Goal: Transaction & Acquisition: Purchase product/service

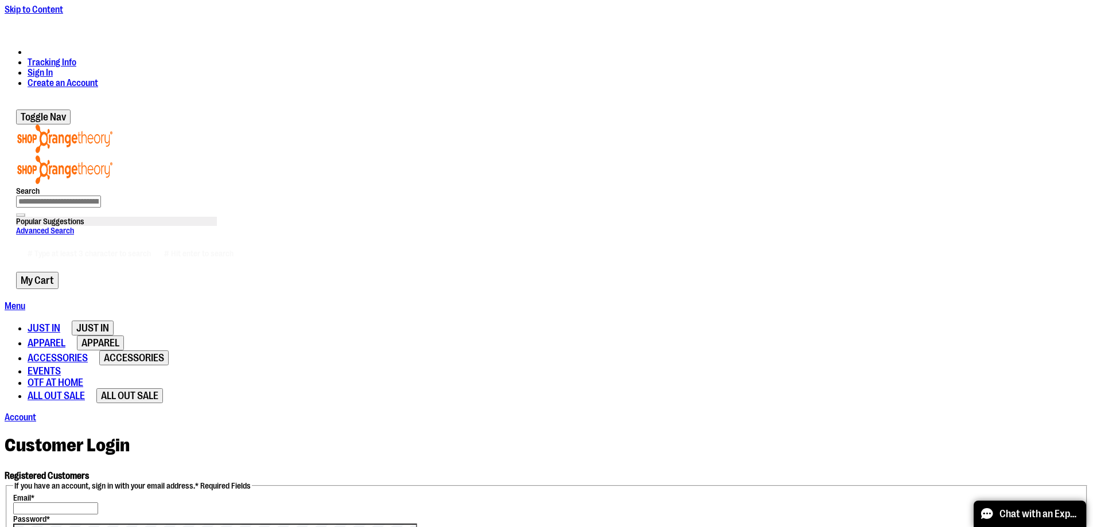
click at [98, 503] on input "Email *" at bounding box center [55, 509] width 85 height 12
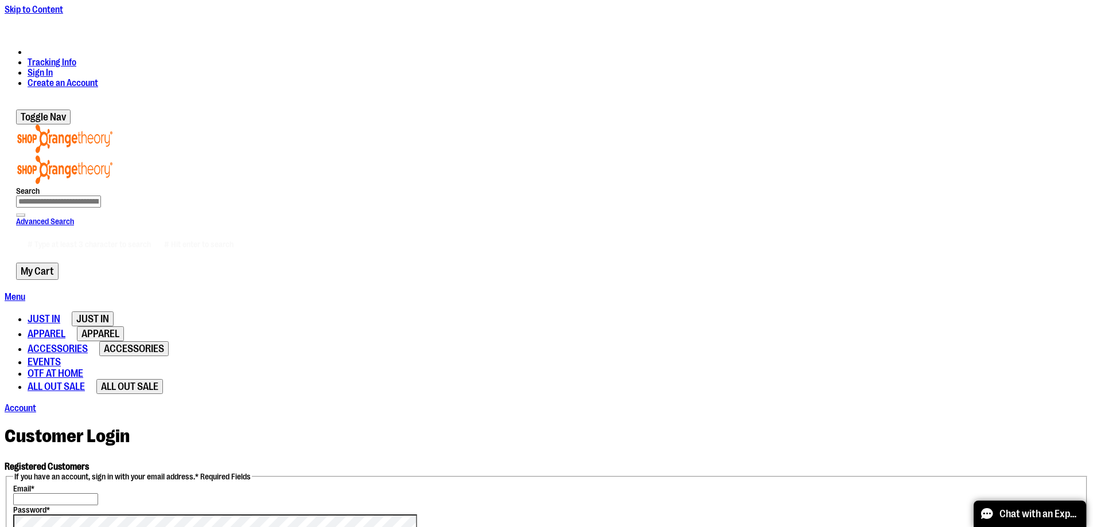
click at [98, 494] on input "Email *" at bounding box center [55, 500] width 85 height 12
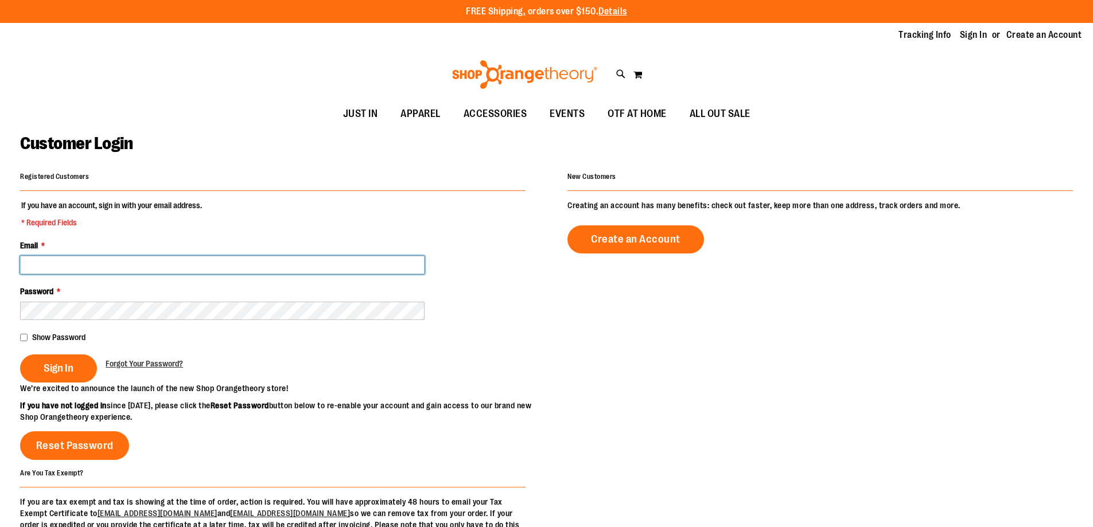
drag, startPoint x: 0, startPoint y: 0, endPoint x: 170, endPoint y: 260, distance: 310.6
click at [170, 260] on input "Email *" at bounding box center [222, 265] width 405 height 18
type input "*"
type input "**********"
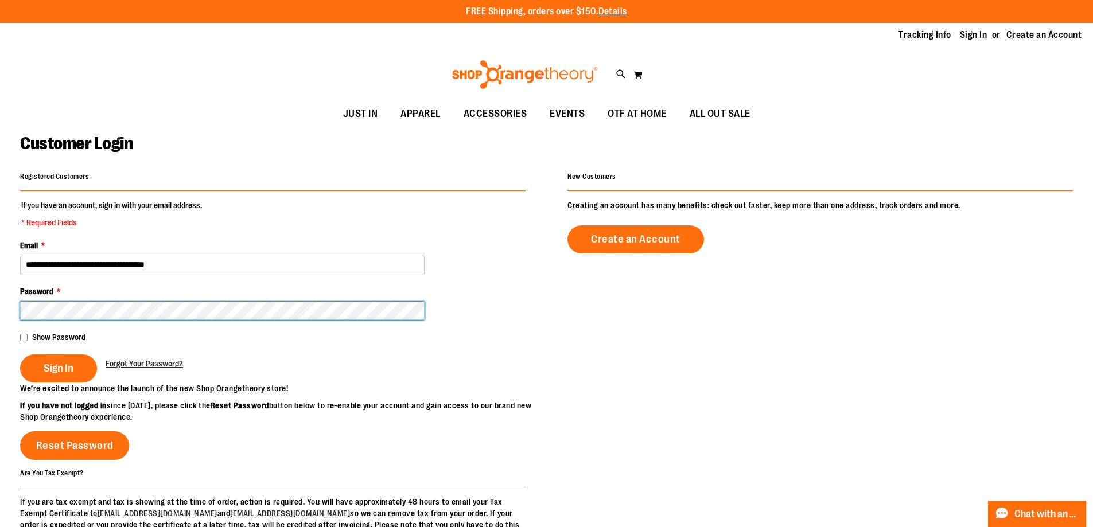
click at [20, 355] on button "Sign In" at bounding box center [58, 369] width 77 height 28
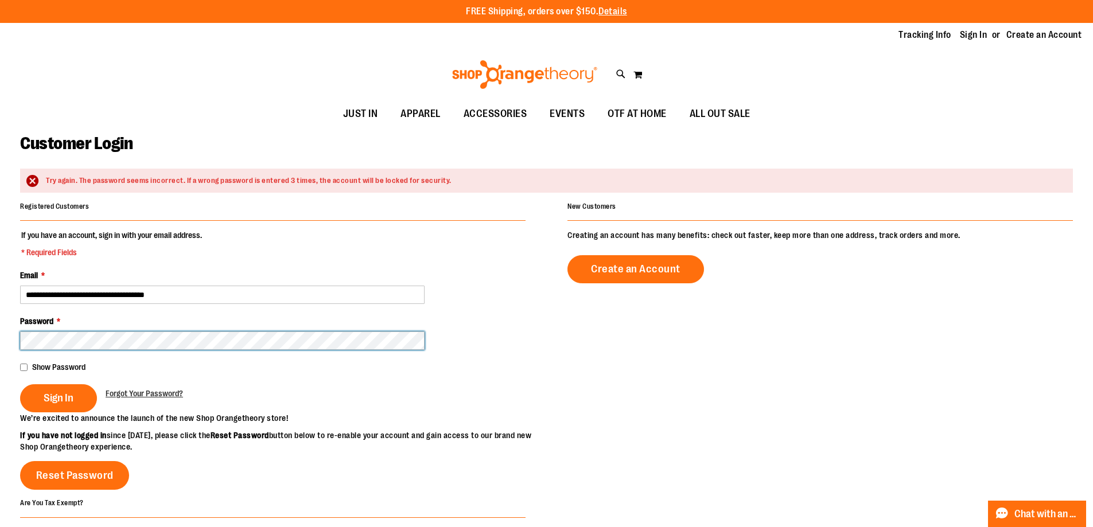
click at [20, 385] on button "Sign In" at bounding box center [58, 399] width 77 height 28
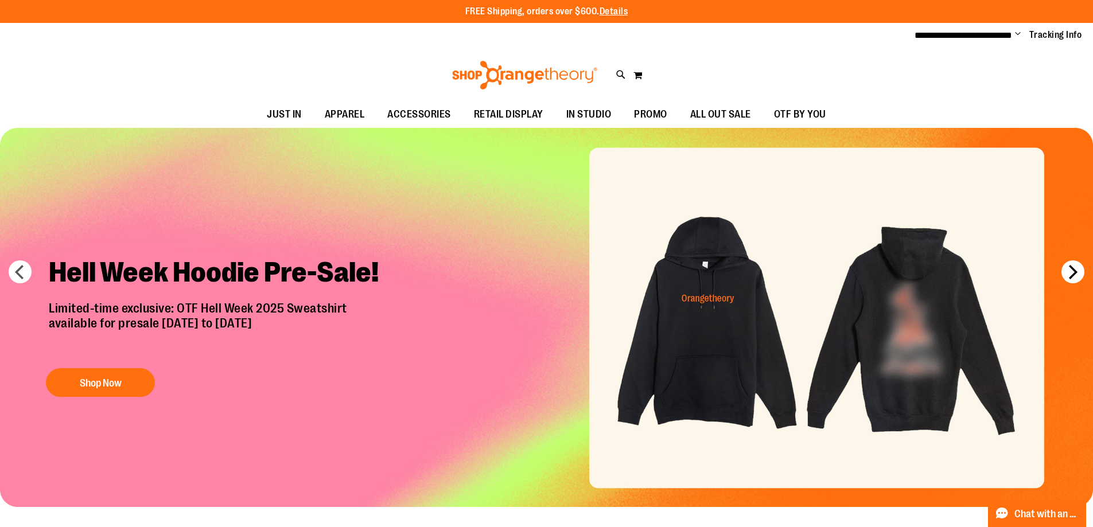
click at [1076, 279] on button "next" at bounding box center [1073, 272] width 23 height 23
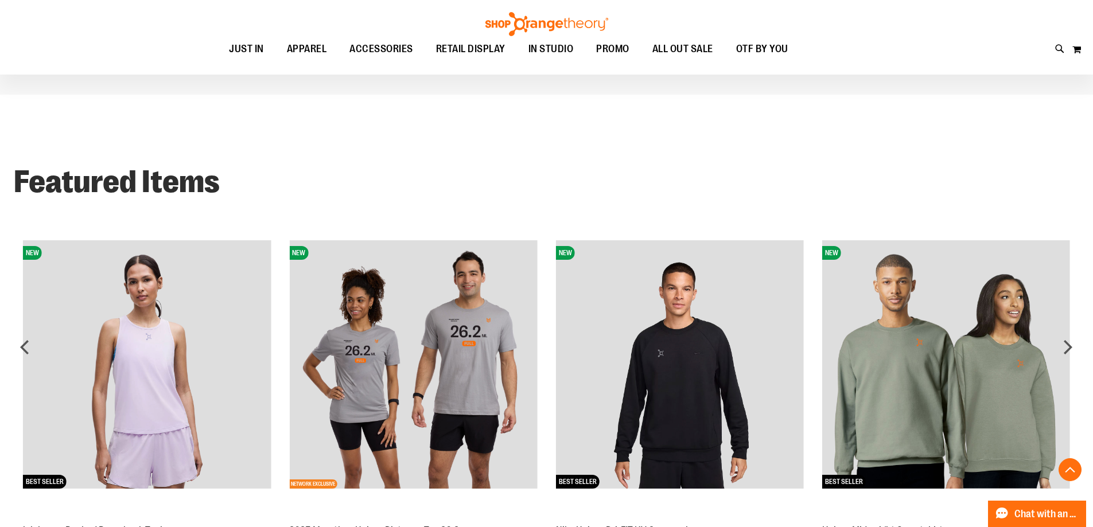
scroll to position [1097, 0]
click at [950, 333] on img at bounding box center [946, 365] width 248 height 248
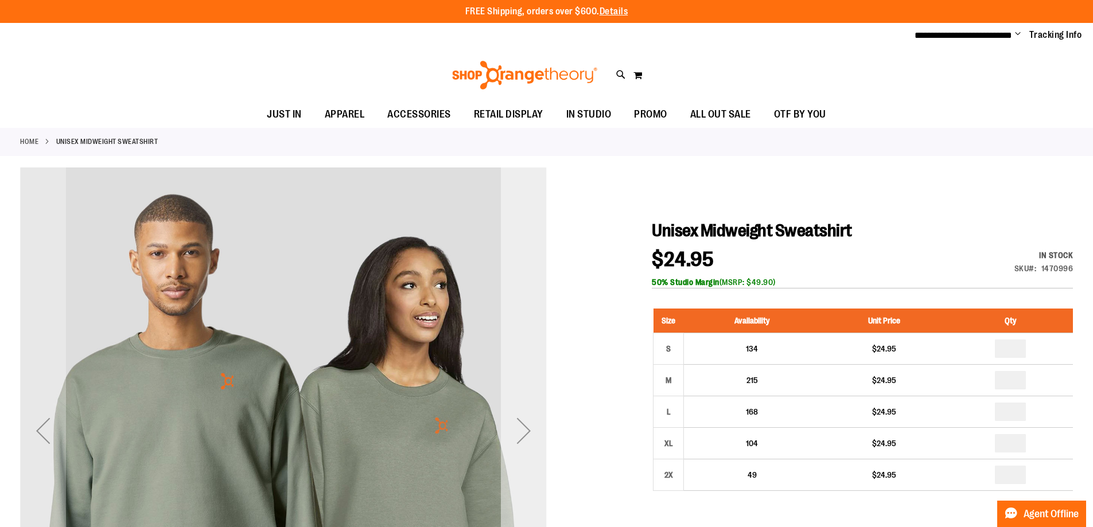
click at [528, 426] on div "Next" at bounding box center [524, 431] width 46 height 46
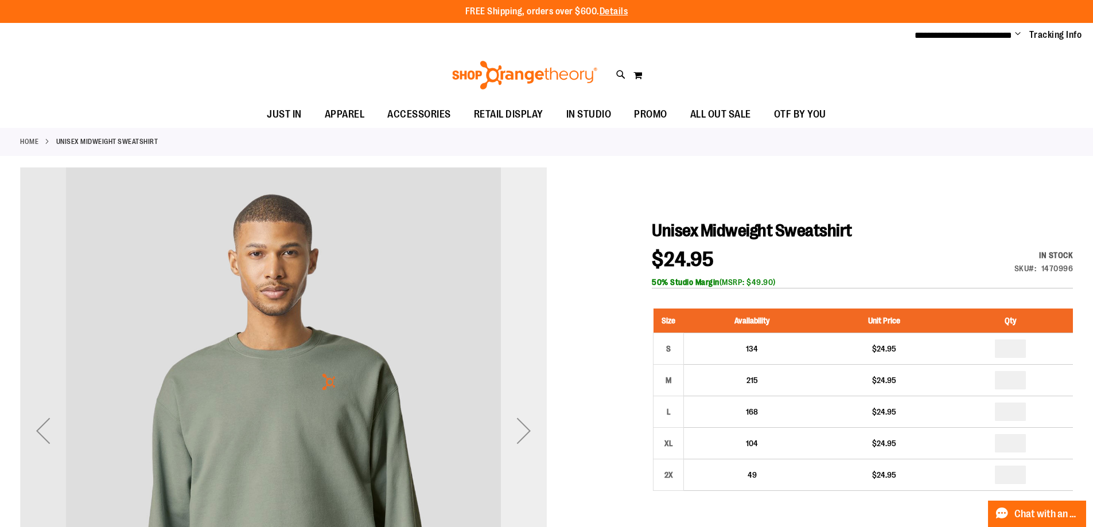
click at [528, 426] on div "Next" at bounding box center [524, 431] width 46 height 46
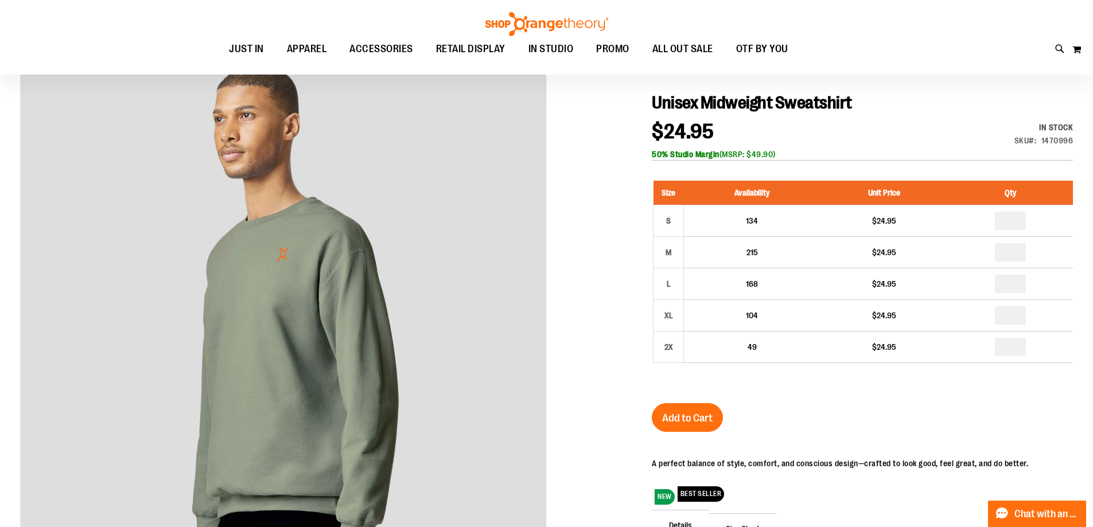
scroll to position [57, 0]
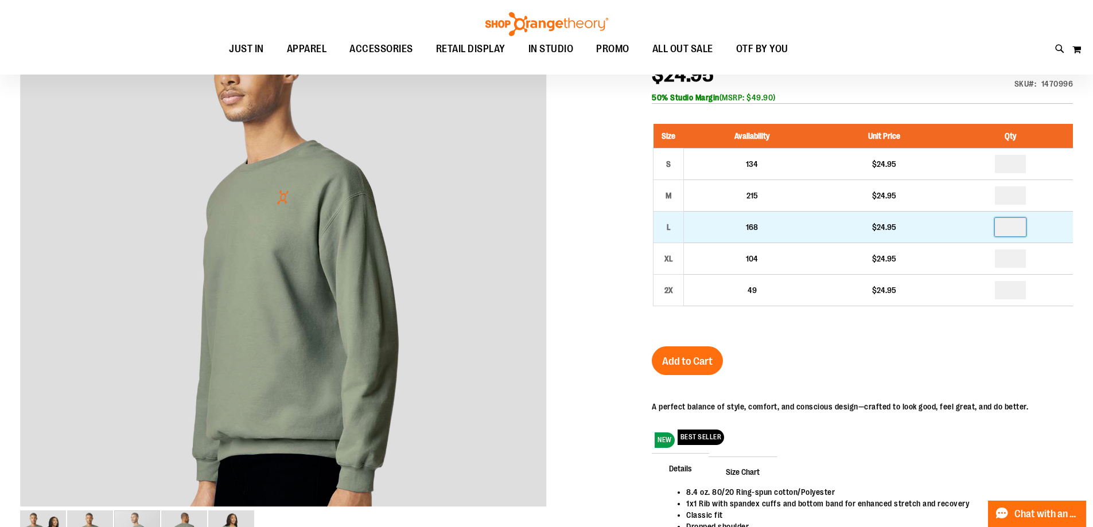
click at [1023, 227] on input "number" at bounding box center [1010, 227] width 31 height 18
type input "*"
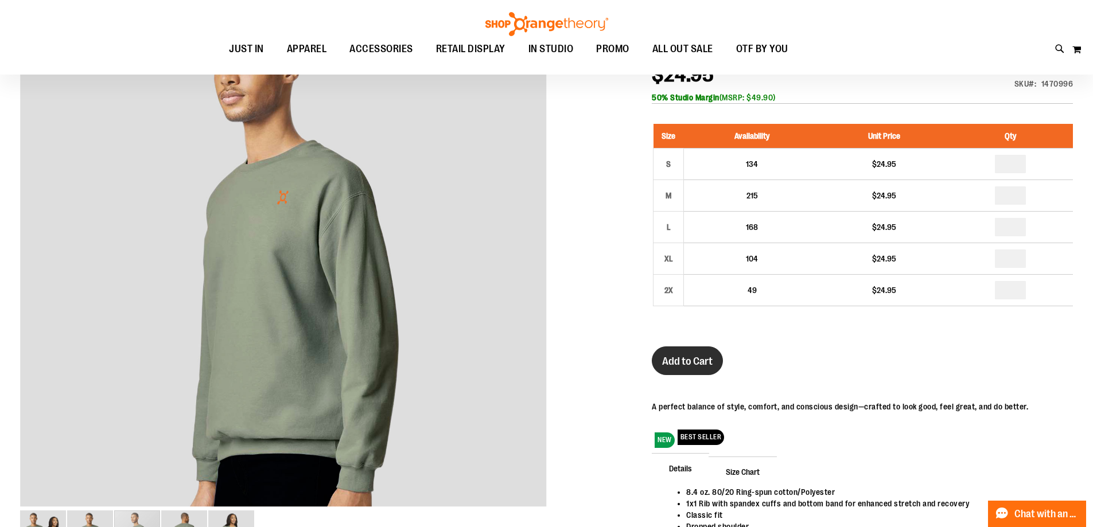
click at [694, 353] on button "Add to Cart" at bounding box center [687, 361] width 71 height 29
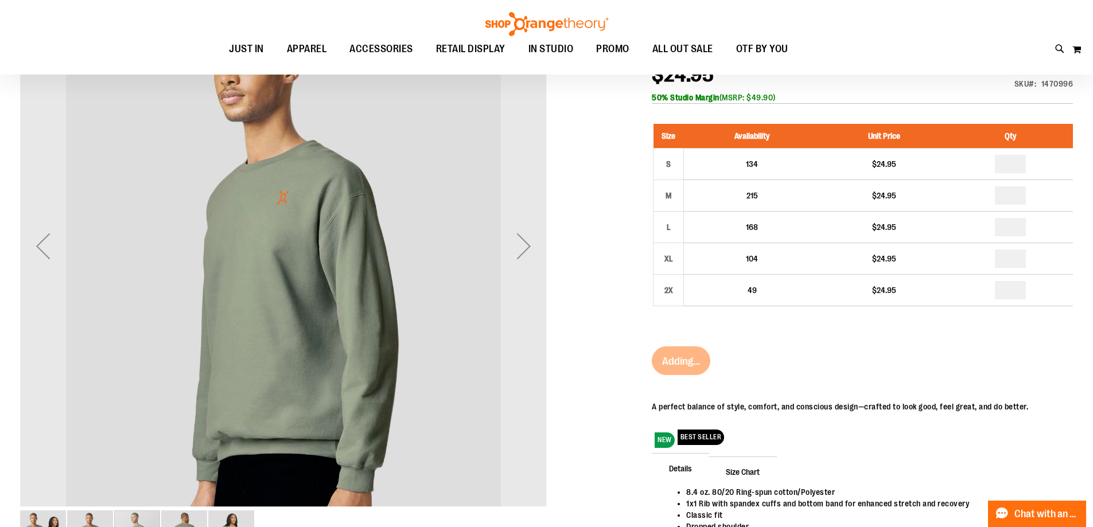
scroll to position [0, 0]
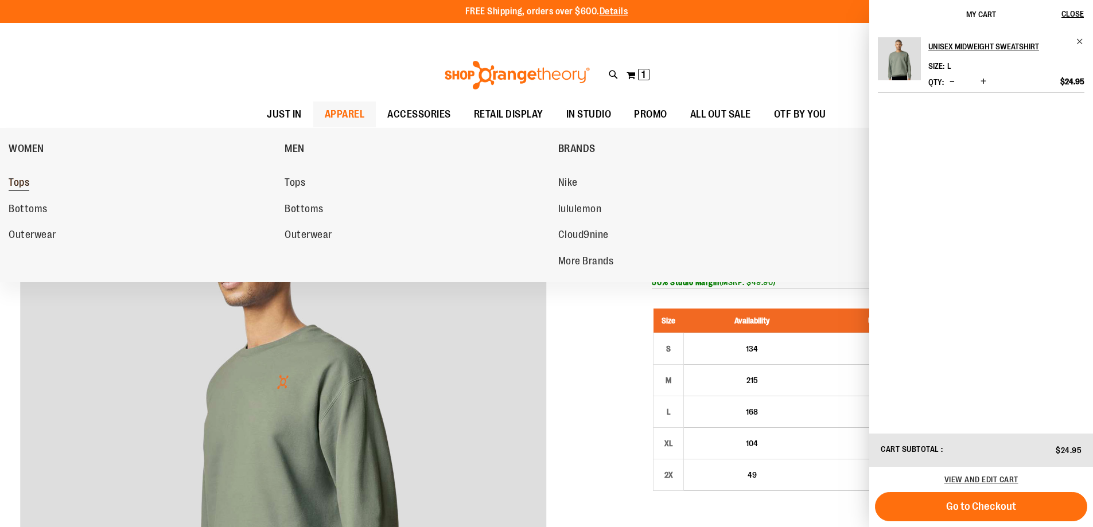
click at [23, 177] on span "Tops" at bounding box center [19, 184] width 21 height 14
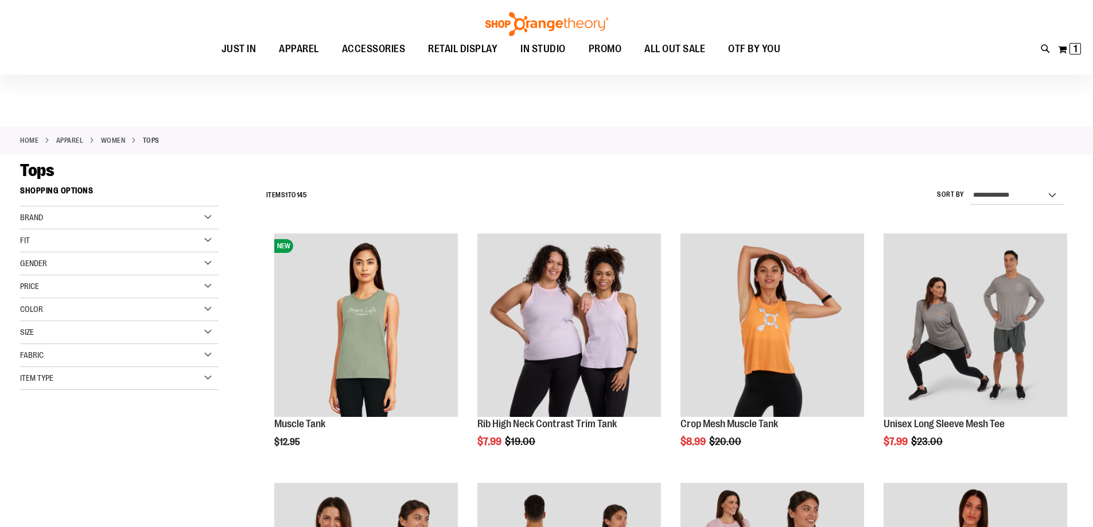
scroll to position [114, 0]
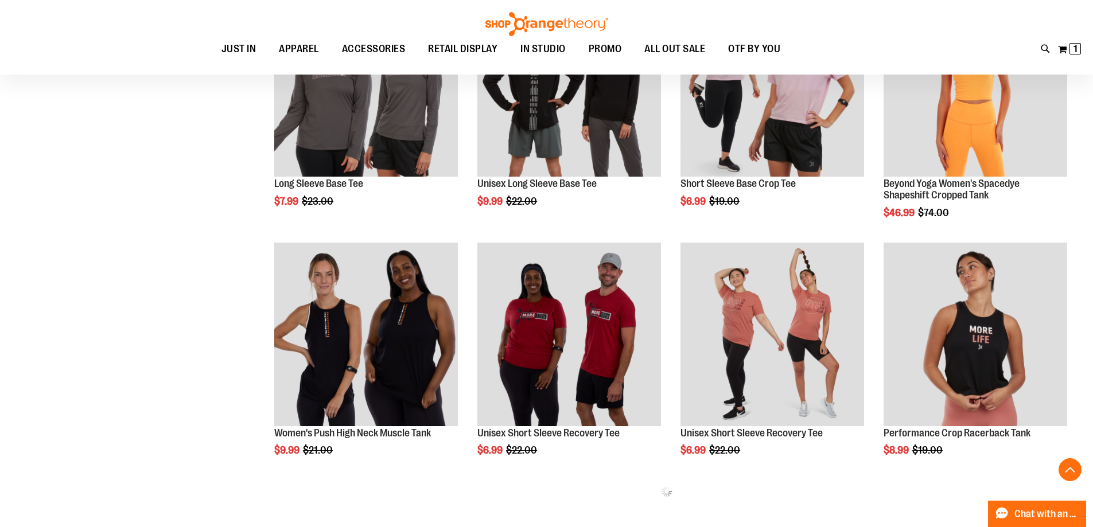
scroll to position [359, 0]
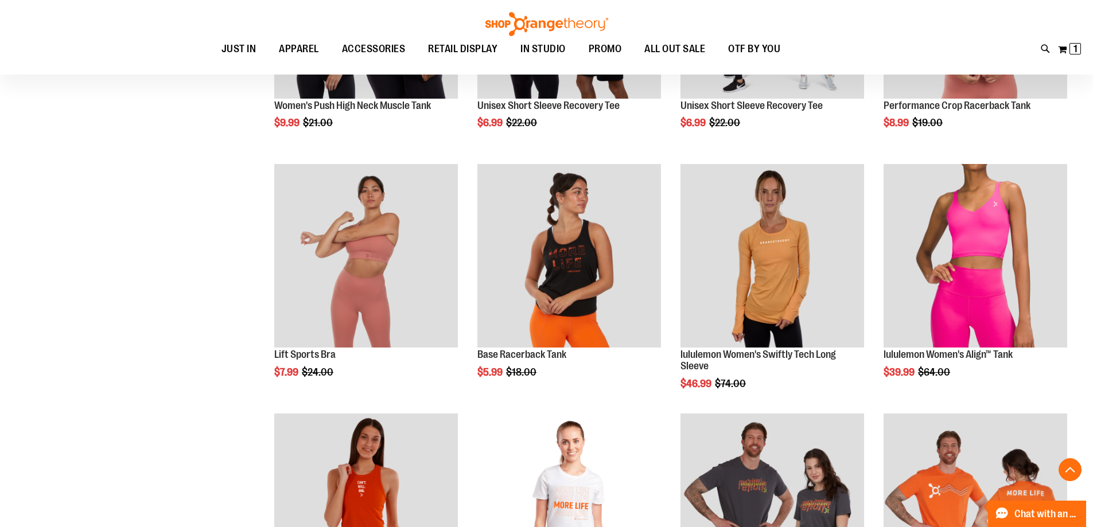
scroll to position [875, 0]
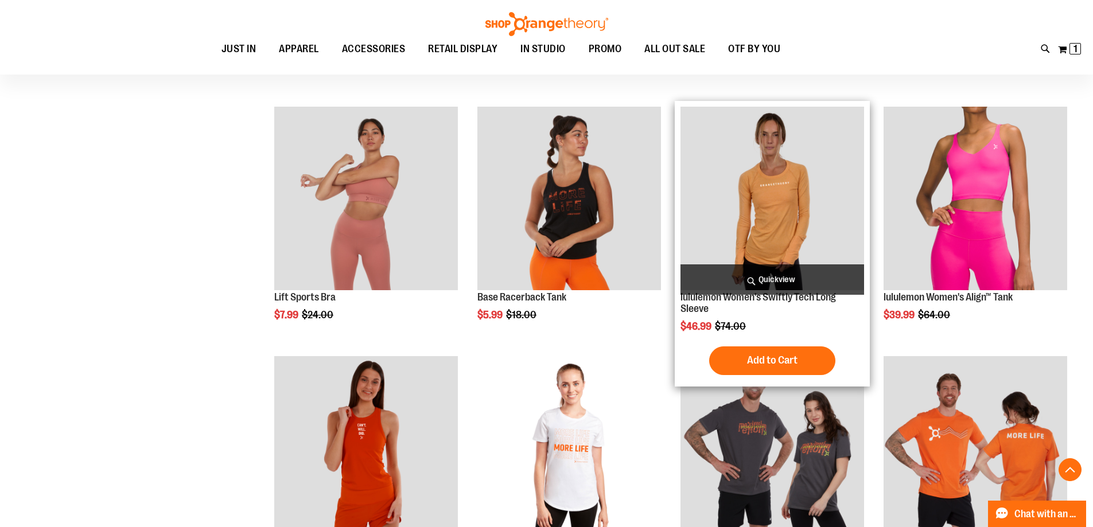
click at [800, 211] on img "product" at bounding box center [773, 199] width 184 height 184
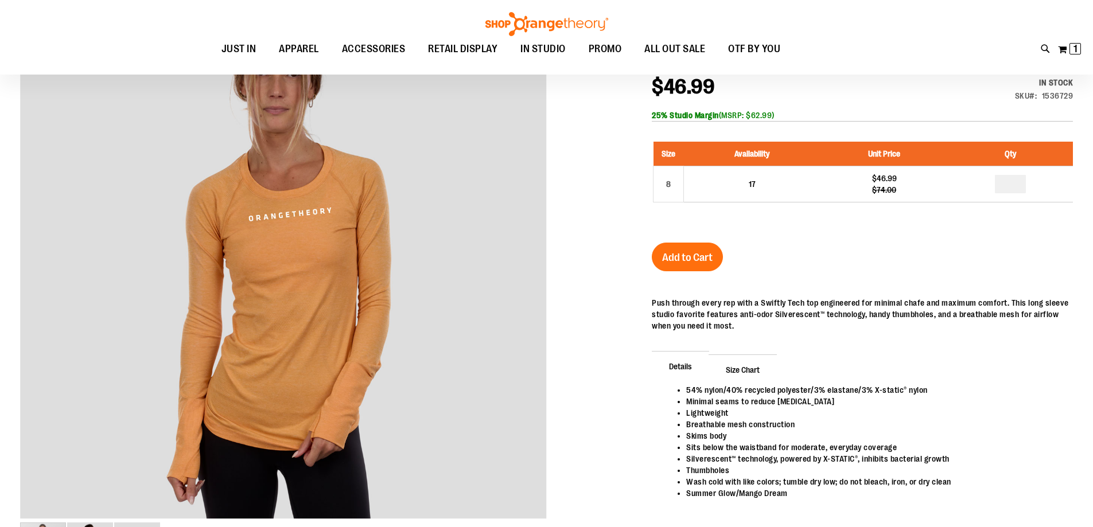
scroll to position [171, 0]
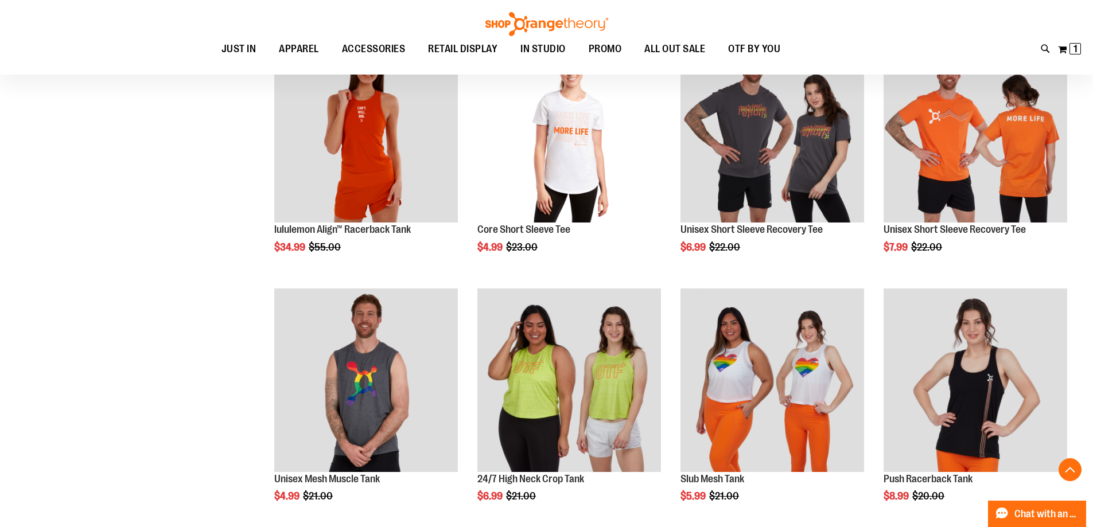
scroll to position [253, 0]
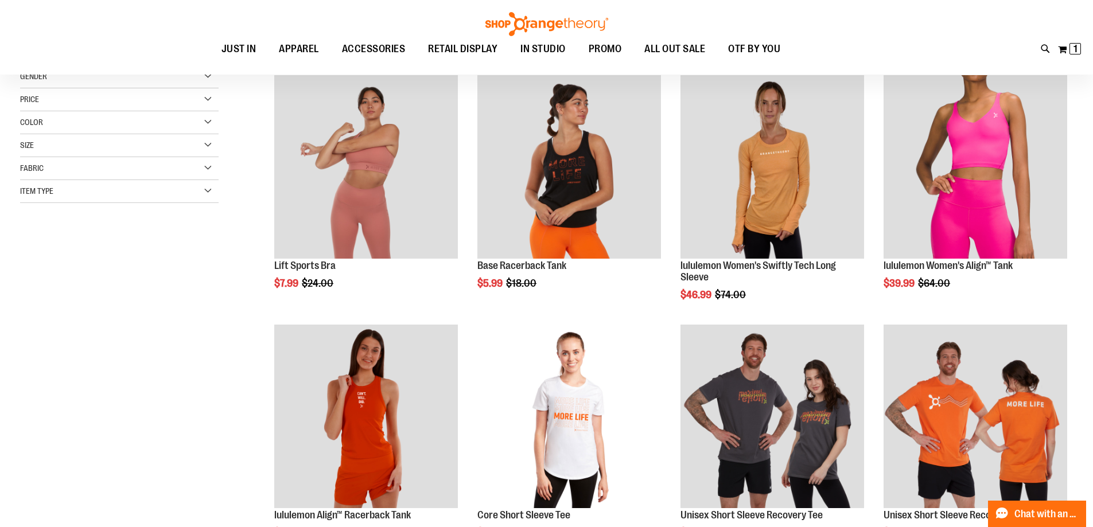
scroll to position [80, 0]
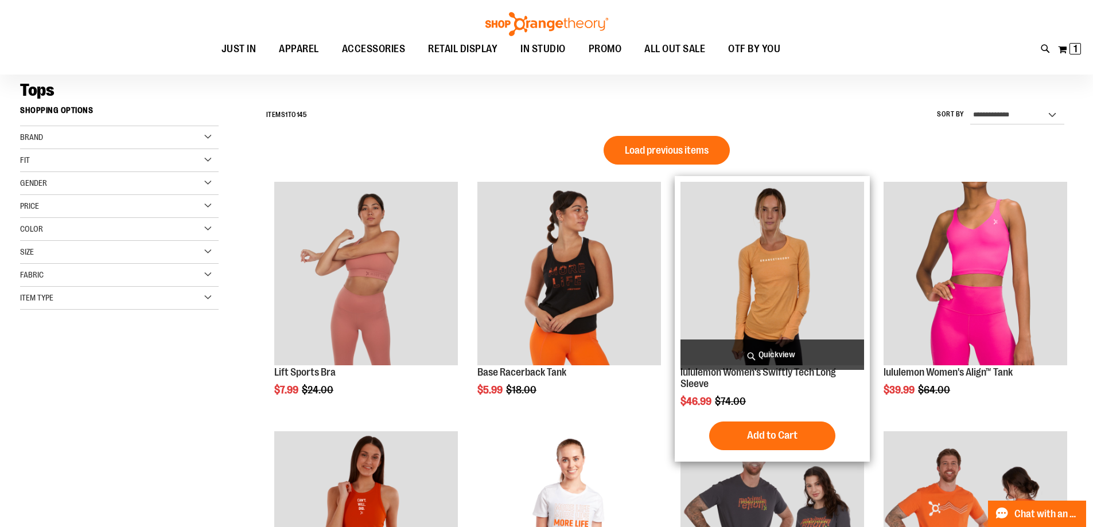
click at [796, 280] on img "product" at bounding box center [773, 274] width 184 height 184
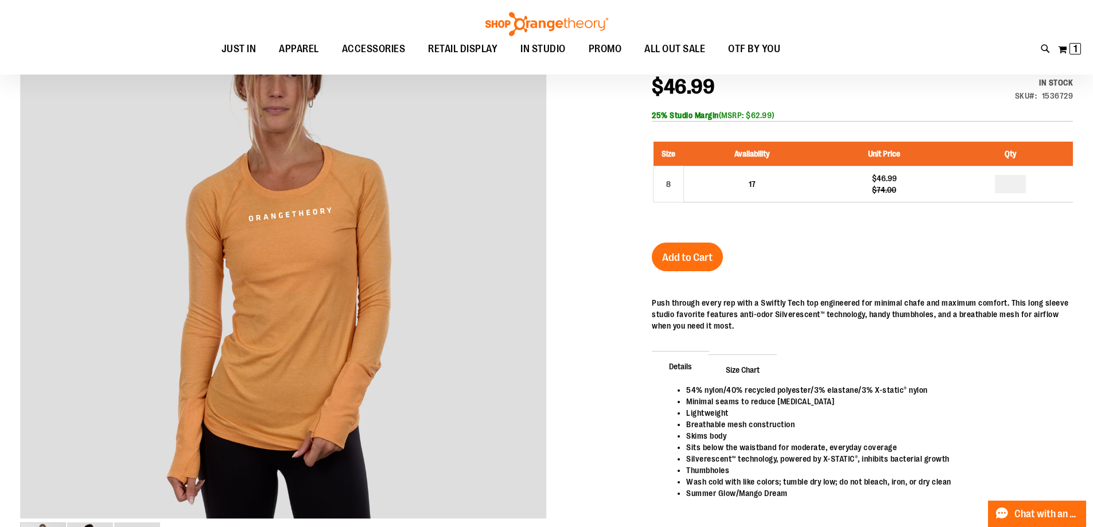
scroll to position [114, 0]
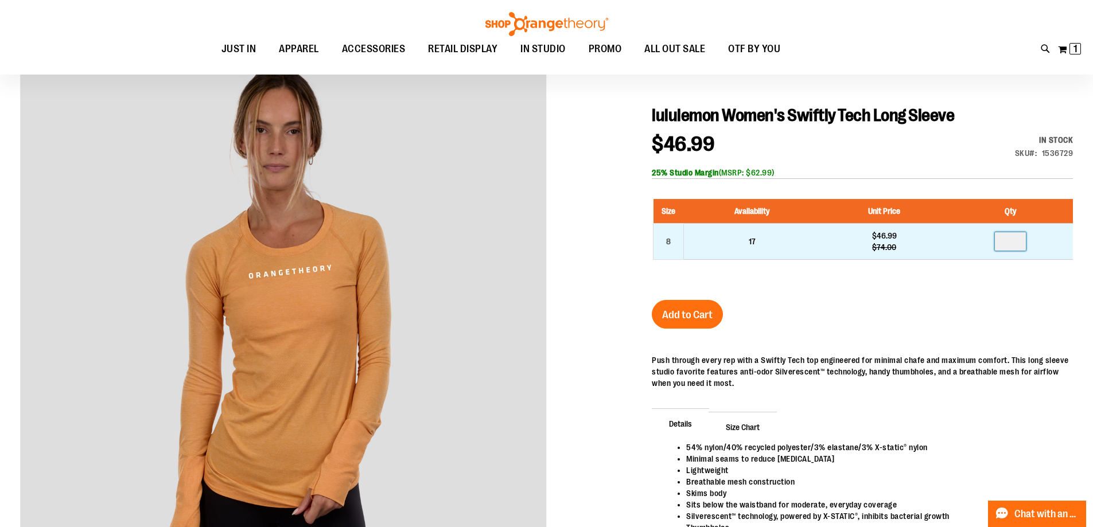
click at [1021, 242] on input "number" at bounding box center [1010, 241] width 31 height 18
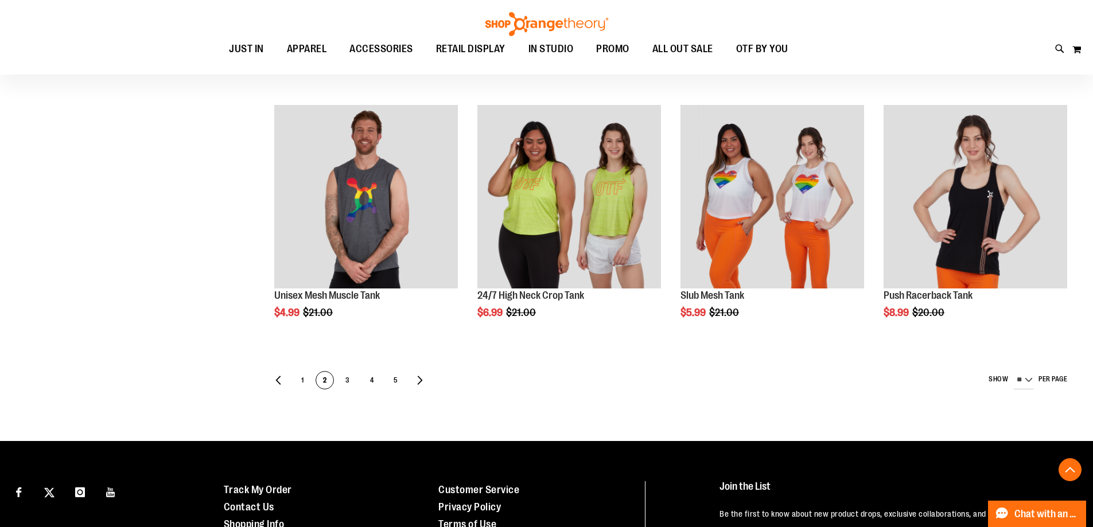
scroll to position [539, 0]
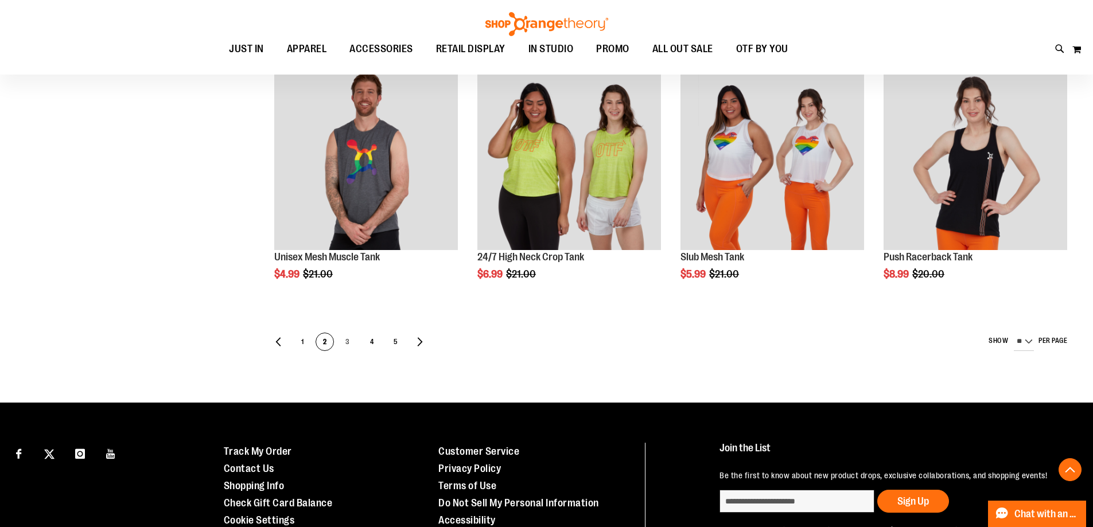
click at [348, 341] on span "3" at bounding box center [347, 342] width 17 height 18
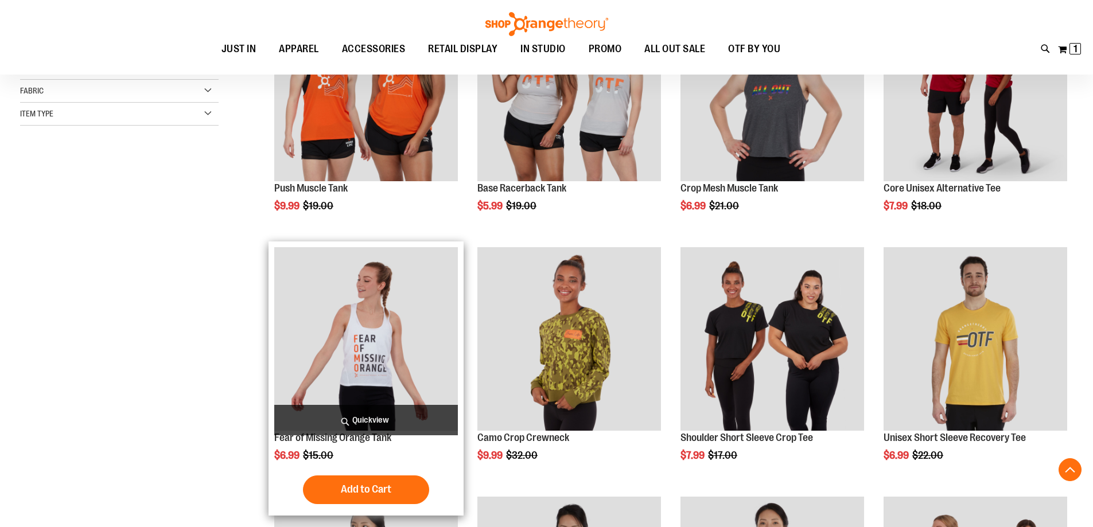
scroll to position [401, 0]
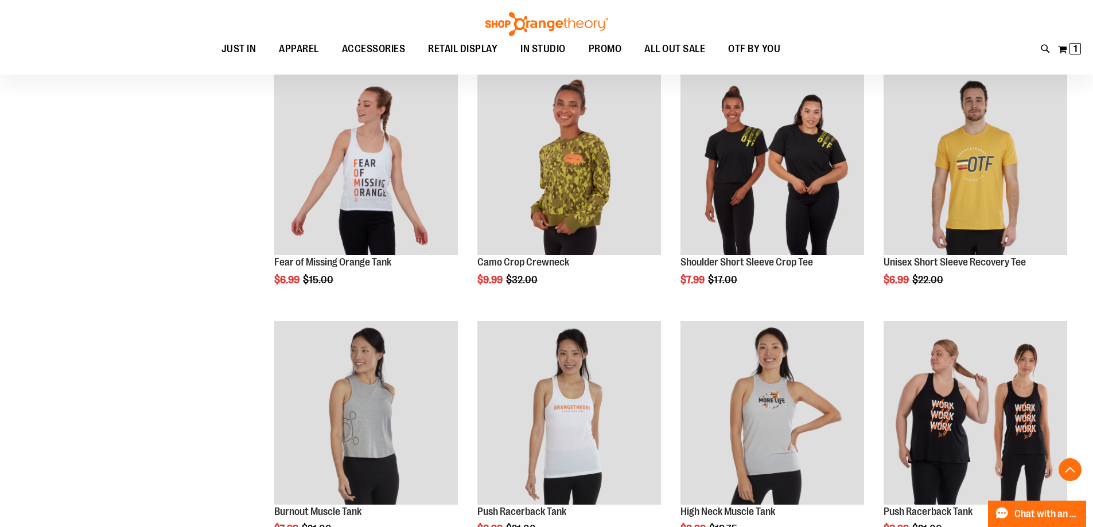
scroll to position [459, 0]
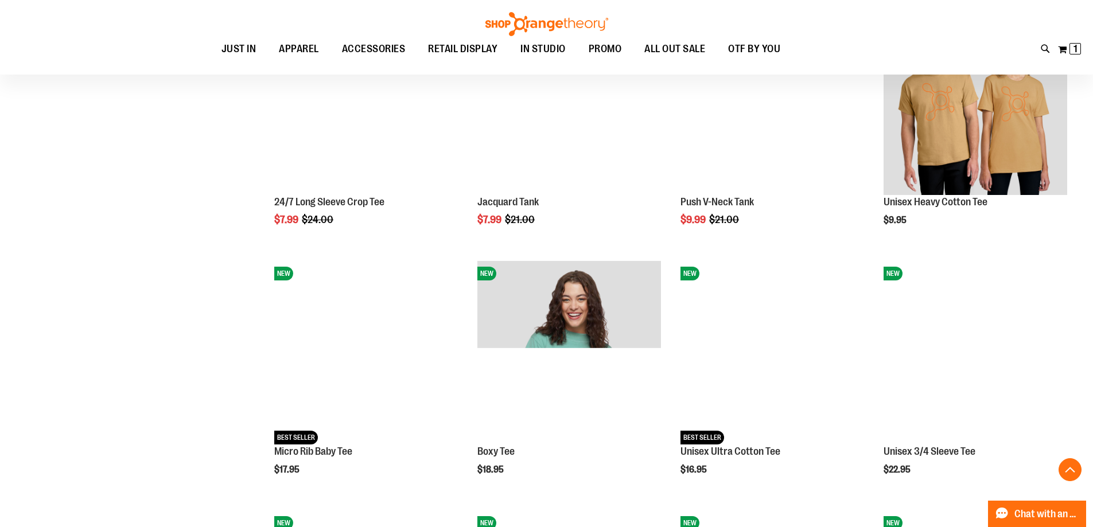
scroll to position [1032, 0]
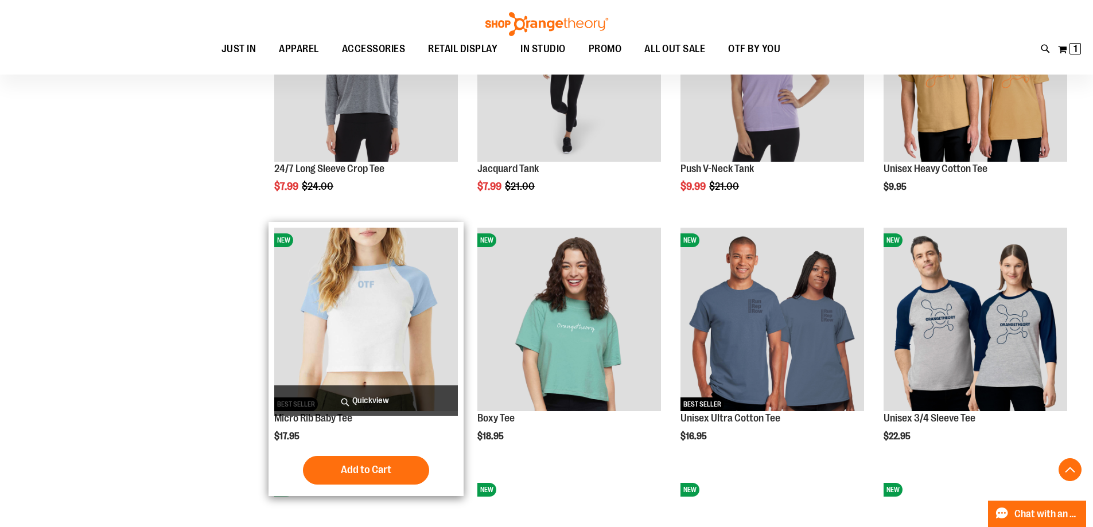
click at [375, 323] on img "product" at bounding box center [366, 320] width 184 height 184
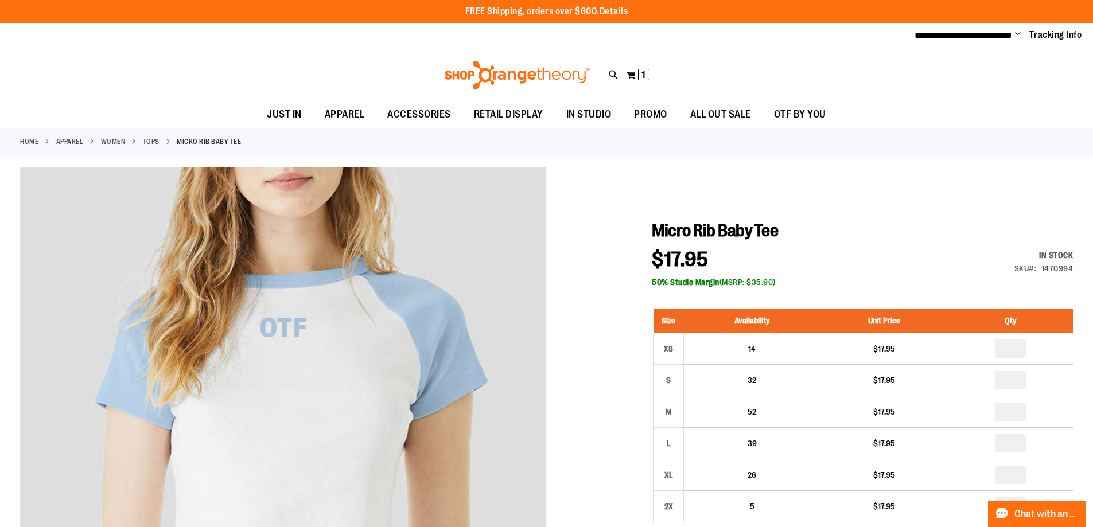
drag, startPoint x: 771, startPoint y: 285, endPoint x: 809, endPoint y: 270, distance: 40.5
click at [799, 282] on div "50% Studio Margin (MSRP: $35.90)" at bounding box center [862, 282] width 421 height 11
click at [809, 270] on div "$17.95 In stock Only %1 left SKU 1470994 50% Studio Margin (MSRP: $35.90)" at bounding box center [862, 269] width 421 height 39
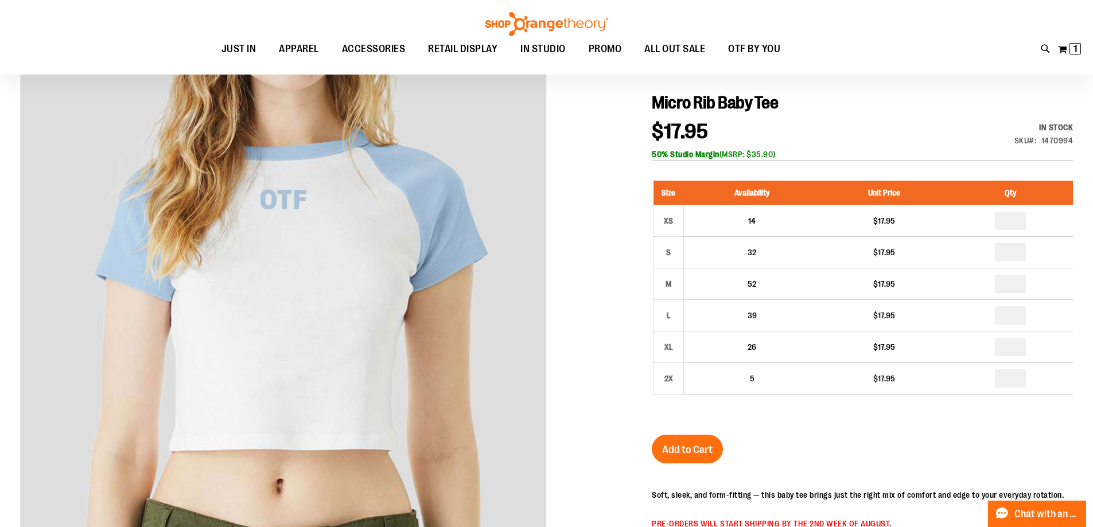
scroll to position [57, 0]
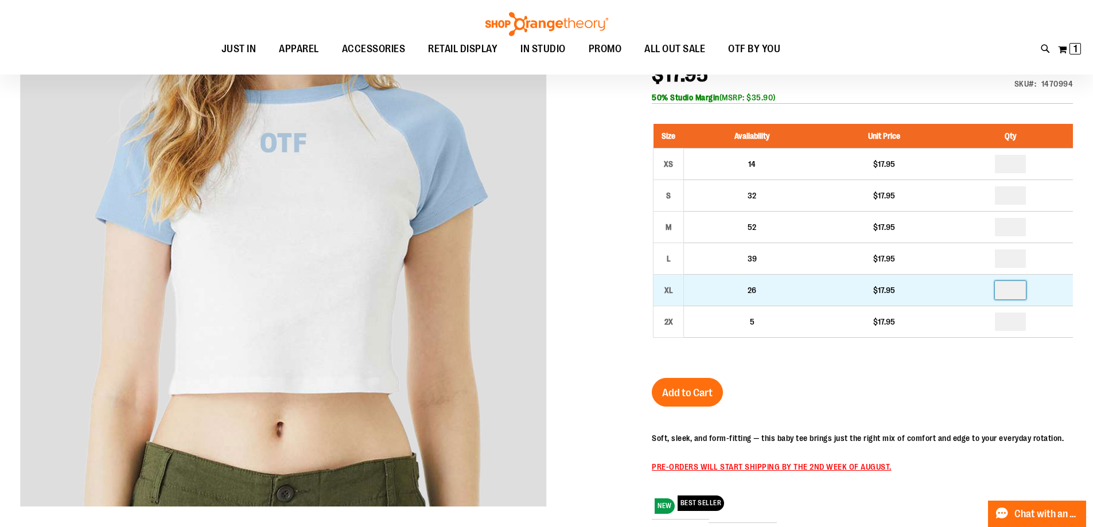
drag, startPoint x: 1024, startPoint y: 291, endPoint x: 1009, endPoint y: 293, distance: 15.6
click at [1009, 293] on input "number" at bounding box center [1010, 290] width 31 height 18
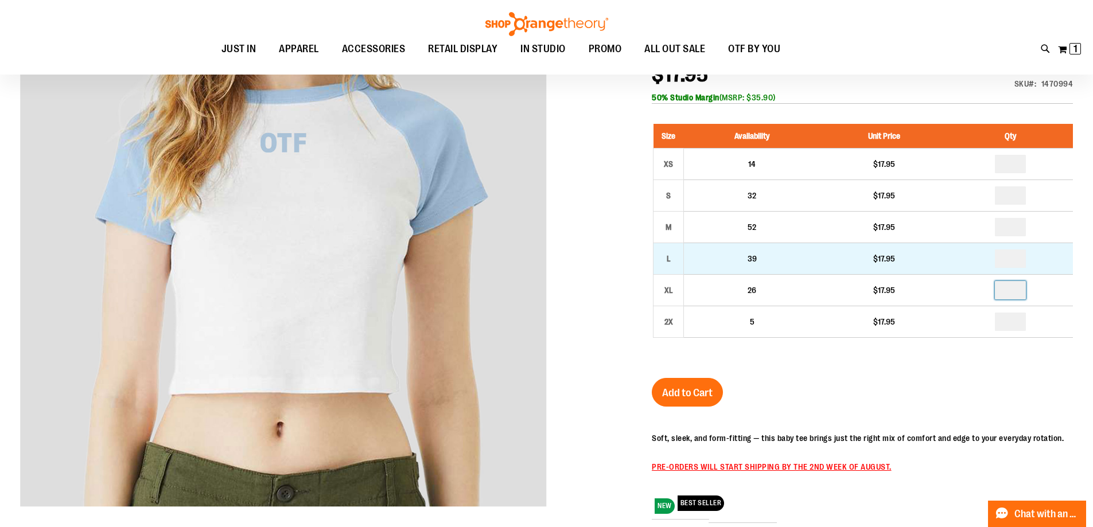
type input "*"
click at [1020, 259] on input "number" at bounding box center [1010, 259] width 31 height 18
type input "*"
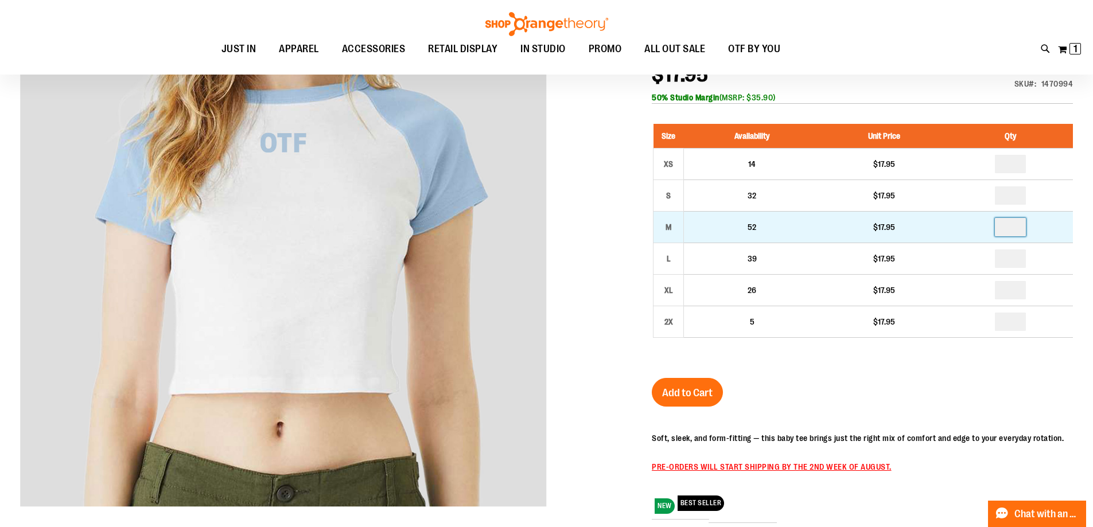
click at [1020, 225] on input "number" at bounding box center [1010, 227] width 31 height 18
type input "*"
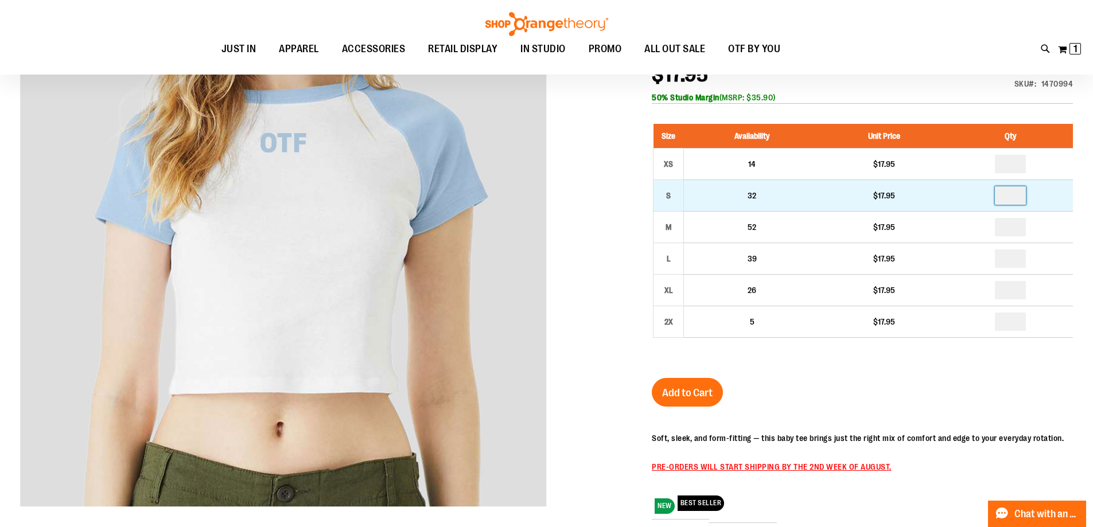
click at [1020, 195] on input "number" at bounding box center [1010, 196] width 31 height 18
type input "*"
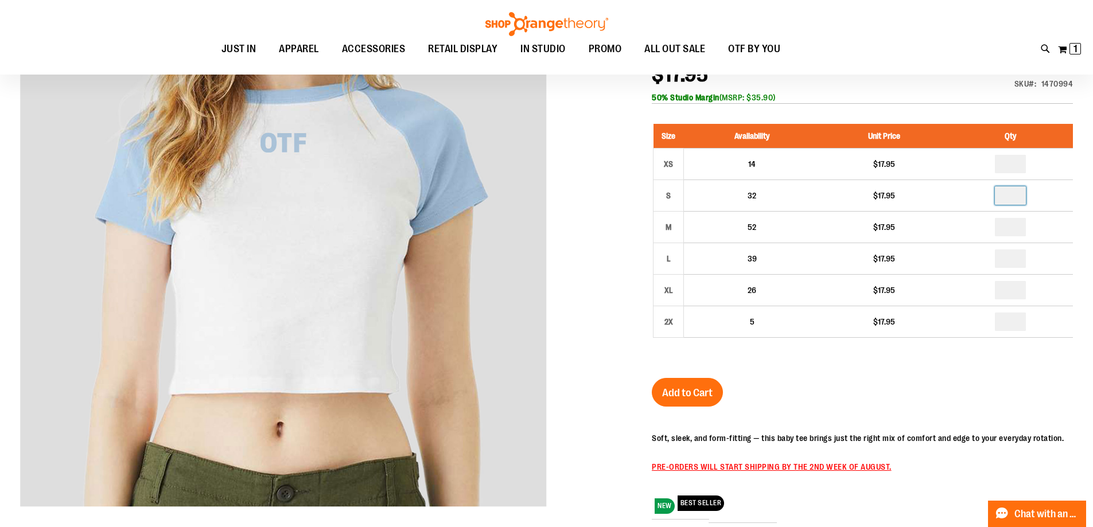
click at [881, 392] on div "Micro Rib Baby Tee $17.95 In stock Only %1 left SKU 1470994 50% Studio Margin (…" at bounding box center [862, 358] width 421 height 644
click at [706, 394] on span "Add to Cart" at bounding box center [687, 393] width 51 height 13
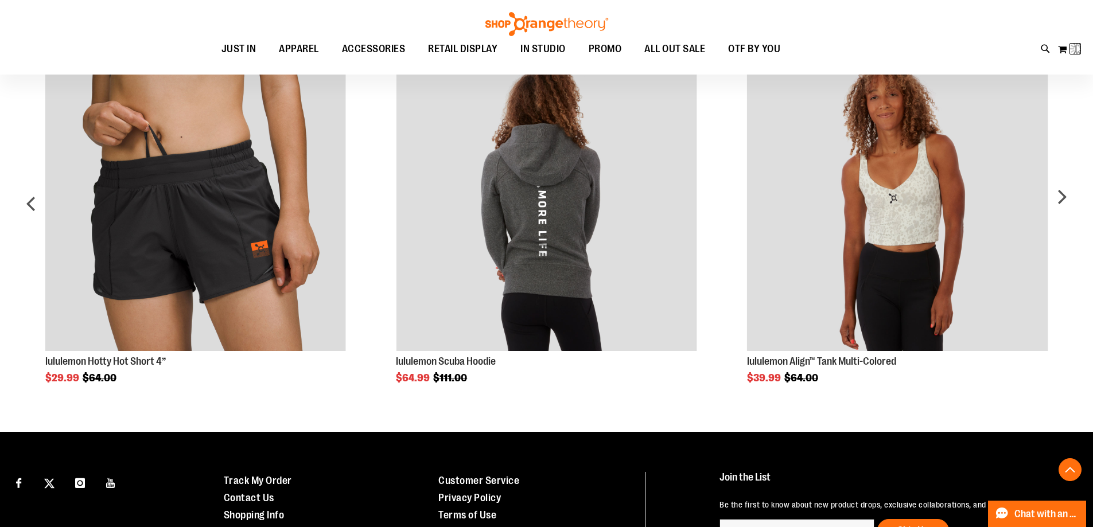
scroll to position [187, 0]
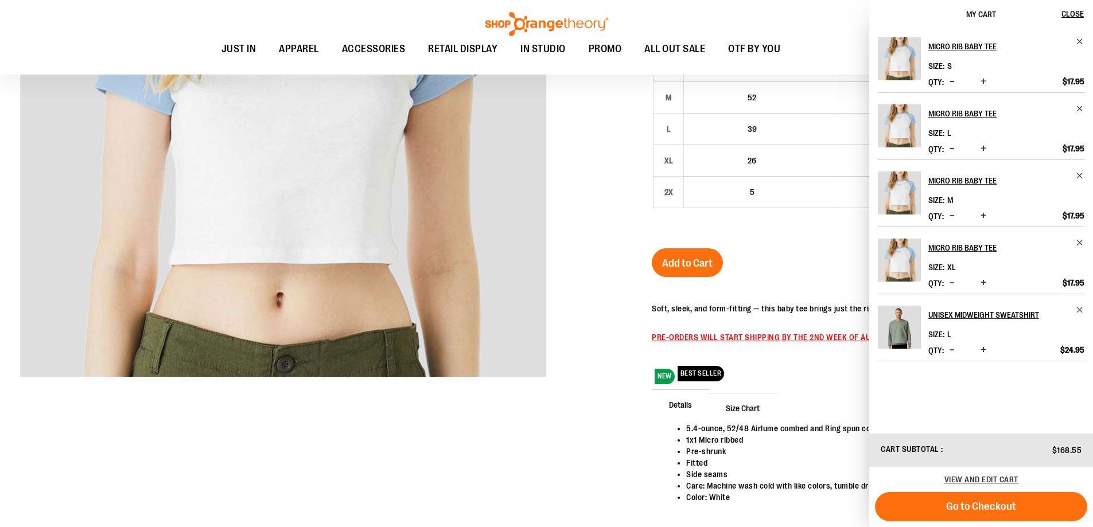
click at [592, 282] on div at bounding box center [546, 201] width 1053 height 697
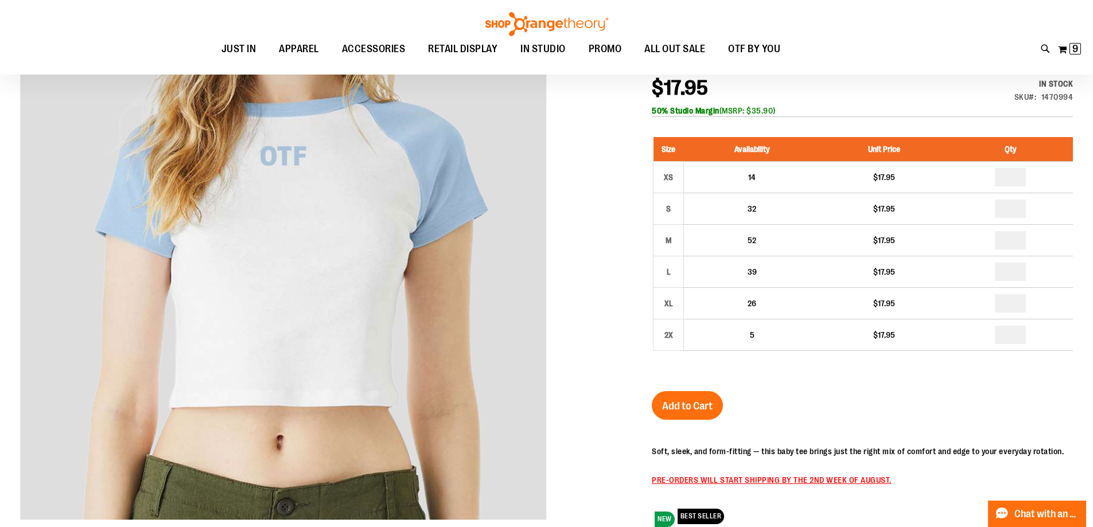
scroll to position [0, 0]
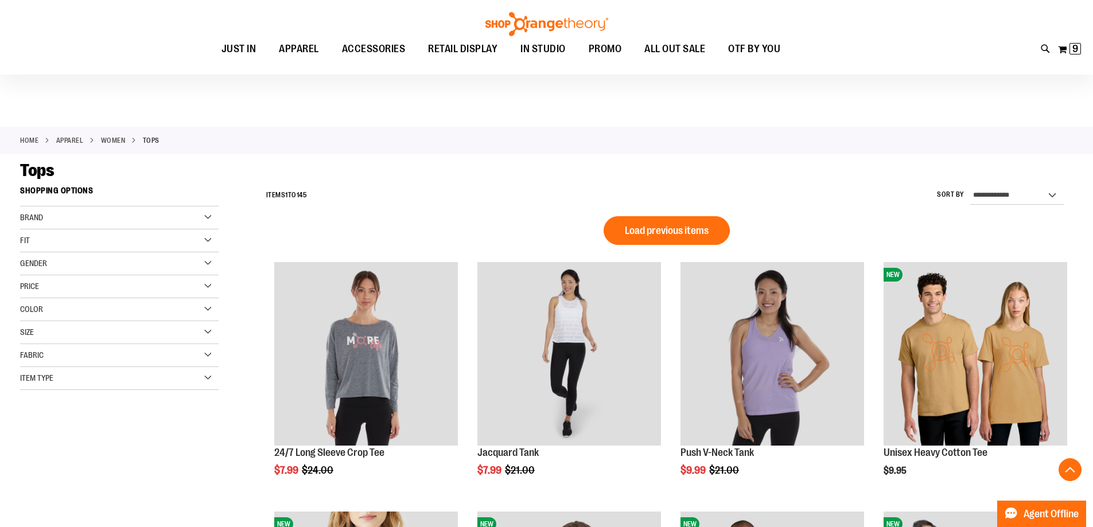
scroll to position [778, 0]
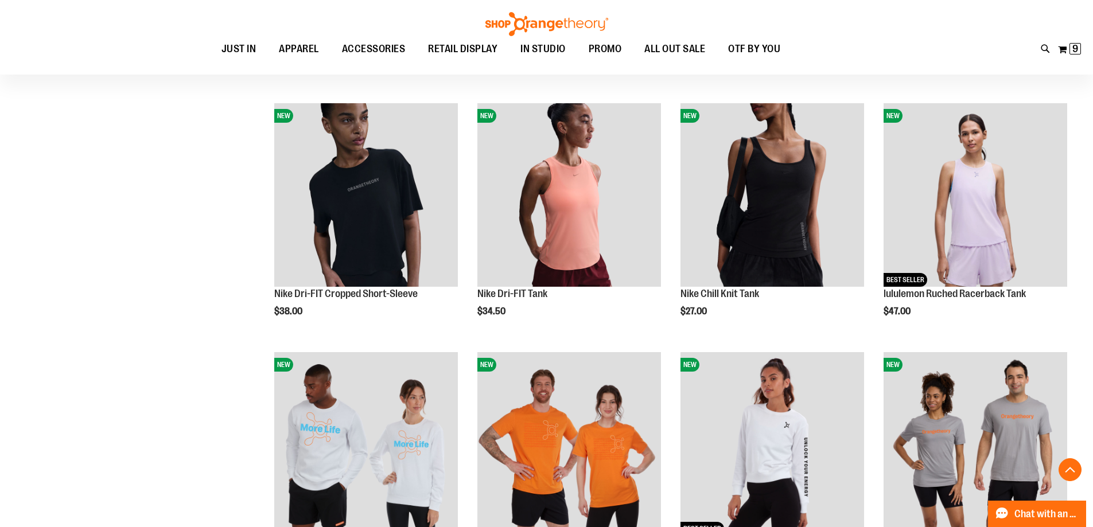
scroll to position [605, 0]
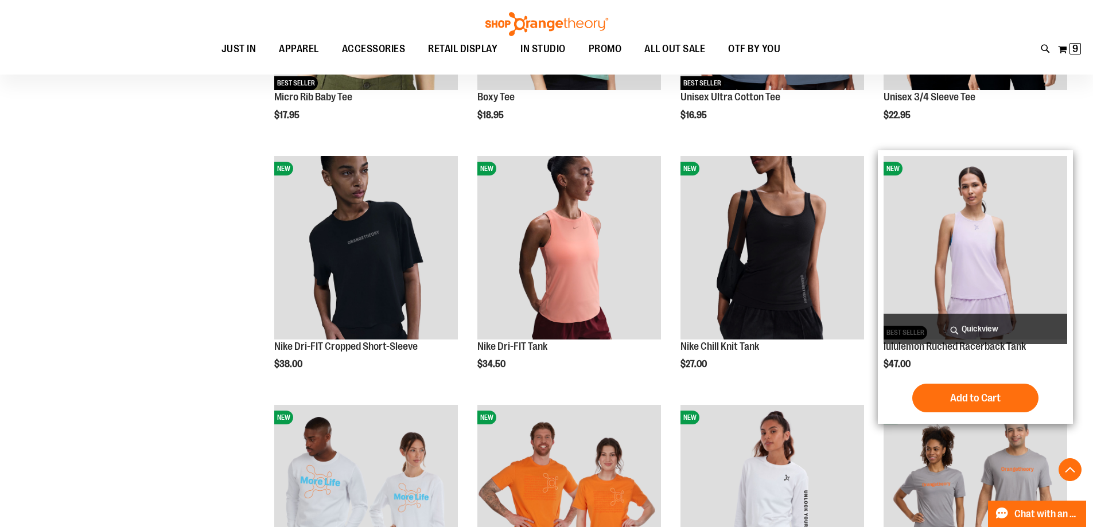
click at [1003, 240] on img "product" at bounding box center [976, 248] width 184 height 184
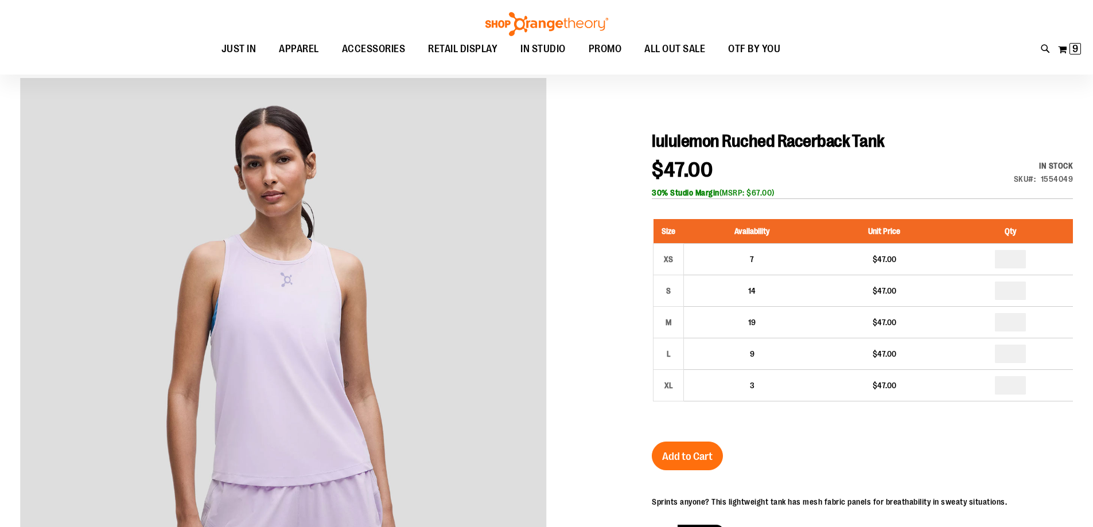
scroll to position [114, 0]
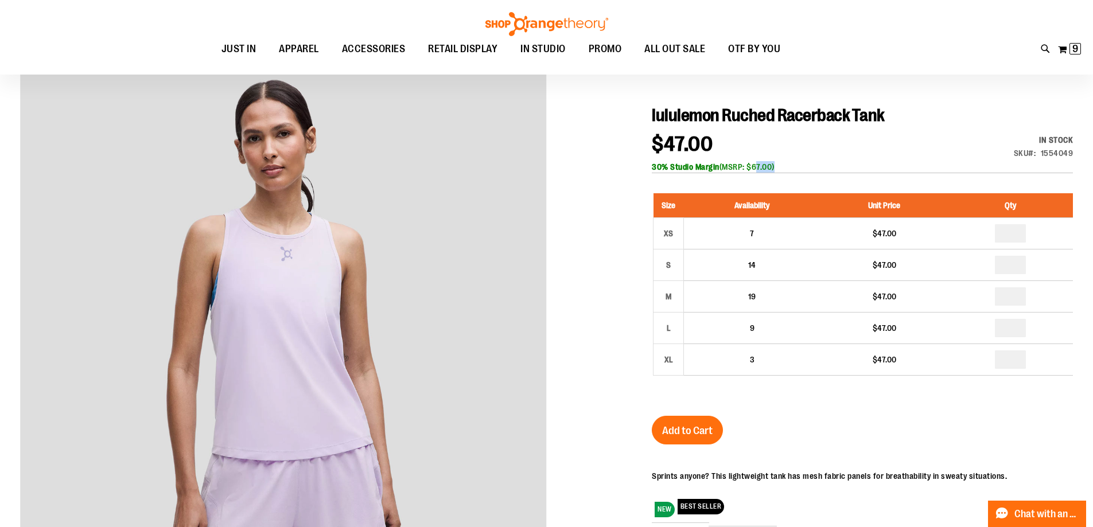
drag, startPoint x: 767, startPoint y: 166, endPoint x: 788, endPoint y: 167, distance: 21.3
click at [788, 167] on div "30% Studio Margin (MSRP: $67.00)" at bounding box center [862, 166] width 421 height 11
click at [801, 160] on div "$47.00 In stock Only %1 left SKU 1554049 30% Studio Margin (MSRP: $67.00)" at bounding box center [862, 153] width 421 height 39
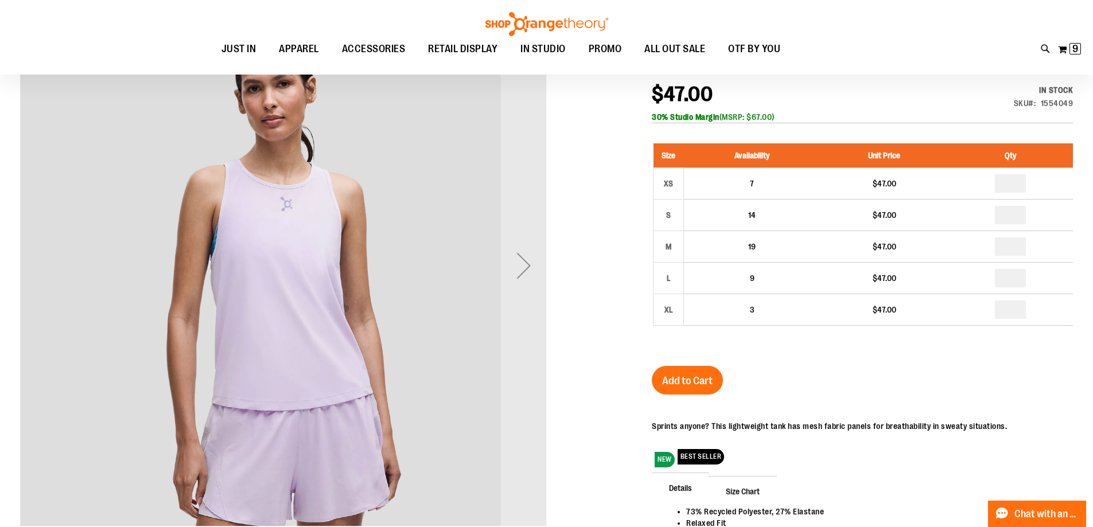
scroll to position [229, 0]
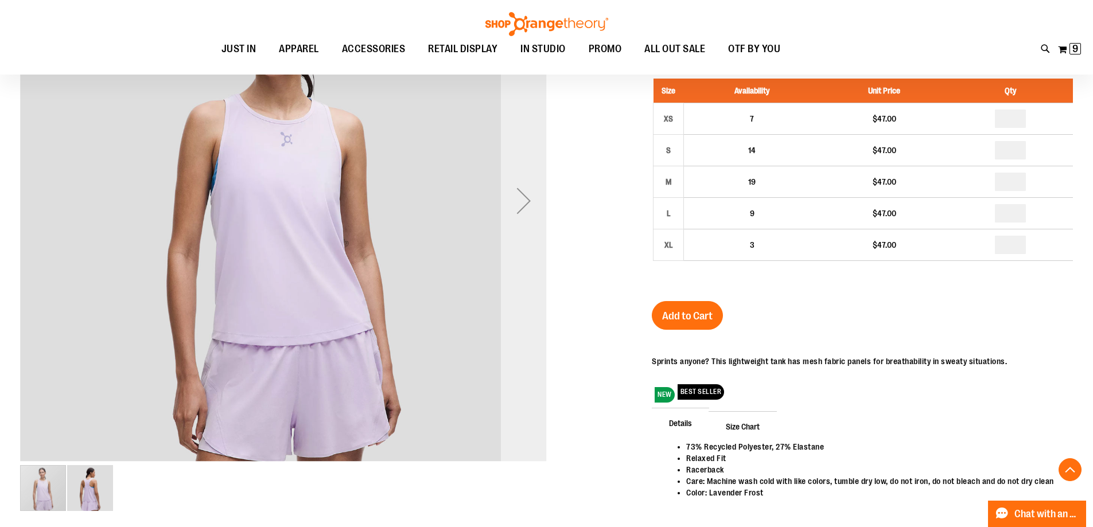
click at [523, 199] on div "Next" at bounding box center [524, 201] width 46 height 46
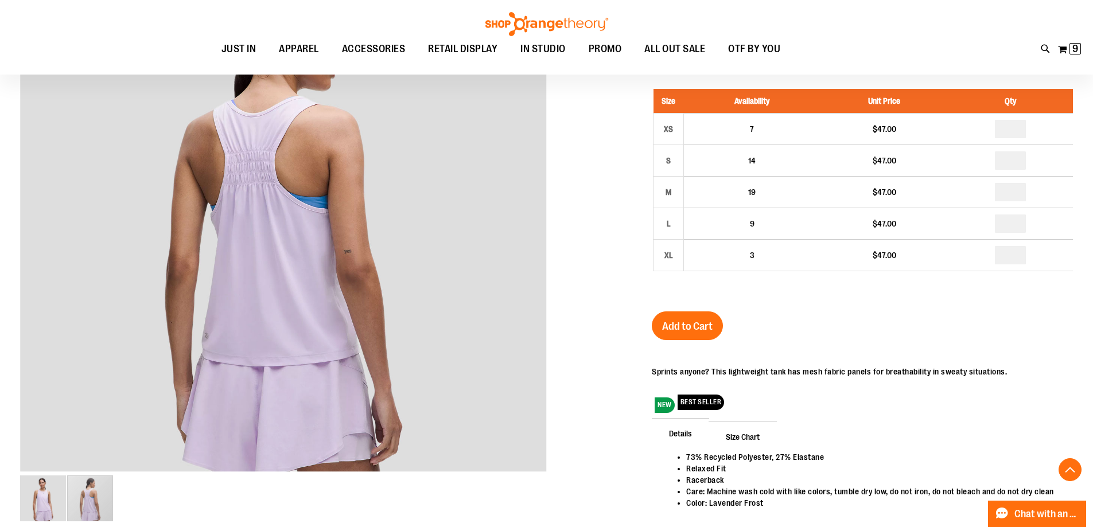
scroll to position [172, 0]
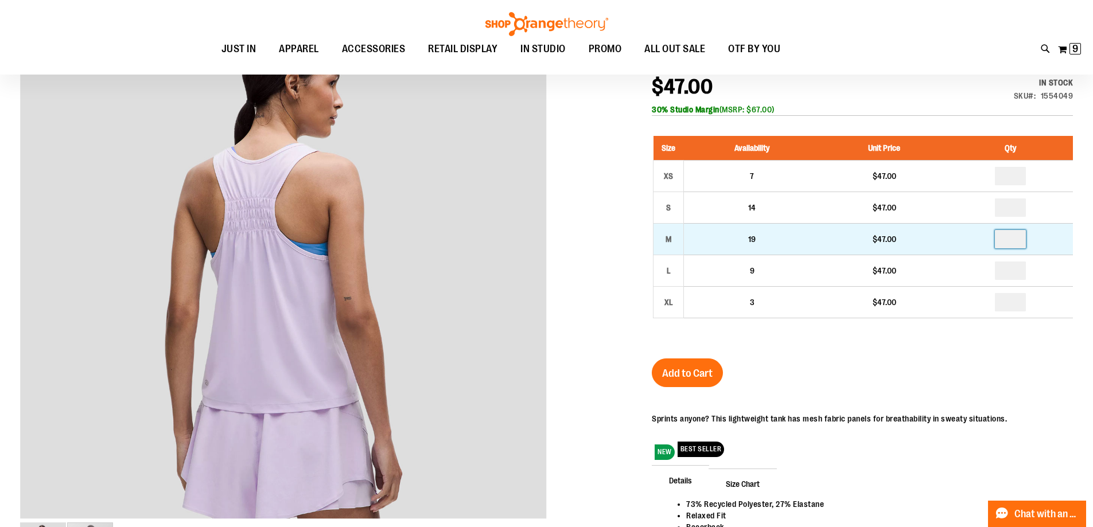
click at [1023, 238] on input "number" at bounding box center [1010, 239] width 31 height 18
type input "*"
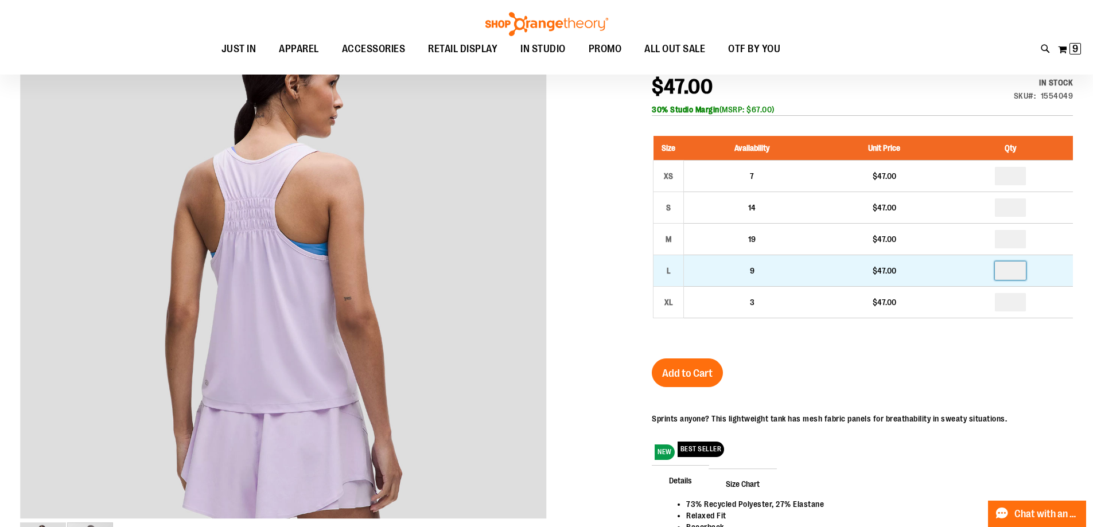
click at [1018, 273] on input "number" at bounding box center [1010, 271] width 31 height 18
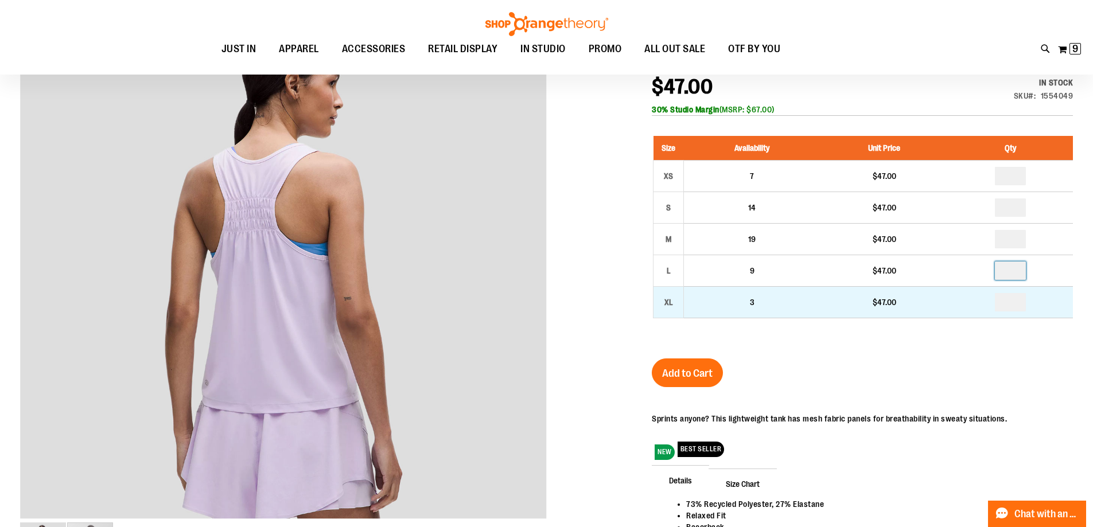
type input "*"
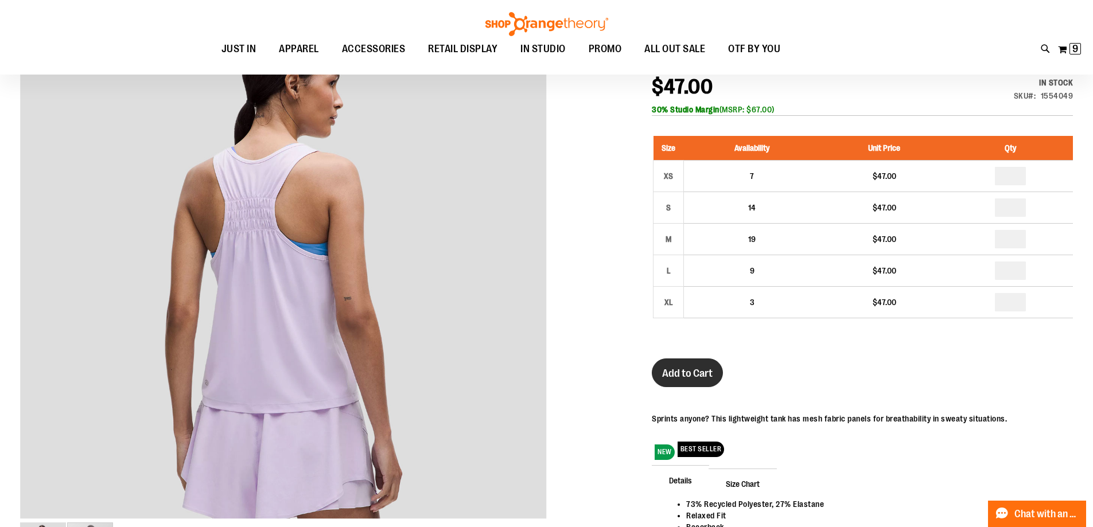
click at [713, 371] on span "Add to Cart" at bounding box center [687, 373] width 51 height 13
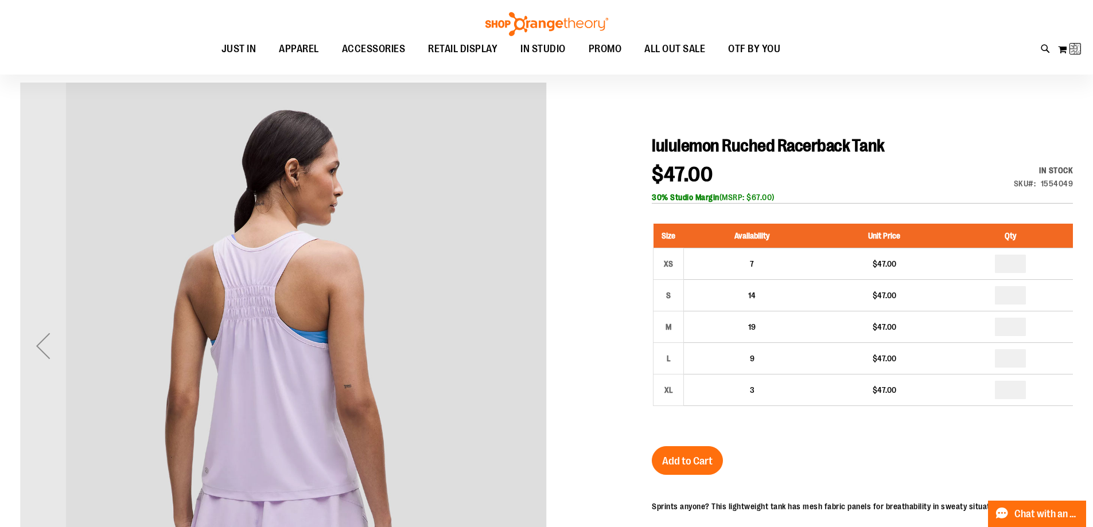
scroll to position [0, 0]
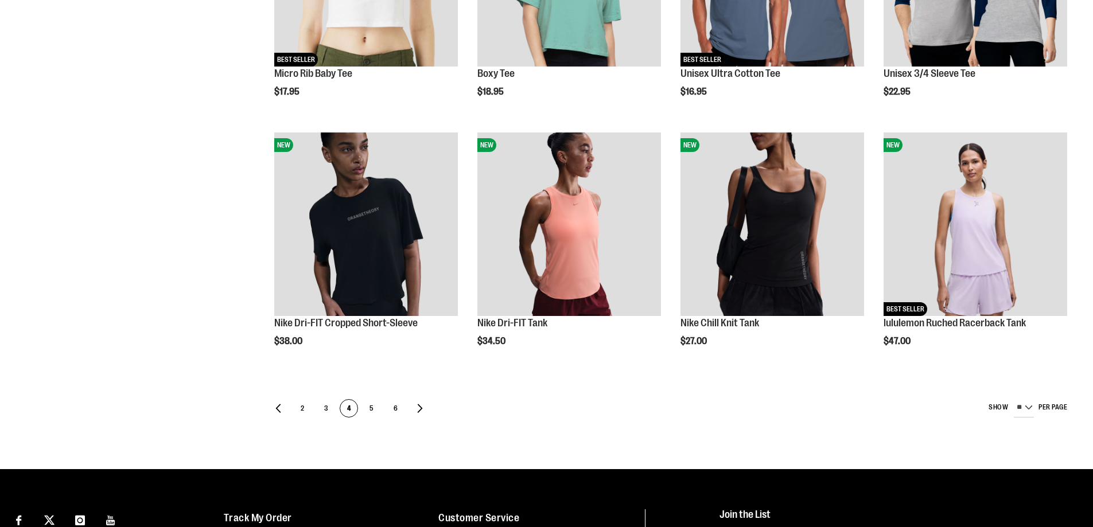
scroll to position [620, 0]
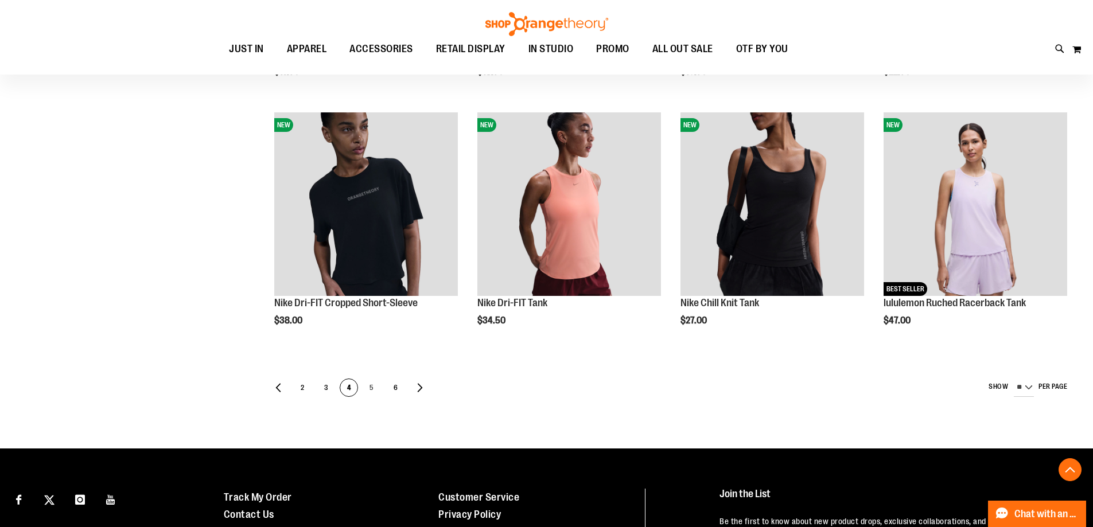
click at [372, 385] on span "5" at bounding box center [371, 388] width 17 height 18
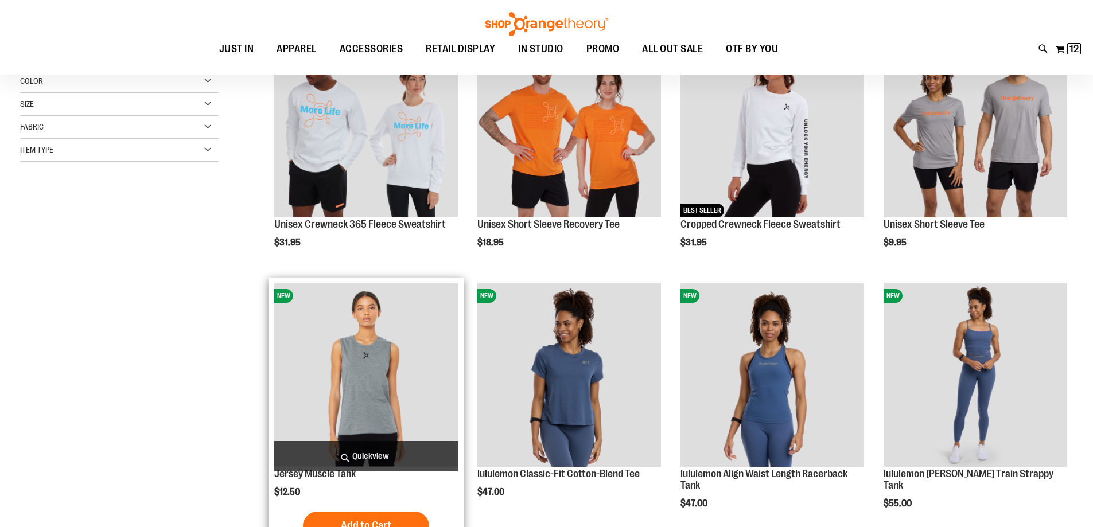
scroll to position [160, 0]
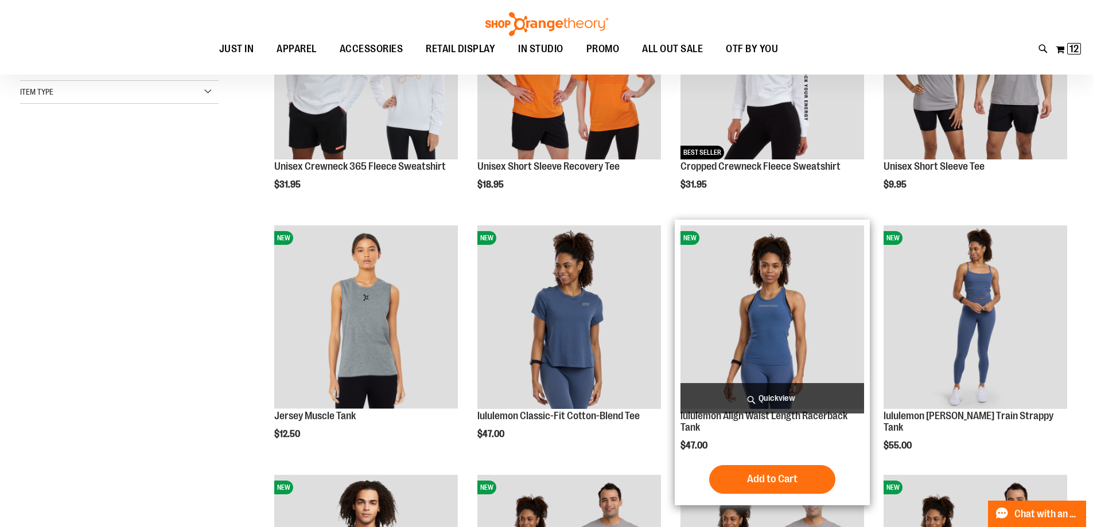
click at [806, 328] on img "product" at bounding box center [773, 318] width 184 height 184
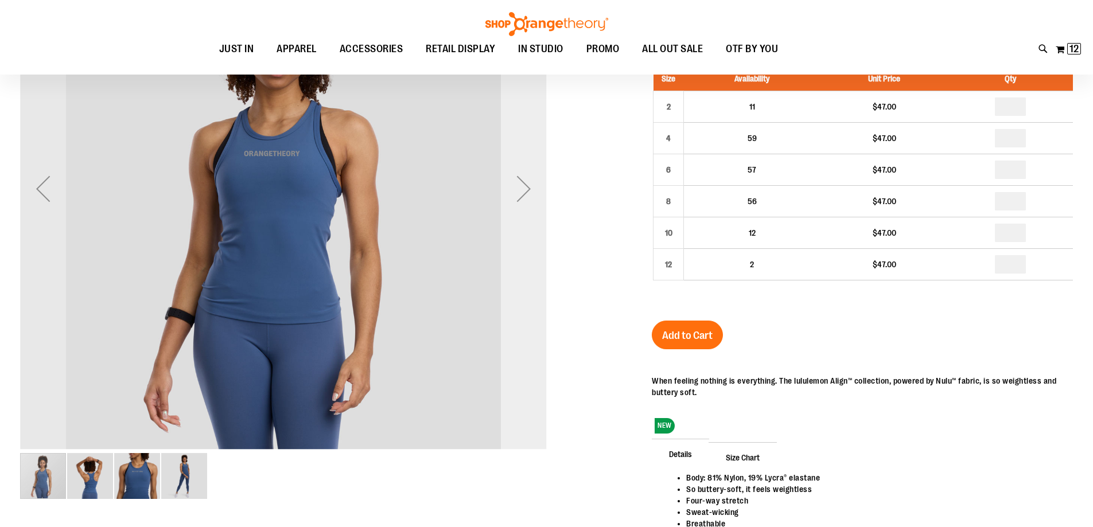
scroll to position [114, 0]
click at [525, 190] on div "Next" at bounding box center [524, 189] width 46 height 46
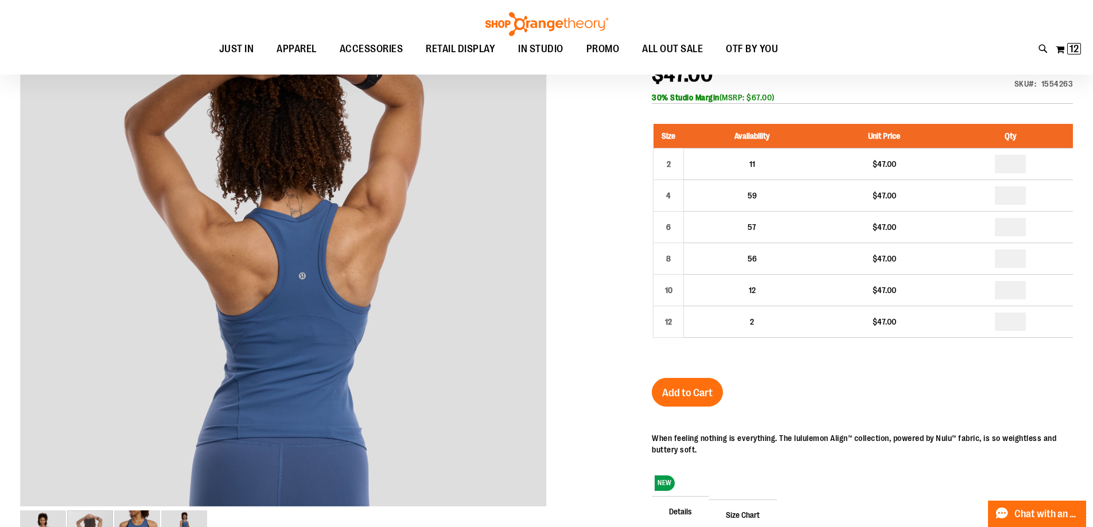
scroll to position [114, 0]
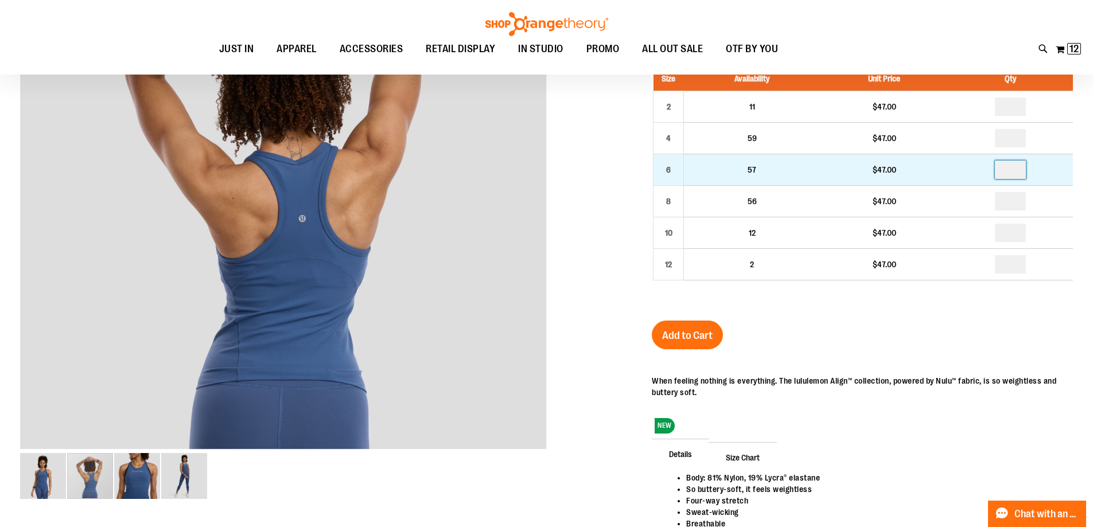
click at [1020, 170] on input "number" at bounding box center [1010, 170] width 31 height 18
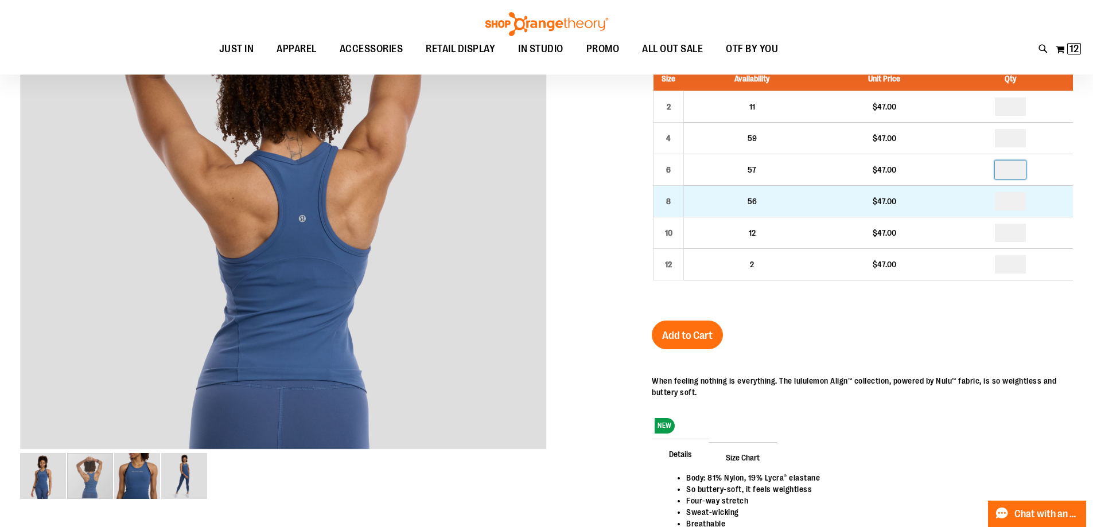
type input "*"
click at [1020, 197] on input "number" at bounding box center [1010, 201] width 31 height 18
type input "*"
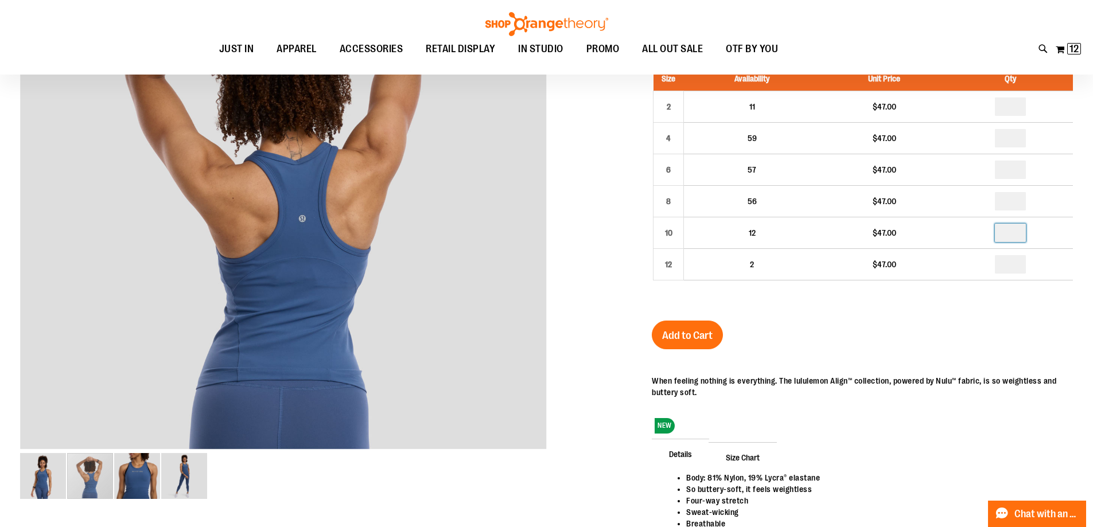
click at [1022, 234] on input "number" at bounding box center [1010, 233] width 31 height 18
type input "*"
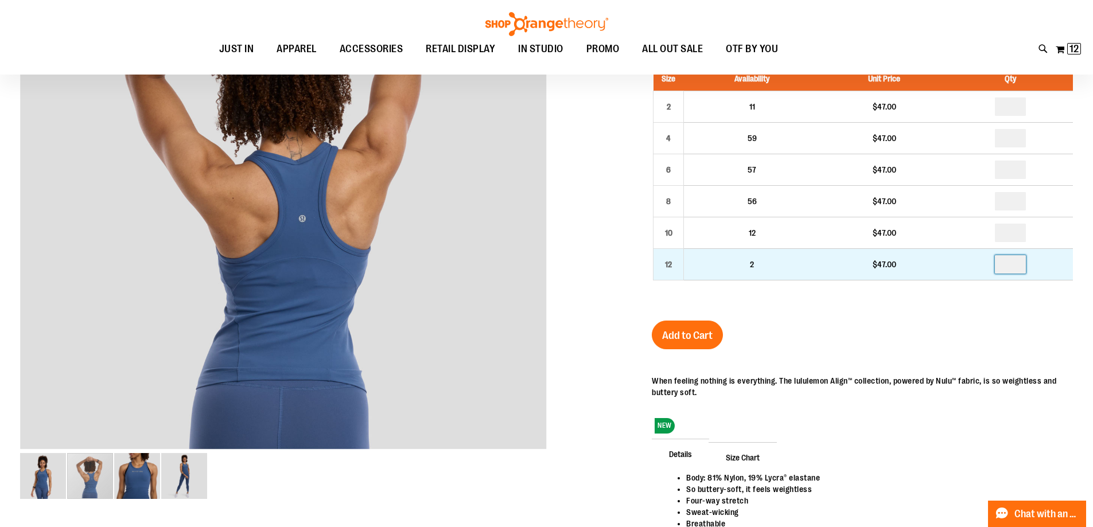
click at [1026, 266] on input "number" at bounding box center [1010, 264] width 31 height 18
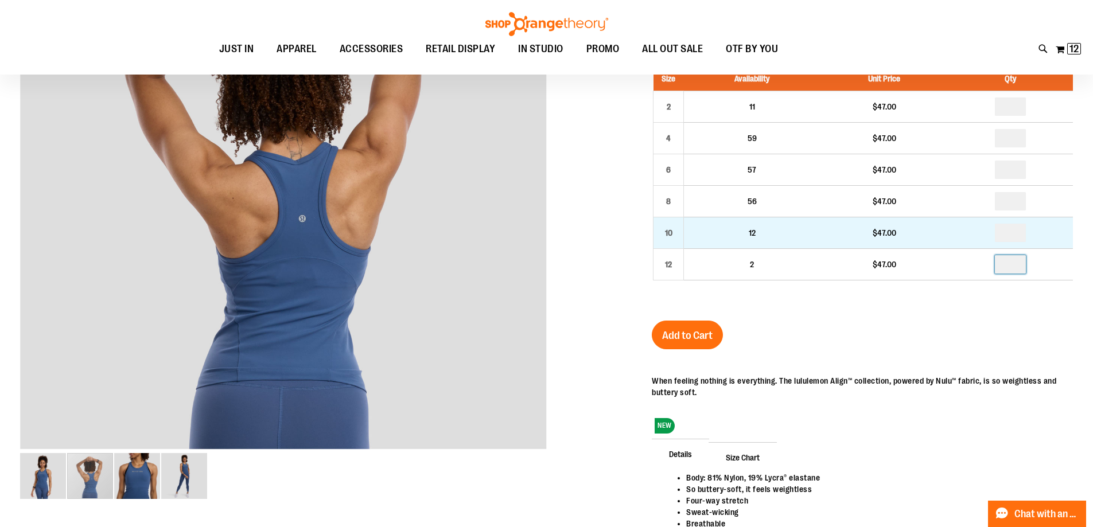
type input "*"
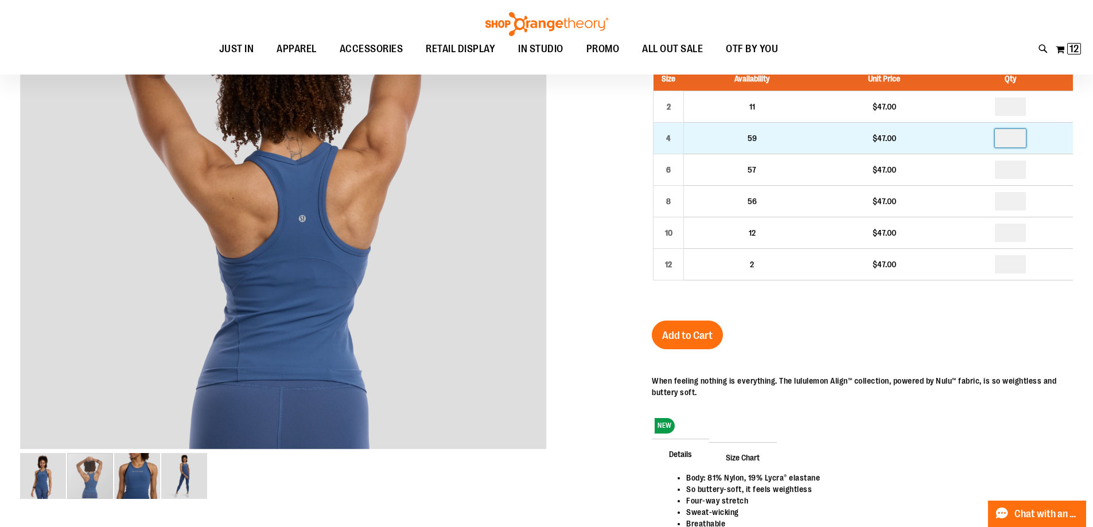
click at [1019, 146] on input "number" at bounding box center [1010, 138] width 31 height 18
type input "*"
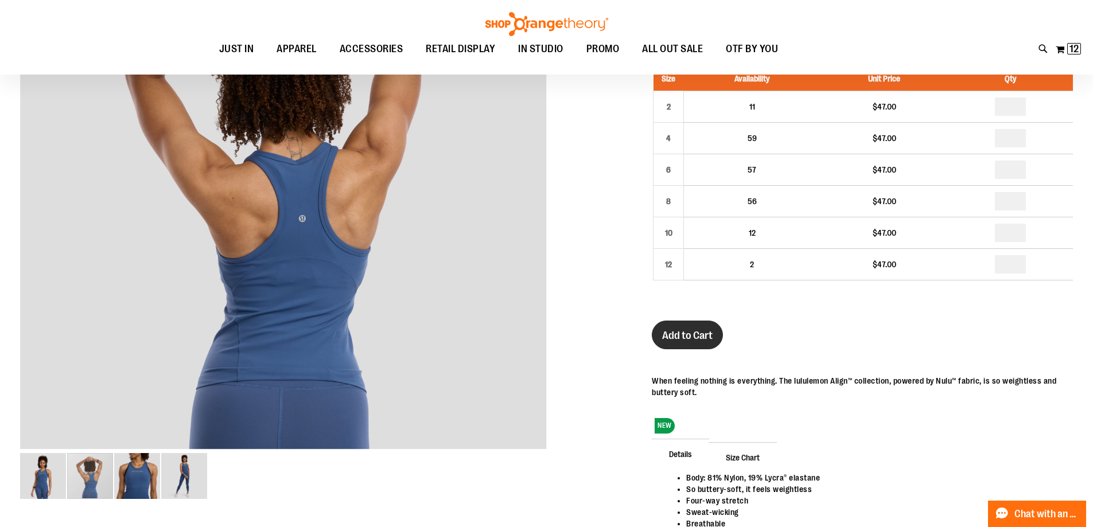
click at [691, 331] on span "Add to Cart" at bounding box center [687, 335] width 51 height 13
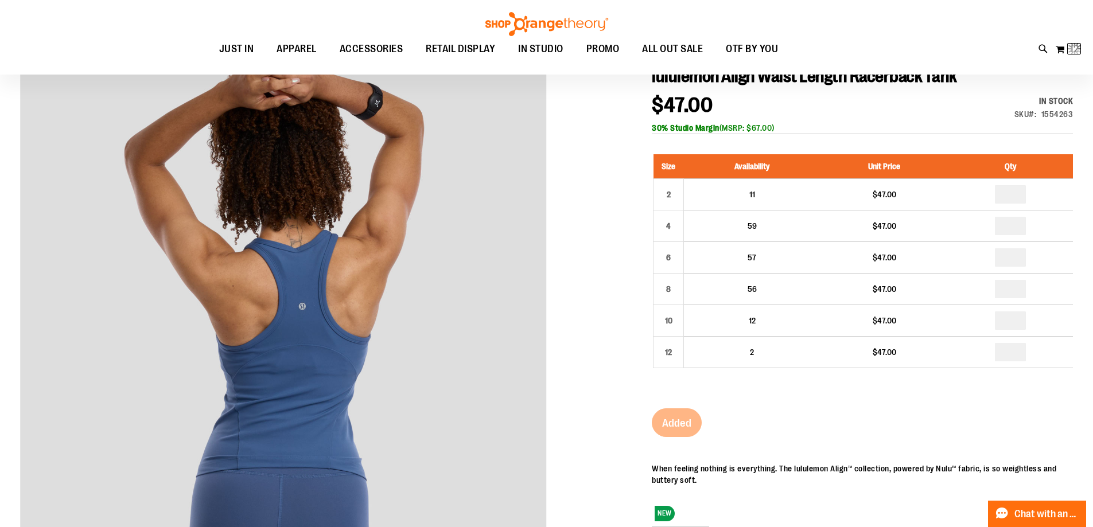
scroll to position [0, 0]
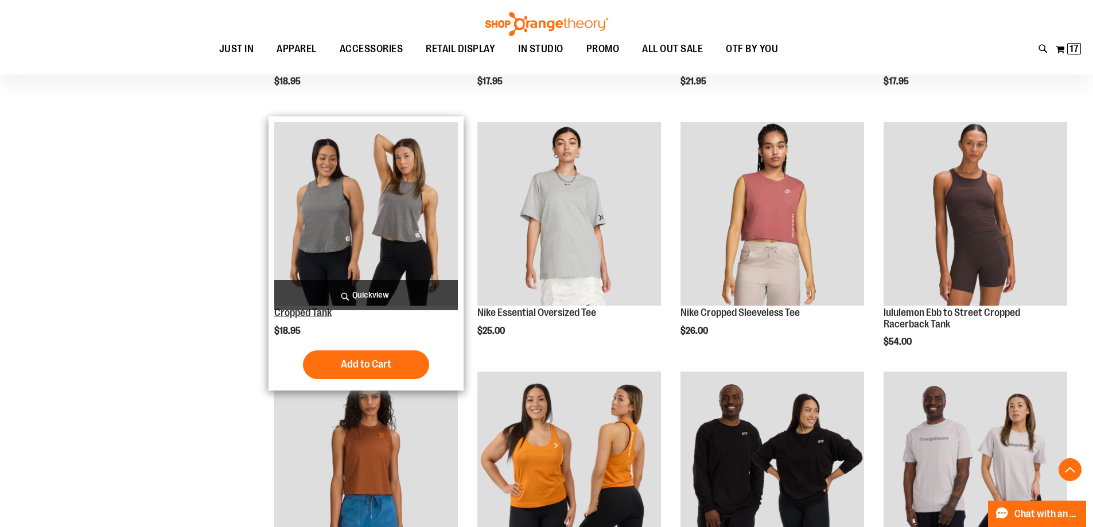
scroll to position [1000, 0]
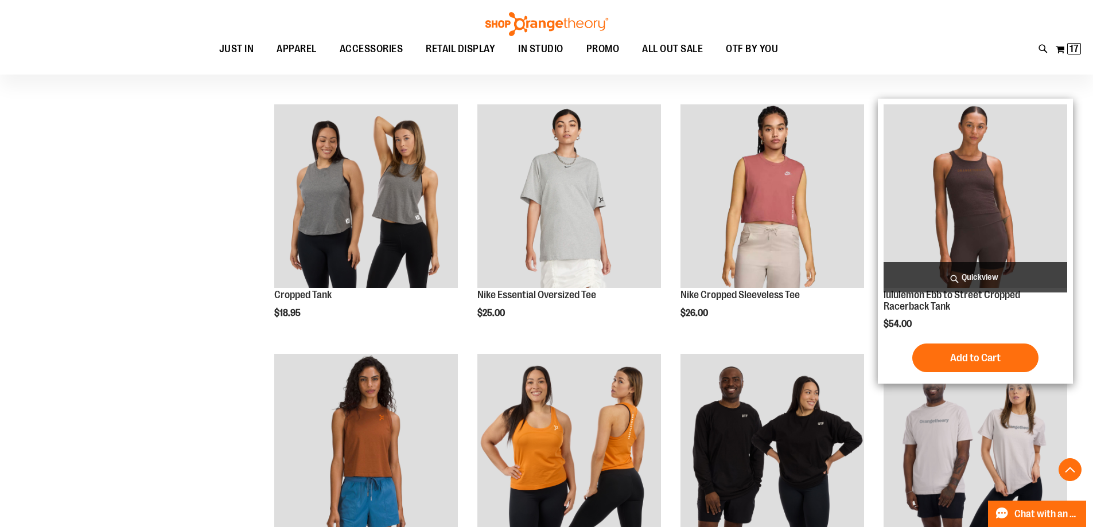
click at [978, 206] on img "product" at bounding box center [976, 196] width 184 height 184
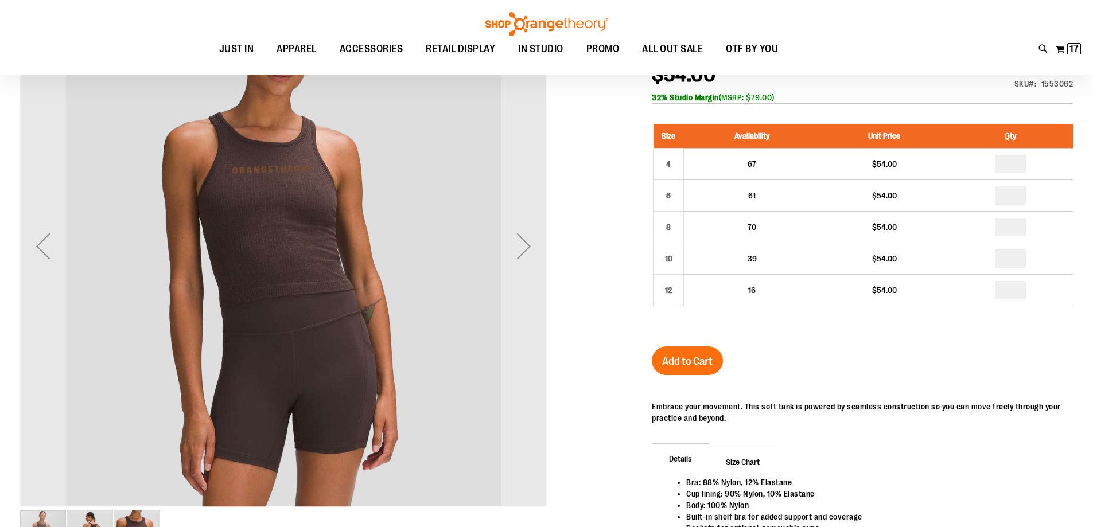
scroll to position [56, 0]
click at [518, 244] on div "Next" at bounding box center [524, 247] width 46 height 46
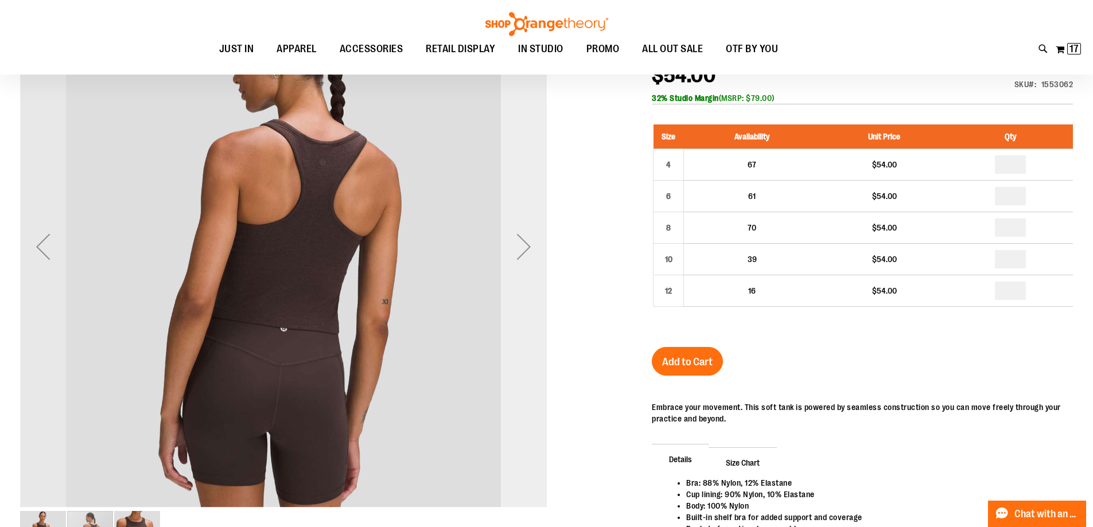
click at [518, 244] on div "Next" at bounding box center [524, 247] width 46 height 46
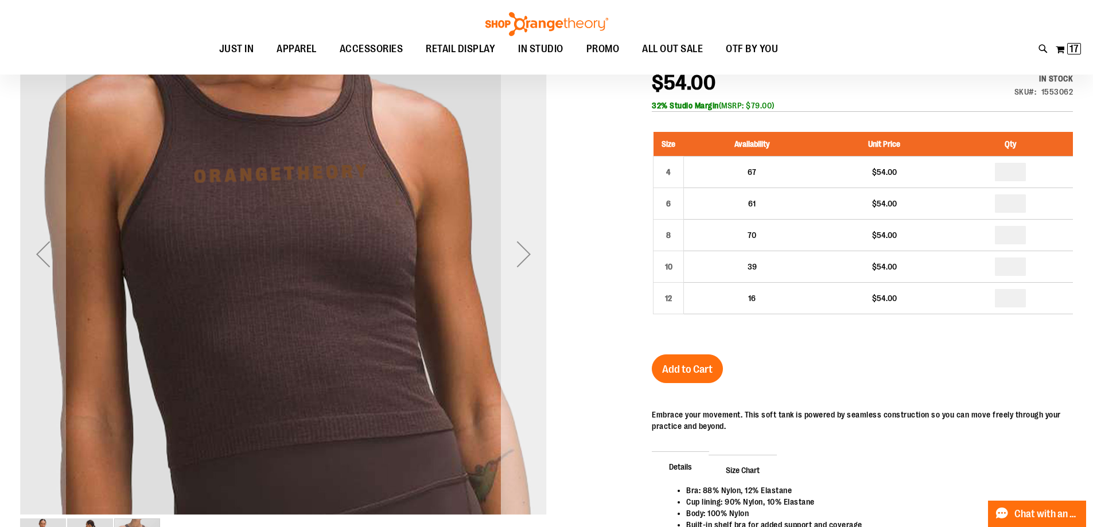
scroll to position [0, 0]
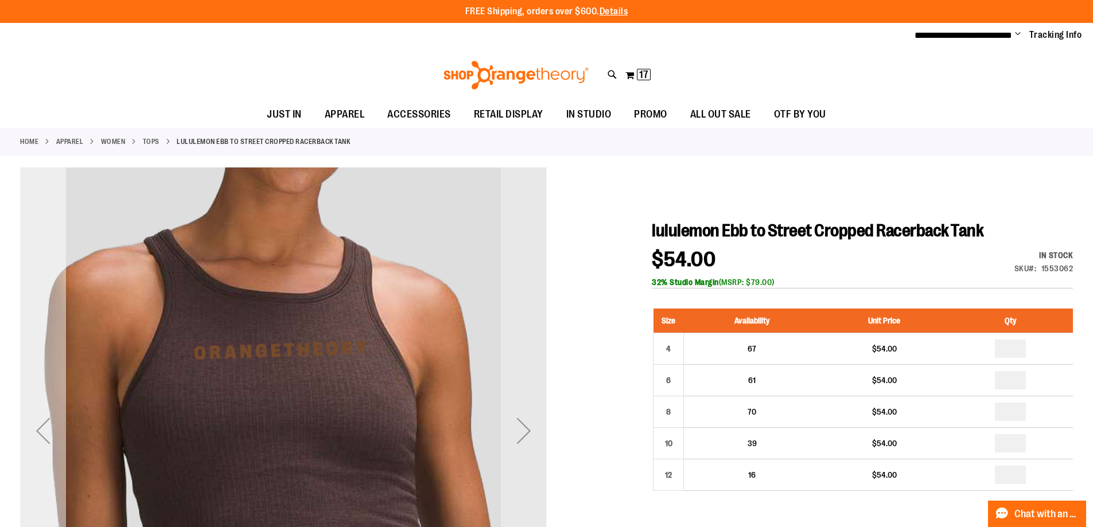
click at [46, 437] on div "Previous" at bounding box center [43, 431] width 46 height 46
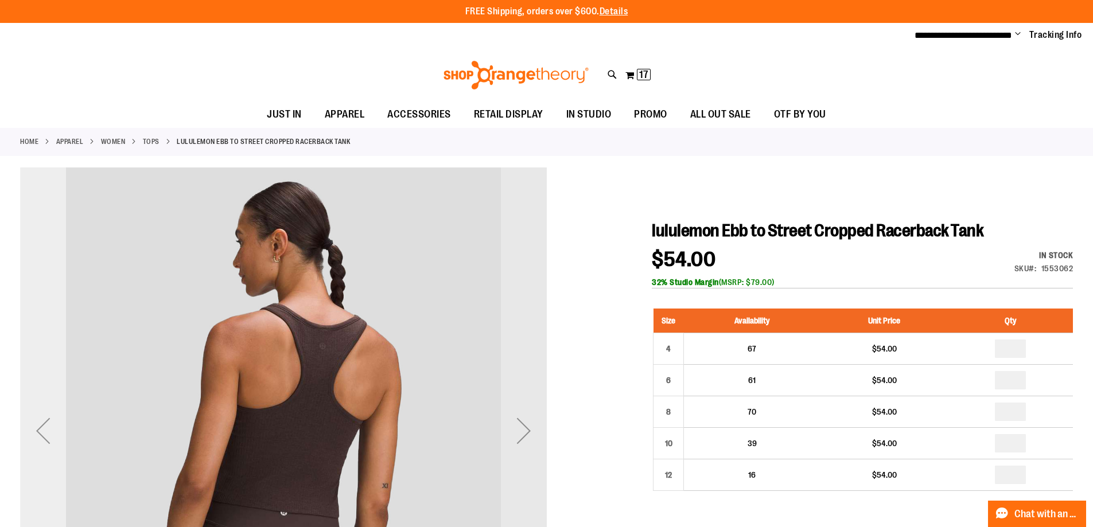
click at [47, 436] on div "Previous" at bounding box center [43, 431] width 46 height 46
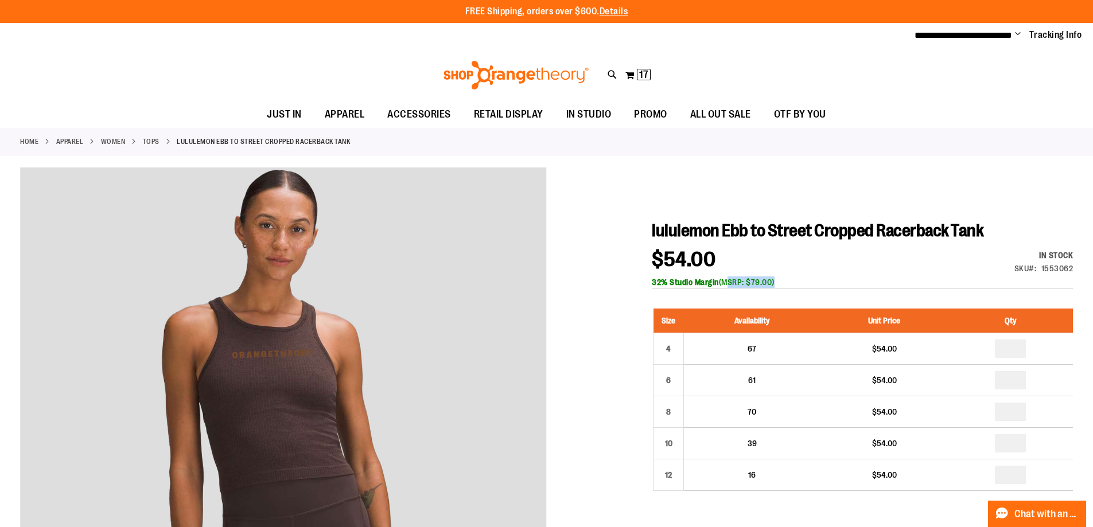
drag, startPoint x: 789, startPoint y: 281, endPoint x: 736, endPoint y: 285, distance: 53.0
click at [736, 285] on div "32% Studio Margin (MSRP: $79.00)" at bounding box center [862, 282] width 421 height 11
click at [831, 275] on div "$54.00 In stock Only %1 left SKU 1553062 32% Studio Margin (MSRP: $79.00)" at bounding box center [862, 269] width 421 height 39
drag, startPoint x: 790, startPoint y: 283, endPoint x: 754, endPoint y: 284, distance: 36.2
click at [754, 284] on div "32% Studio Margin (MSRP: $79.00)" at bounding box center [862, 282] width 421 height 11
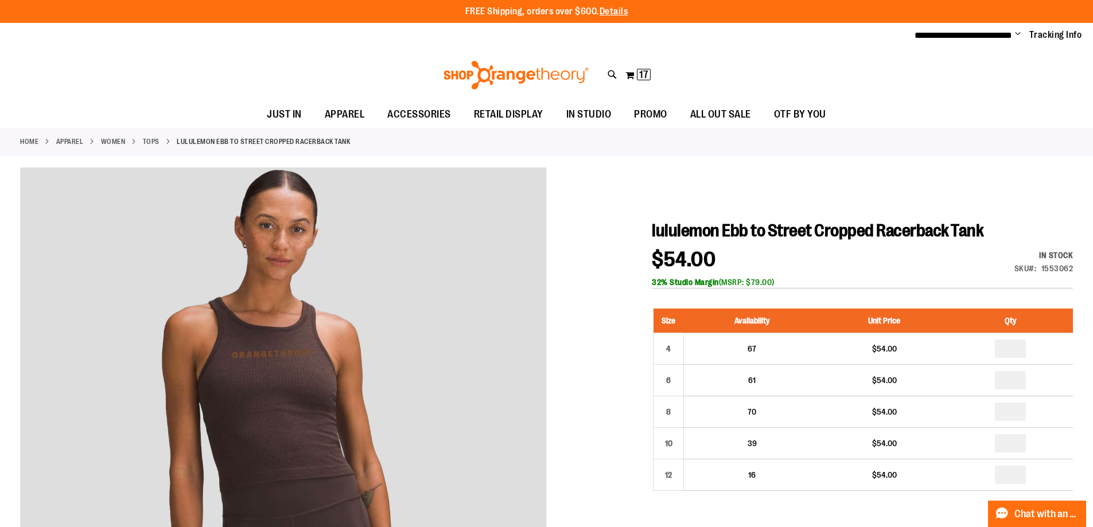
click at [754, 268] on div "$54.00 In stock Only %1 left SKU 1553062 32% Studio Margin (MSRP: $79.00)" at bounding box center [862, 269] width 421 height 39
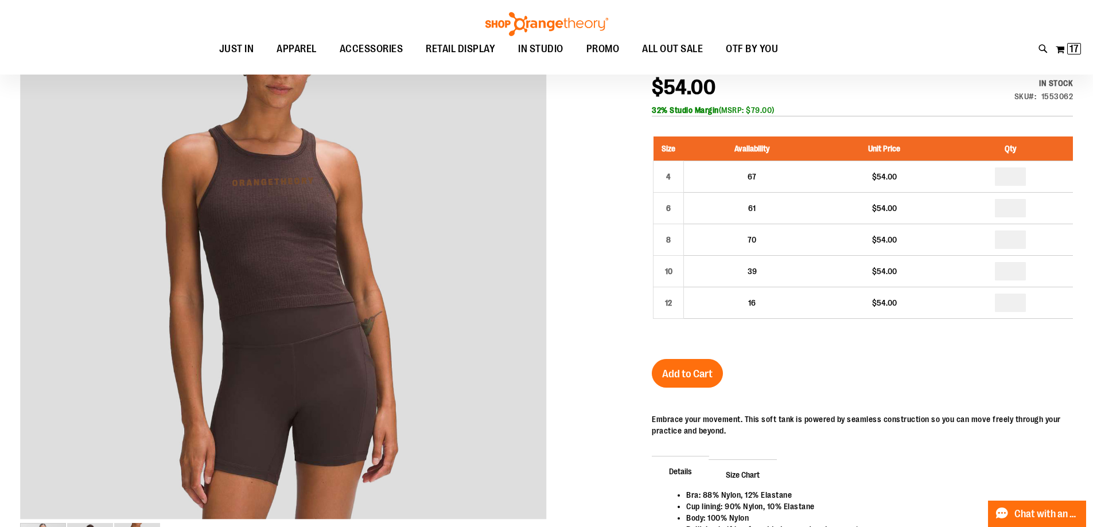
scroll to position [57, 0]
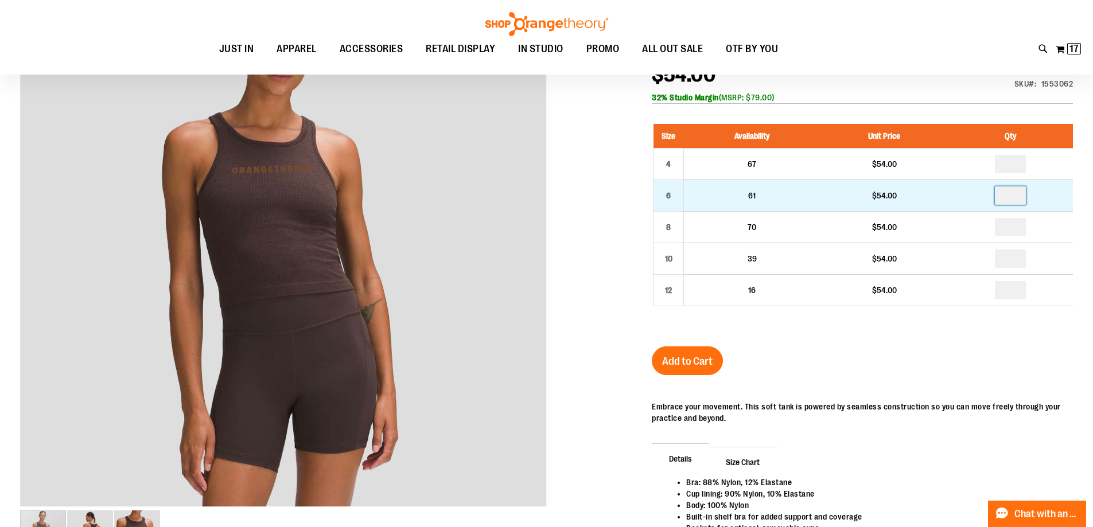
click at [1022, 200] on input "number" at bounding box center [1010, 196] width 31 height 18
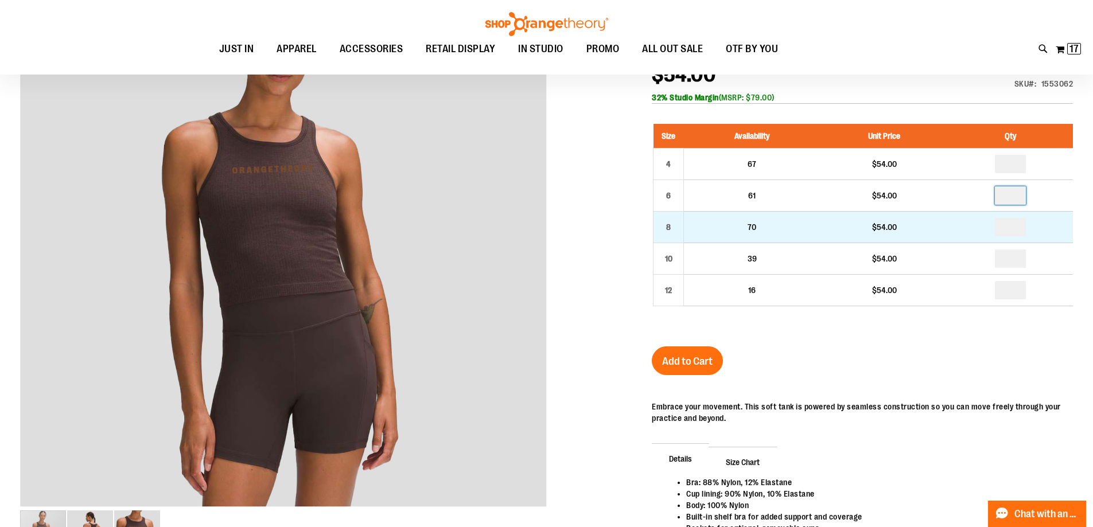
type input "*"
click at [1020, 226] on input "number" at bounding box center [1010, 227] width 31 height 18
type input "*"
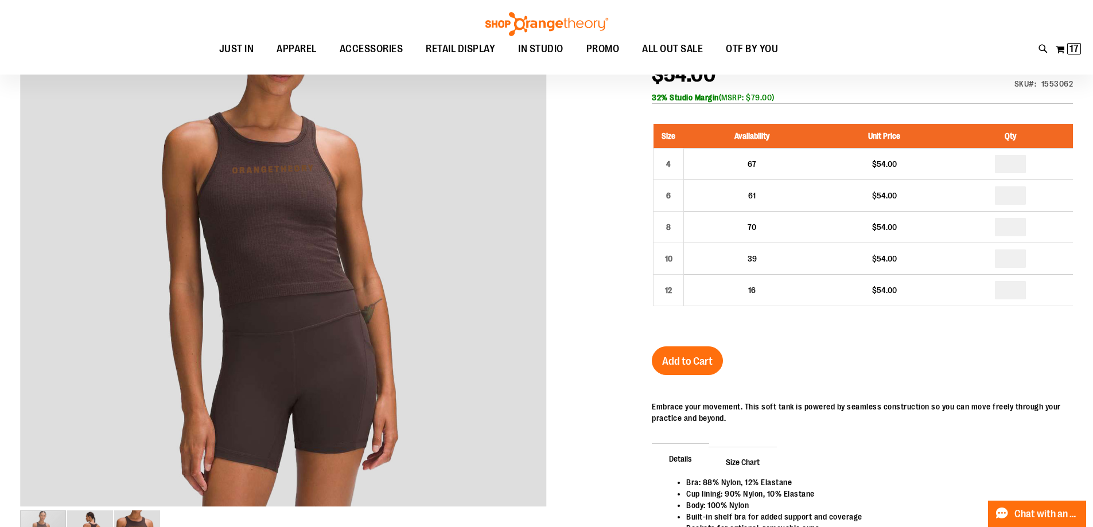
type input "*"
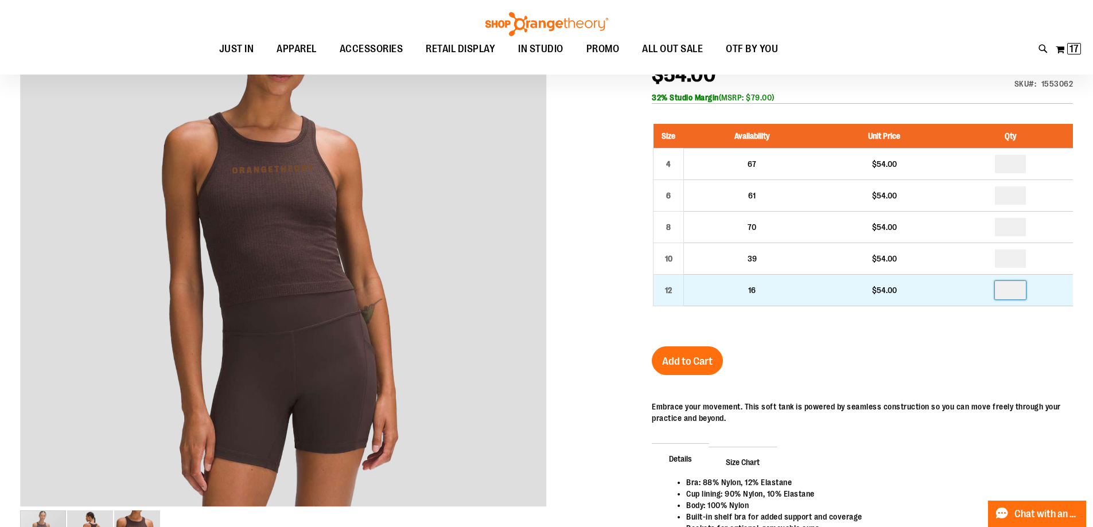
click at [1021, 287] on input "number" at bounding box center [1010, 290] width 31 height 18
type input "*"
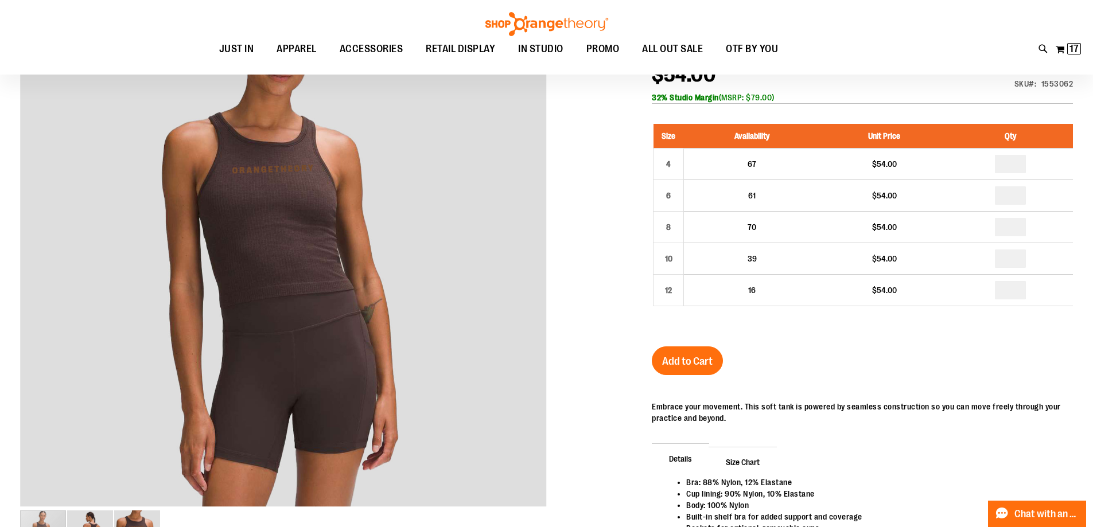
click at [970, 354] on div "lululemon Ebb to Street Cropped Racerback Tank $54.00 In stock Only %1 left SKU…" at bounding box center [862, 326] width 421 height 580
click at [700, 359] on span "Add to Cart" at bounding box center [687, 361] width 51 height 13
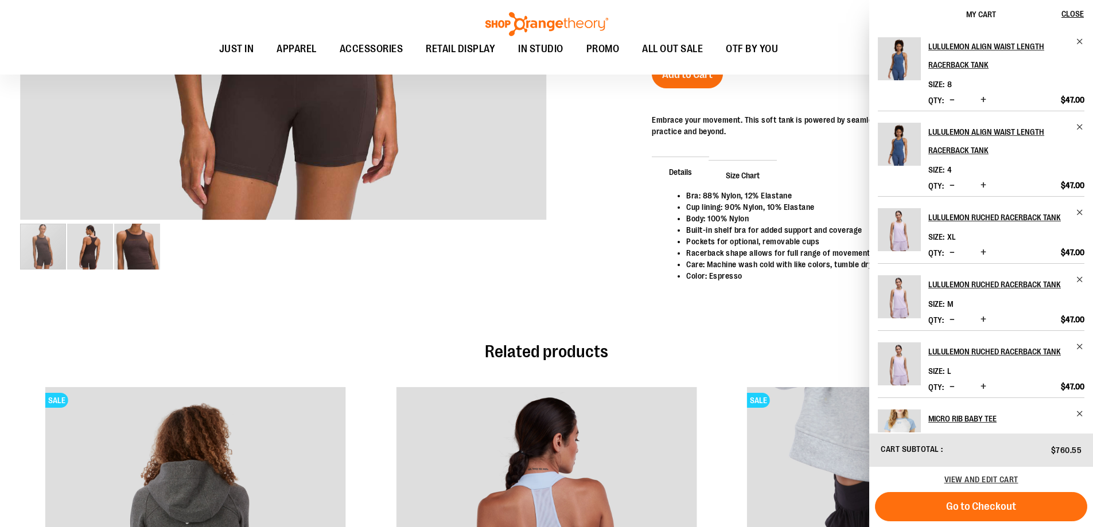
scroll to position [0, 0]
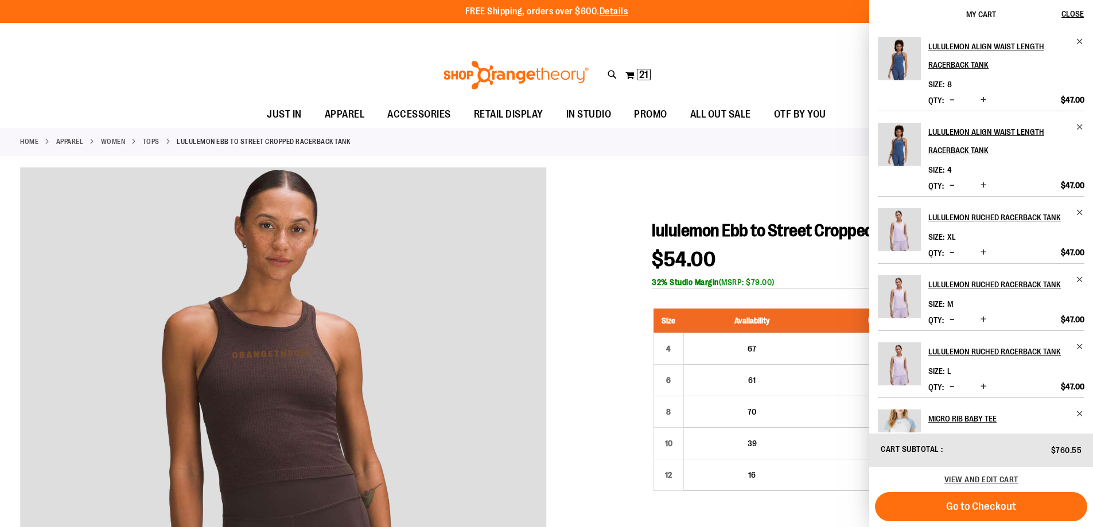
click at [611, 247] on div at bounding box center [546, 484] width 1053 height 632
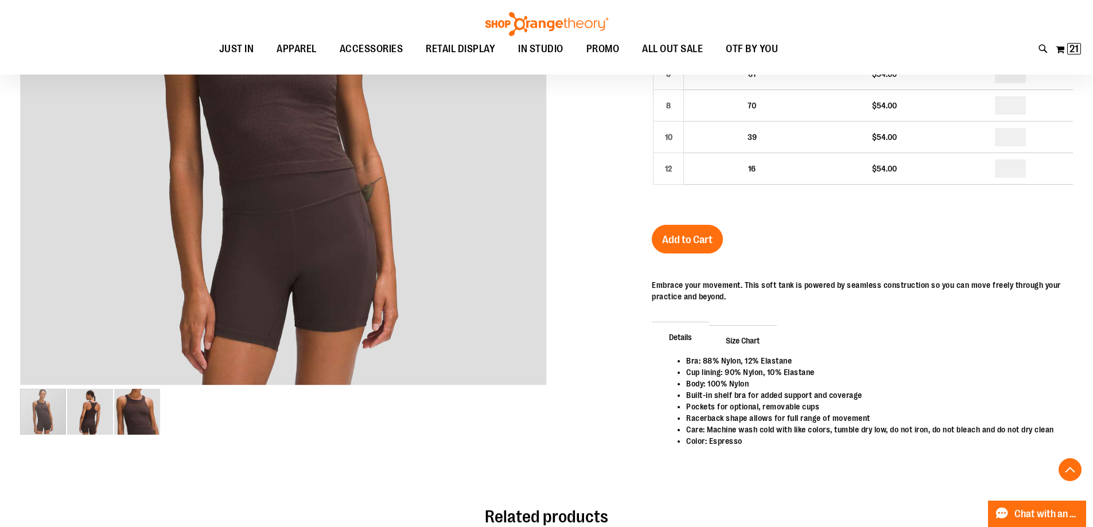
scroll to position [401, 0]
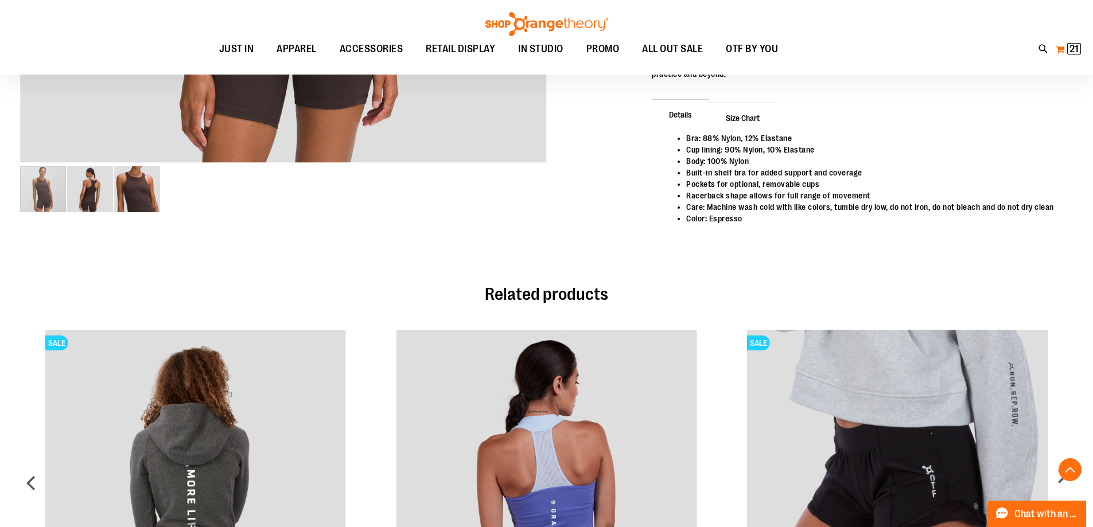
click at [1070, 49] on span "21" at bounding box center [1074, 48] width 9 height 11
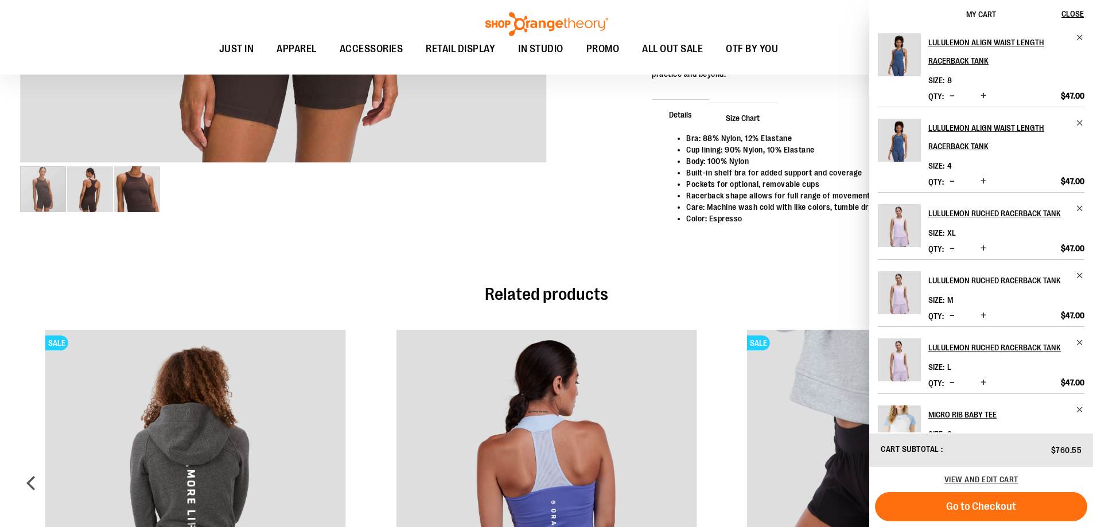
scroll to position [0, 0]
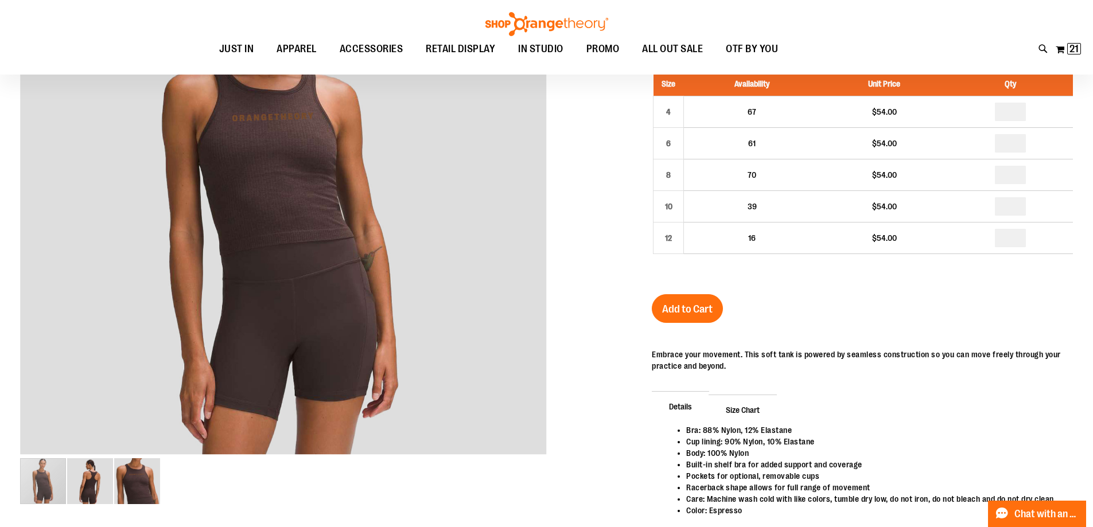
scroll to position [114, 0]
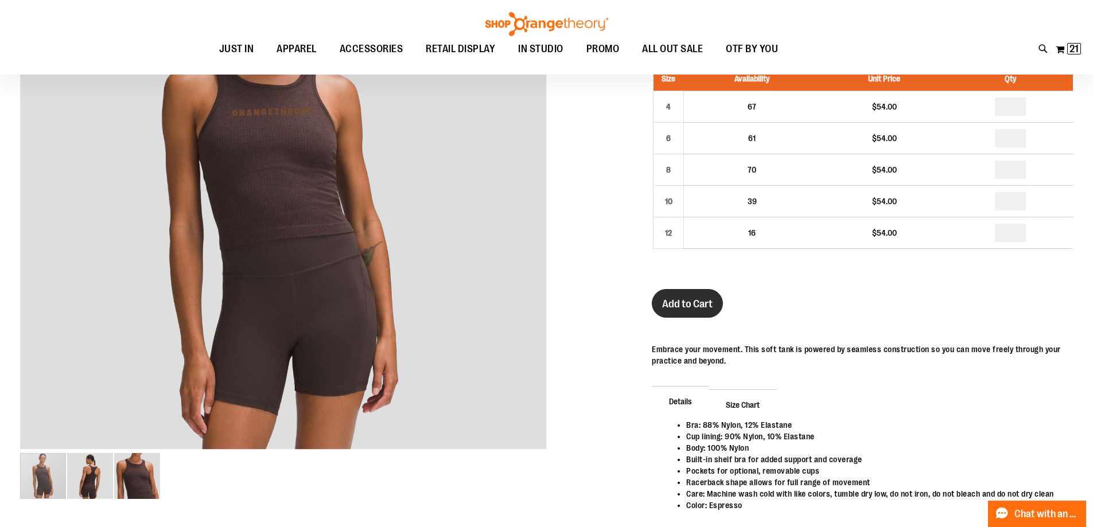
click at [712, 306] on span "Add to Cart" at bounding box center [687, 304] width 51 height 13
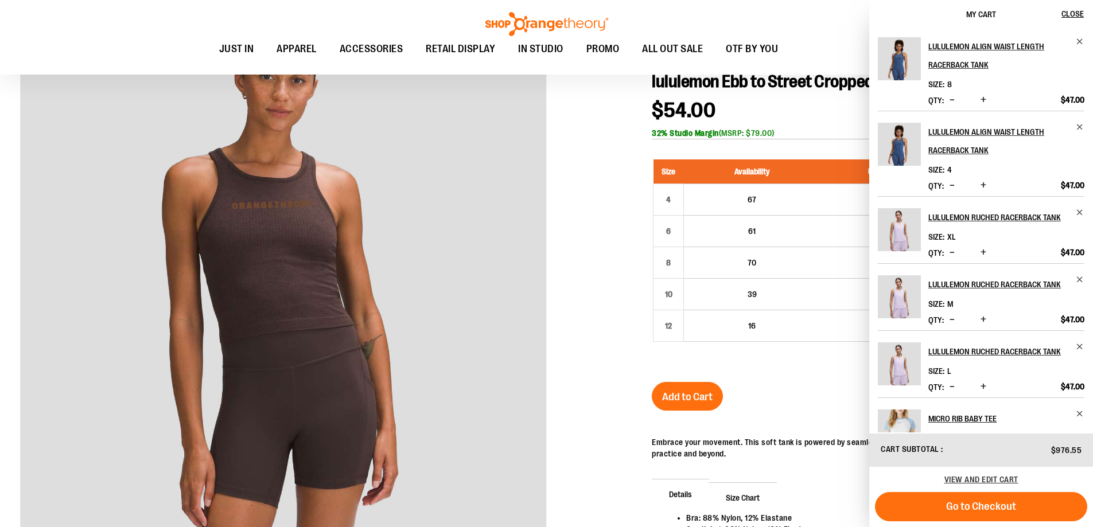
scroll to position [0, 0]
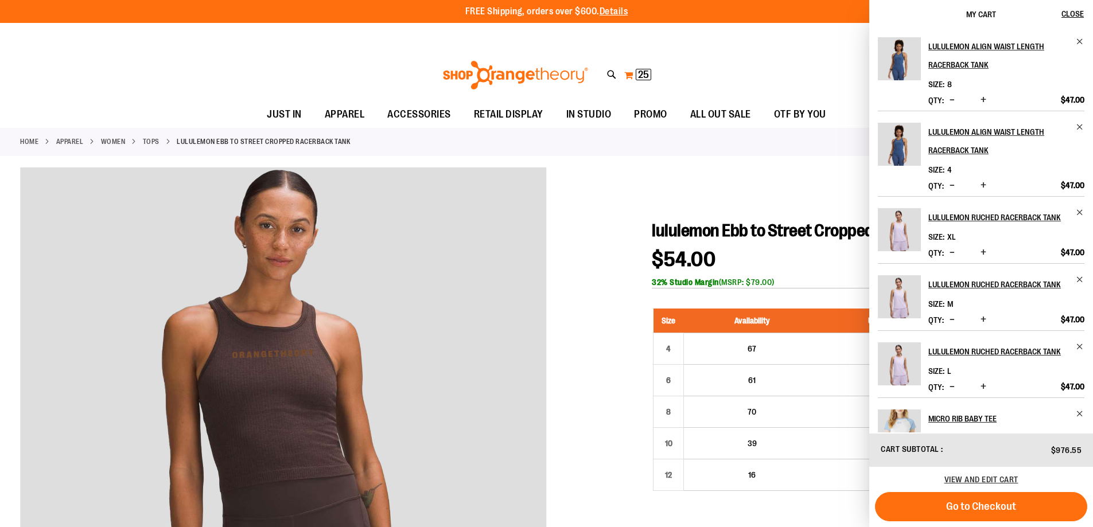
click at [645, 74] on span "25" at bounding box center [643, 74] width 11 height 11
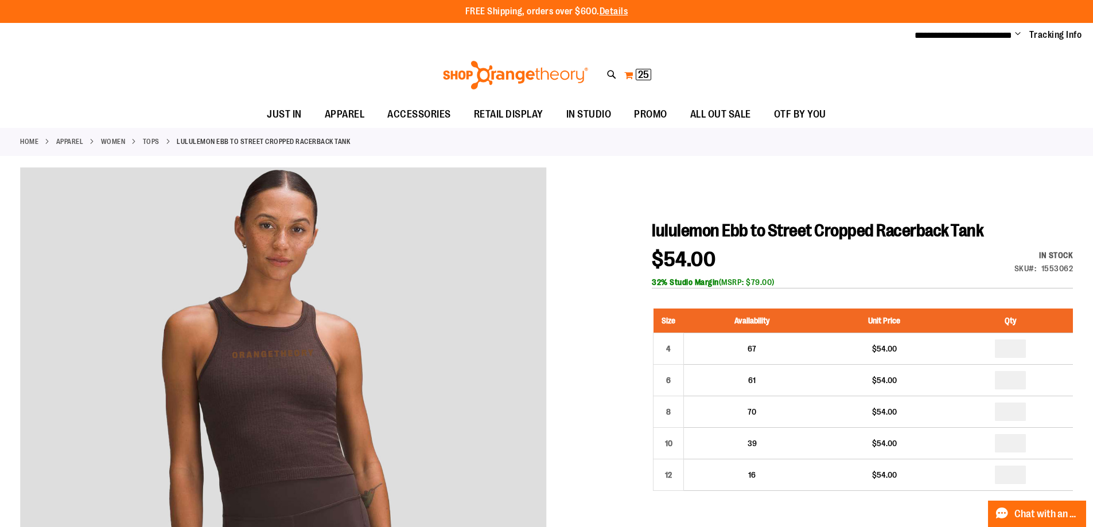
click at [640, 71] on span "25" at bounding box center [643, 74] width 11 height 11
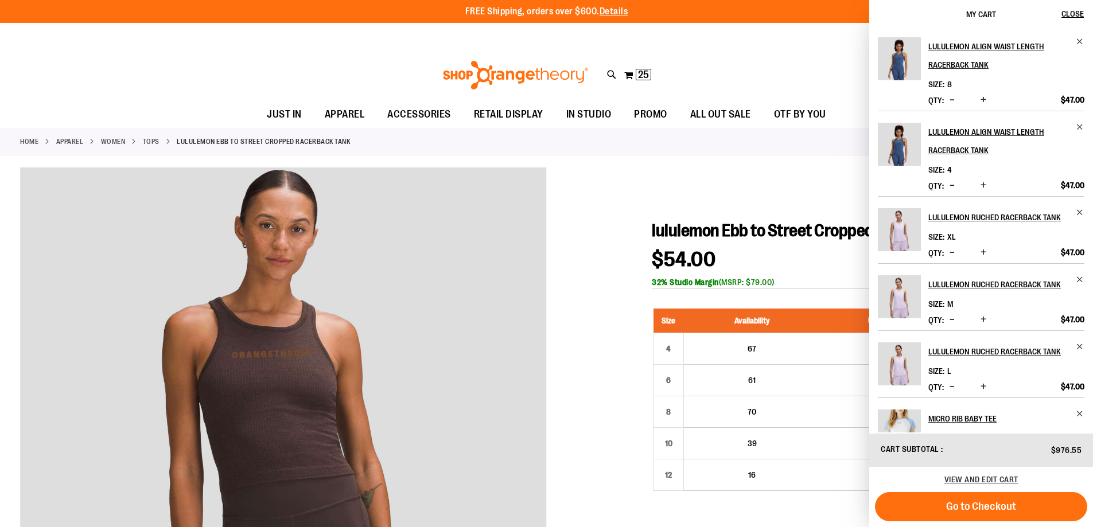
click at [620, 208] on div at bounding box center [546, 484] width 1053 height 632
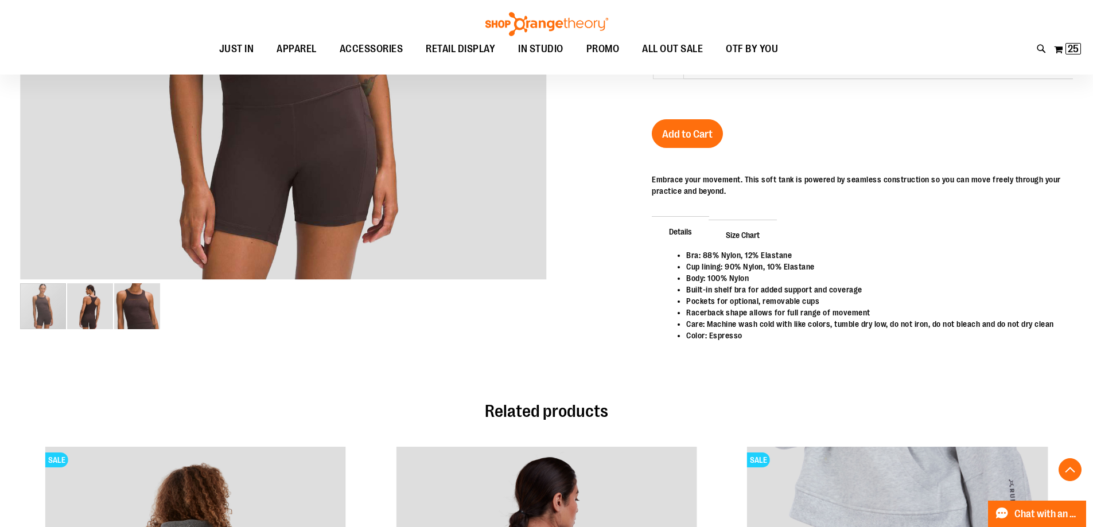
scroll to position [286, 0]
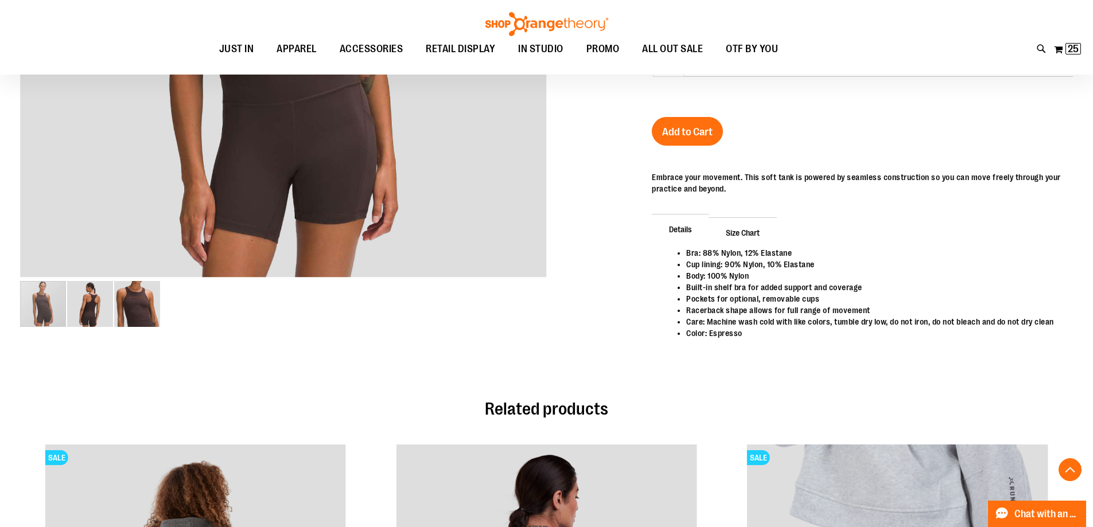
click at [698, 127] on span "Add to Cart" at bounding box center [687, 132] width 51 height 13
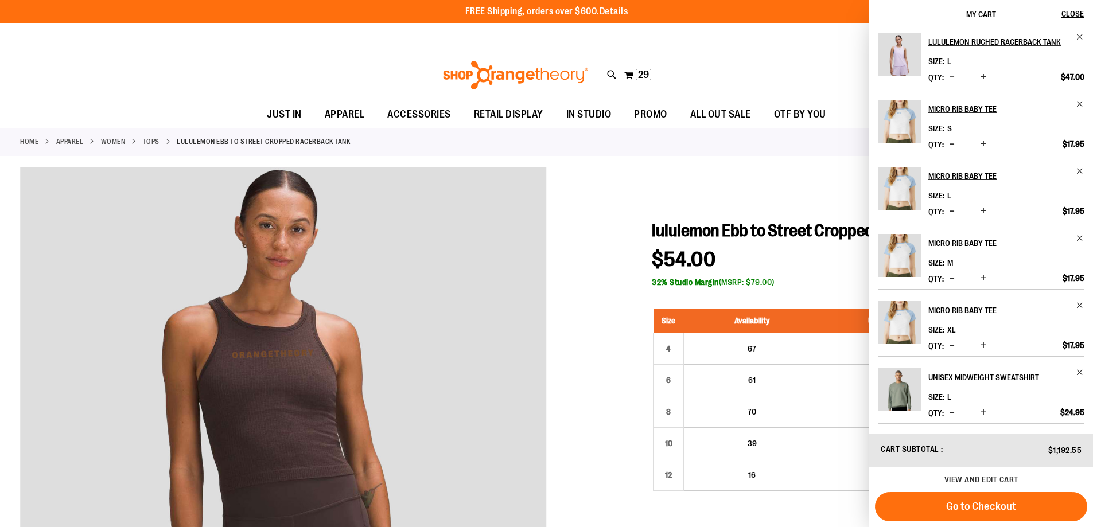
scroll to position [344, 0]
click at [608, 242] on div at bounding box center [546, 484] width 1053 height 632
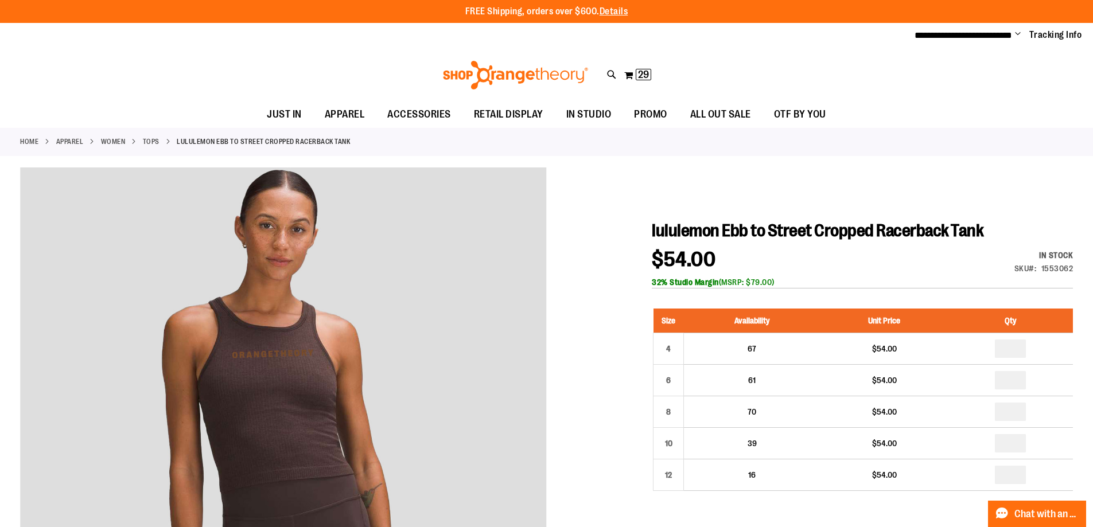
click at [160, 139] on link "Tops" at bounding box center [151, 142] width 17 height 10
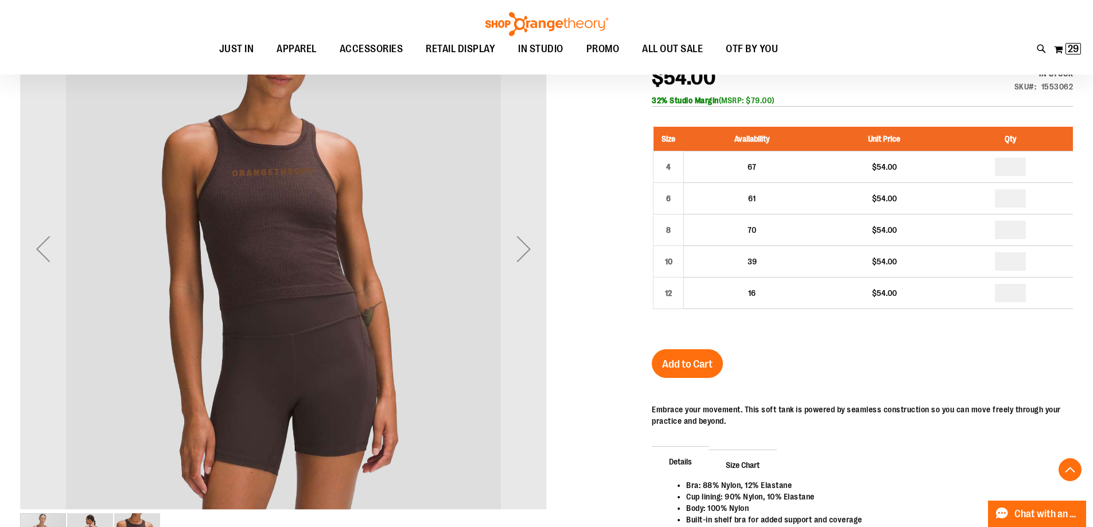
scroll to position [286, 0]
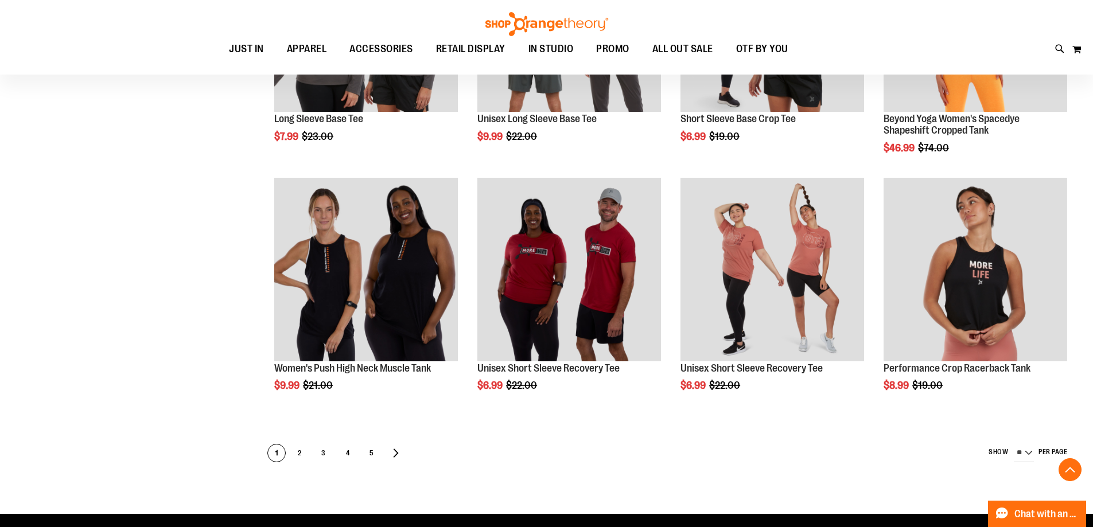
scroll to position [595, 0]
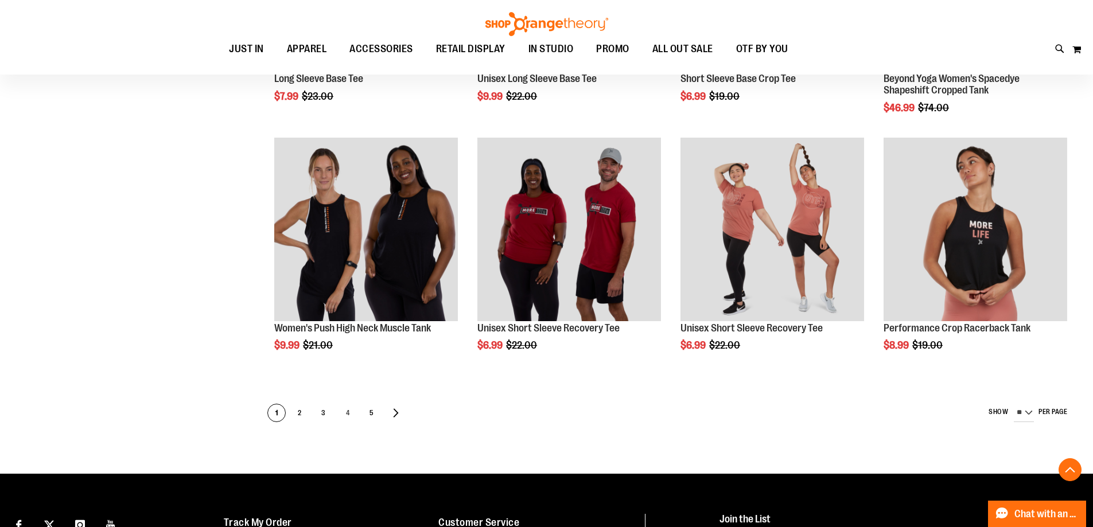
click at [349, 413] on span "4" at bounding box center [347, 414] width 17 height 18
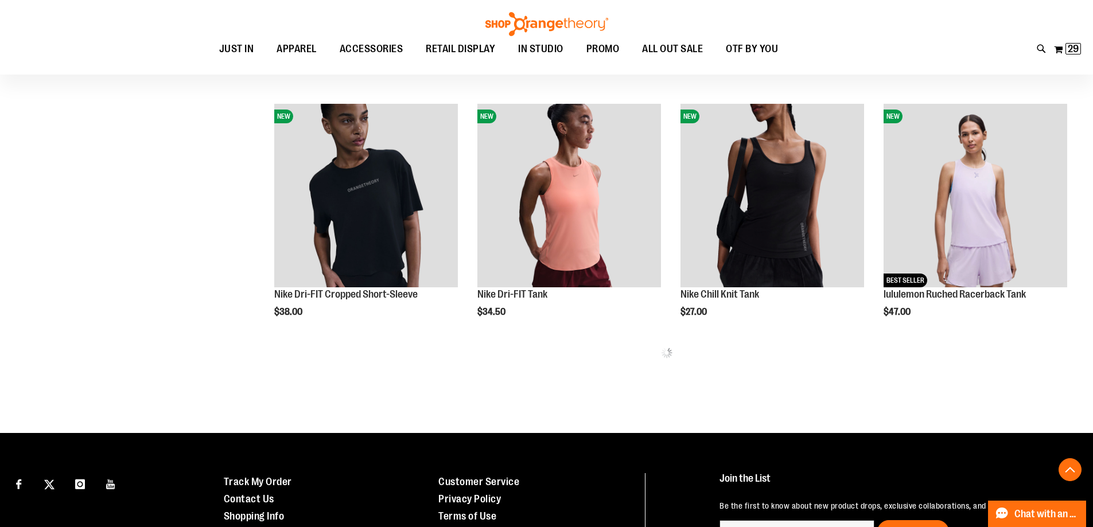
scroll to position [688, 0]
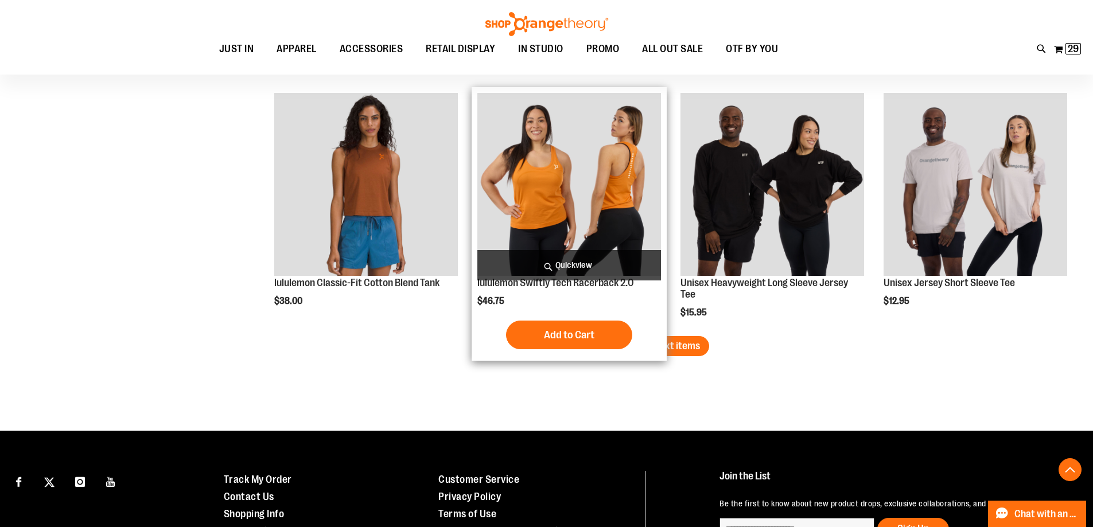
scroll to position [2169, 0]
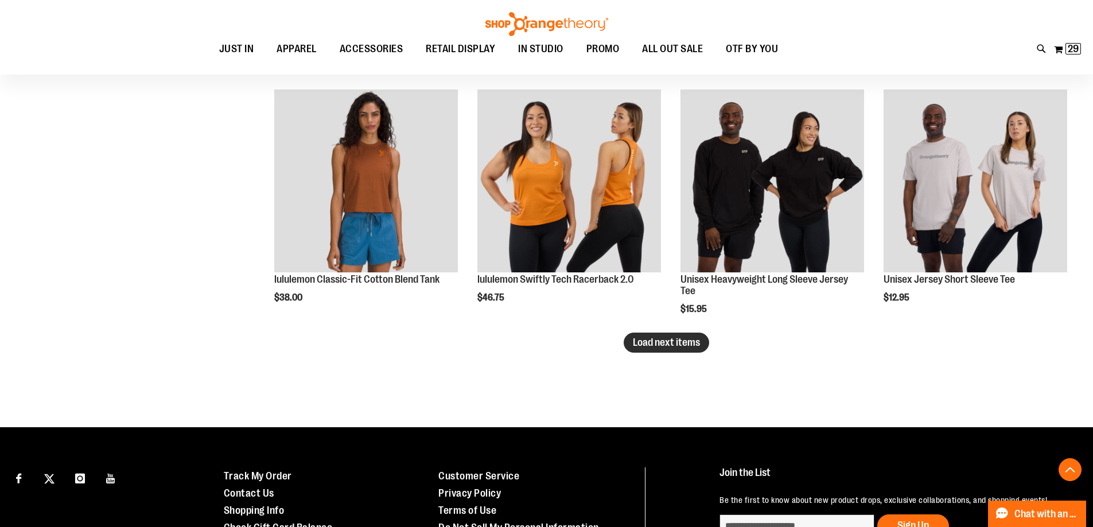
click at [682, 345] on span "Load next items" at bounding box center [666, 342] width 67 height 11
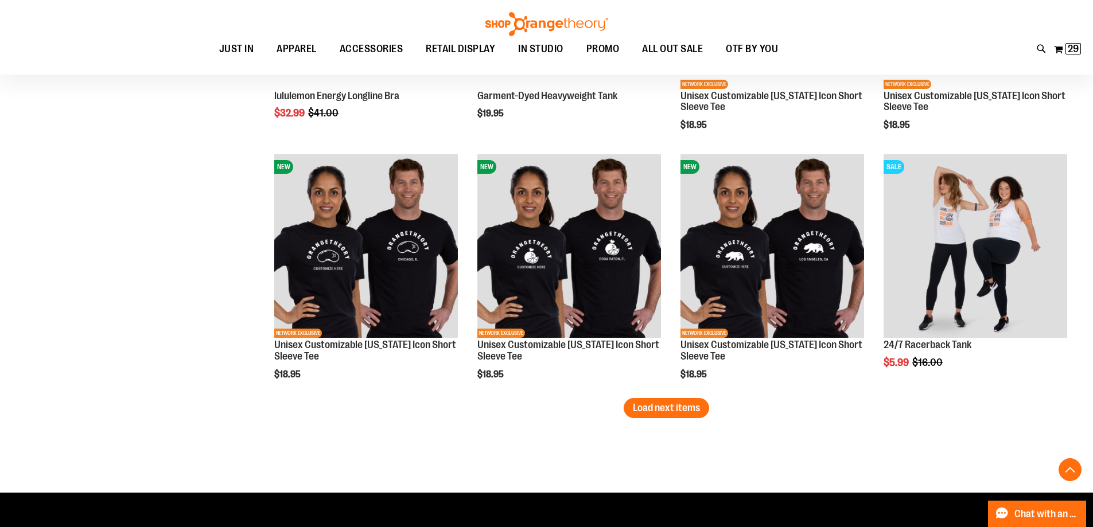
scroll to position [2857, 0]
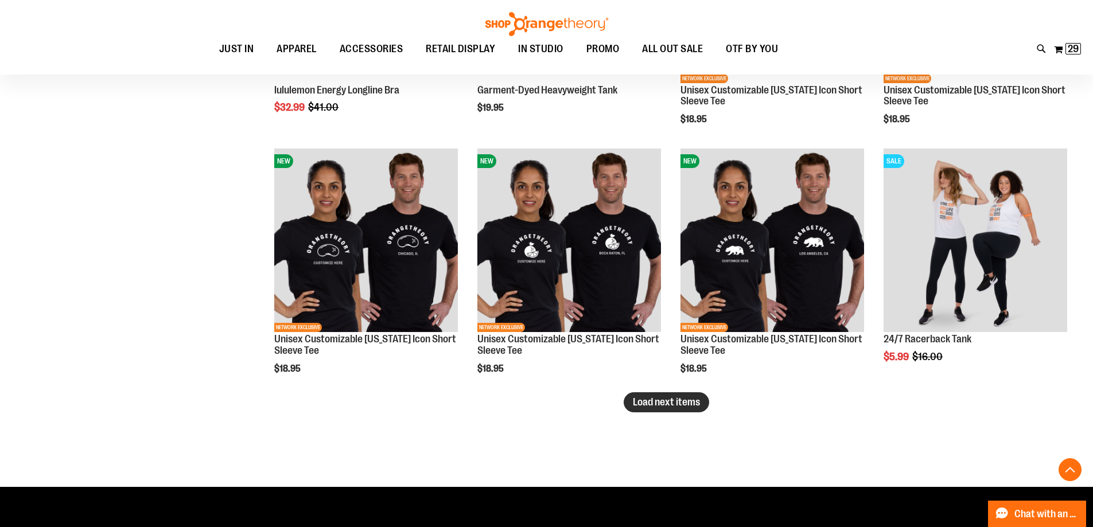
click at [652, 404] on span "Load next items" at bounding box center [666, 402] width 67 height 11
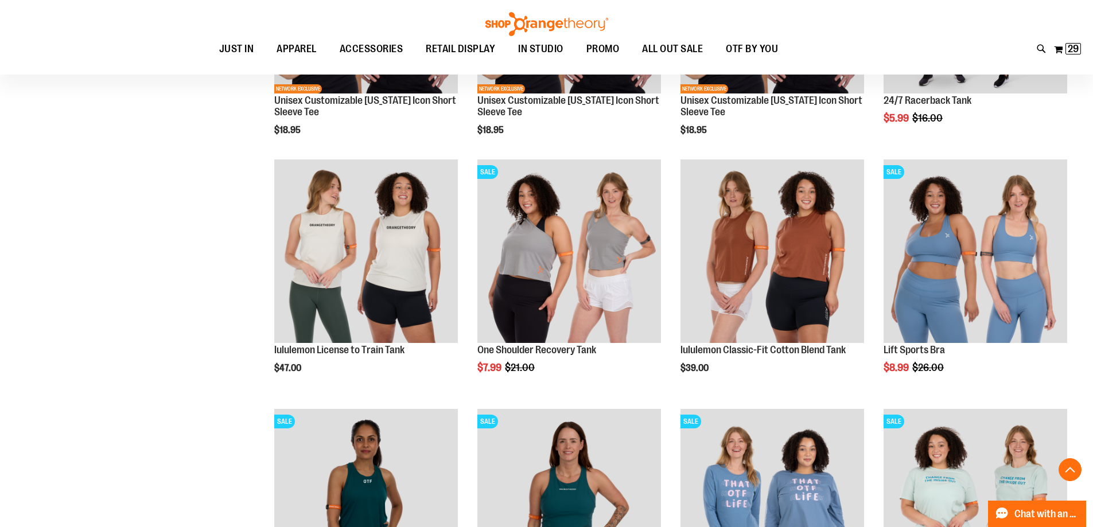
scroll to position [3087, 0]
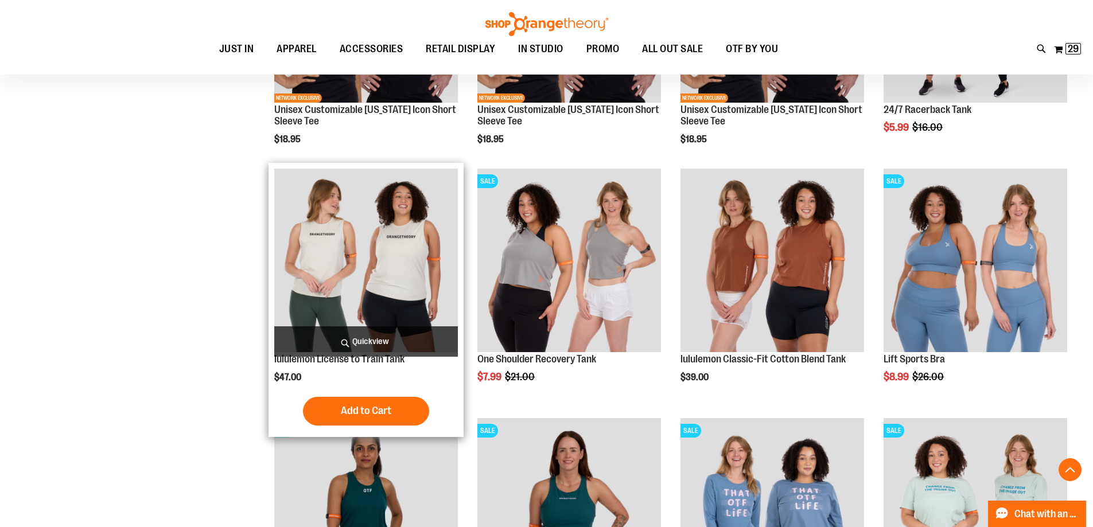
click at [382, 281] on img "product" at bounding box center [366, 261] width 184 height 184
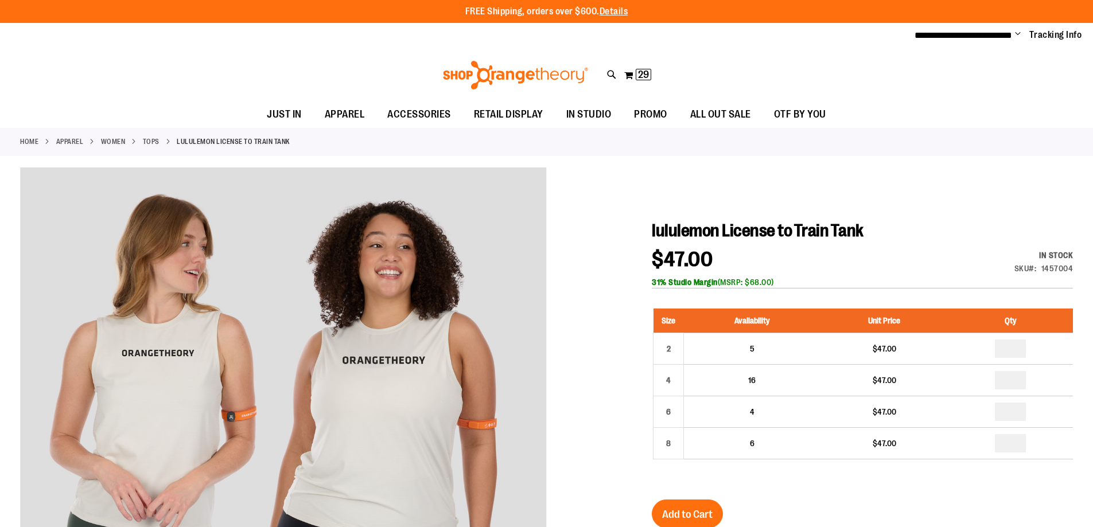
scroll to position [57, 0]
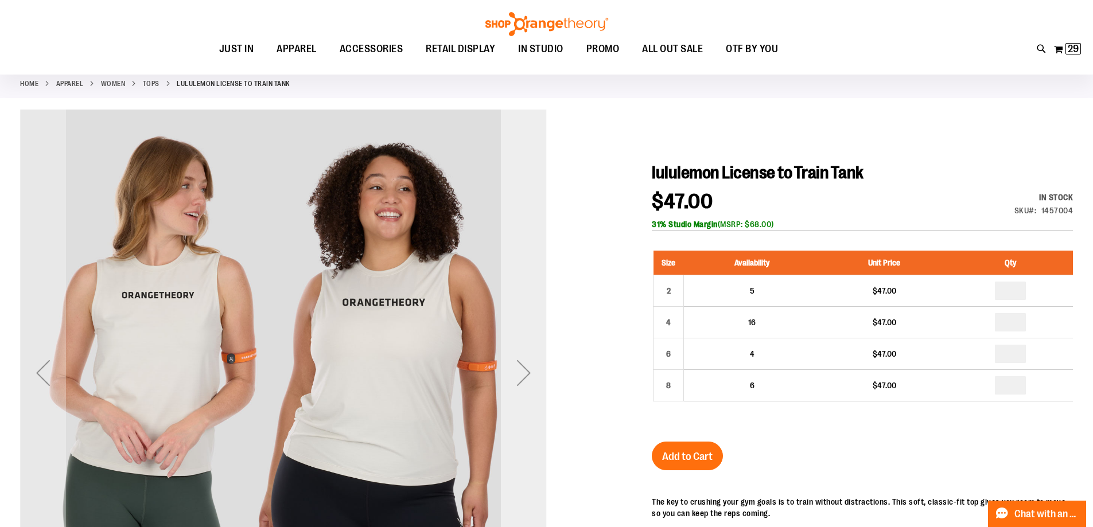
click at [521, 363] on div "Next" at bounding box center [524, 373] width 46 height 46
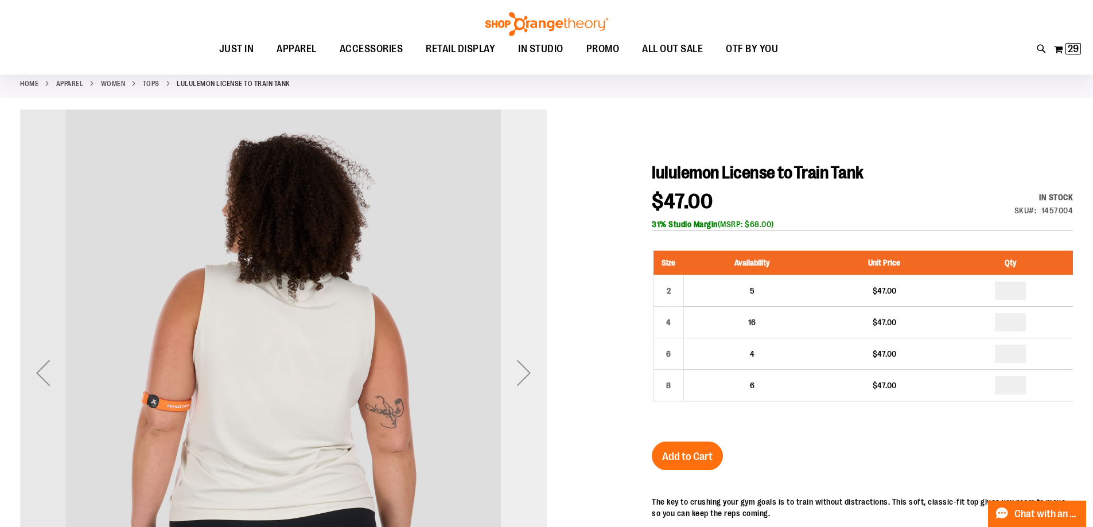
click at [520, 362] on div "Next" at bounding box center [524, 373] width 46 height 46
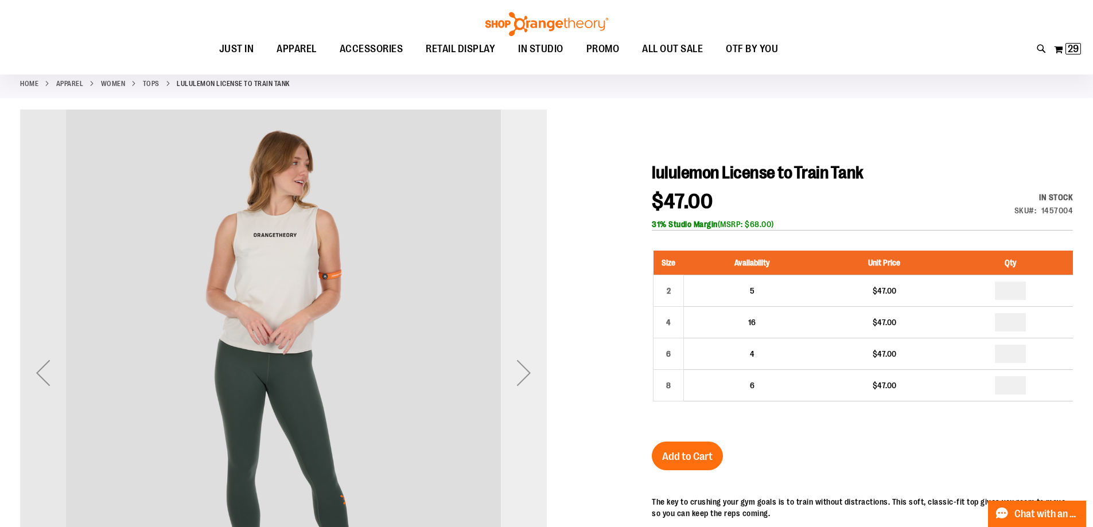
click at [520, 360] on div "Next" at bounding box center [524, 373] width 46 height 46
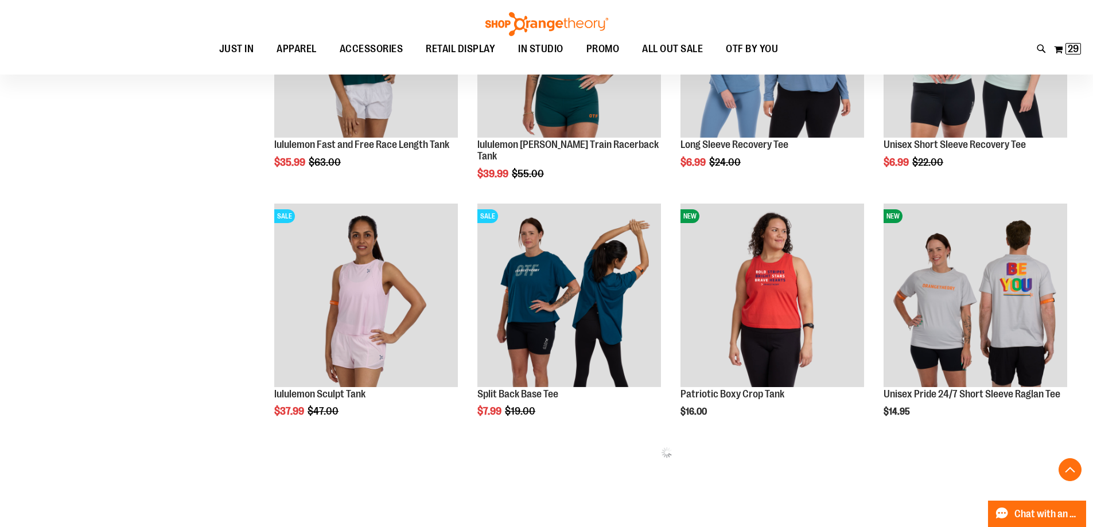
scroll to position [548, 0]
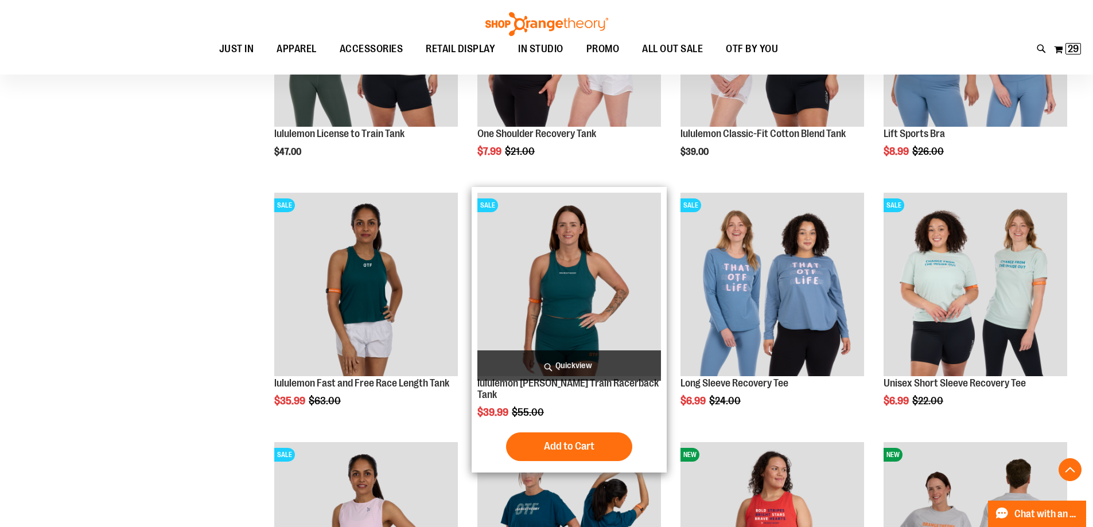
scroll to position [319, 0]
click at [562, 286] on img "product" at bounding box center [569, 285] width 184 height 184
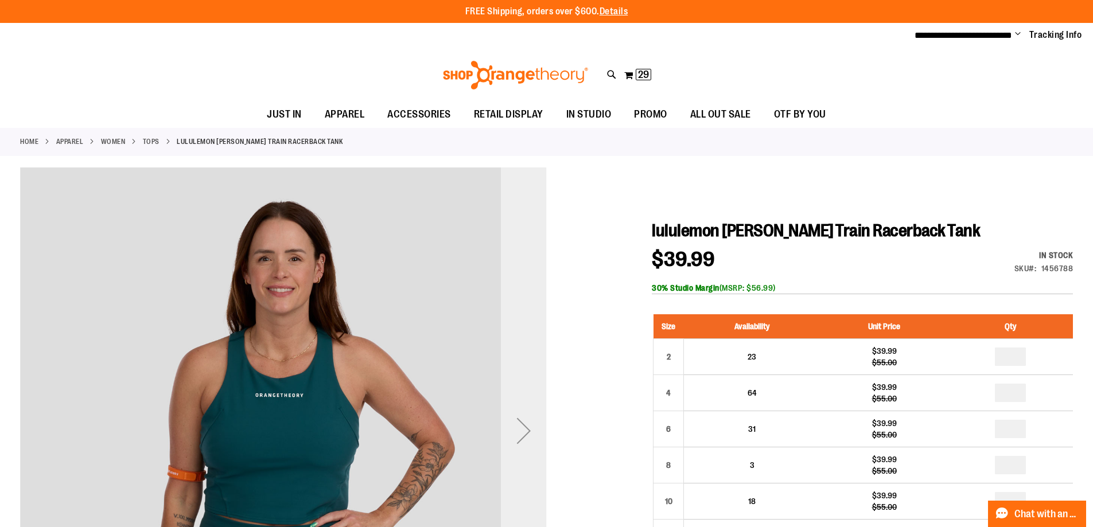
click at [531, 429] on div "Next" at bounding box center [524, 431] width 46 height 46
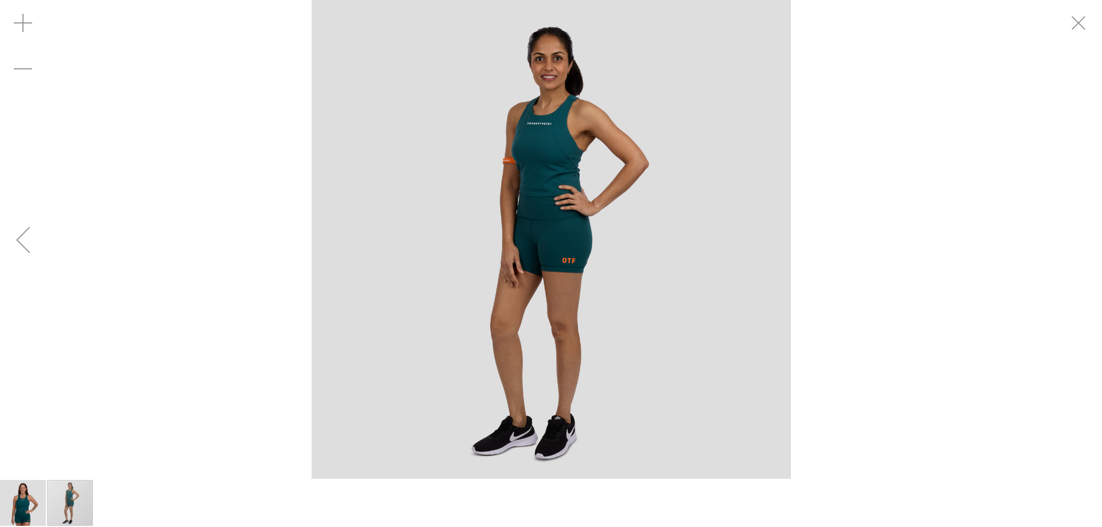
click at [32, 238] on div "Previous" at bounding box center [23, 240] width 46 height 46
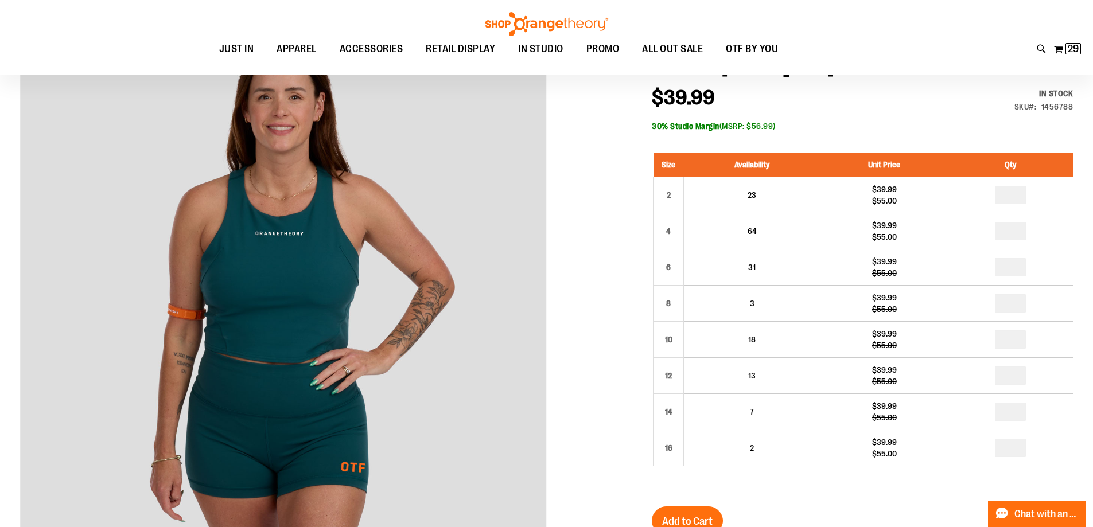
scroll to position [114, 0]
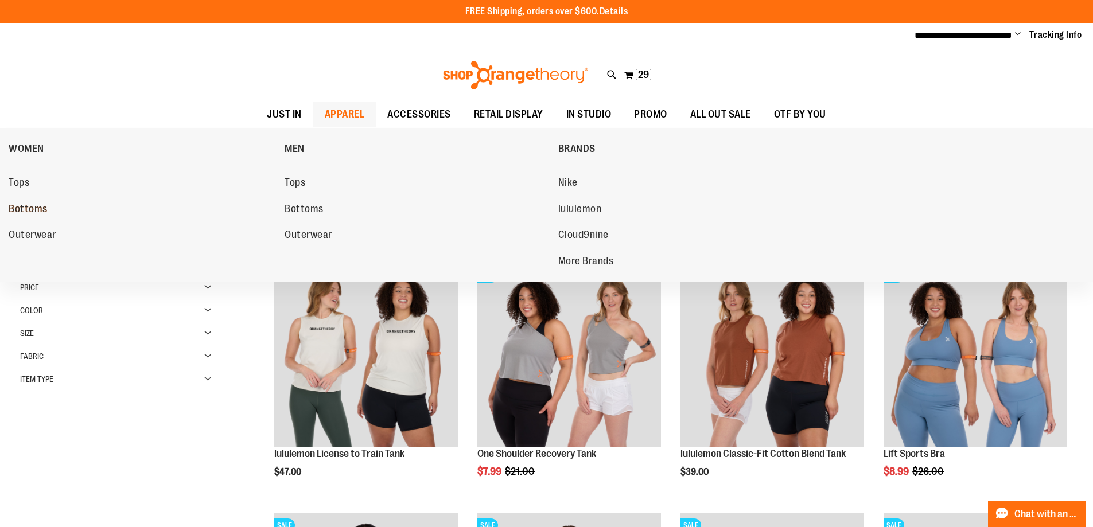
click at [44, 205] on span "Bottoms" at bounding box center [28, 210] width 39 height 14
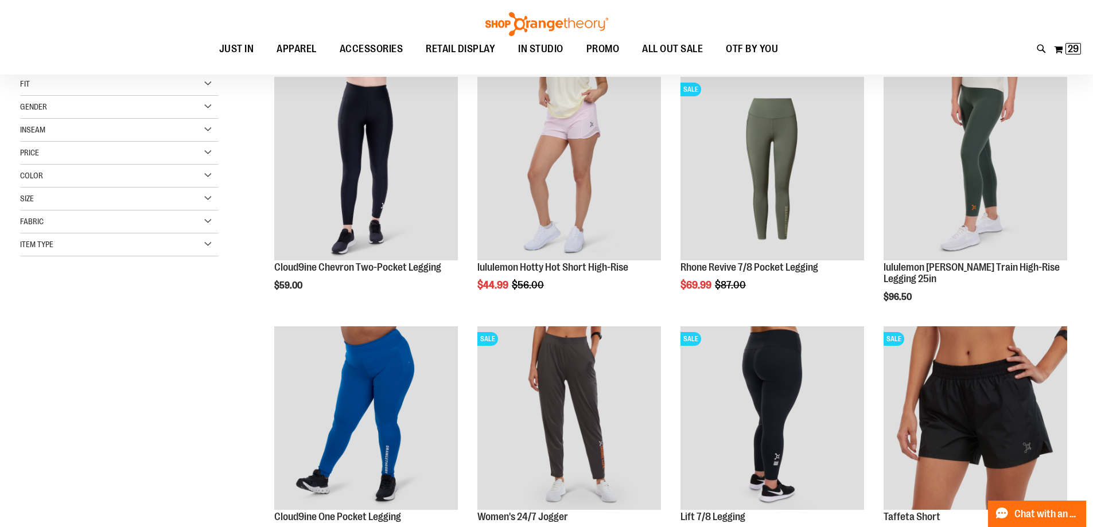
scroll to position [172, 0]
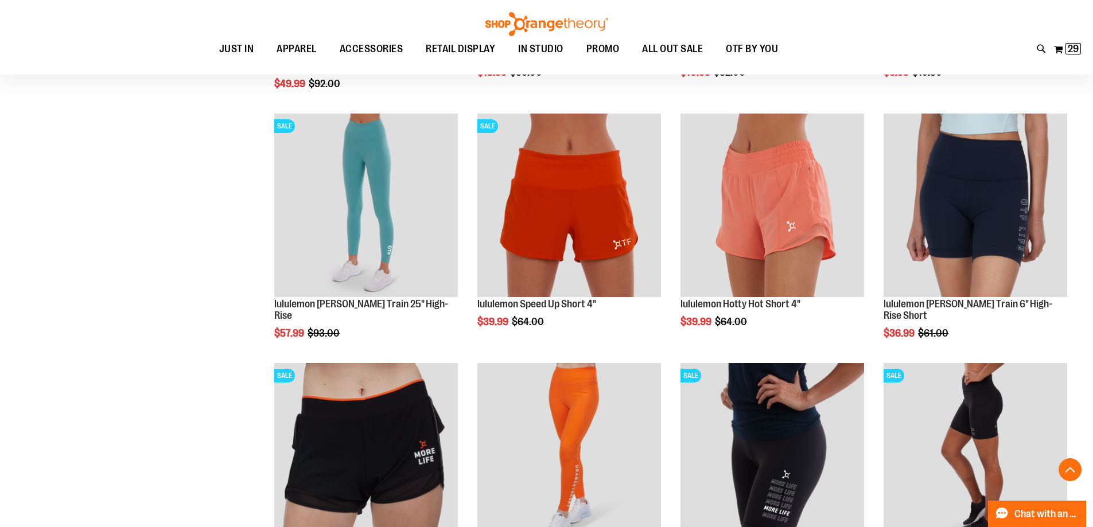
scroll to position [875, 0]
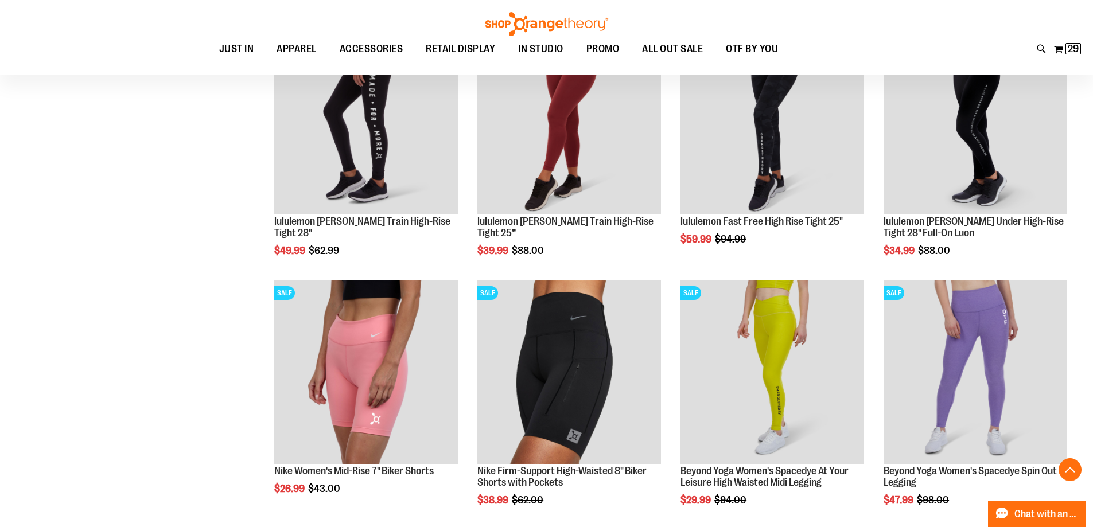
scroll to position [1449, 0]
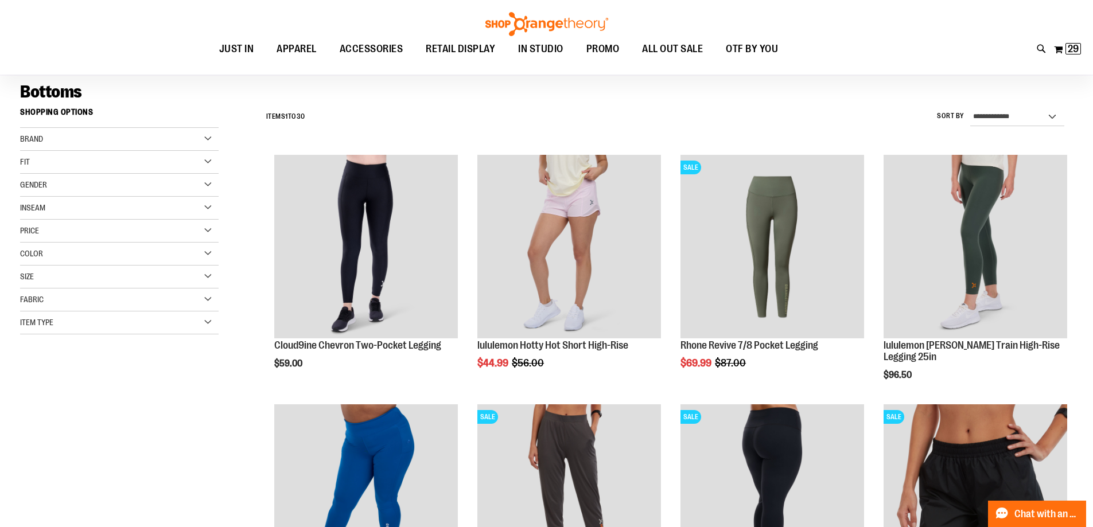
scroll to position [14, 0]
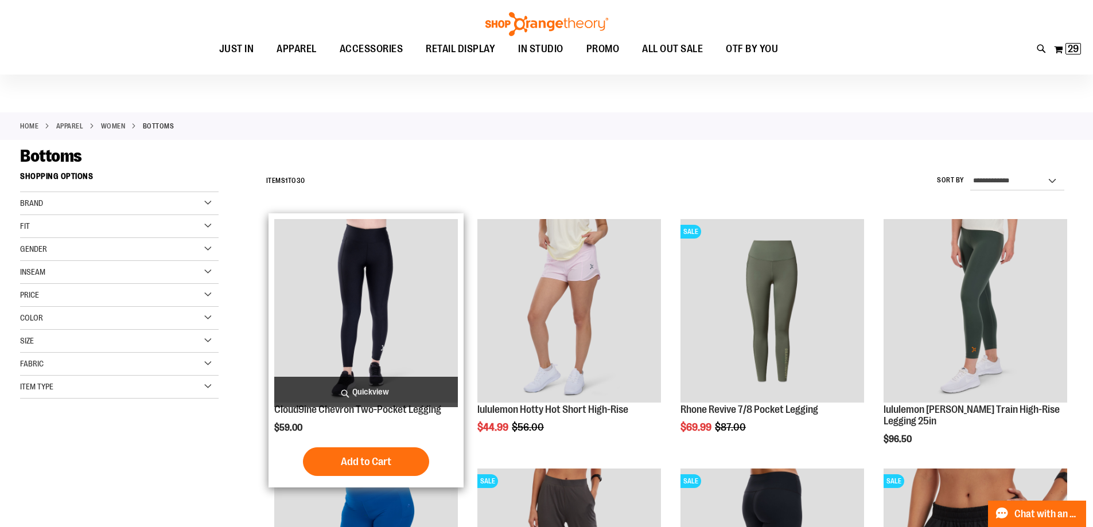
click at [386, 275] on img "product" at bounding box center [366, 311] width 184 height 184
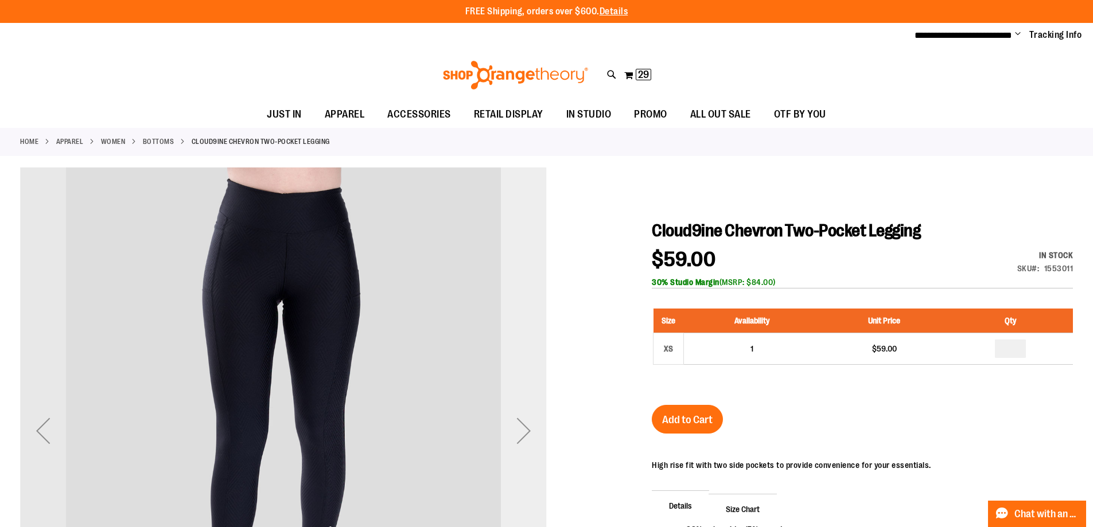
click at [532, 427] on div "Next" at bounding box center [524, 431] width 46 height 46
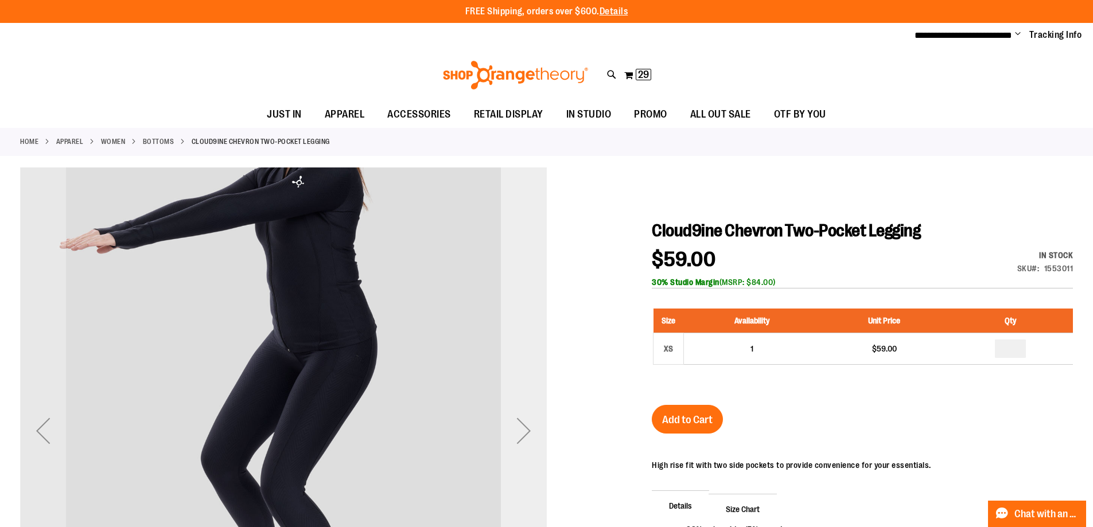
click at [531, 427] on div "Next" at bounding box center [524, 431] width 46 height 46
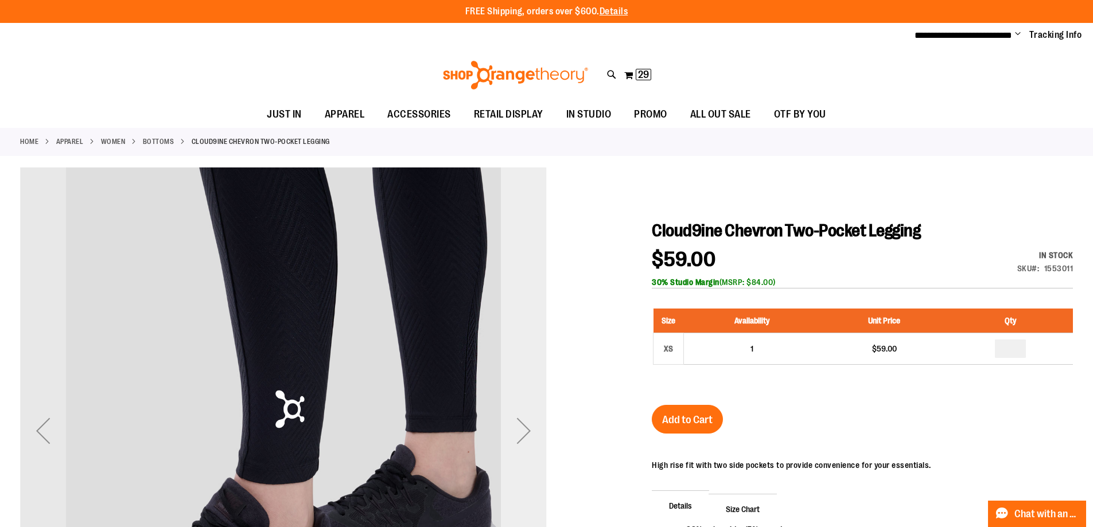
click at [531, 427] on div "Next" at bounding box center [524, 431] width 46 height 46
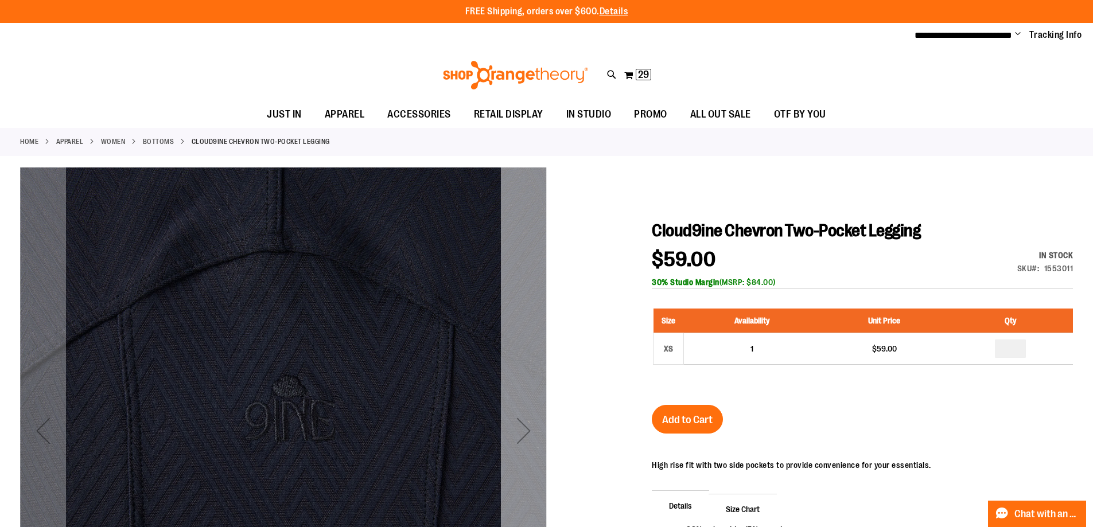
click at [530, 427] on div "Next" at bounding box center [524, 431] width 46 height 46
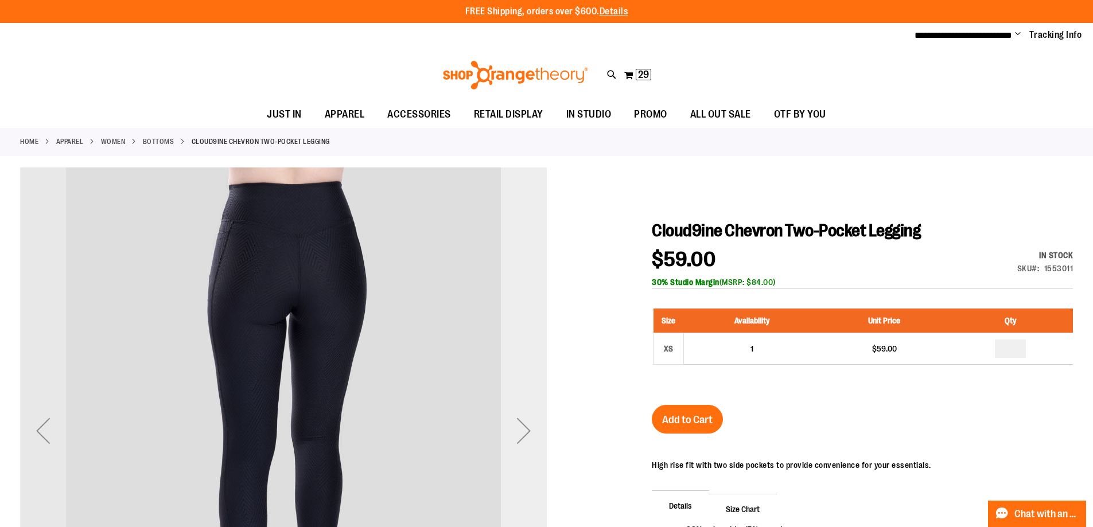
click at [530, 427] on div "Next" at bounding box center [524, 431] width 46 height 46
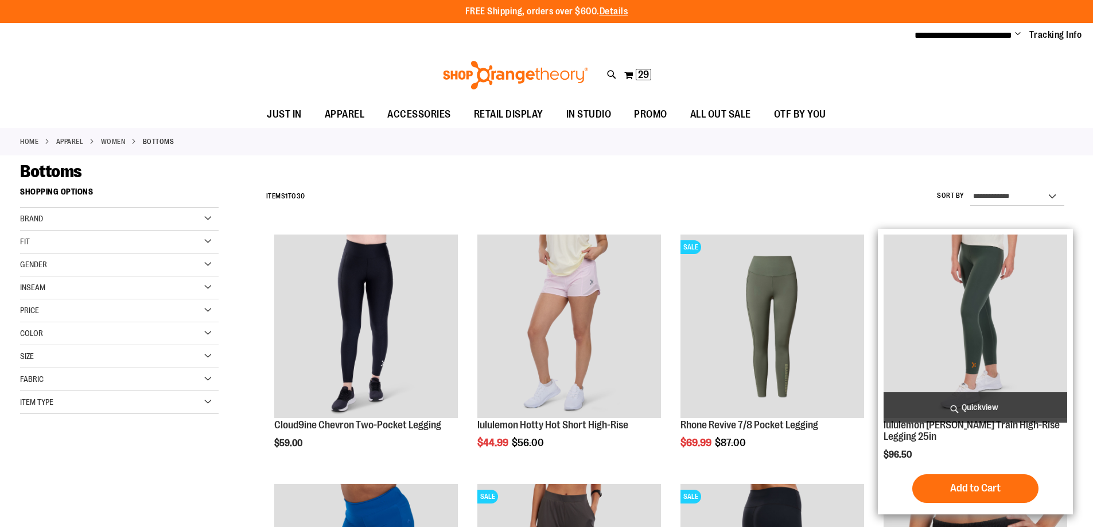
click at [997, 289] on img "product" at bounding box center [976, 327] width 184 height 184
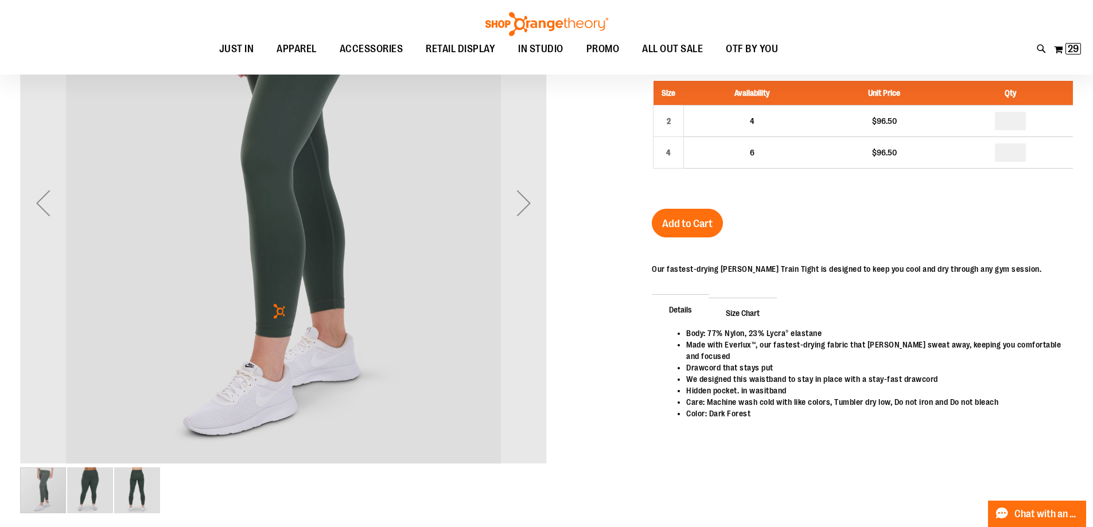
scroll to position [114, 0]
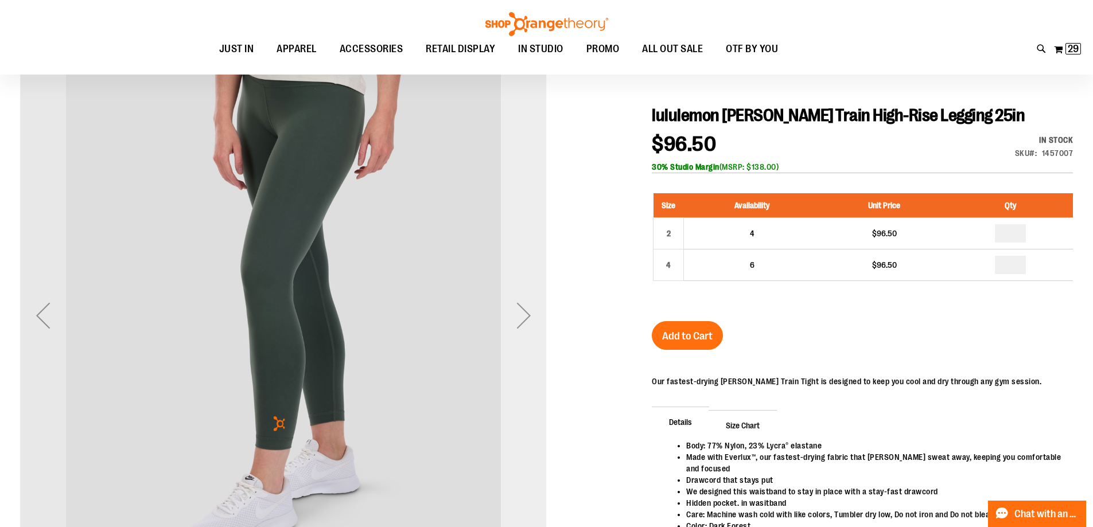
click at [526, 315] on div "Next" at bounding box center [524, 316] width 46 height 46
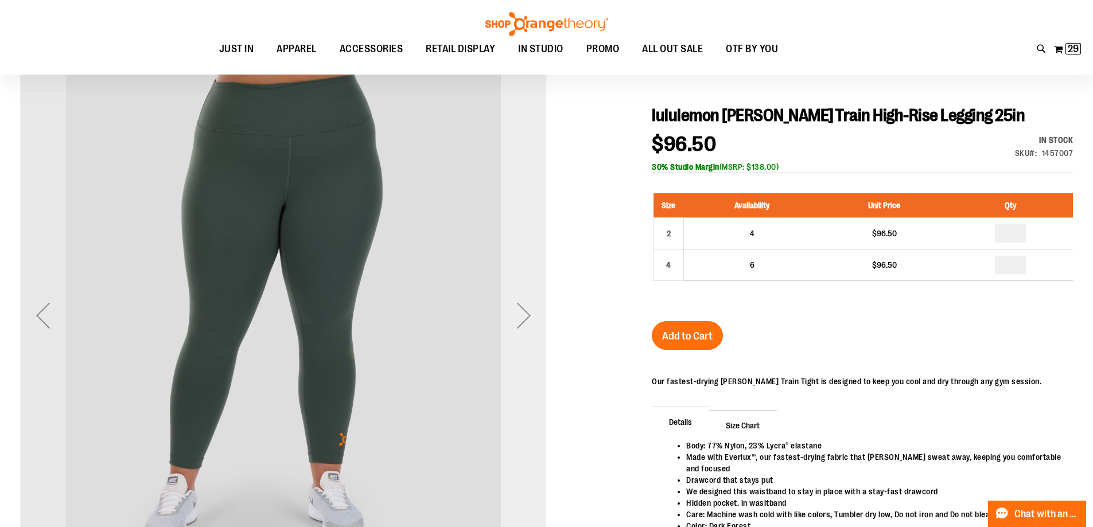
click at [526, 315] on div "Next" at bounding box center [524, 316] width 46 height 46
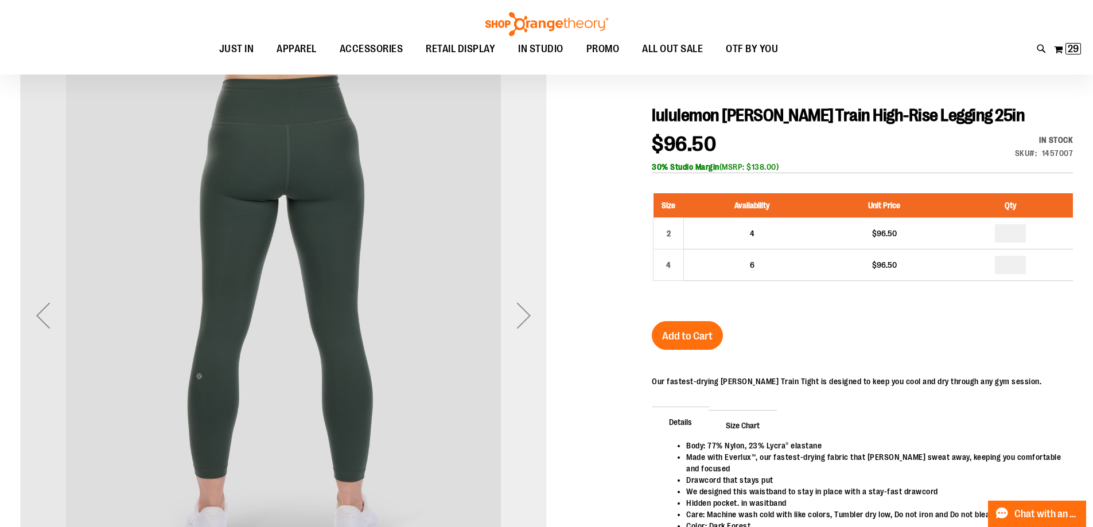
click at [526, 315] on div "Next" at bounding box center [524, 316] width 46 height 46
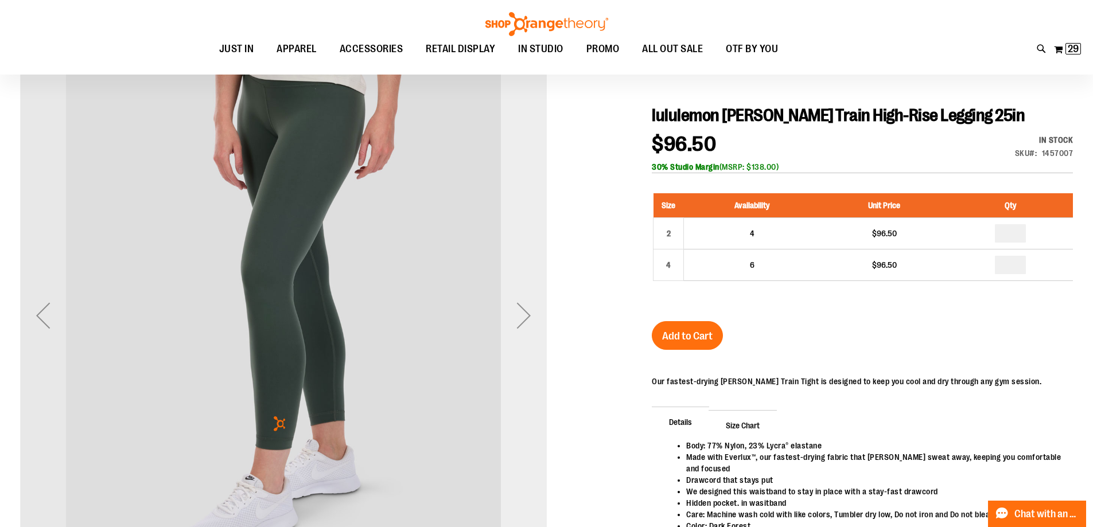
click at [526, 315] on div "Next" at bounding box center [524, 316] width 46 height 46
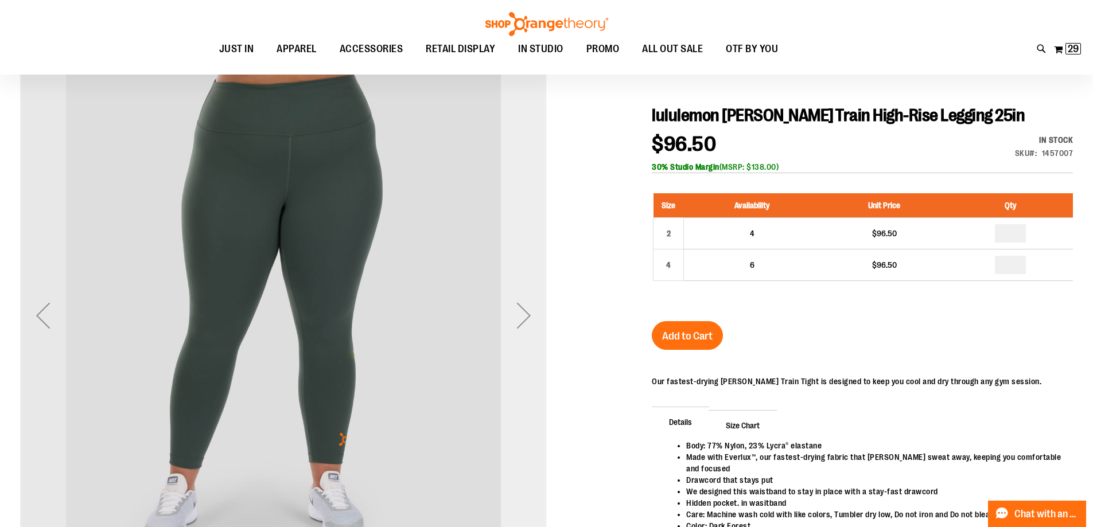
click at [526, 315] on div "Next" at bounding box center [524, 316] width 46 height 46
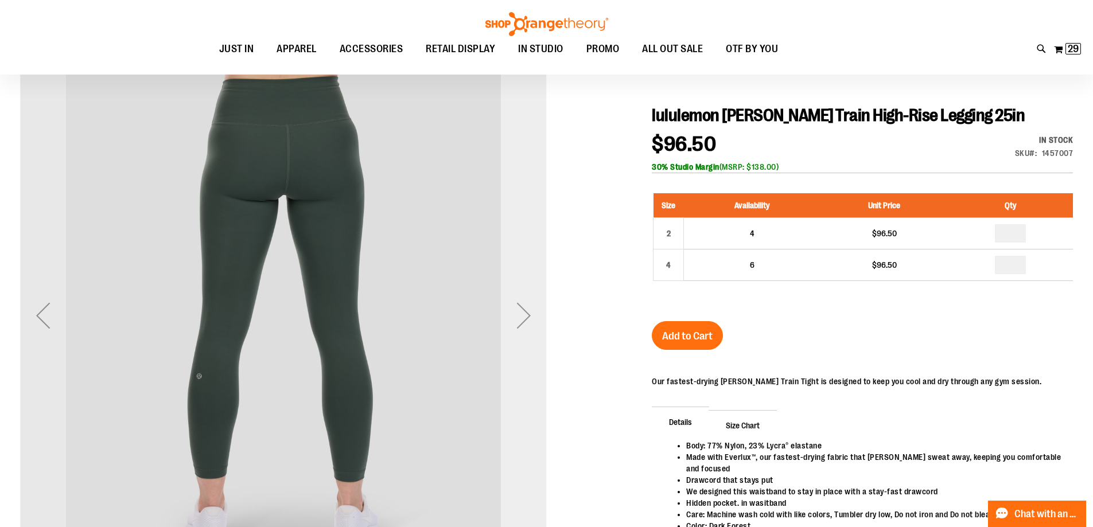
click at [535, 315] on div "Next" at bounding box center [524, 316] width 46 height 46
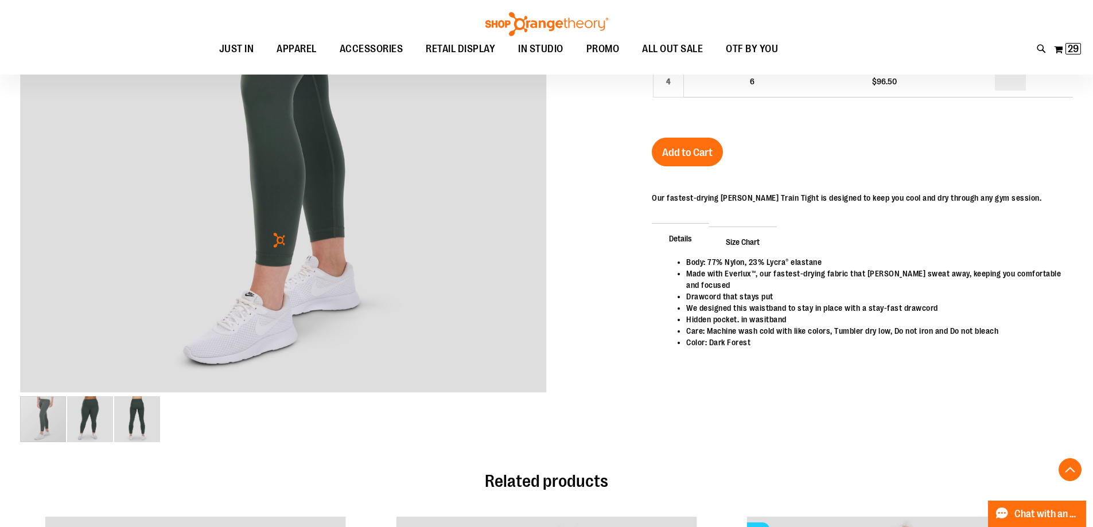
scroll to position [344, 0]
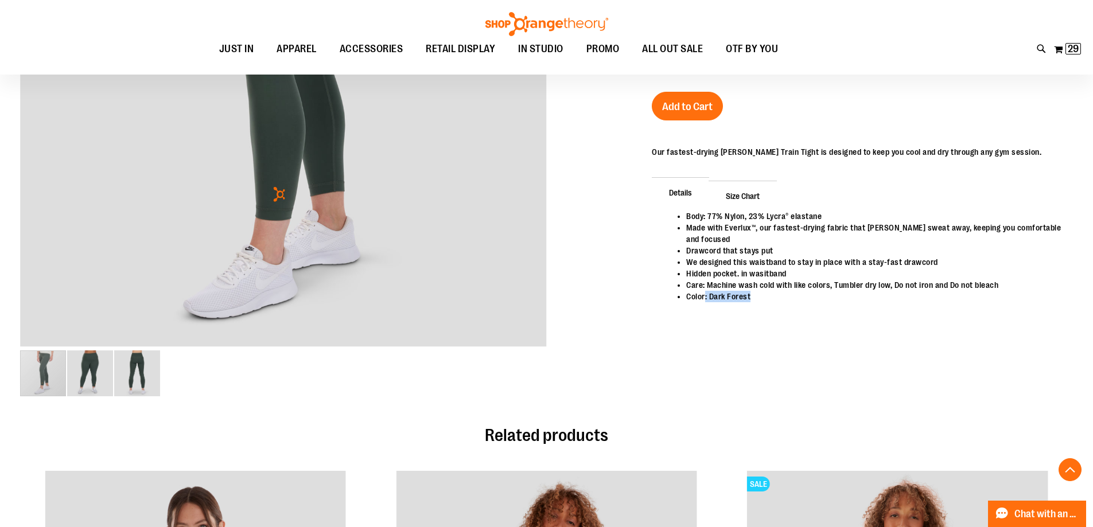
drag, startPoint x: 708, startPoint y: 296, endPoint x: 767, endPoint y: 297, distance: 58.6
click at [767, 297] on li "Color: Dark Forest" at bounding box center [873, 296] width 375 height 11
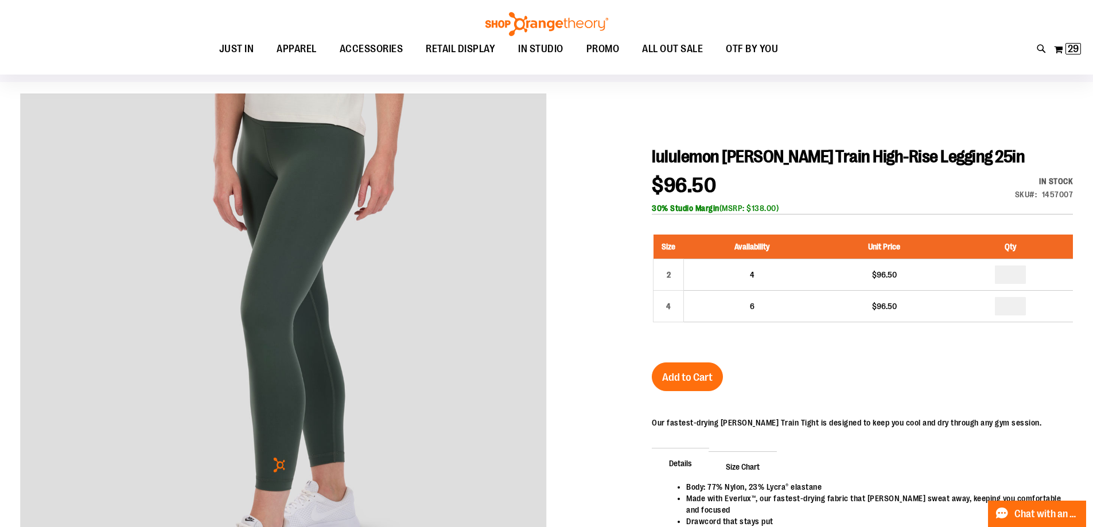
scroll to position [57, 0]
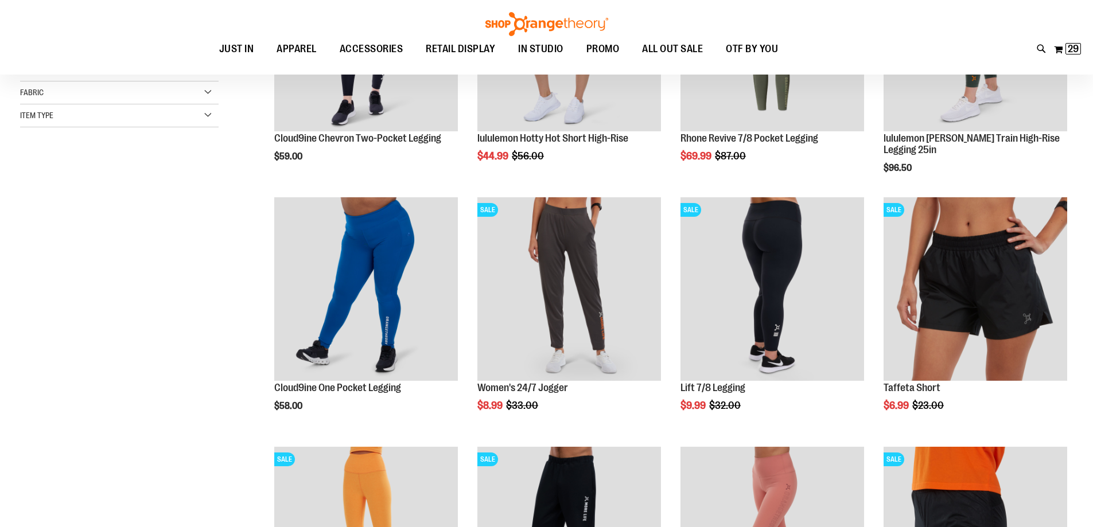
scroll to position [171, 0]
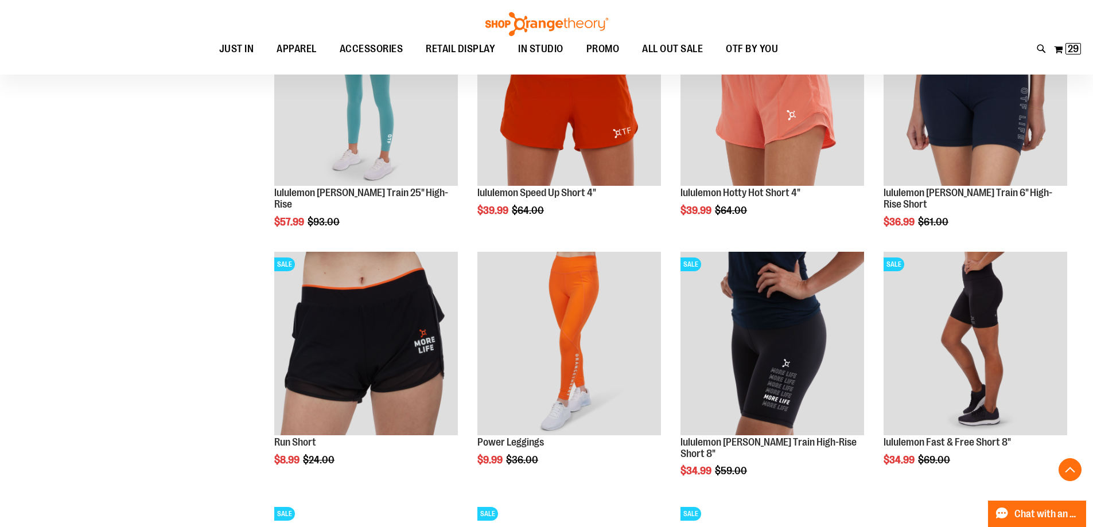
scroll to position [921, 0]
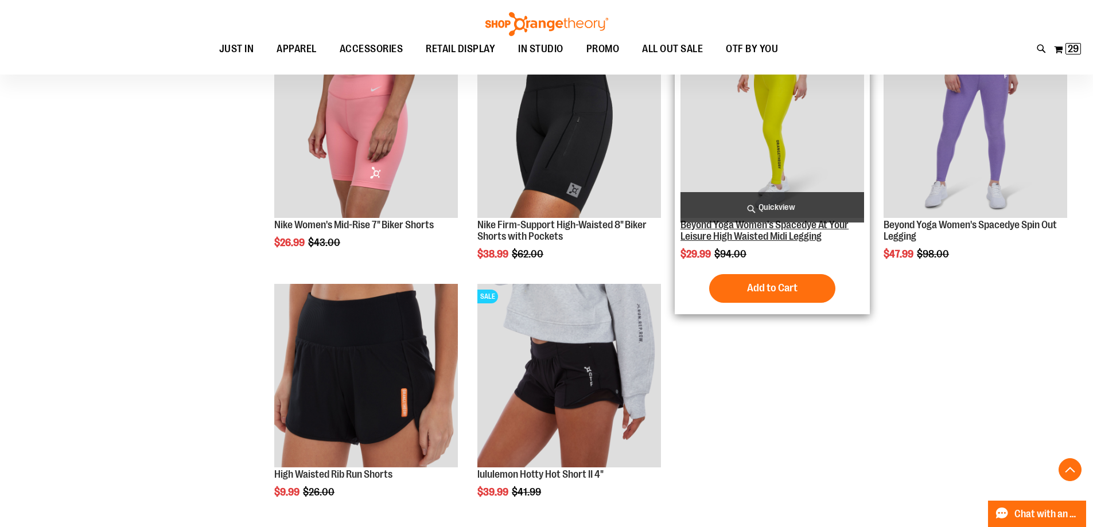
scroll to position [1494, 0]
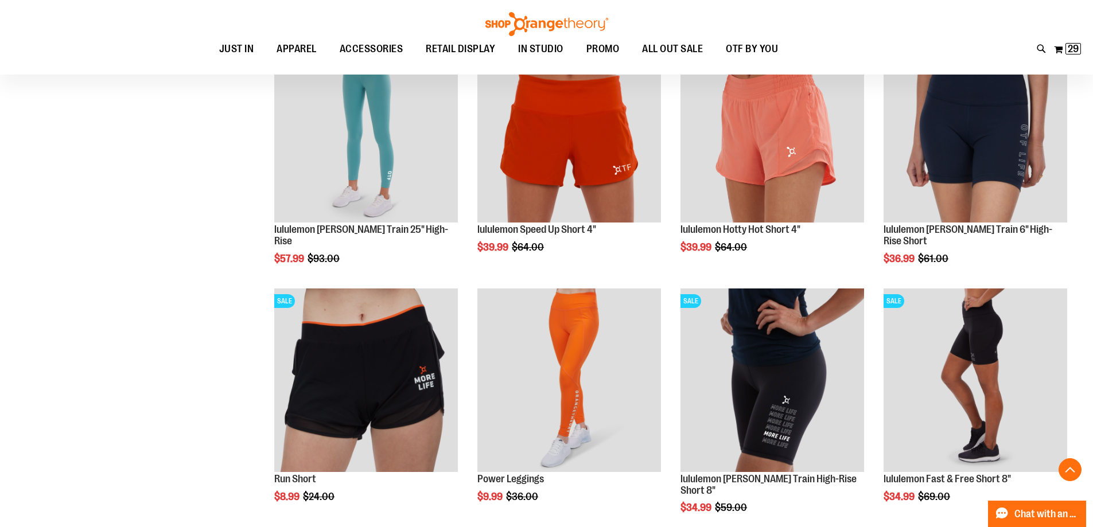
scroll to position [634, 0]
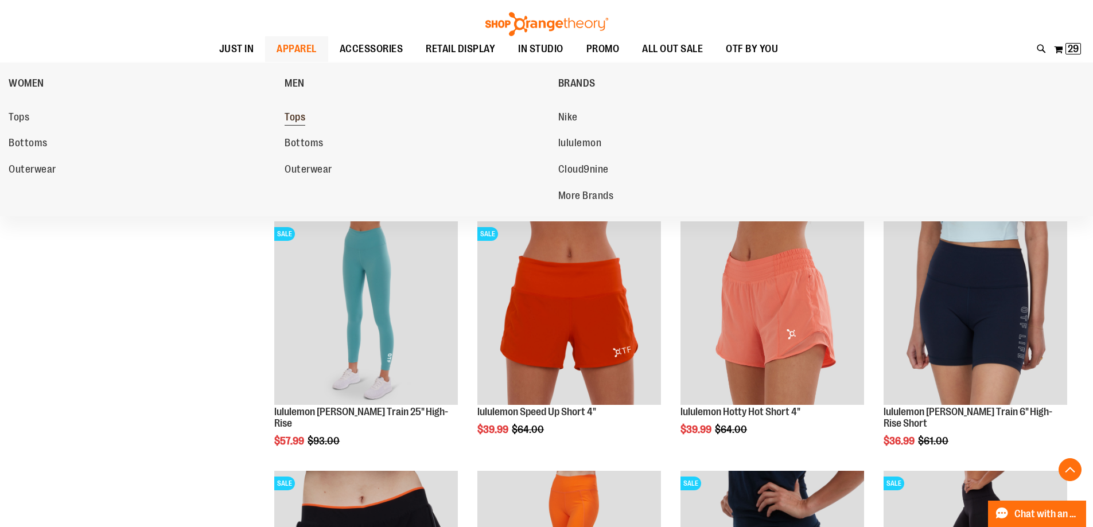
click at [301, 116] on span "Tops" at bounding box center [295, 118] width 21 height 14
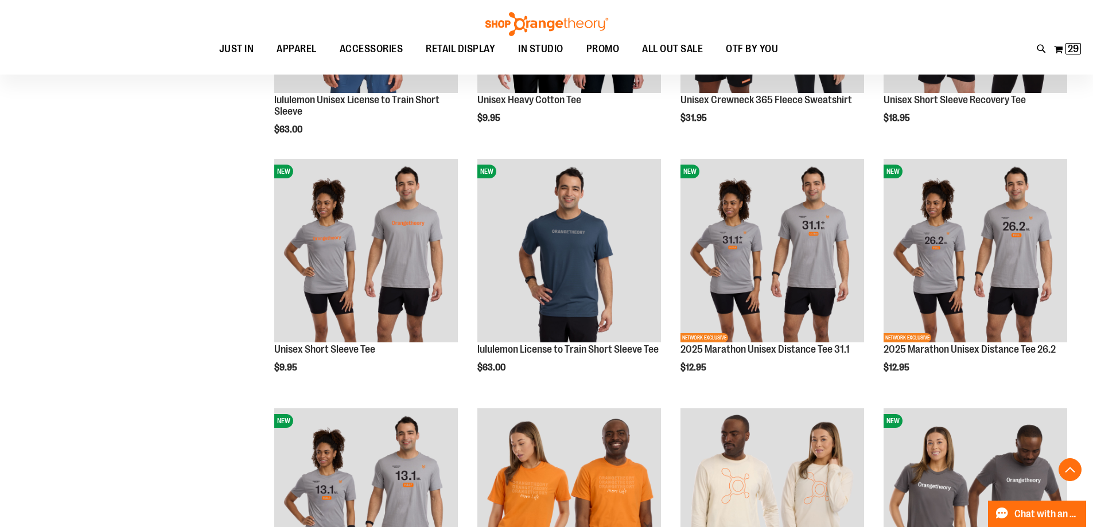
scroll to position [1090, 0]
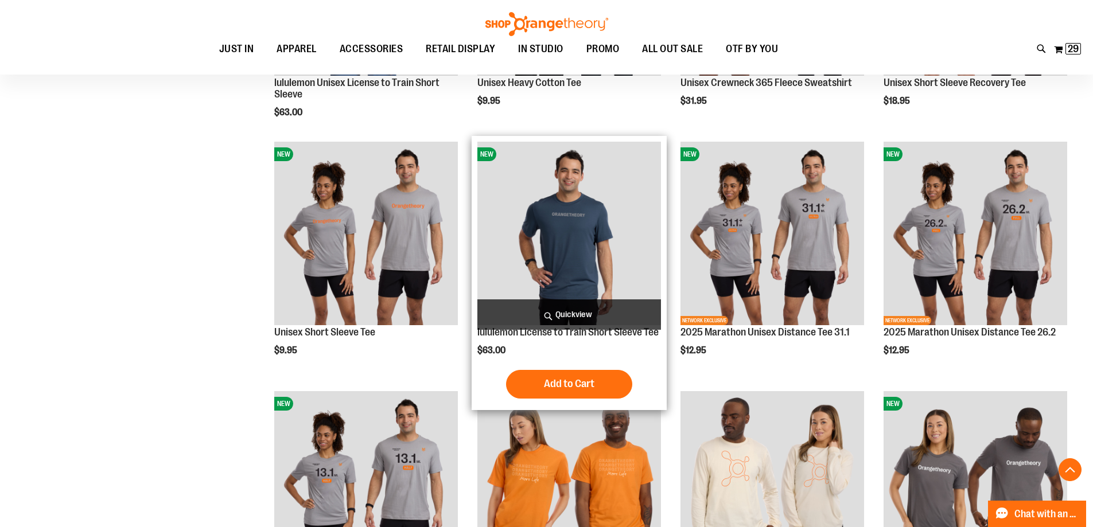
click at [581, 251] on img "product" at bounding box center [569, 234] width 184 height 184
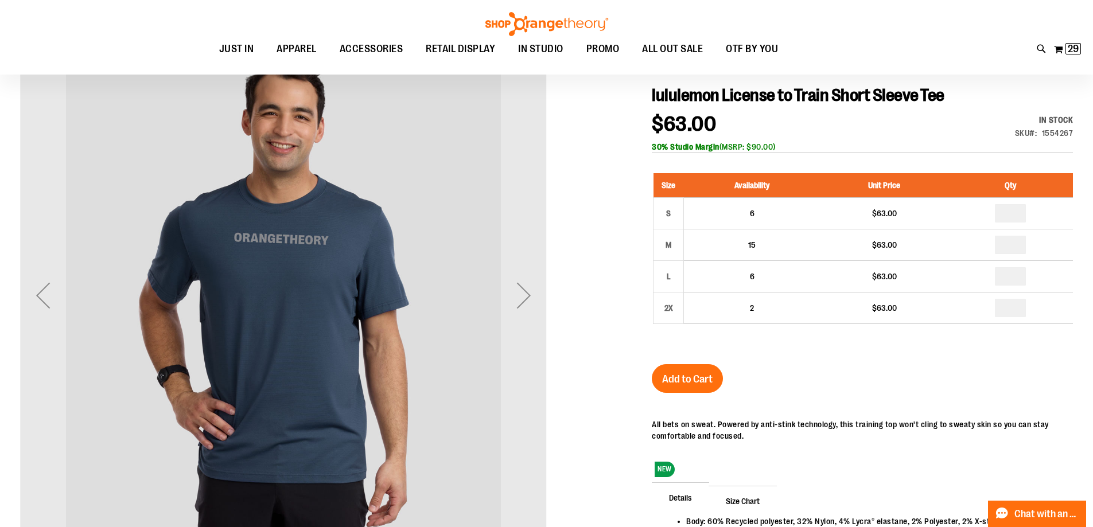
scroll to position [114, 0]
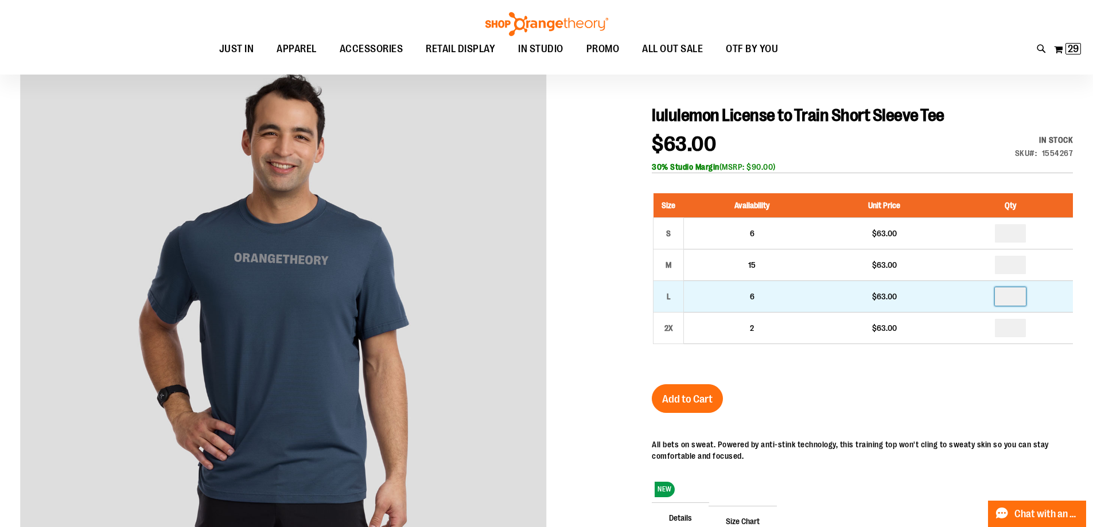
click at [1023, 300] on input "number" at bounding box center [1010, 297] width 31 height 18
type input "*"
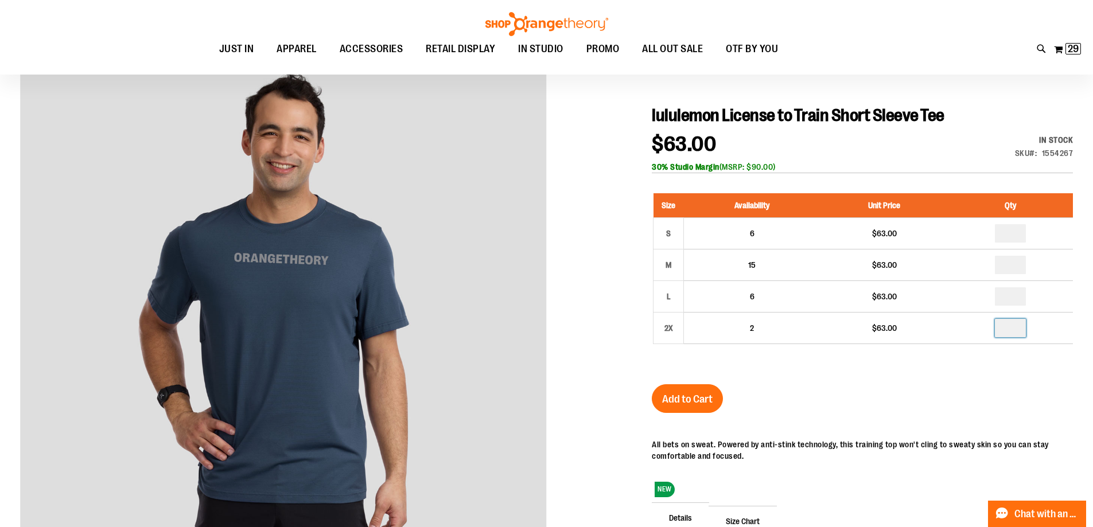
click at [1019, 329] on input "number" at bounding box center [1010, 328] width 31 height 18
type input "*"
click at [999, 390] on div "lululemon License to Train Short Sleeve Tee $63.00 In stock Only %1 left SKU 15…" at bounding box center [862, 384] width 421 height 558
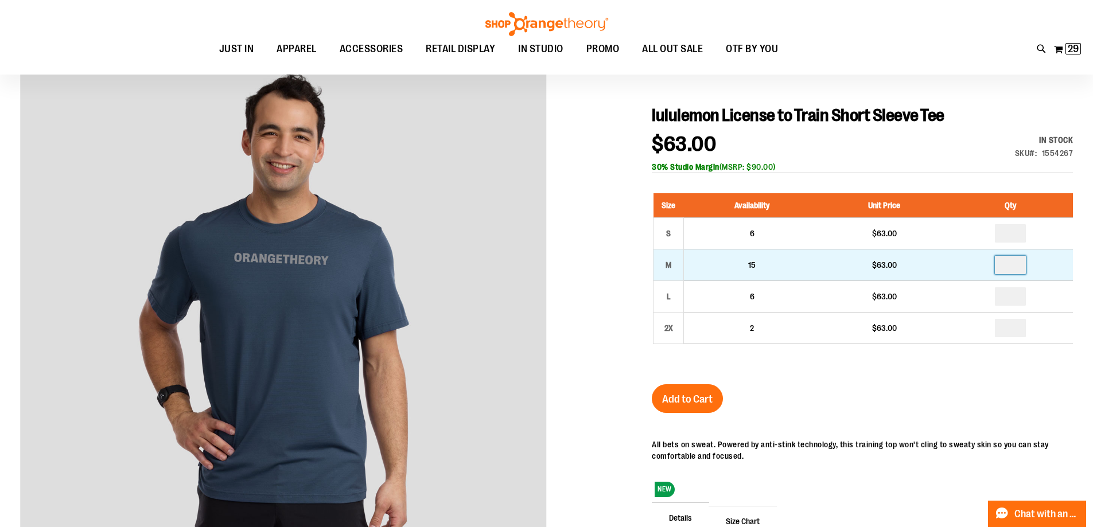
click at [1018, 261] on input "number" at bounding box center [1010, 265] width 31 height 18
type input "*"
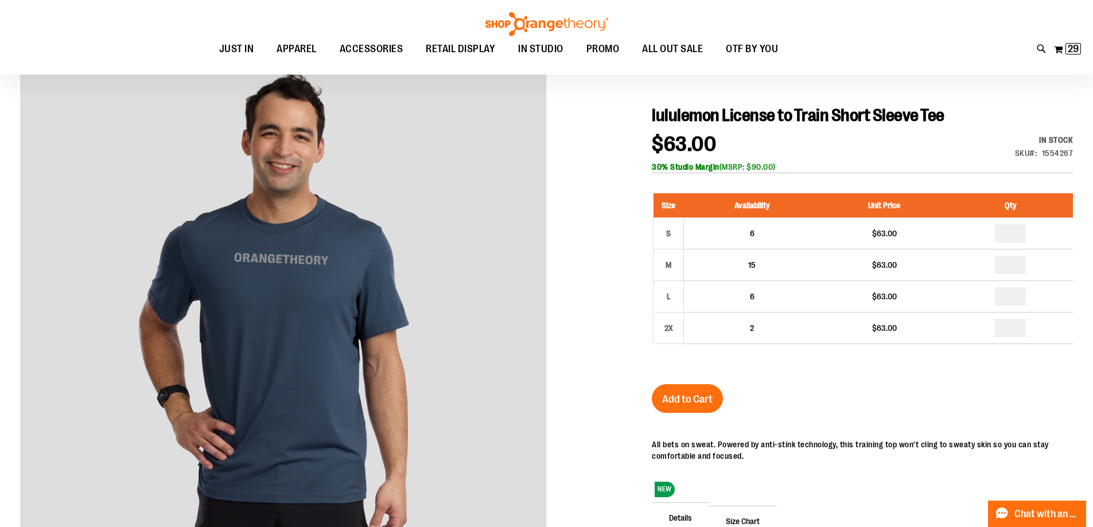
drag, startPoint x: 878, startPoint y: 386, endPoint x: 593, endPoint y: 426, distance: 287.5
click at [877, 386] on div "lululemon License to Train Short Sleeve Tee $63.00 In stock Only %1 left SKU 15…" at bounding box center [862, 384] width 421 height 558
click at [697, 387] on button "Add to Cart" at bounding box center [687, 399] width 71 height 29
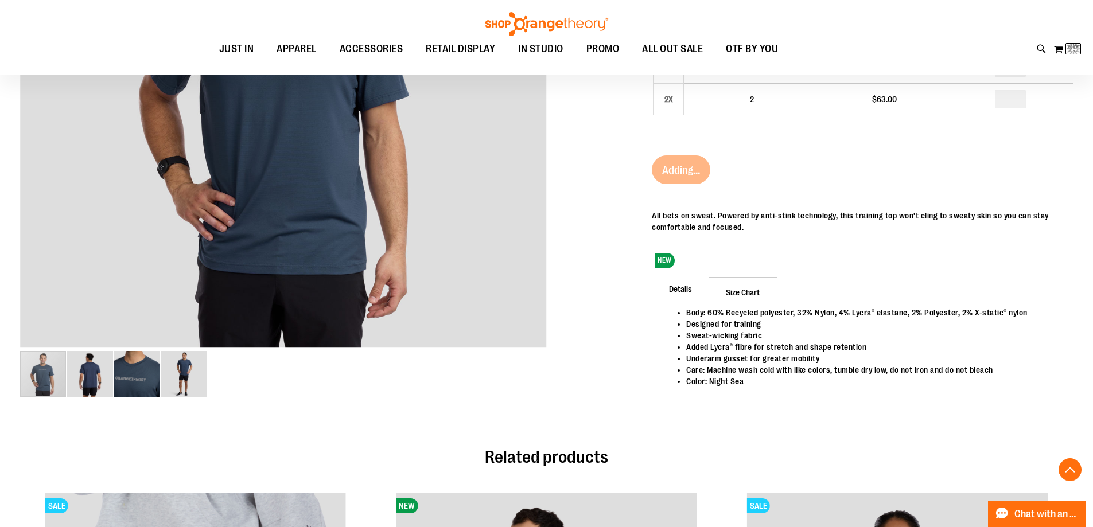
scroll to position [344, 0]
click at [751, 292] on span "Size Chart" at bounding box center [743, 292] width 68 height 30
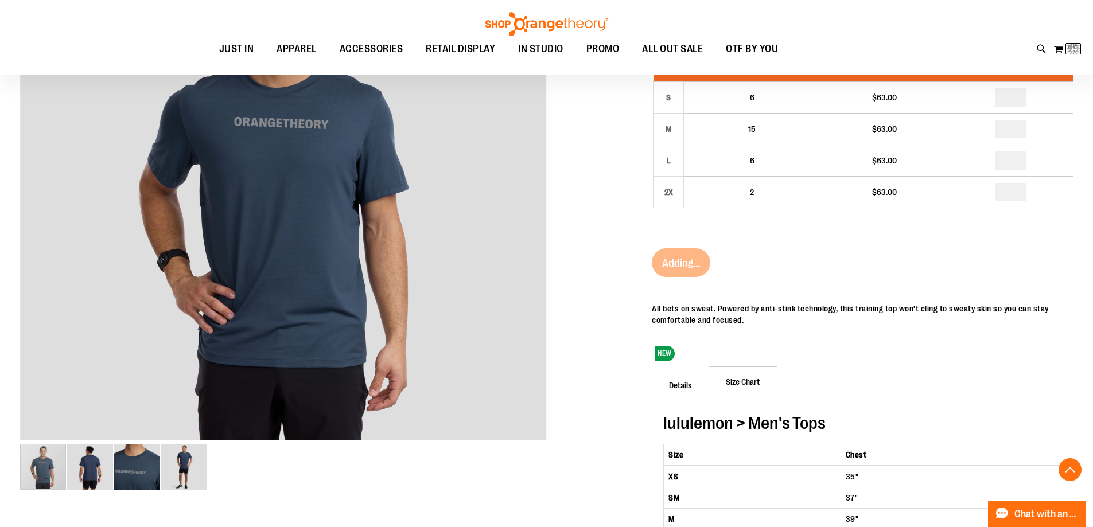
scroll to position [0, 0]
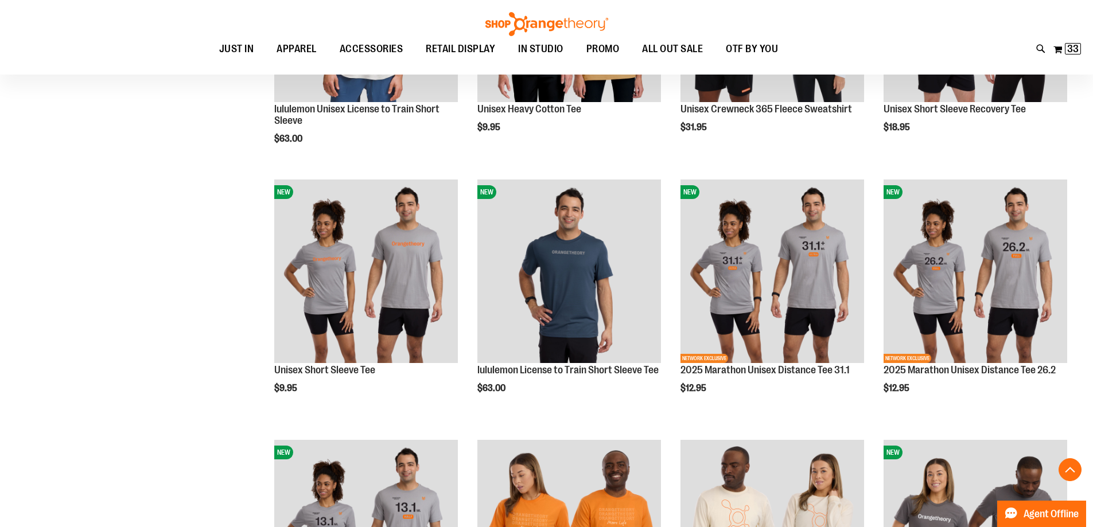
scroll to position [688, 0]
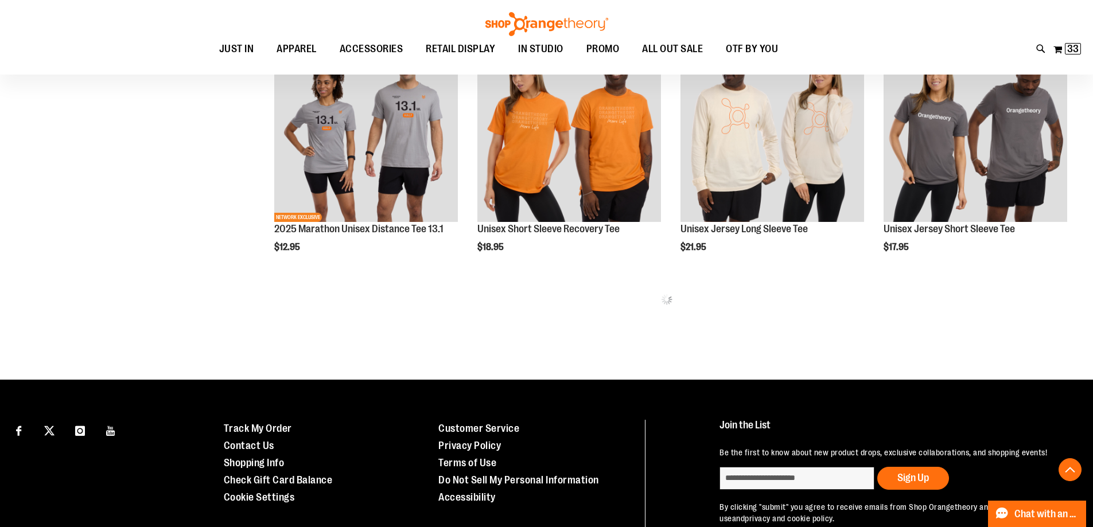
scroll to position [824, 0]
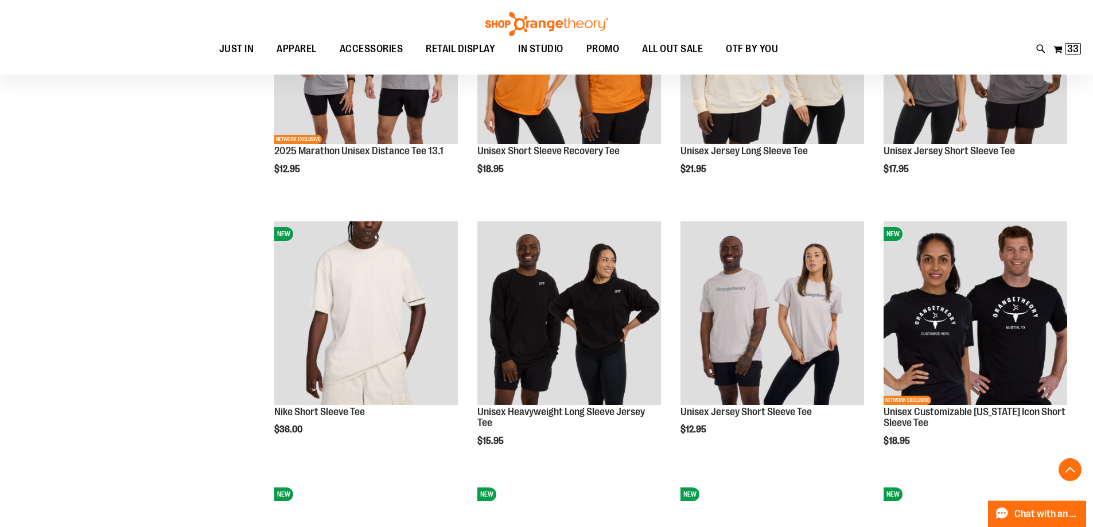
click at [162, 367] on div "**********" at bounding box center [546, 212] width 1053 height 1710
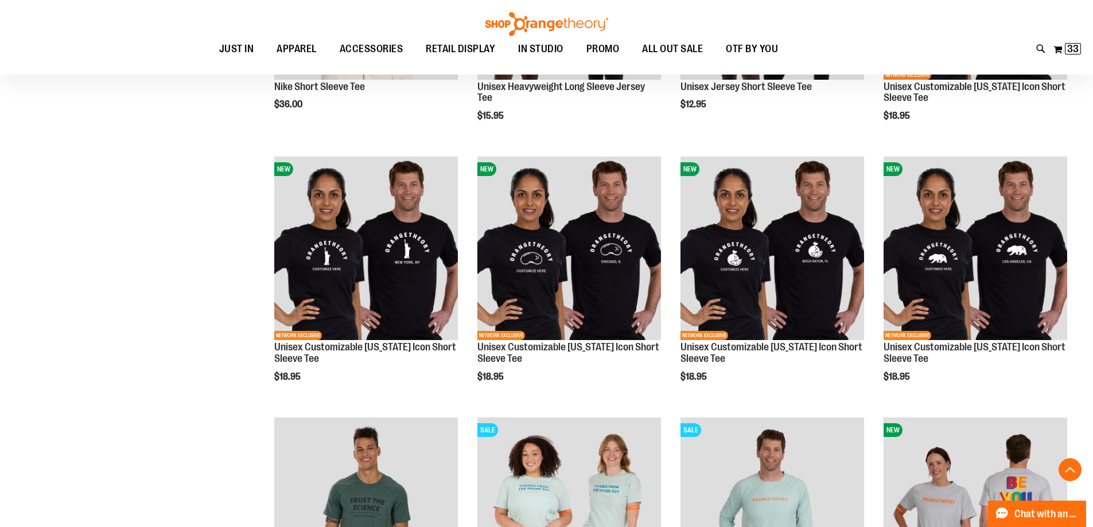
scroll to position [1168, 0]
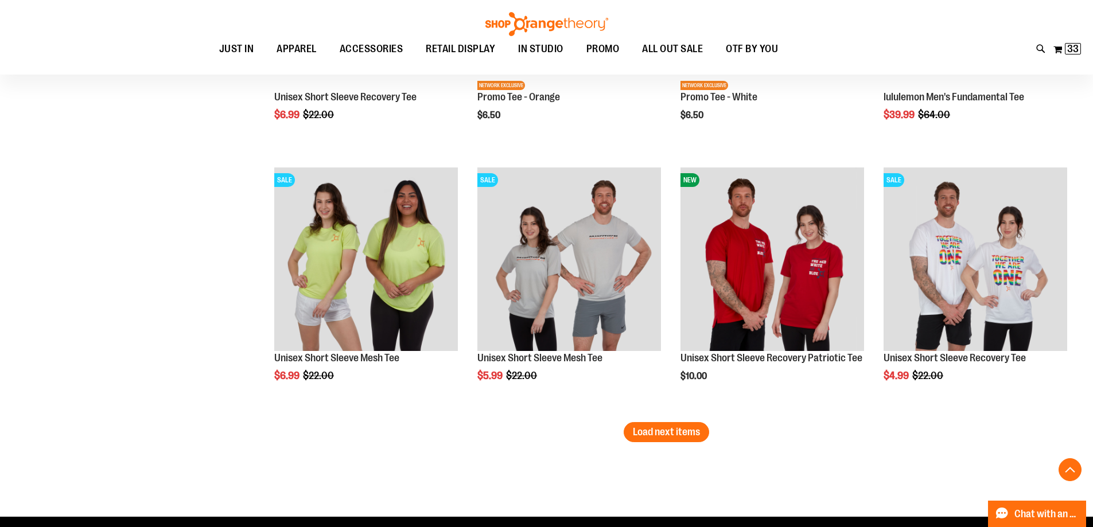
scroll to position [2352, 0]
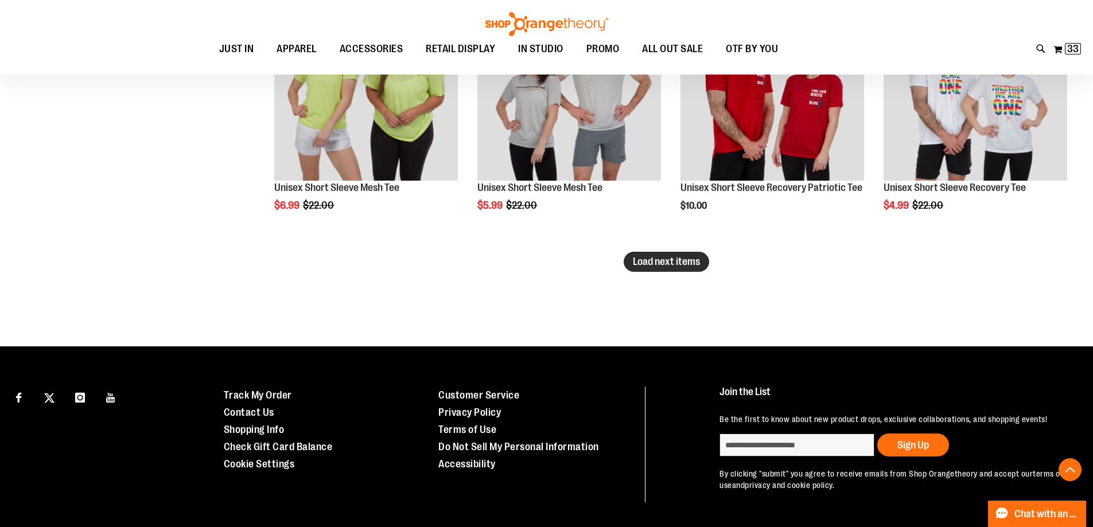
click at [655, 255] on button "Load next items" at bounding box center [667, 262] width 86 height 20
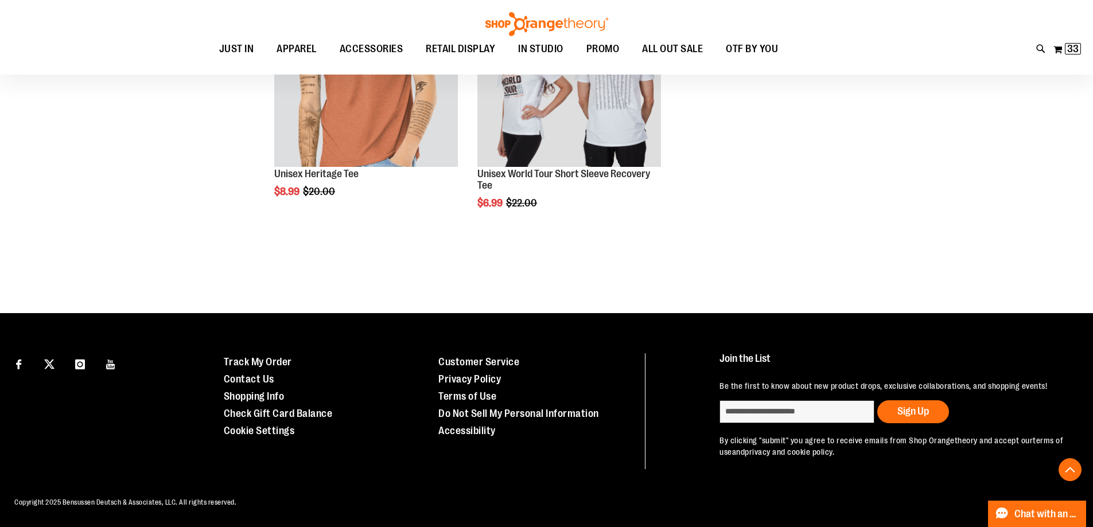
scroll to position [2638, 0]
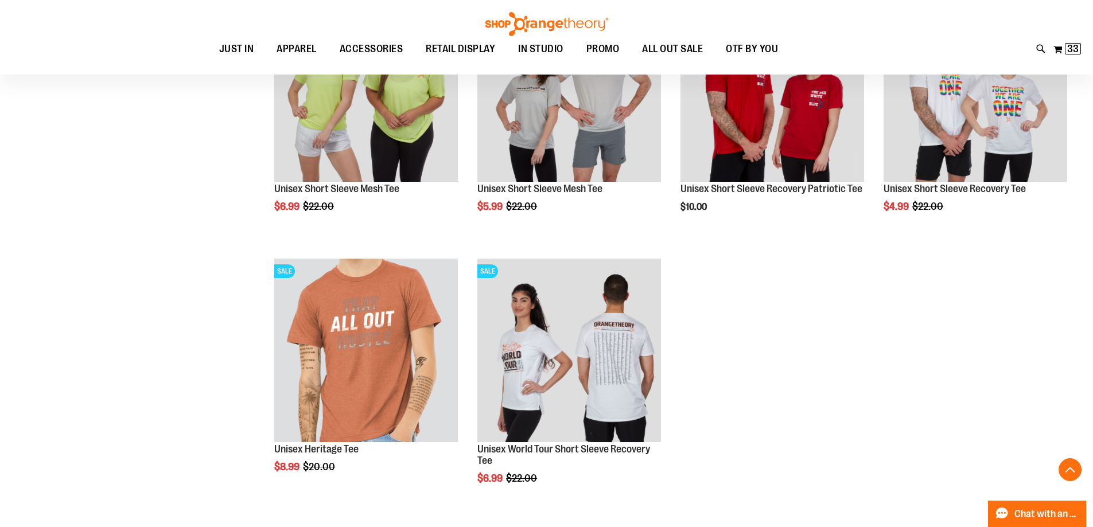
scroll to position [2121, 0]
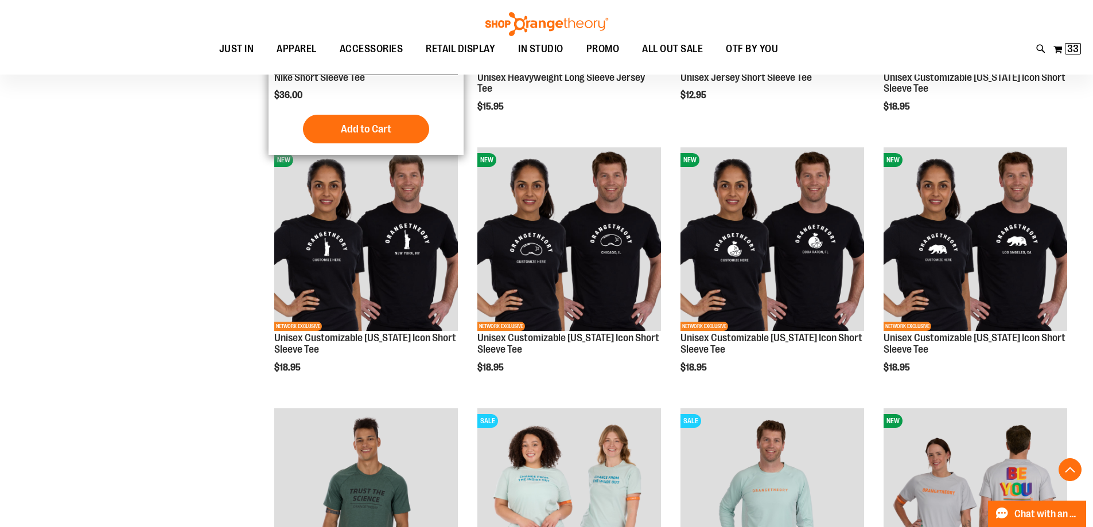
scroll to position [1146, 0]
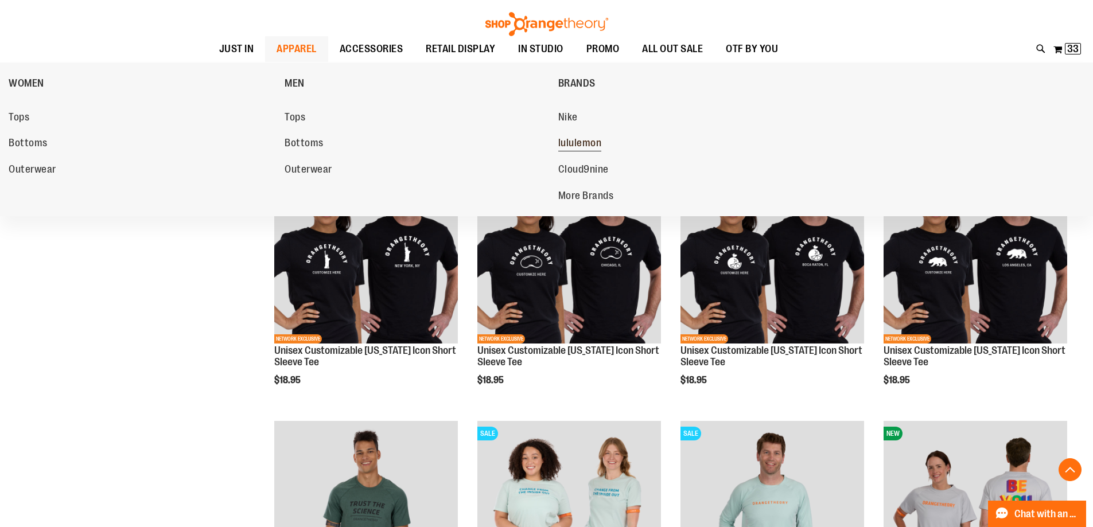
click at [576, 138] on span "lululemon" at bounding box center [580, 144] width 44 height 14
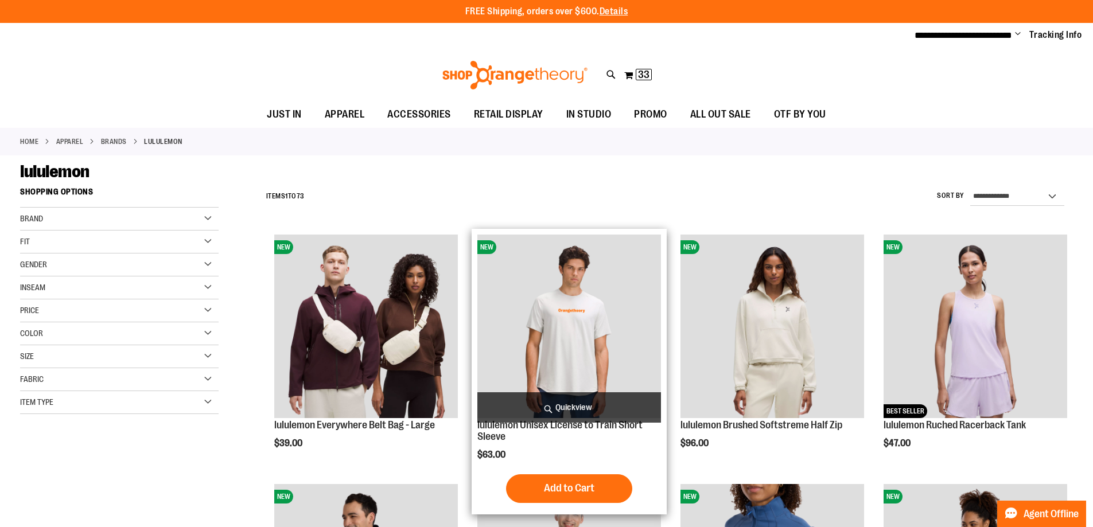
click at [584, 323] on img "product" at bounding box center [569, 327] width 184 height 184
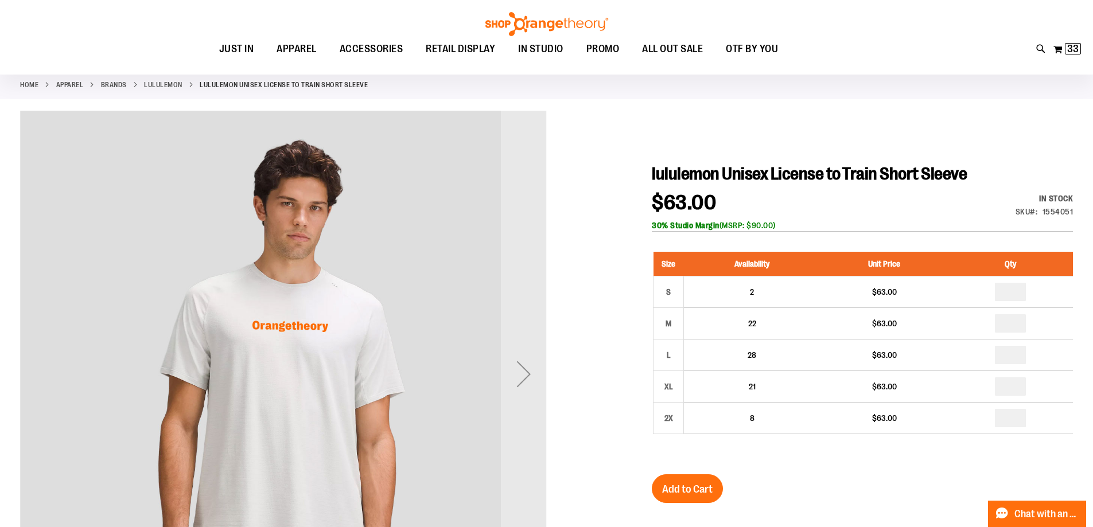
scroll to position [172, 0]
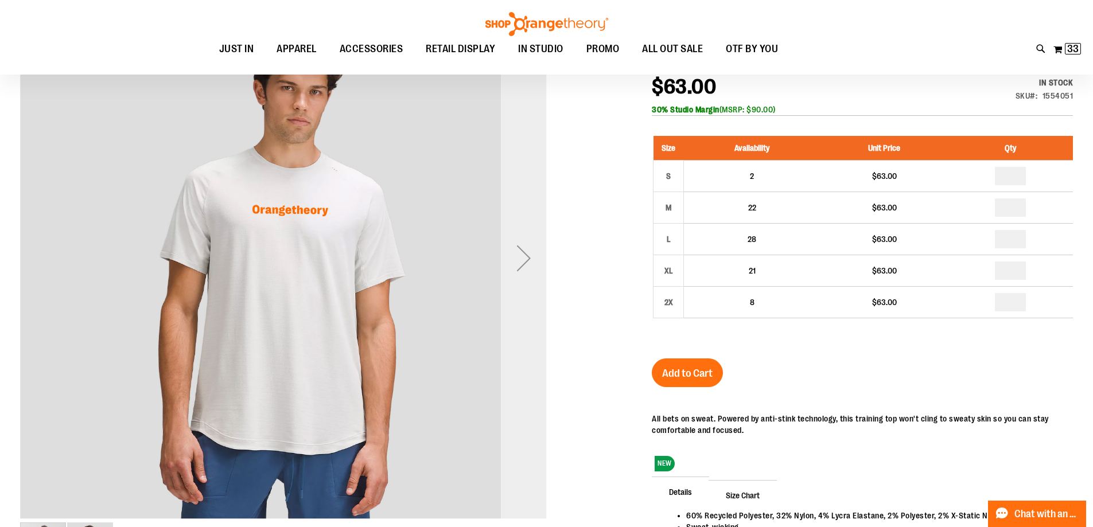
click at [529, 253] on div "Next" at bounding box center [524, 258] width 46 height 46
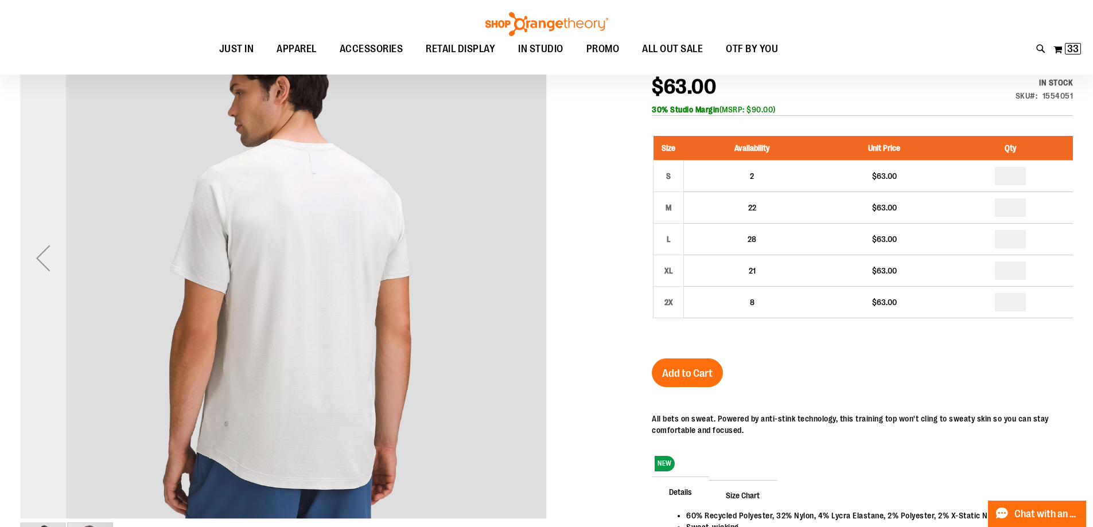
click at [48, 257] on div "Previous" at bounding box center [43, 258] width 46 height 46
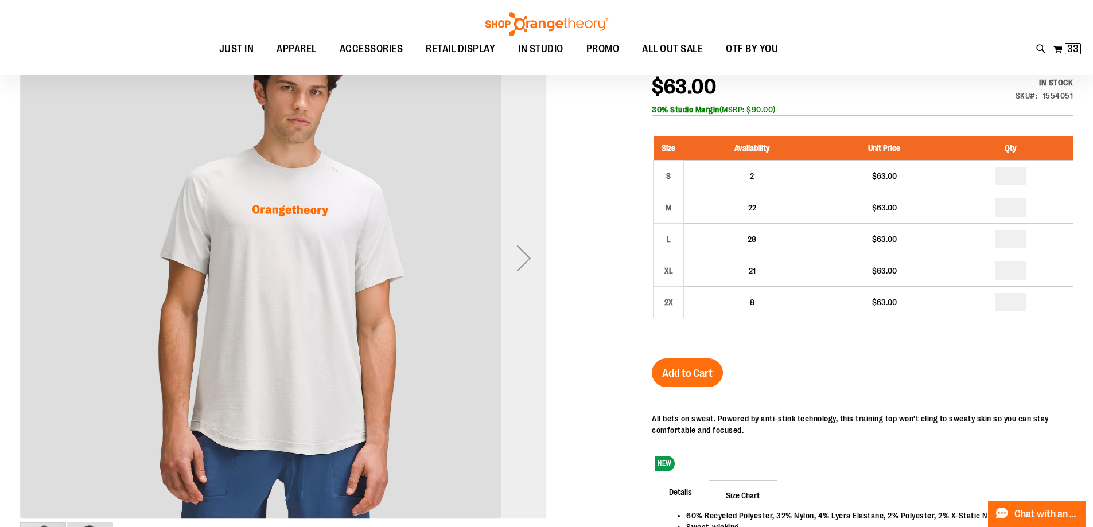
click at [534, 258] on div "Next" at bounding box center [524, 258] width 46 height 46
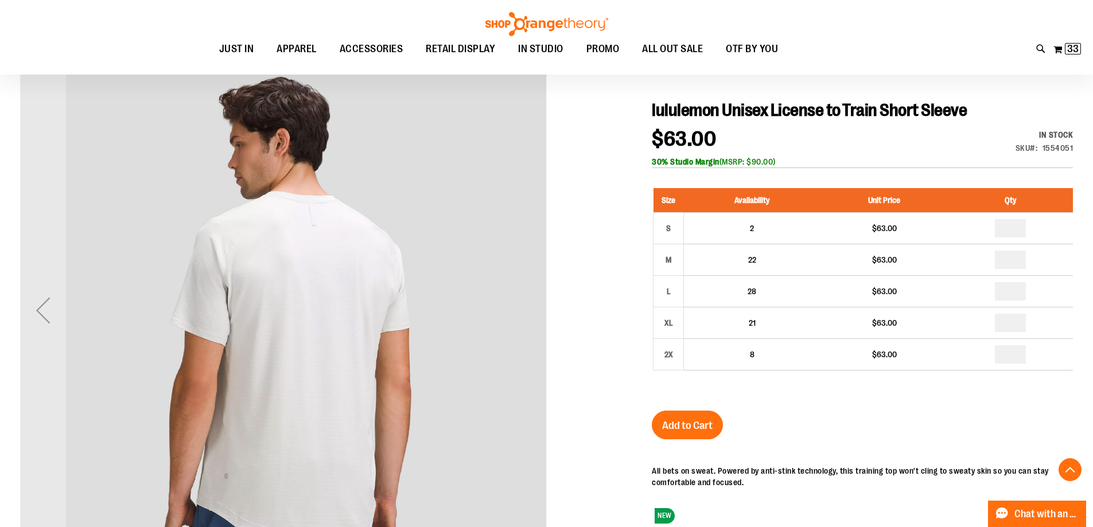
scroll to position [114, 0]
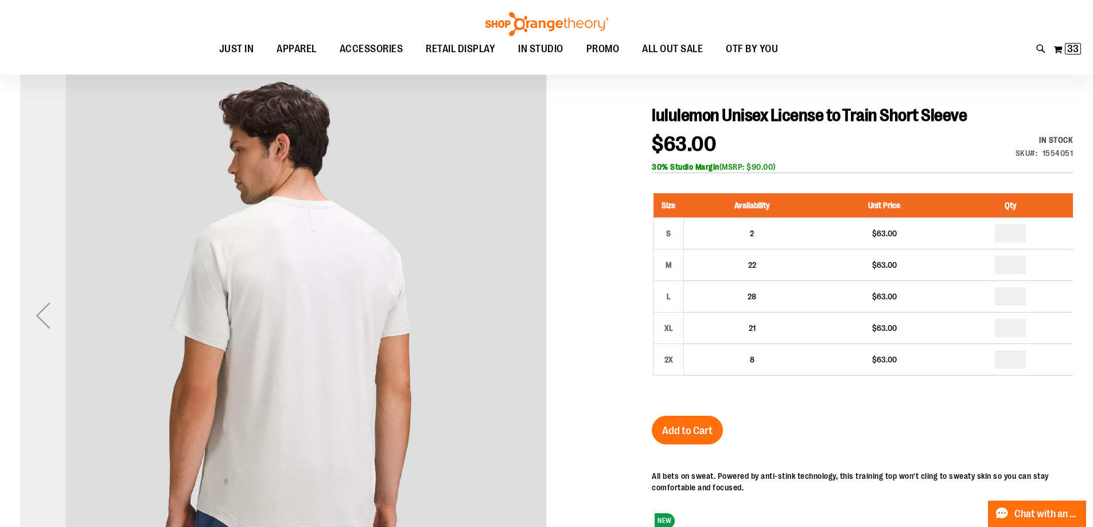
click at [52, 304] on div "Previous" at bounding box center [43, 316] width 46 height 46
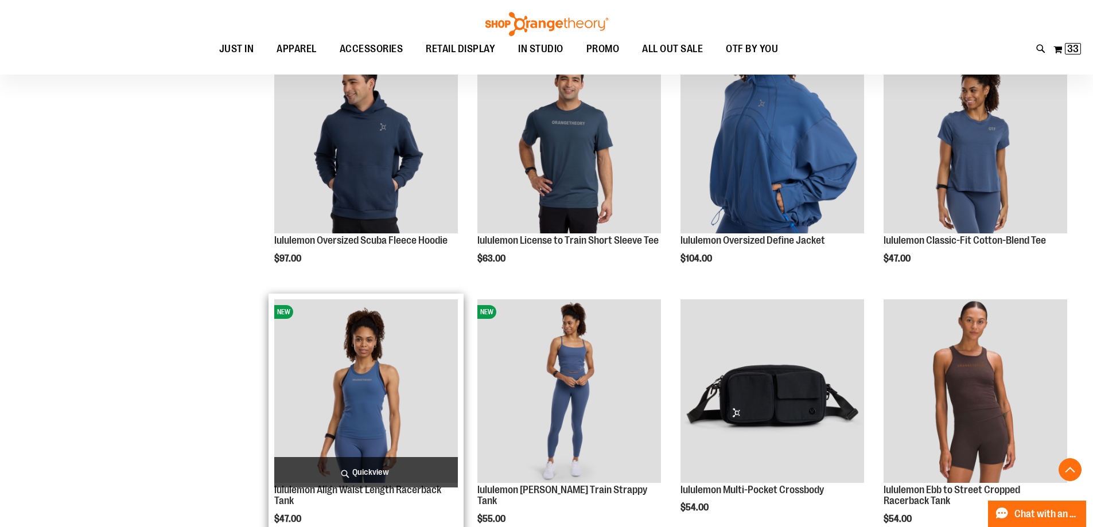
scroll to position [286, 0]
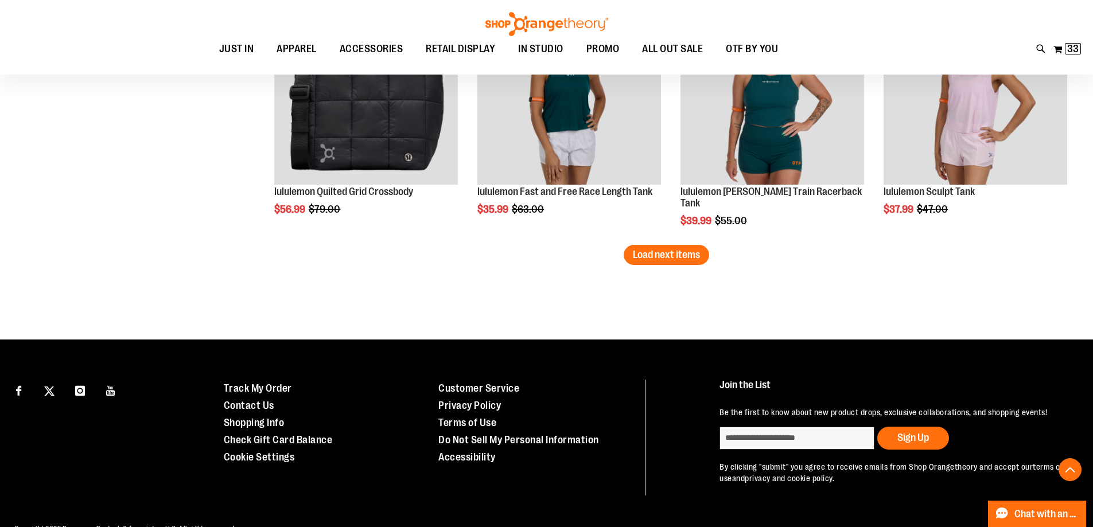
scroll to position [2238, 0]
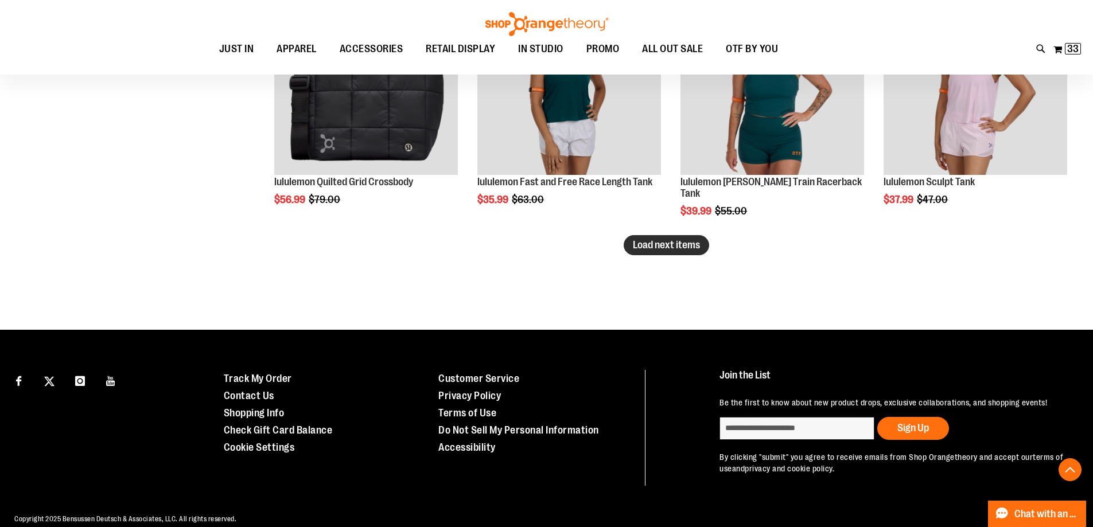
click at [685, 246] on span "Load next items" at bounding box center [666, 244] width 67 height 11
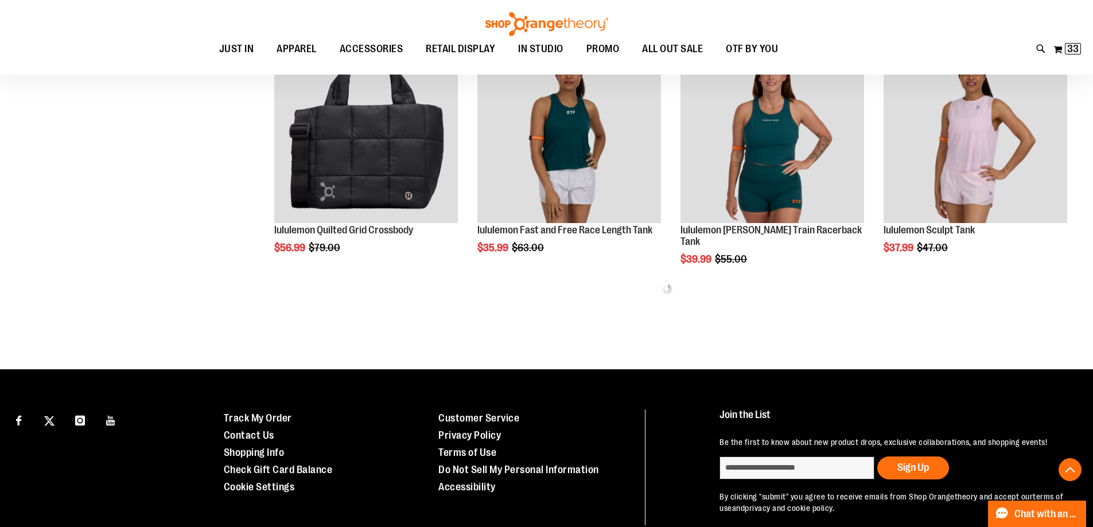
scroll to position [2123, 0]
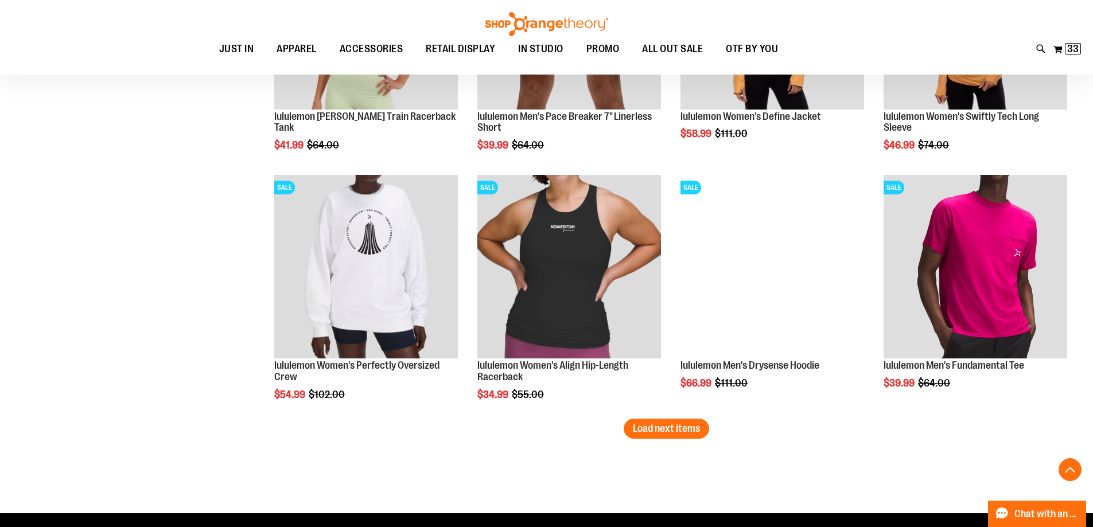
scroll to position [2812, 0]
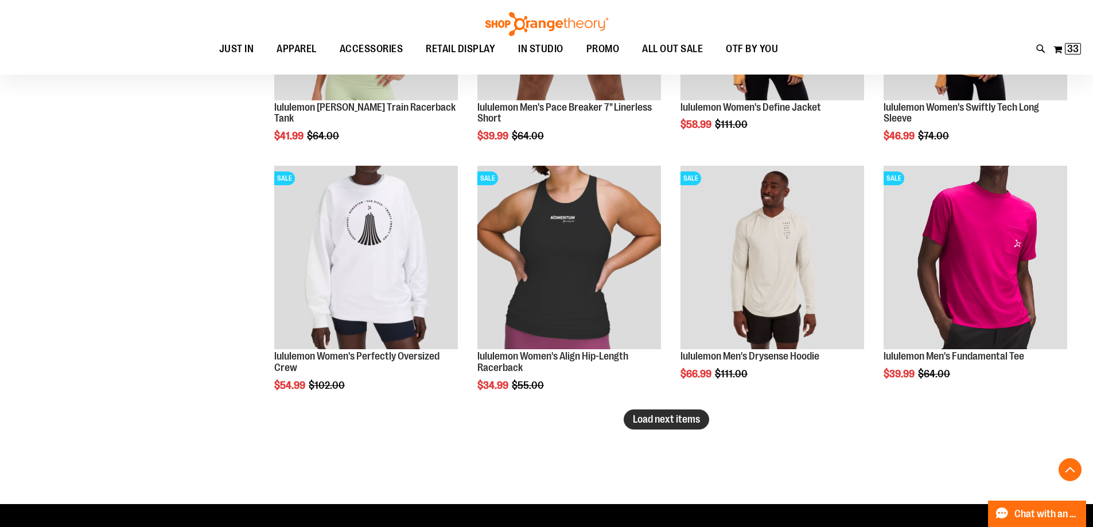
click at [685, 420] on span "Load next items" at bounding box center [666, 419] width 67 height 11
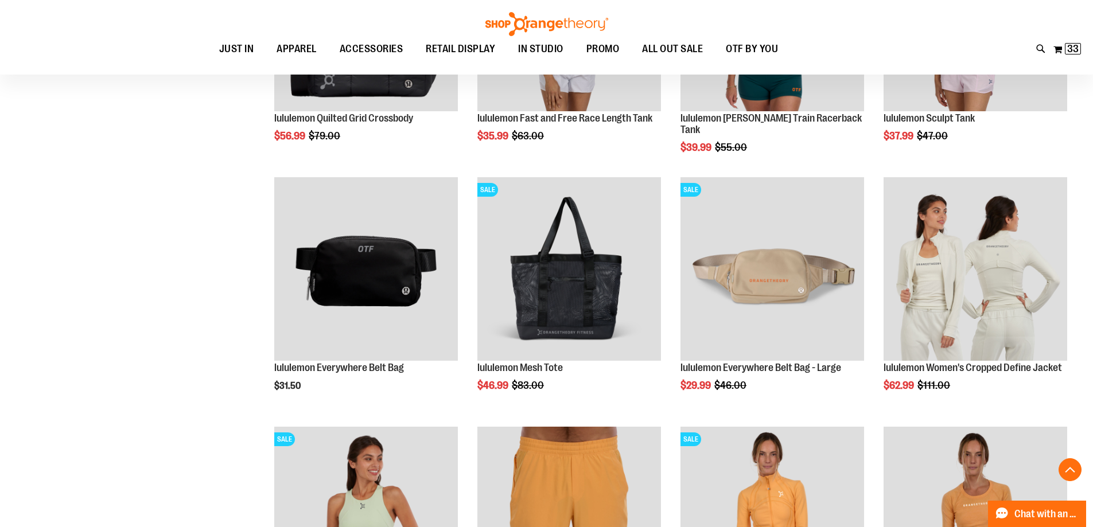
scroll to position [2295, 0]
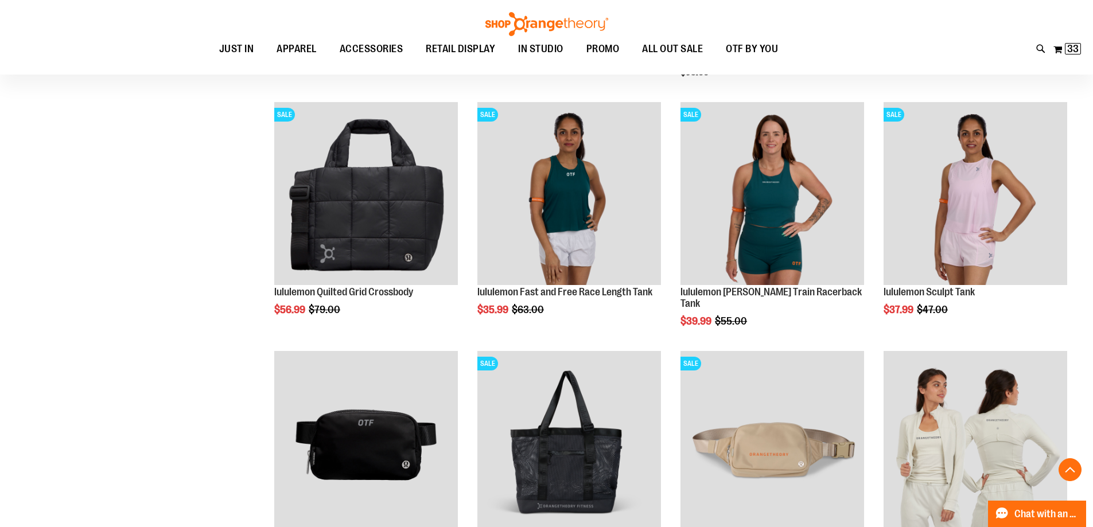
scroll to position [2123, 0]
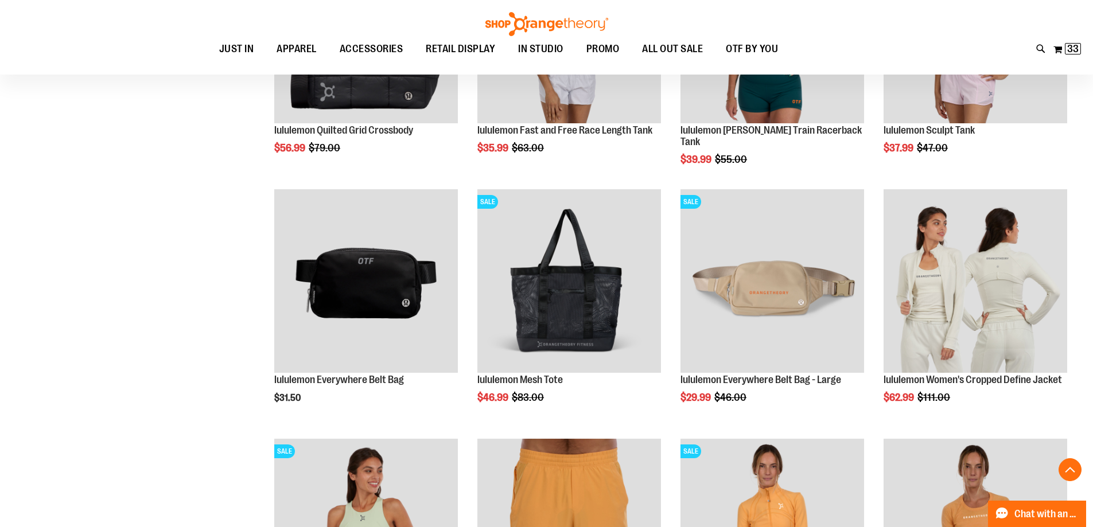
scroll to position [2295, 0]
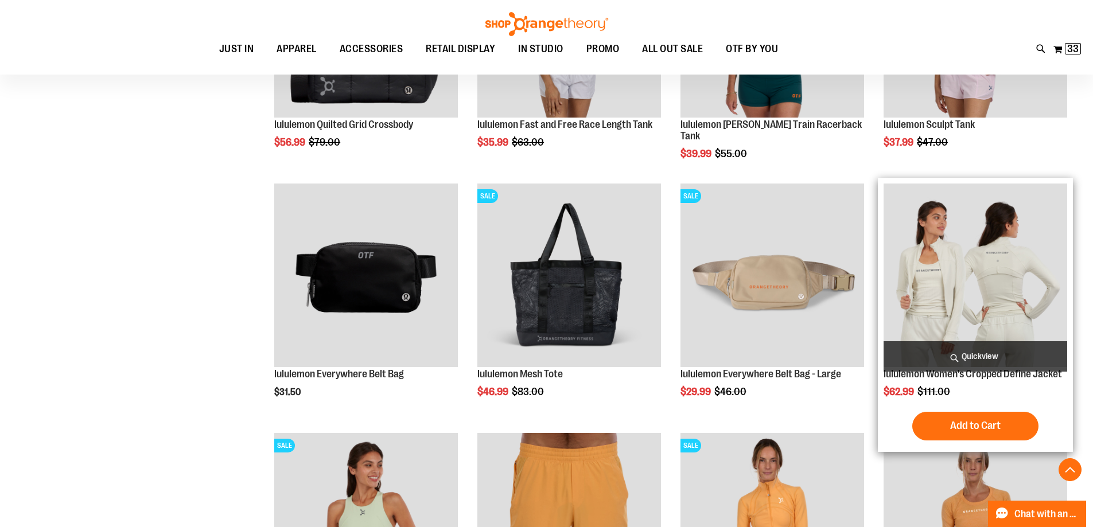
click at [999, 270] on img "product" at bounding box center [976, 276] width 184 height 184
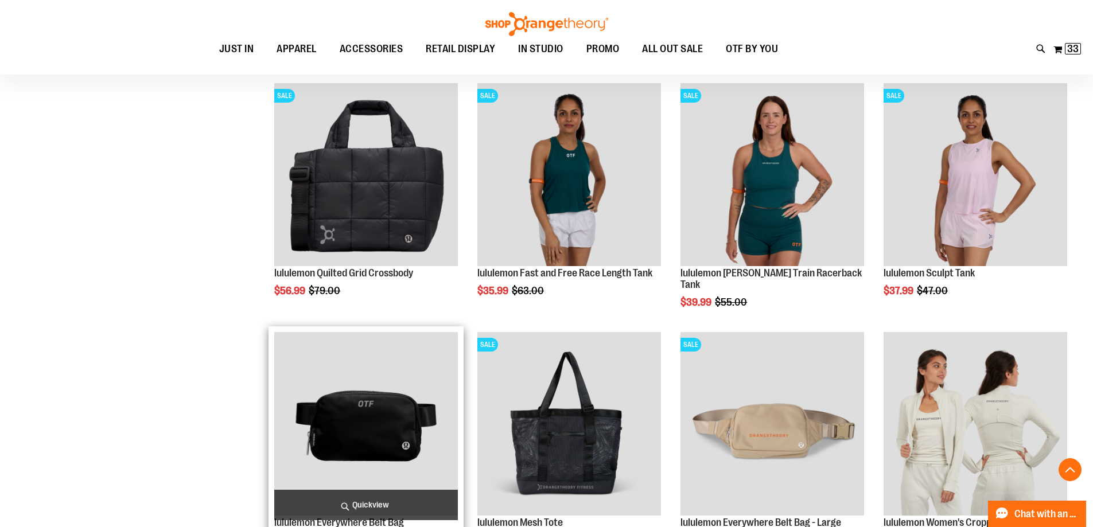
scroll to position [2123, 0]
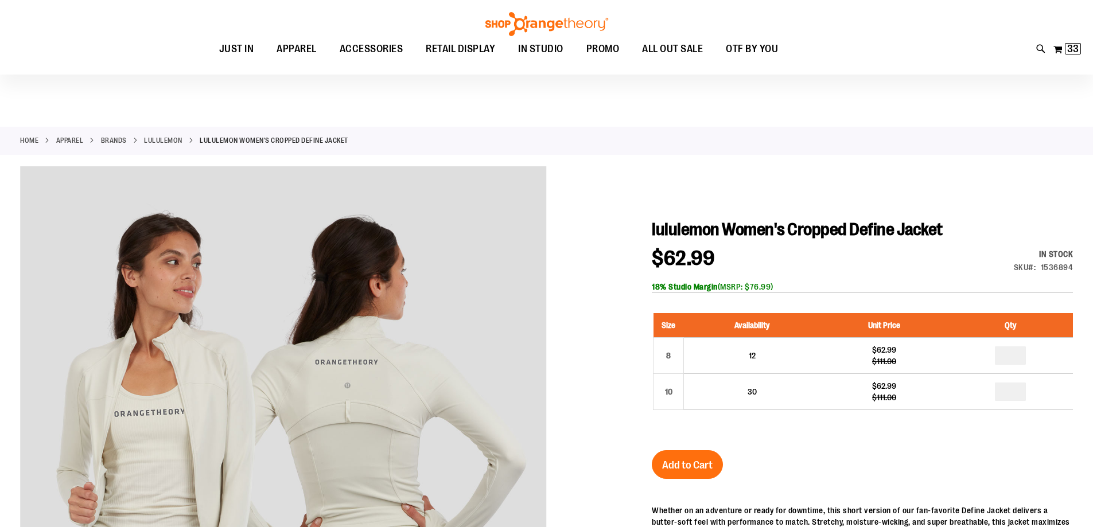
scroll to position [171, 0]
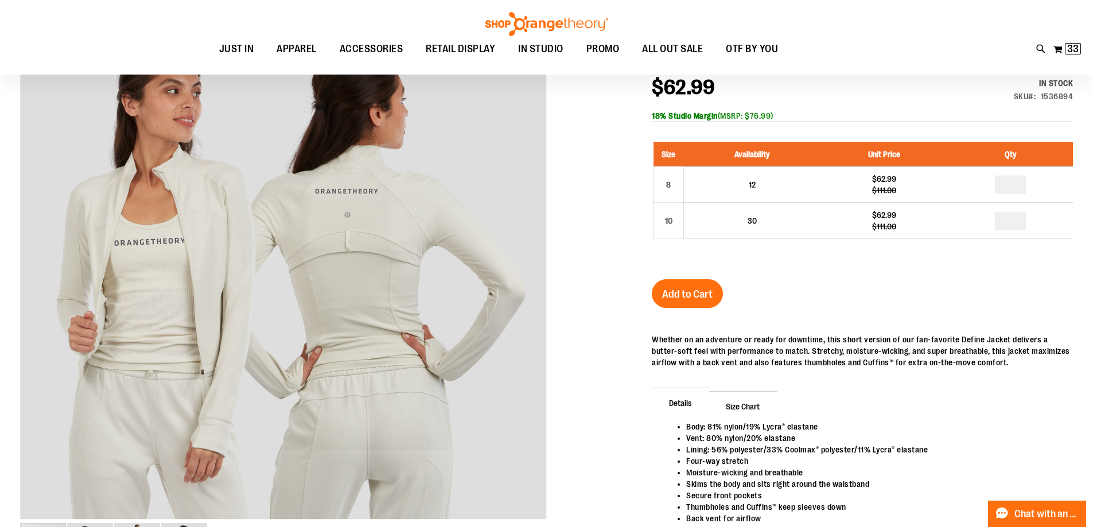
drag, startPoint x: 796, startPoint y: 119, endPoint x: 747, endPoint y: 121, distance: 48.8
click at [747, 121] on div "18% Studio Margin (MSRP: $76.99)" at bounding box center [862, 115] width 421 height 11
click at [615, 219] on div at bounding box center [546, 300] width 1053 height 610
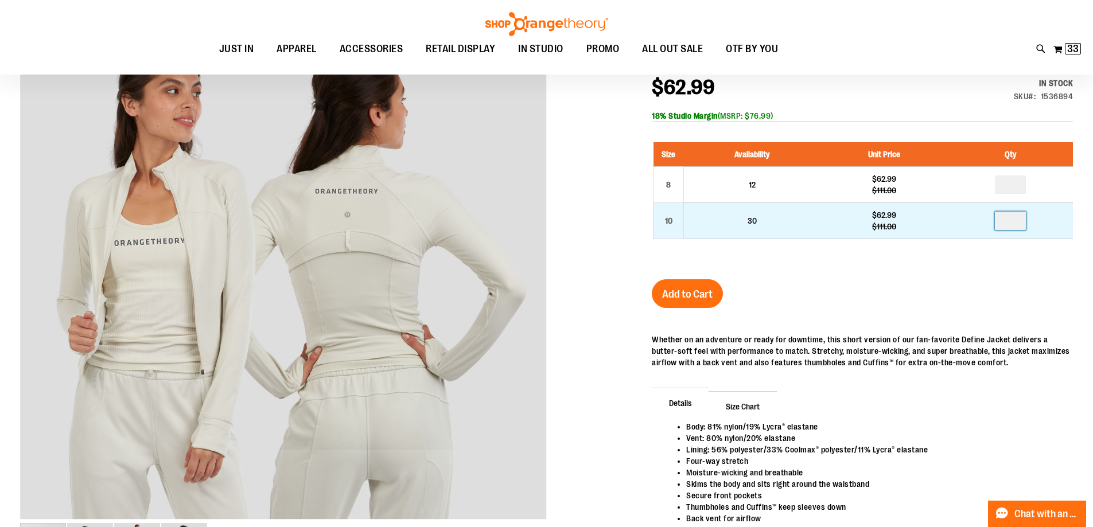
click at [1011, 226] on input "number" at bounding box center [1010, 221] width 31 height 18
type input "*"
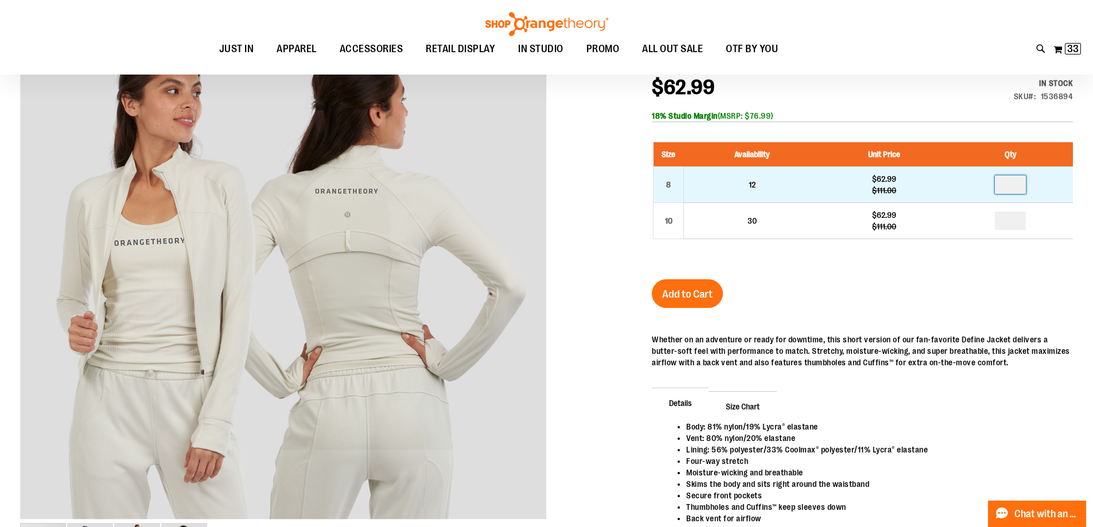
click at [1019, 185] on input "number" at bounding box center [1010, 185] width 31 height 18
type input "*"
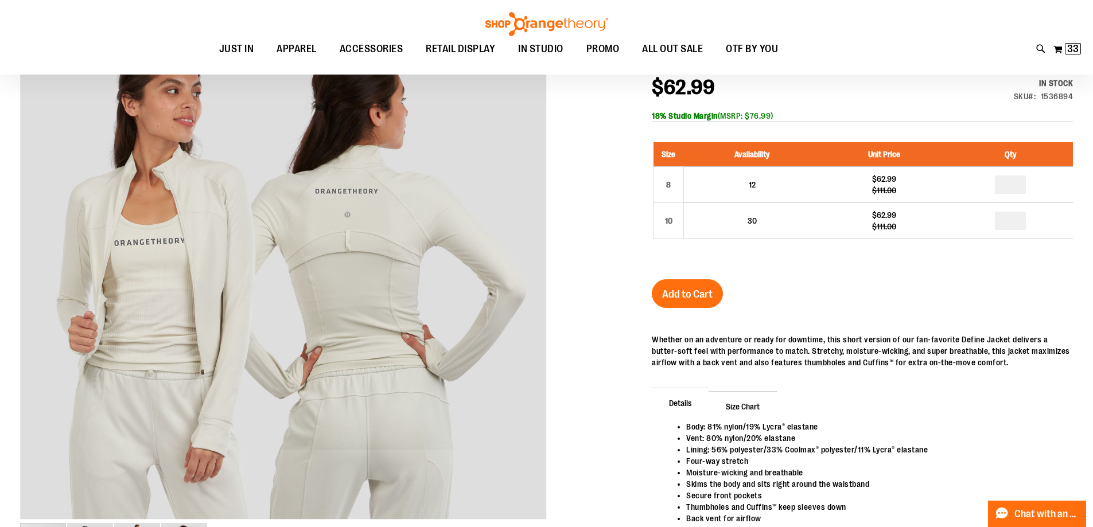
click at [675, 293] on span "Add to Cart" at bounding box center [687, 294] width 51 height 13
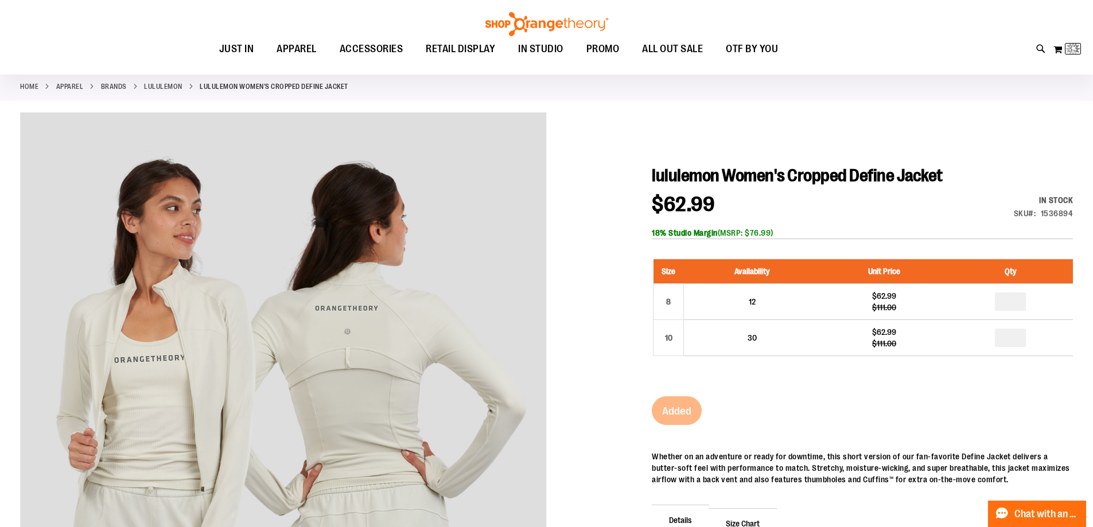
scroll to position [0, 0]
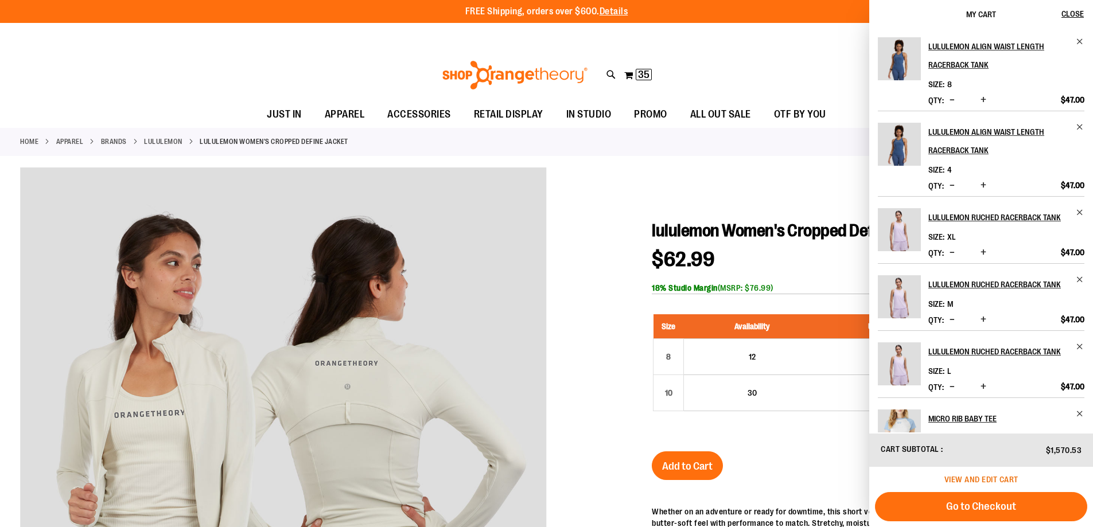
click at [983, 480] on span "View and edit cart" at bounding box center [982, 479] width 74 height 9
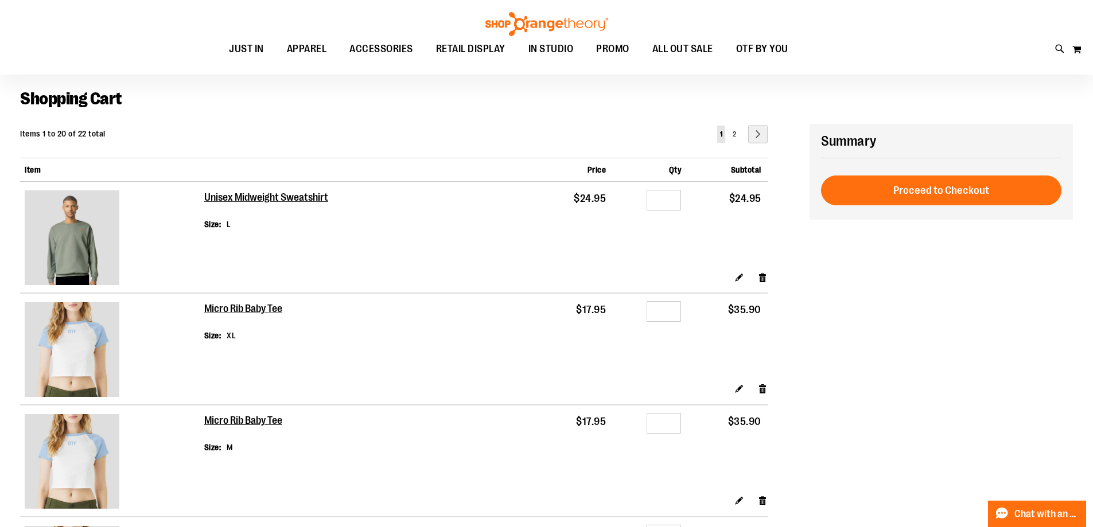
scroll to position [57, 0]
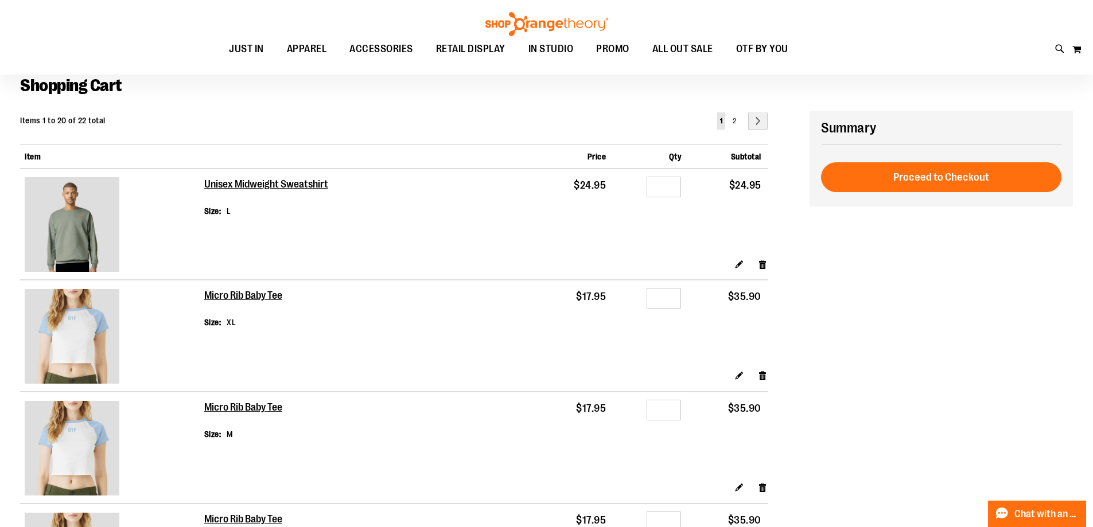
click at [76, 231] on img at bounding box center [72, 224] width 95 height 95
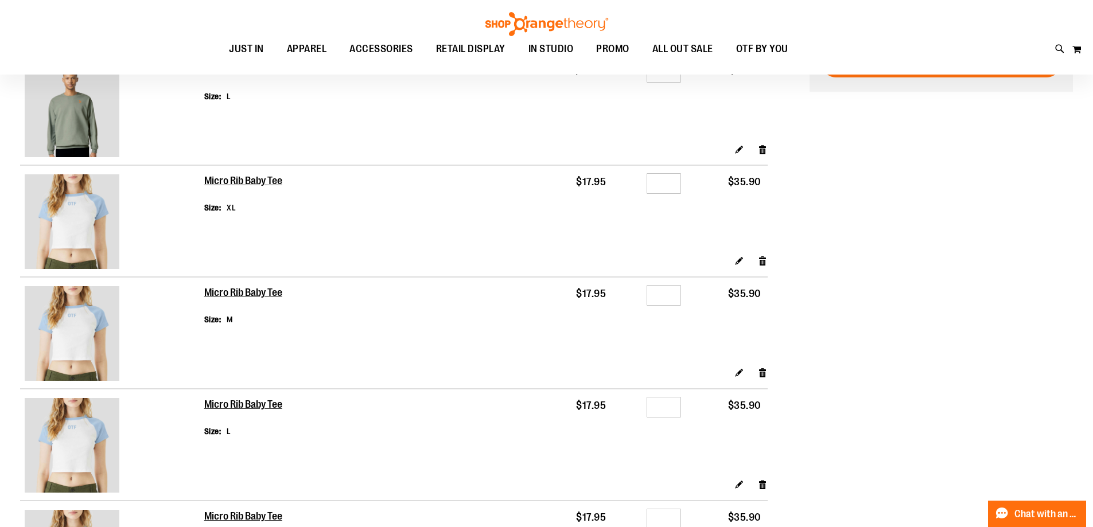
scroll to position [0, 0]
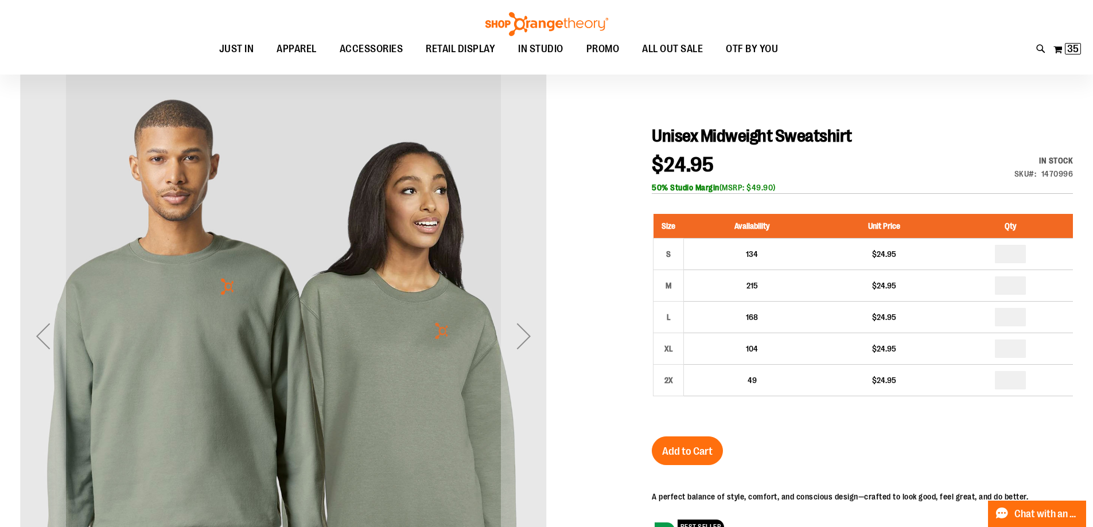
scroll to position [114, 0]
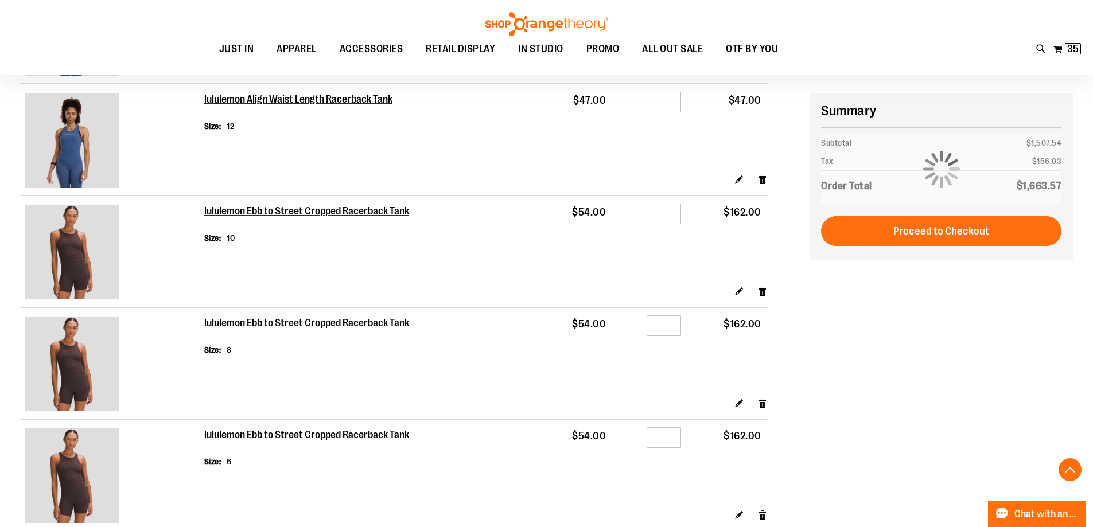
scroll to position [1377, 0]
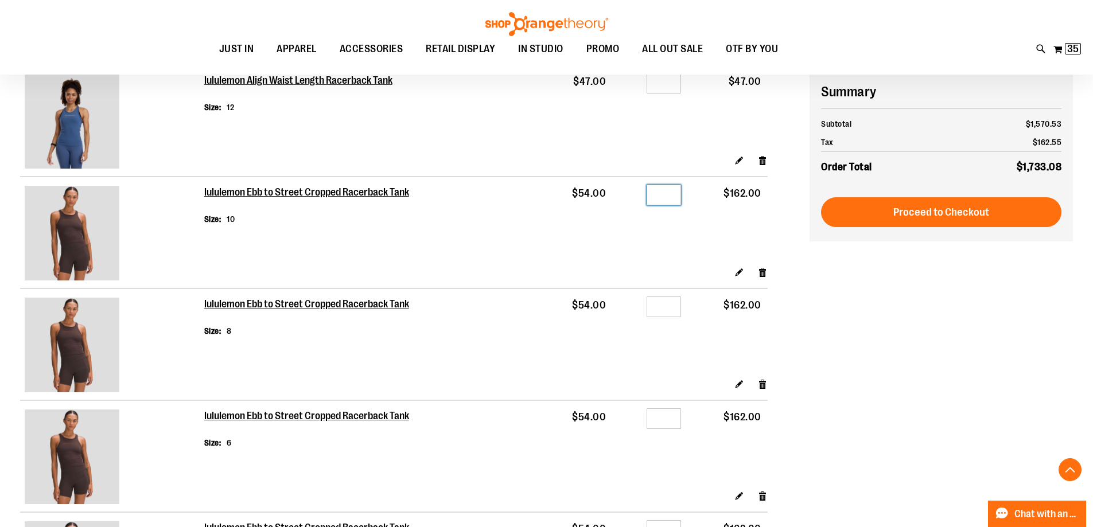
click at [671, 196] on input "*" at bounding box center [664, 195] width 34 height 21
type input "*"
click at [673, 305] on input "*" at bounding box center [664, 307] width 34 height 21
type input "*"
click at [671, 422] on input "*" at bounding box center [664, 419] width 34 height 21
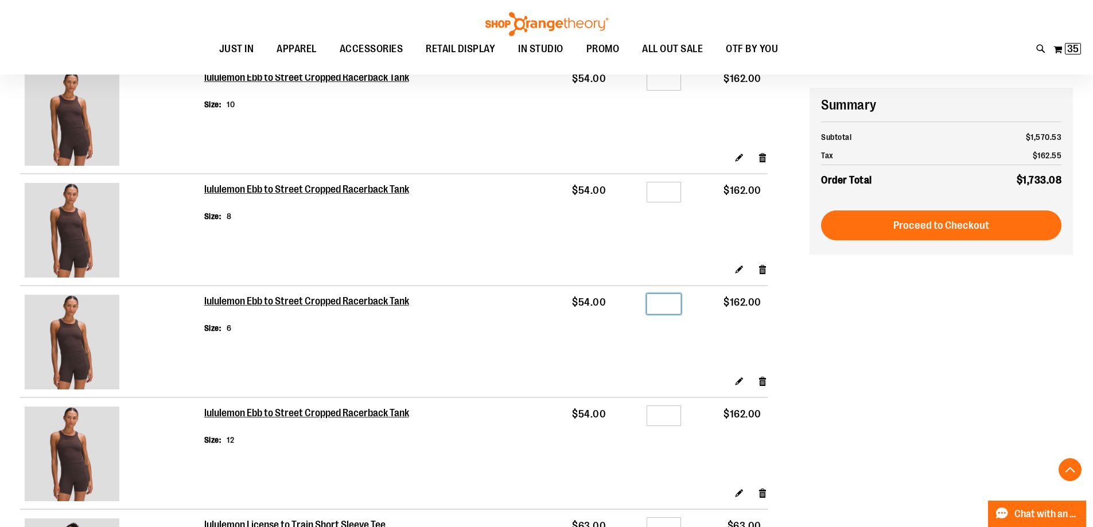
scroll to position [1549, 0]
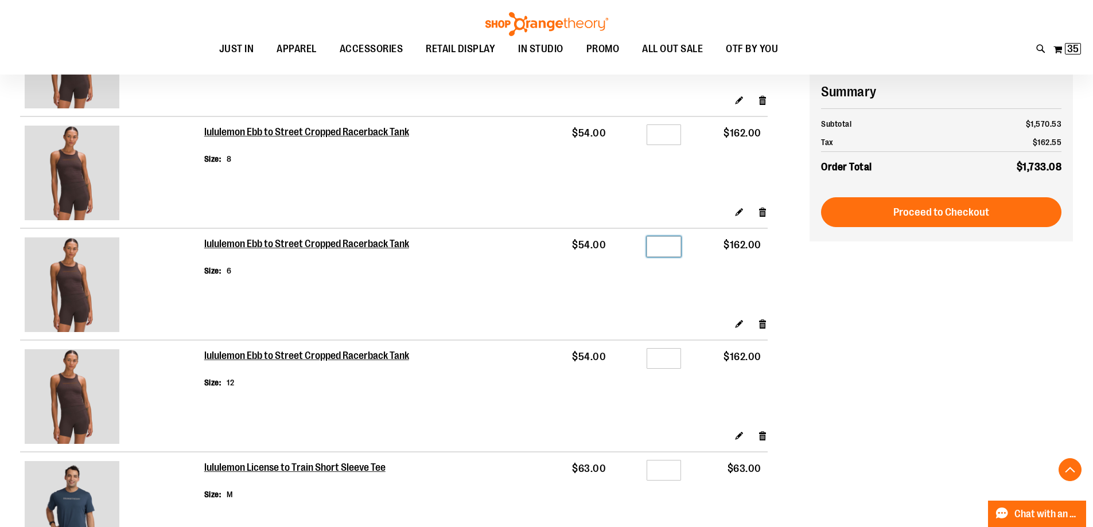
type input "*"
click at [669, 356] on input "*" at bounding box center [664, 358] width 34 height 21
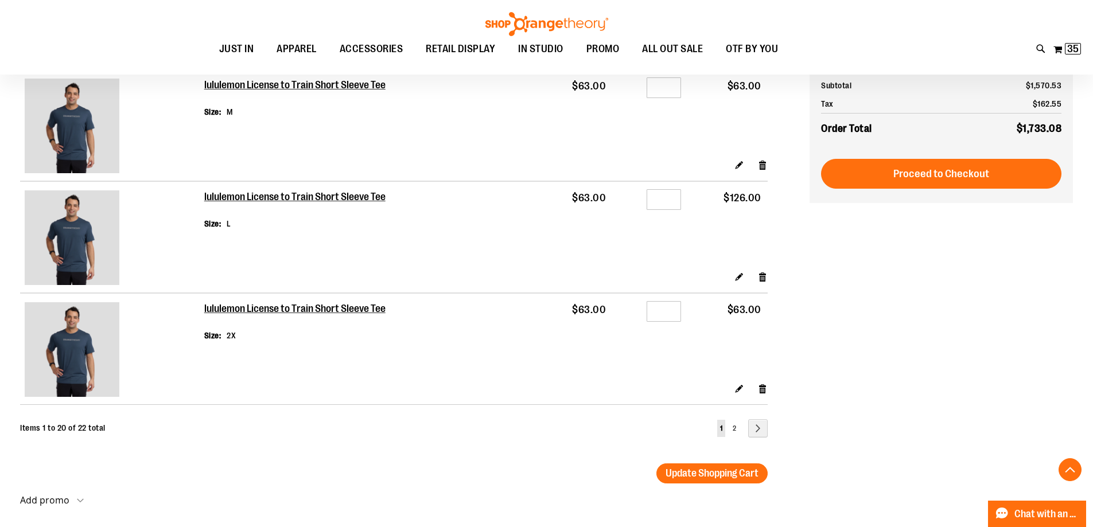
scroll to position [1951, 0]
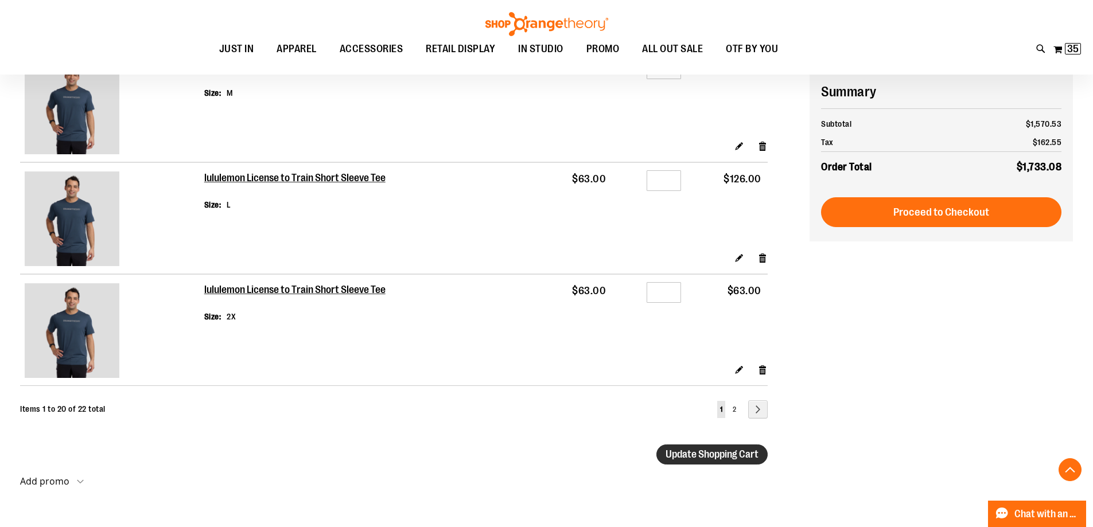
type input "*"
click at [680, 454] on span "Update Shopping Cart" at bounding box center [712, 454] width 93 height 11
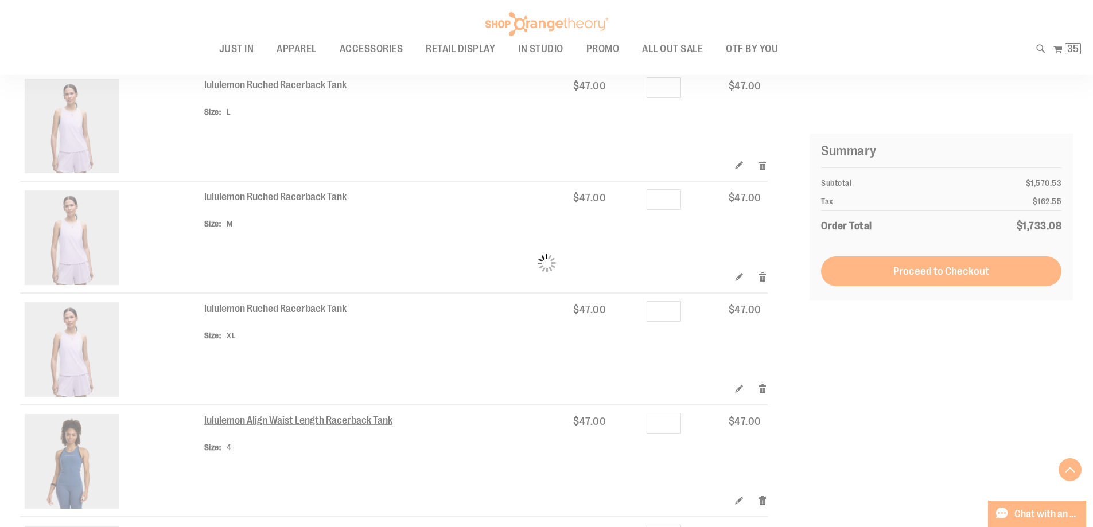
scroll to position [573, 0]
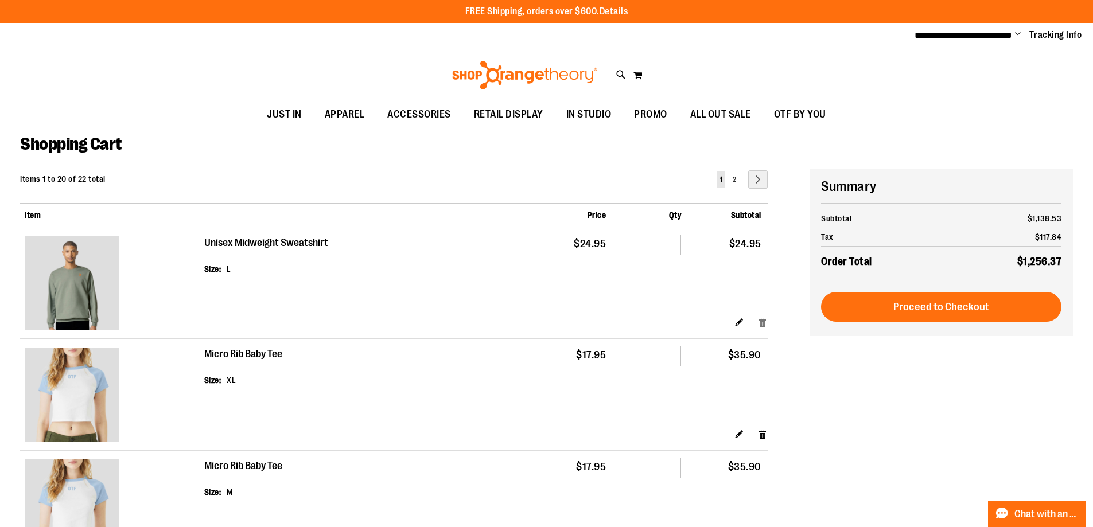
click at [764, 319] on link "Remove item" at bounding box center [763, 322] width 10 height 12
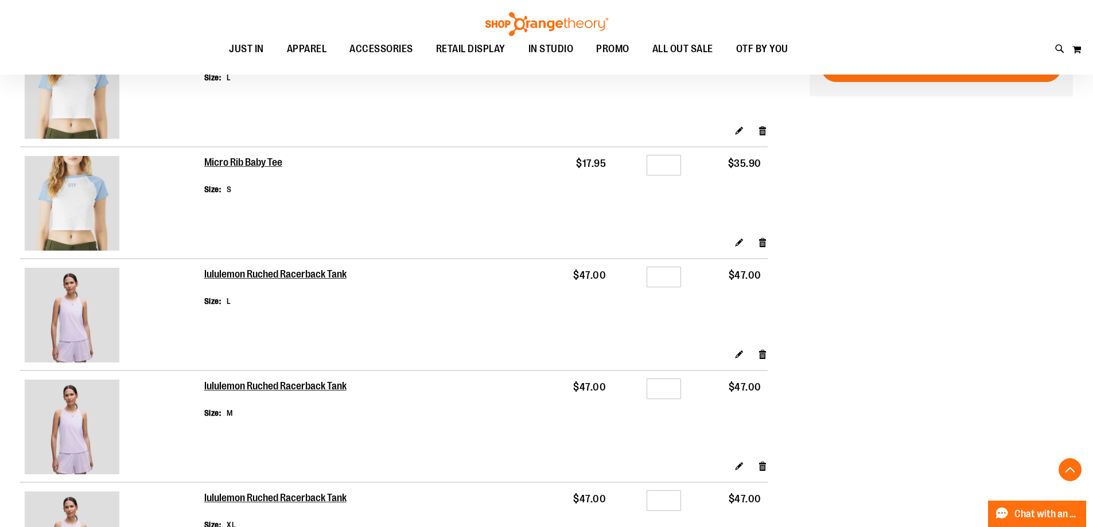
scroll to position [401, 0]
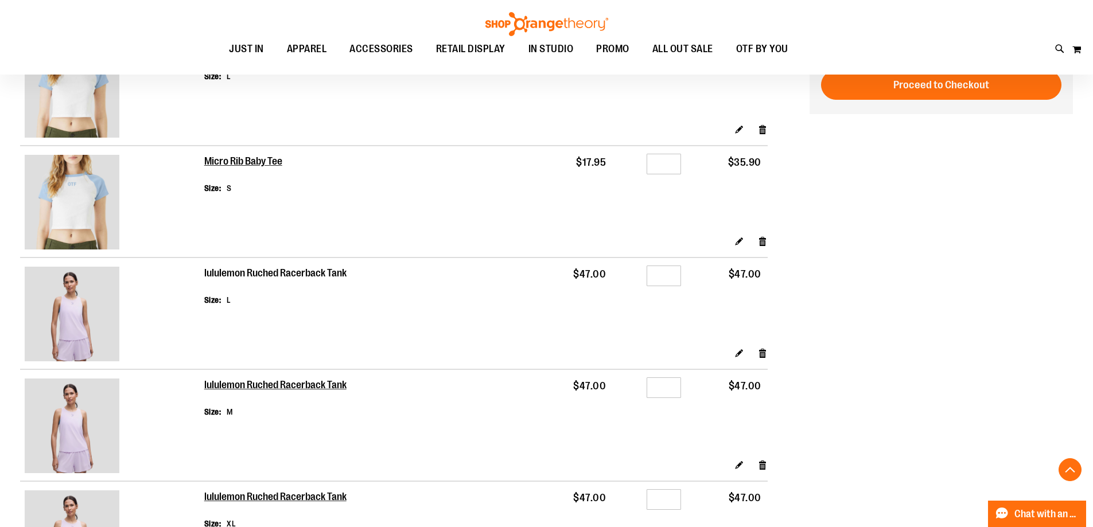
click at [234, 272] on h2 "lululemon Ruched Racerback Tank" at bounding box center [276, 273] width 144 height 13
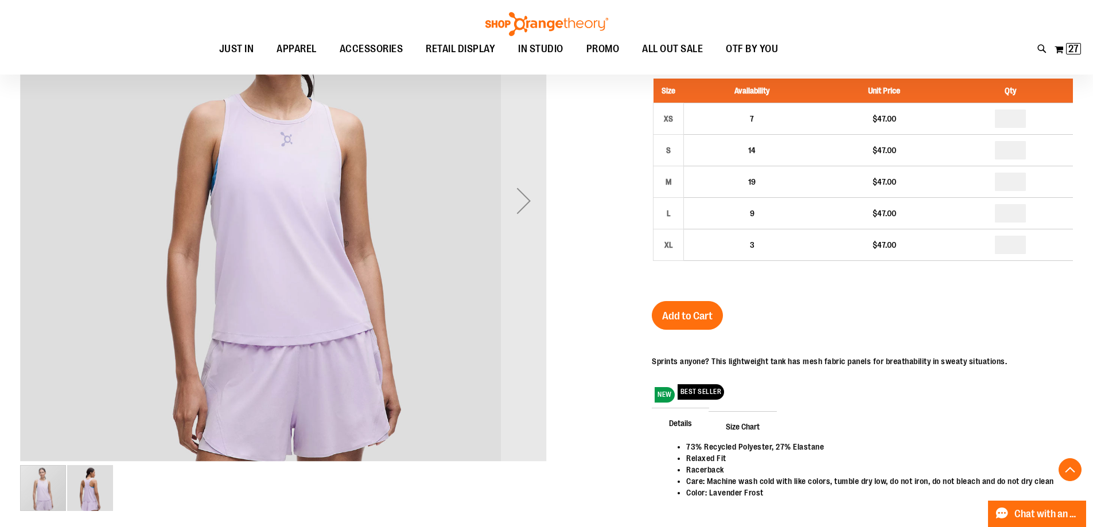
scroll to position [57, 0]
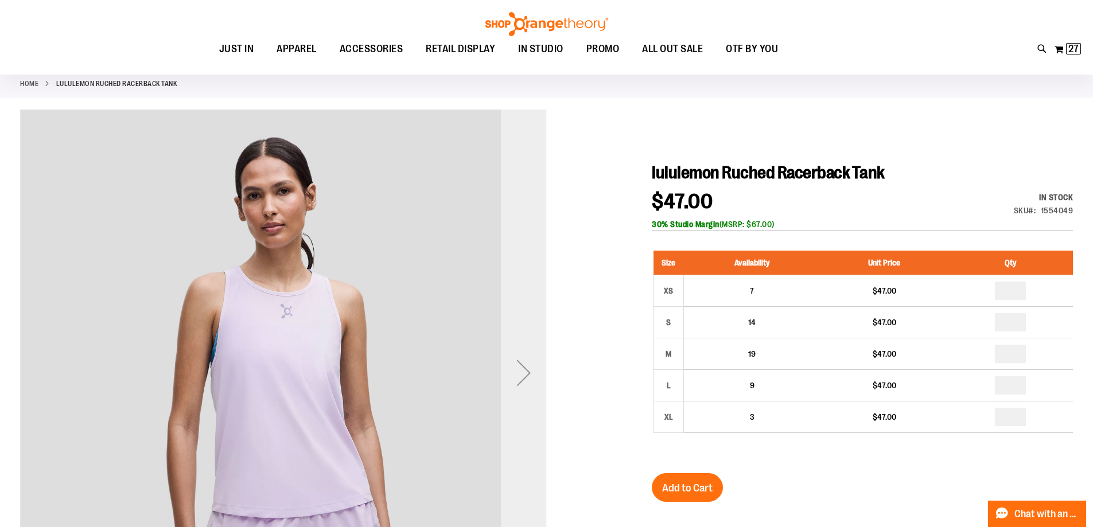
click at [529, 376] on div "Next" at bounding box center [524, 373] width 46 height 46
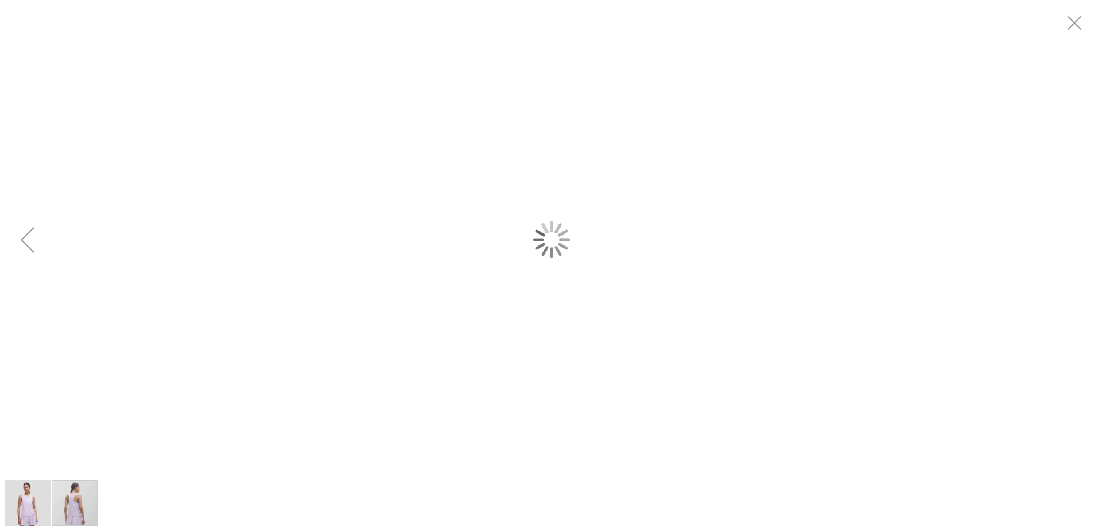
scroll to position [0, 0]
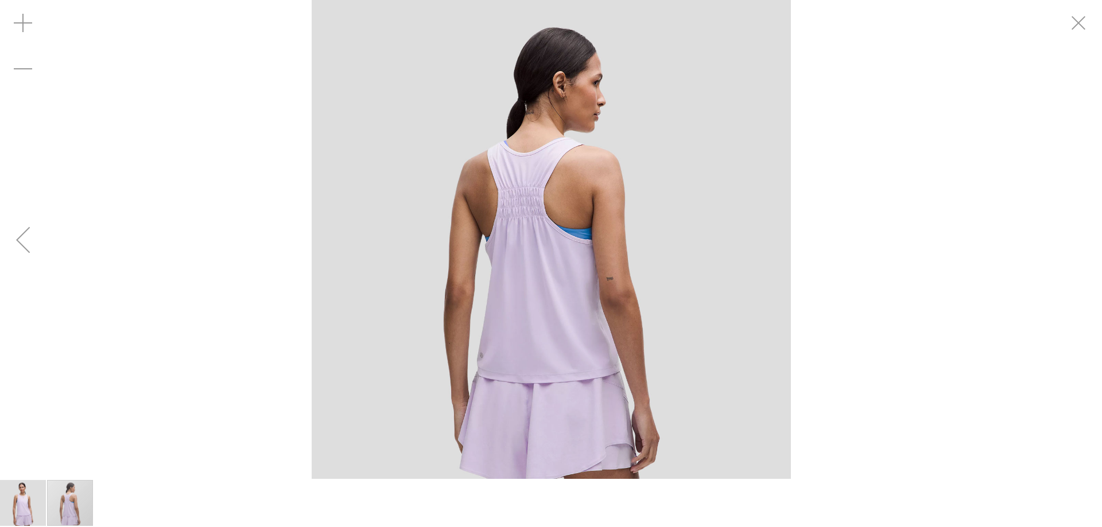
click at [25, 243] on div "Previous" at bounding box center [23, 240] width 46 height 46
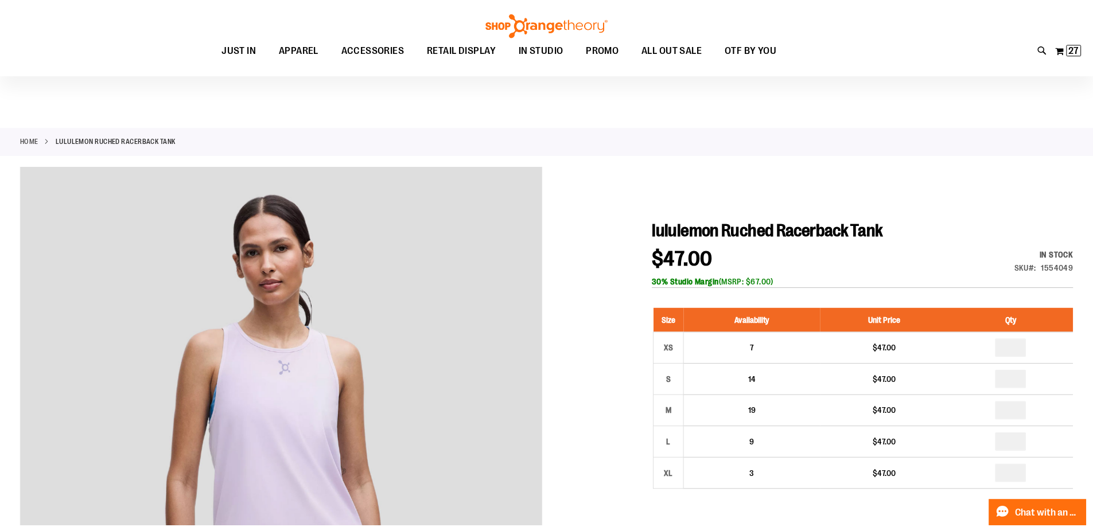
scroll to position [56, 0]
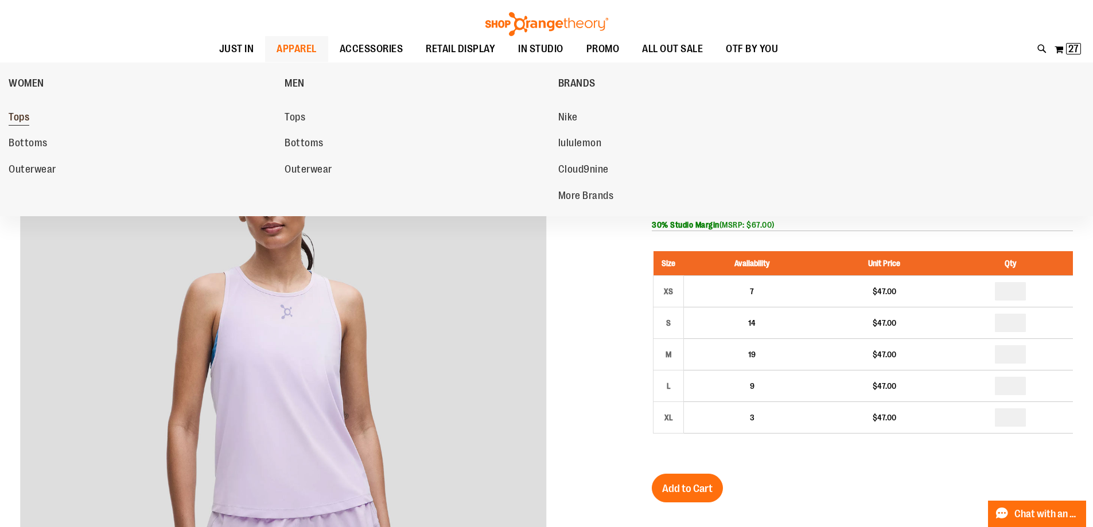
click at [24, 118] on span "Tops" at bounding box center [19, 118] width 21 height 14
click at [595, 137] on span "lululemon" at bounding box center [580, 144] width 44 height 14
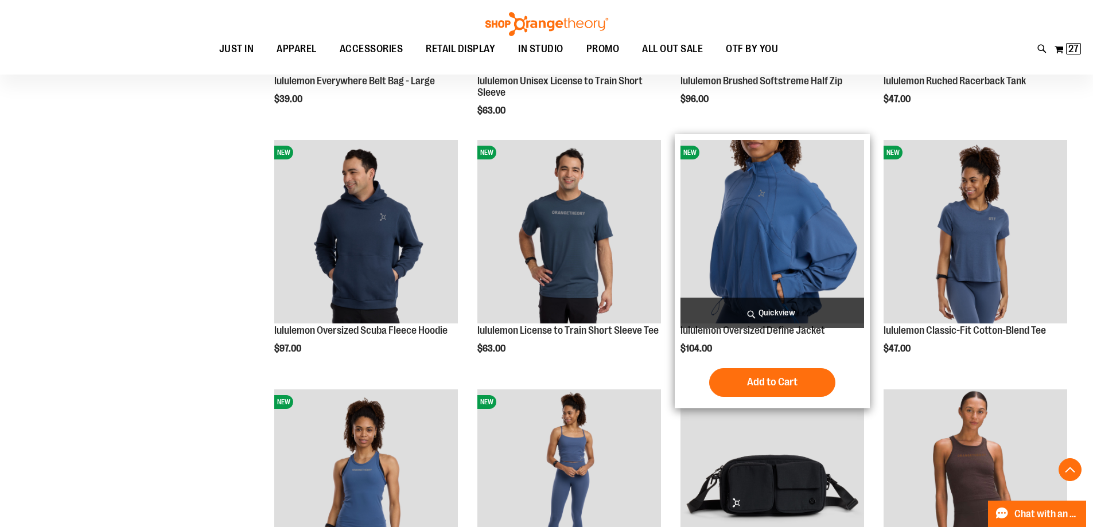
scroll to position [344, 0]
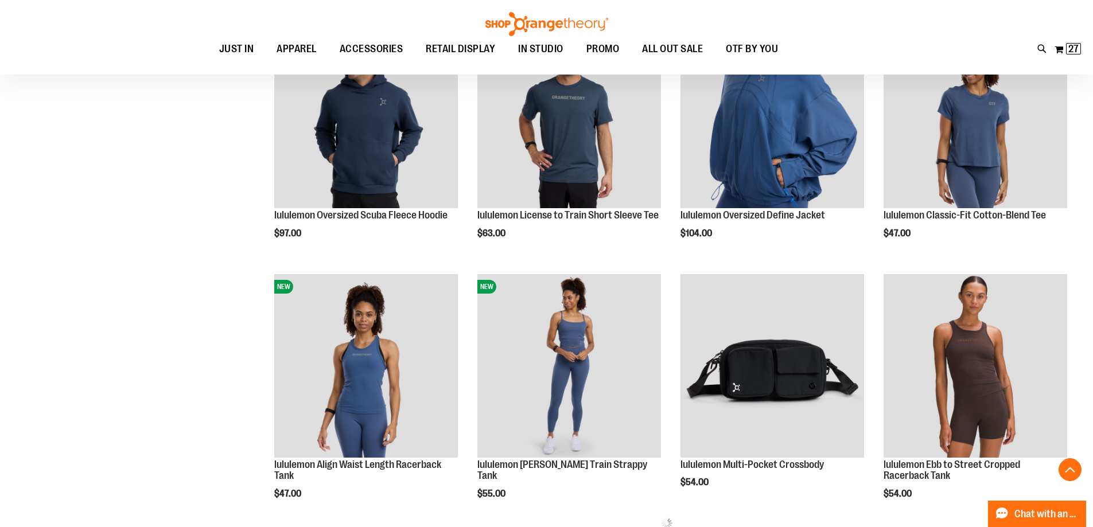
scroll to position [344, 0]
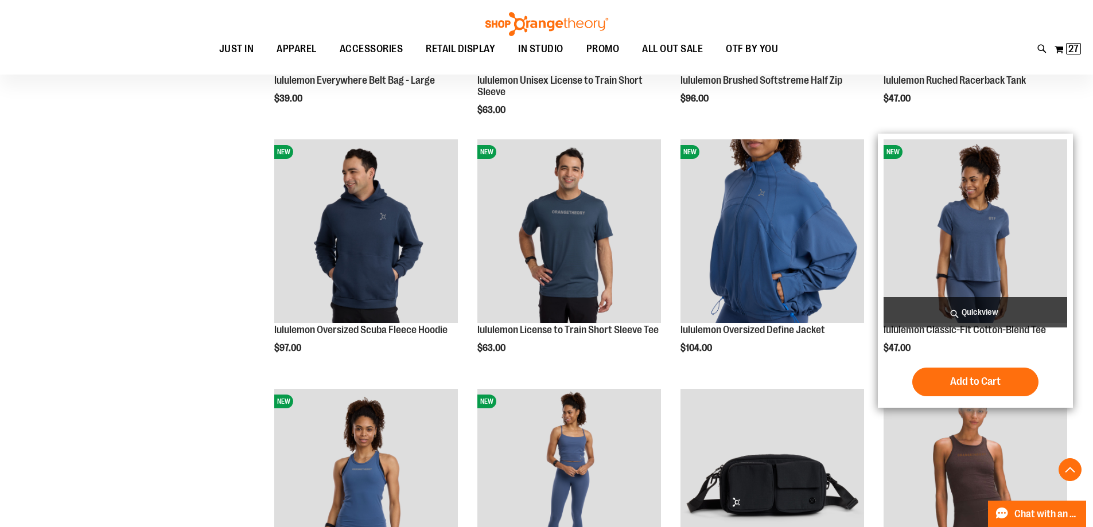
click at [996, 257] on img "product" at bounding box center [976, 231] width 184 height 184
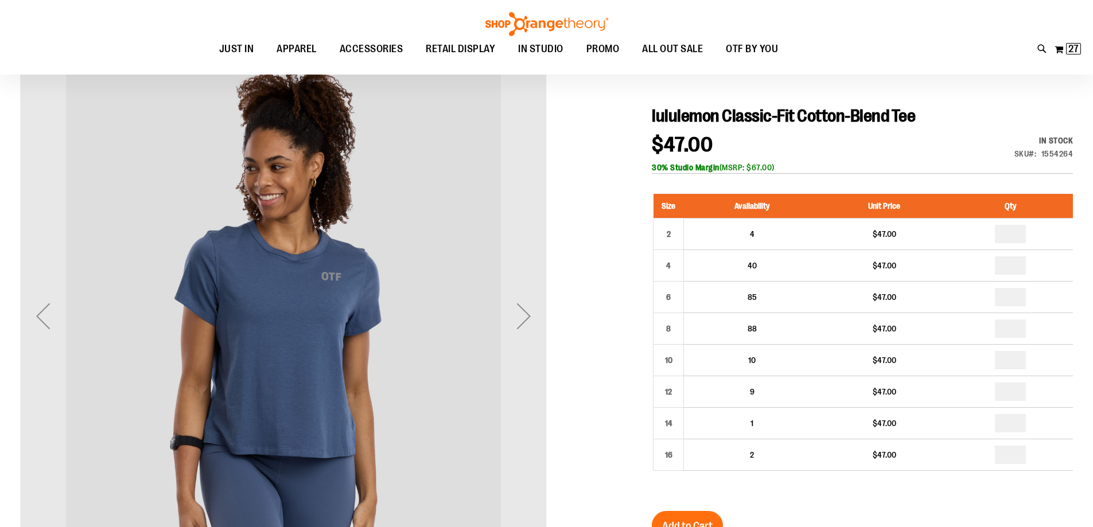
scroll to position [114, 0]
click at [538, 321] on div "Next" at bounding box center [524, 316] width 46 height 46
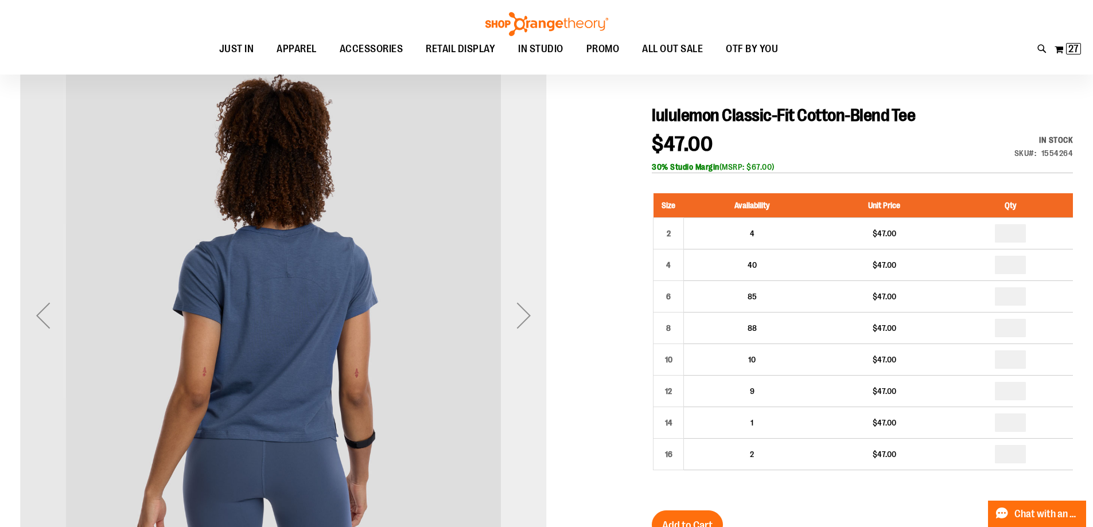
click at [535, 319] on div "Next" at bounding box center [524, 316] width 46 height 46
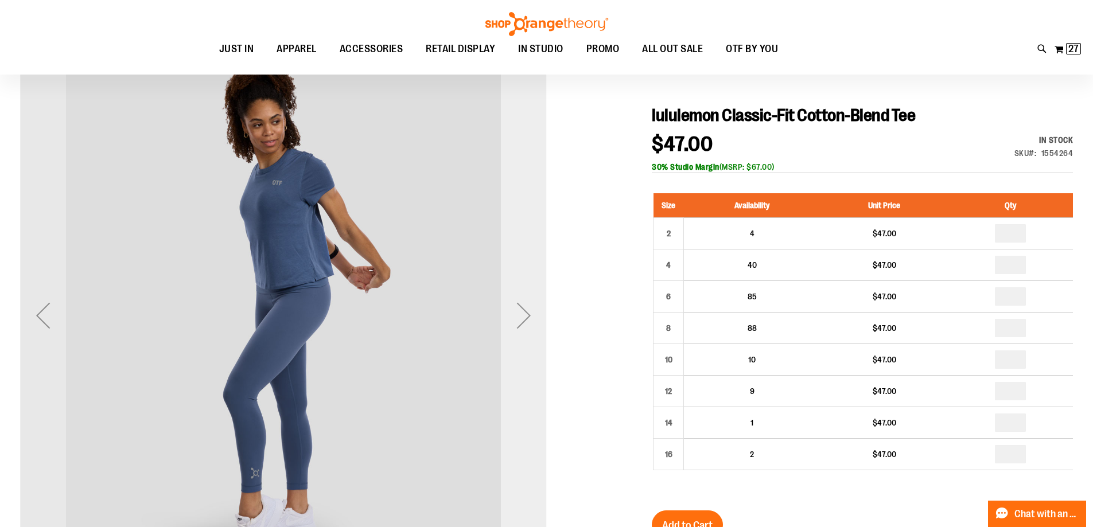
click at [535, 319] on div "Next" at bounding box center [524, 316] width 46 height 46
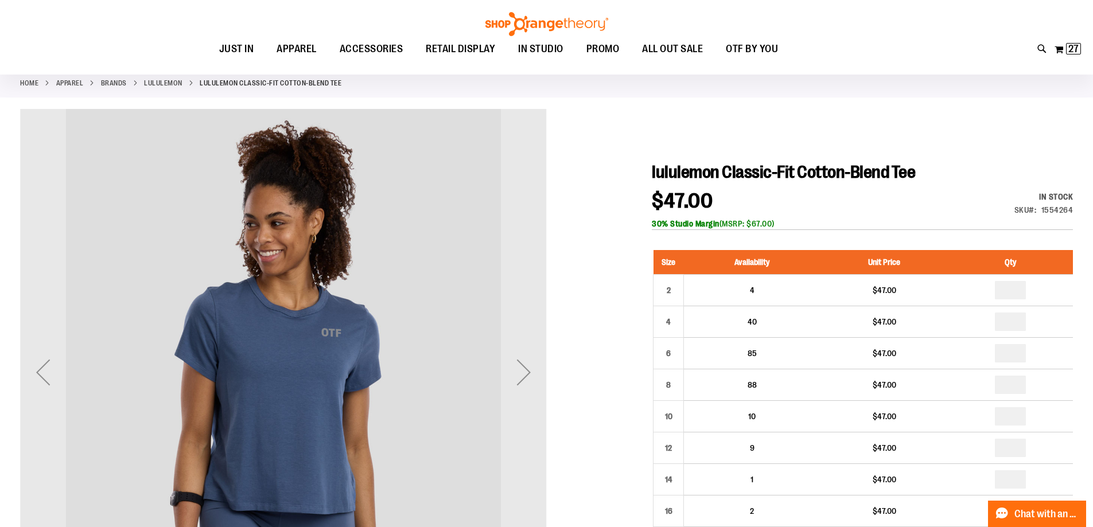
scroll to position [57, 0]
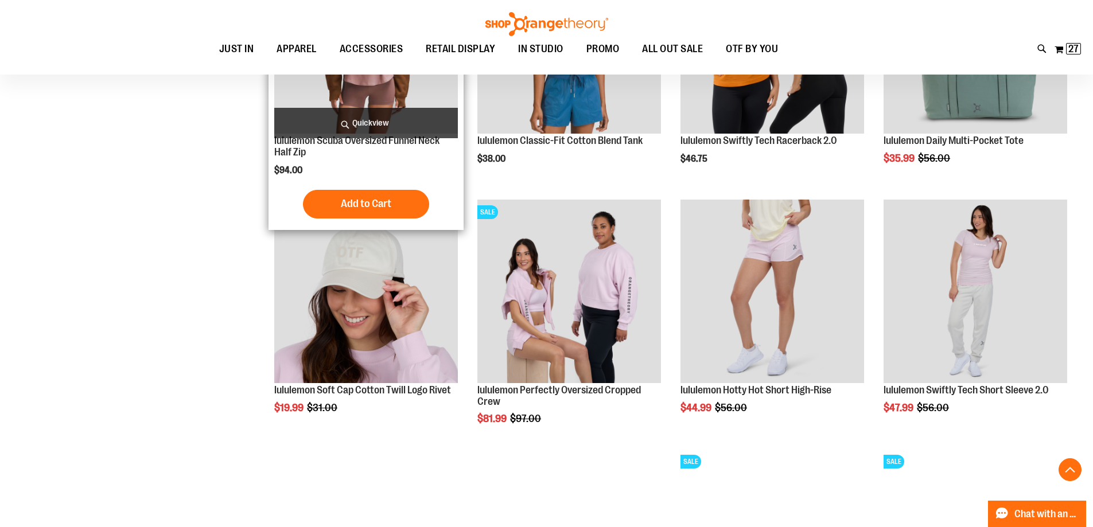
scroll to position [906, 0]
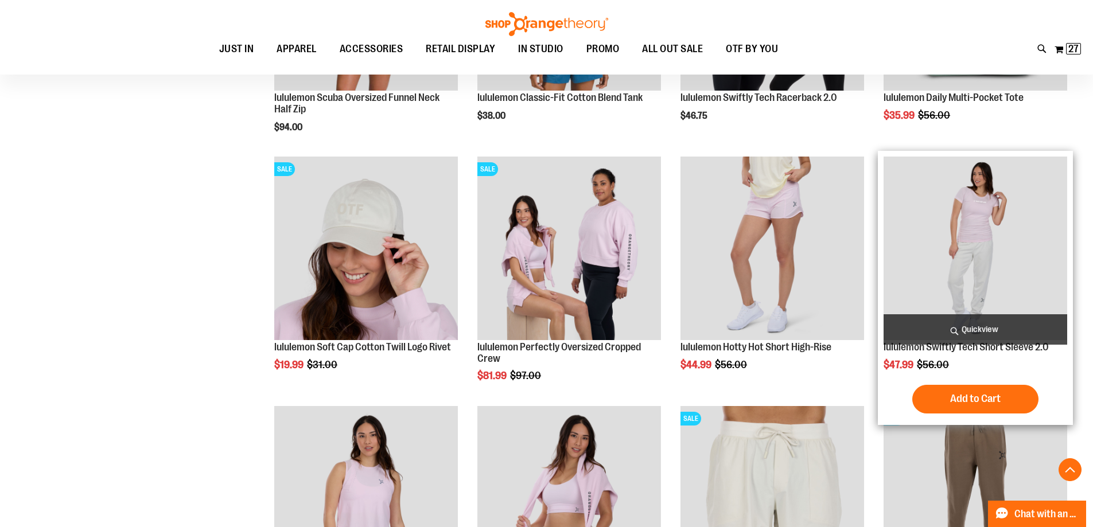
scroll to position [1020, 0]
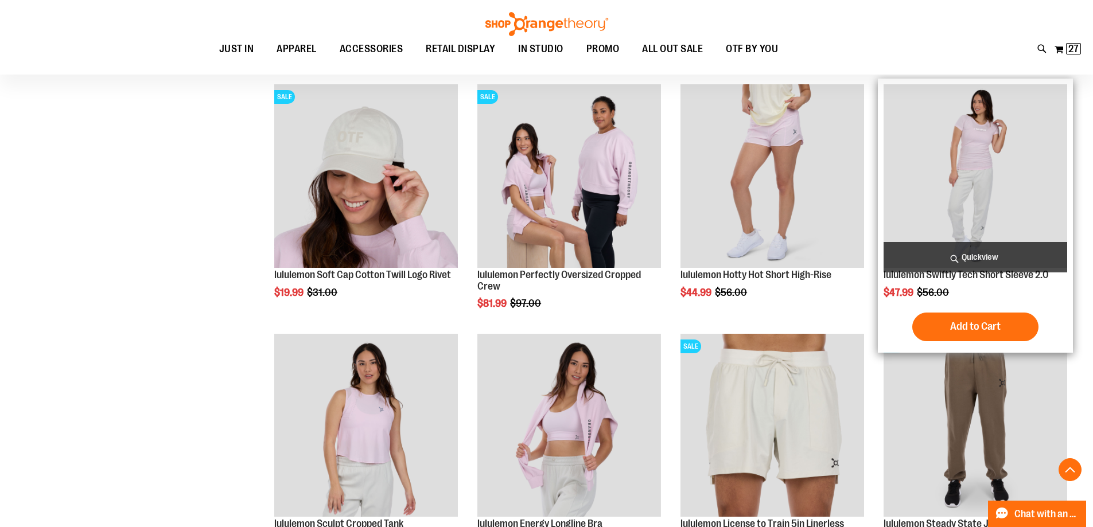
click at [985, 218] on img "product" at bounding box center [976, 176] width 184 height 184
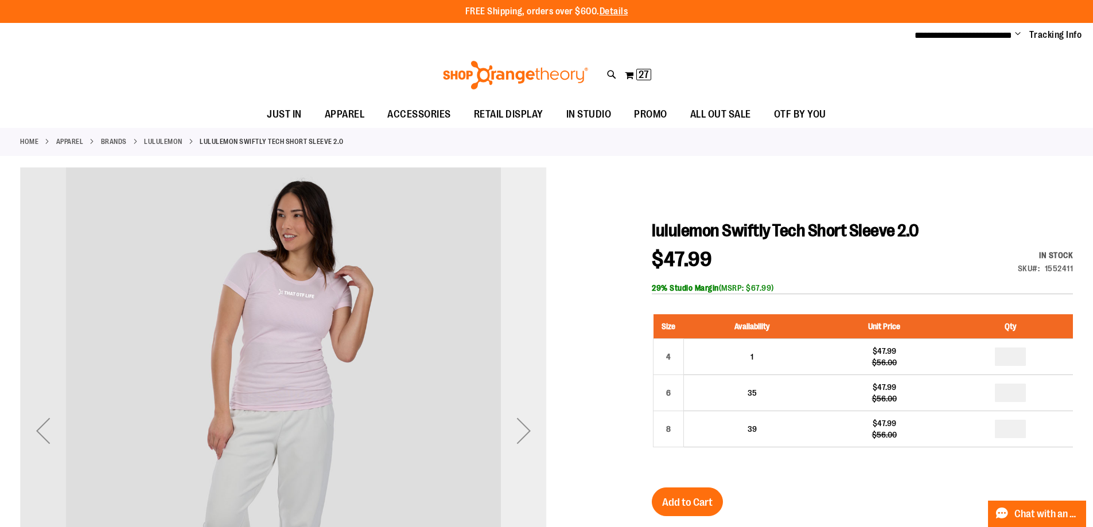
click at [530, 429] on div "Next" at bounding box center [524, 431] width 46 height 46
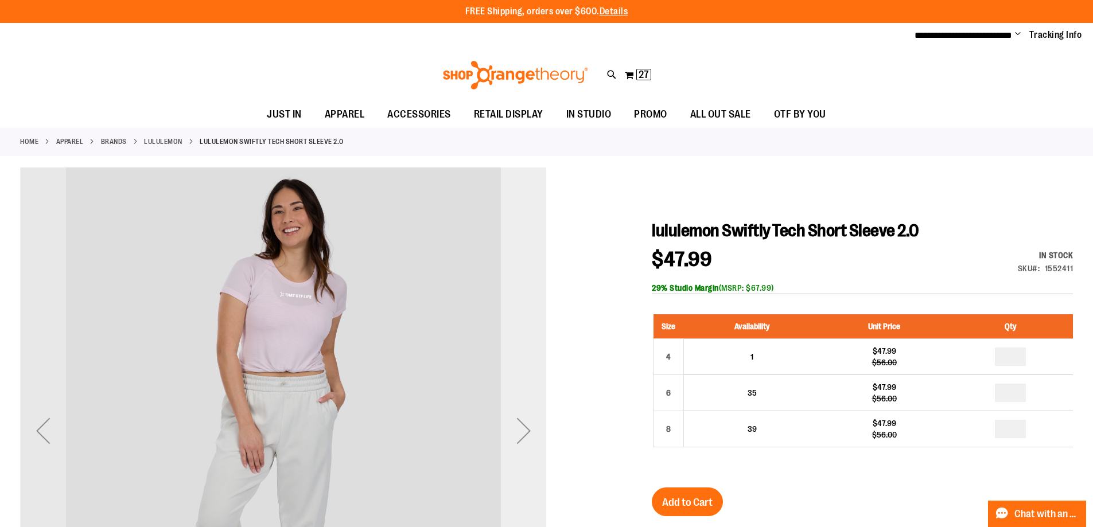
click at [530, 429] on div "Next" at bounding box center [524, 431] width 46 height 46
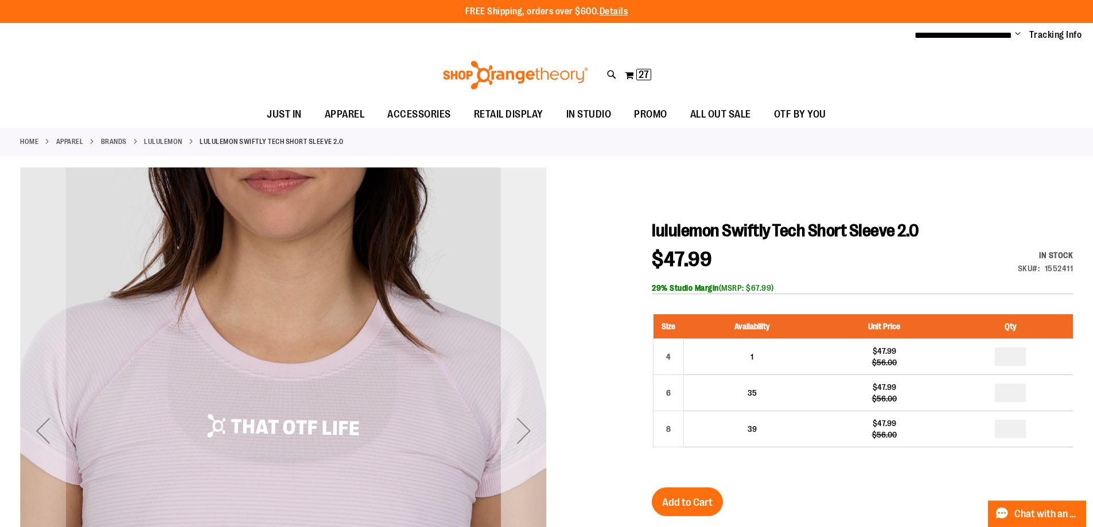
click at [530, 429] on div "Next" at bounding box center [524, 431] width 46 height 46
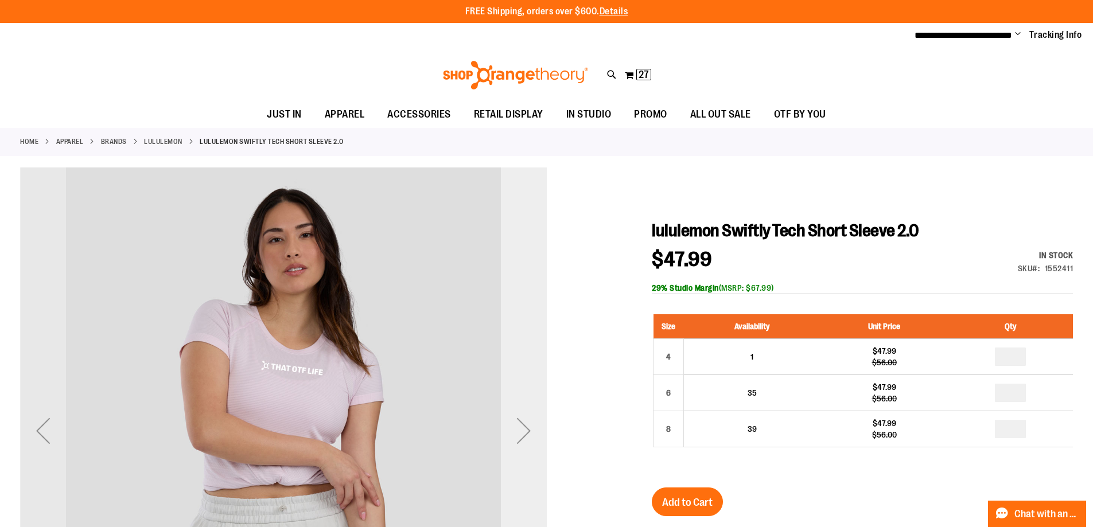
click at [530, 429] on div "Next" at bounding box center [524, 431] width 46 height 46
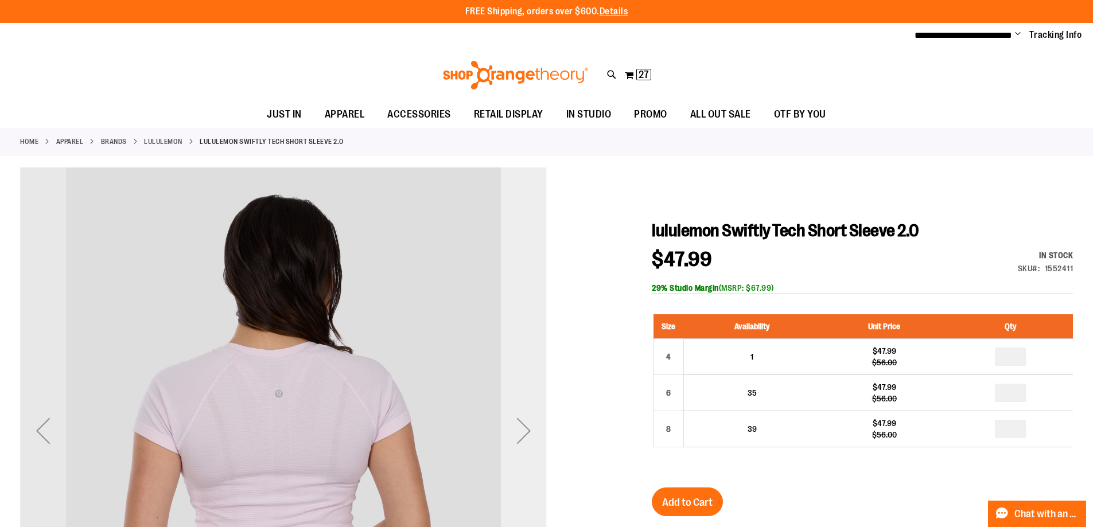
click at [530, 429] on div "Next" at bounding box center [524, 431] width 46 height 46
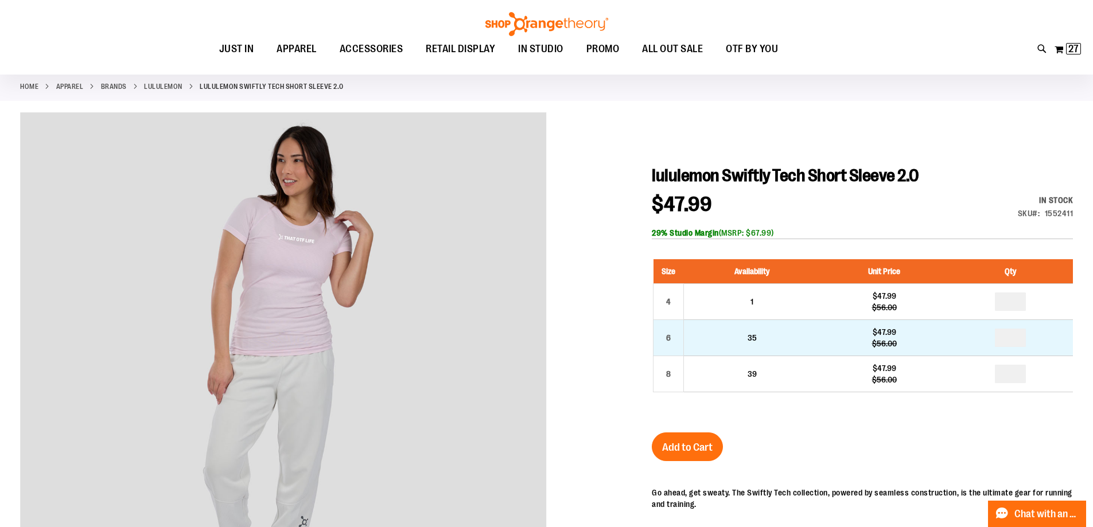
scroll to position [57, 0]
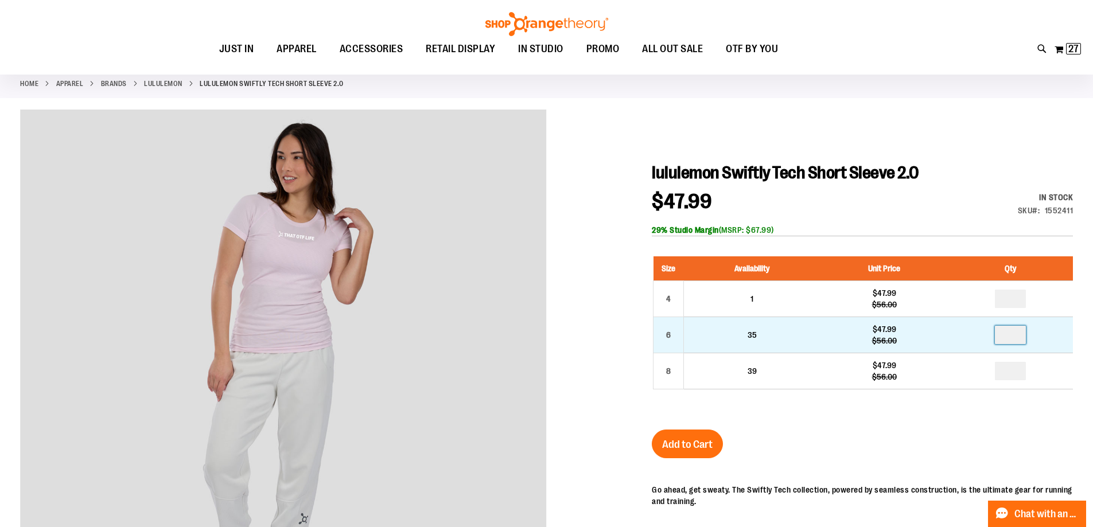
click at [1025, 337] on input "number" at bounding box center [1010, 335] width 31 height 18
type input "*"
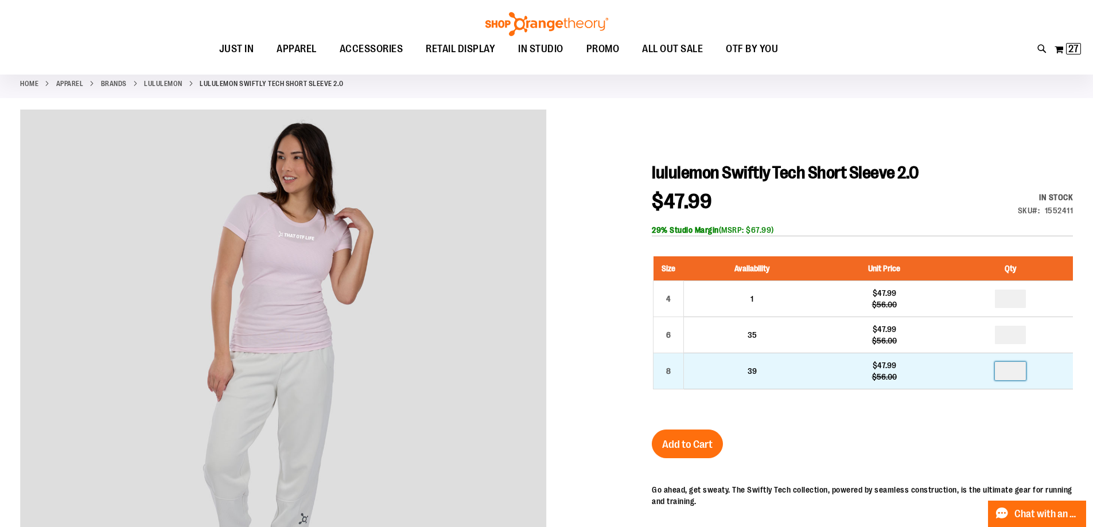
click at [1021, 372] on input "number" at bounding box center [1010, 371] width 31 height 18
type input "*"
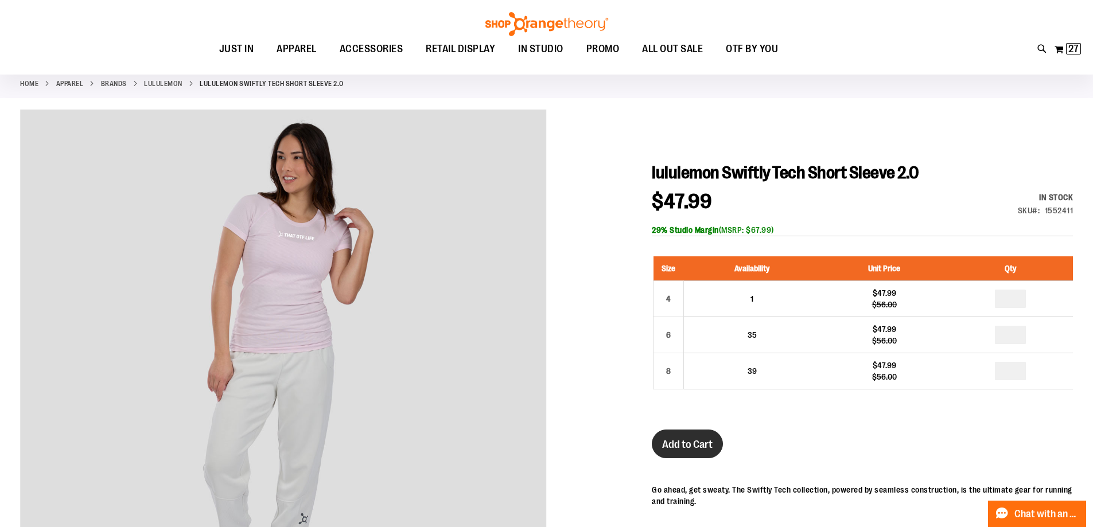
click at [685, 441] on span "Add to Cart" at bounding box center [687, 444] width 51 height 13
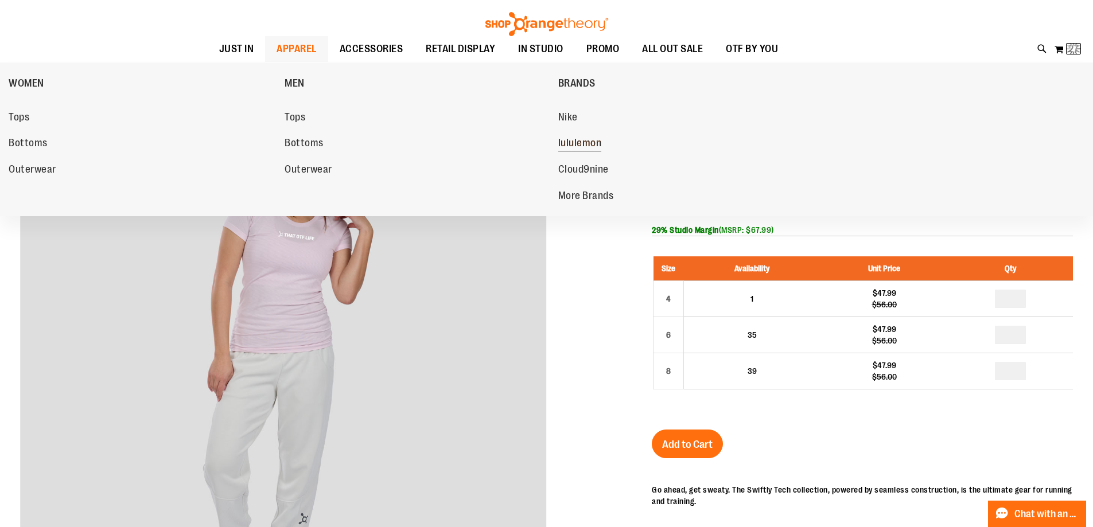
click at [591, 141] on span "lululemon" at bounding box center [580, 144] width 44 height 14
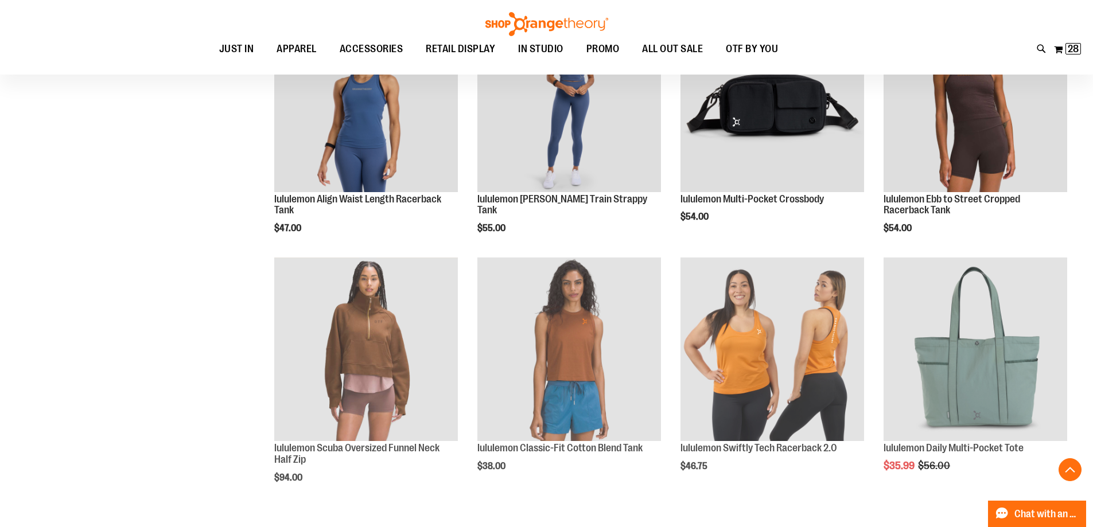
scroll to position [746, 0]
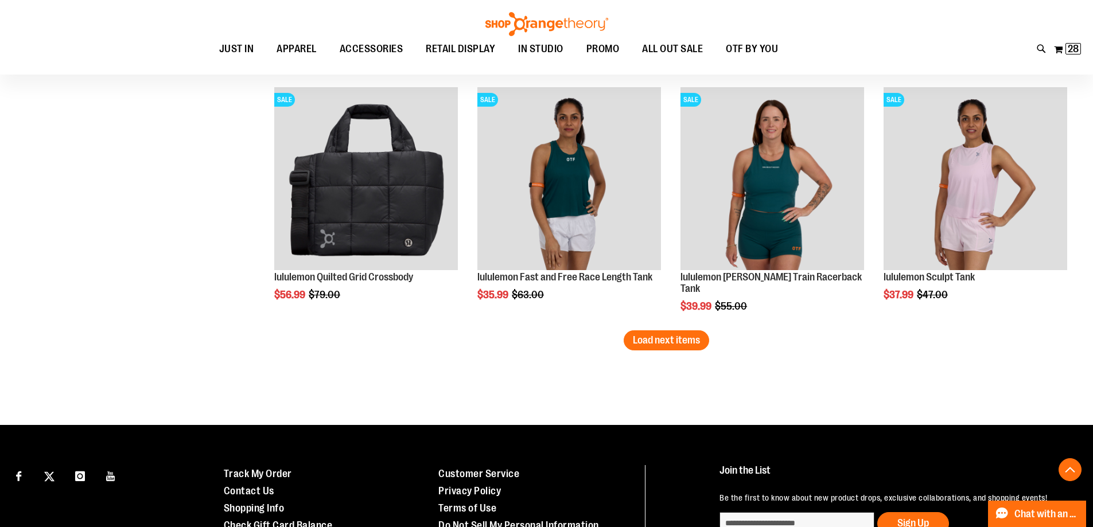
scroll to position [2180, 0]
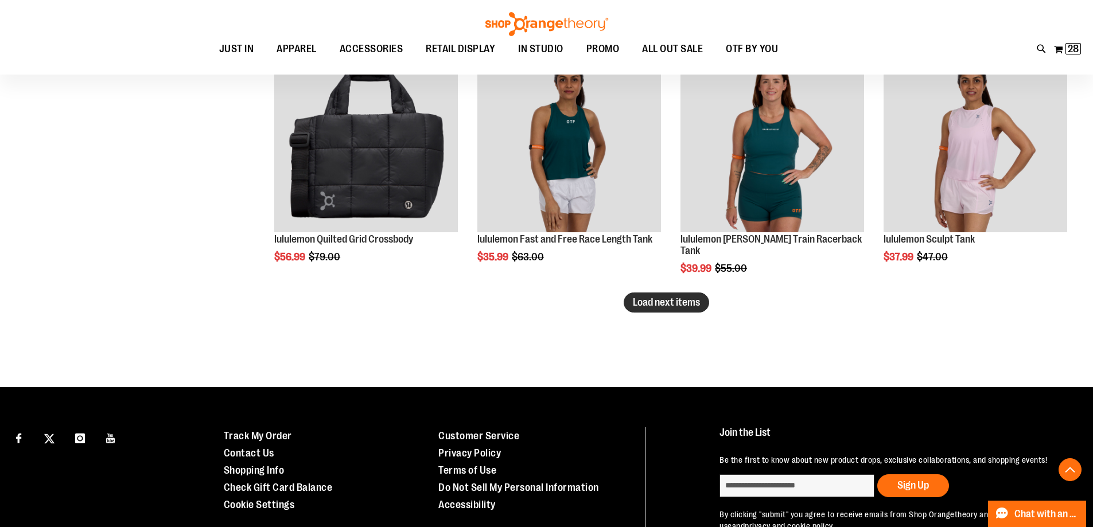
click at [670, 301] on span "Load next items" at bounding box center [666, 302] width 67 height 11
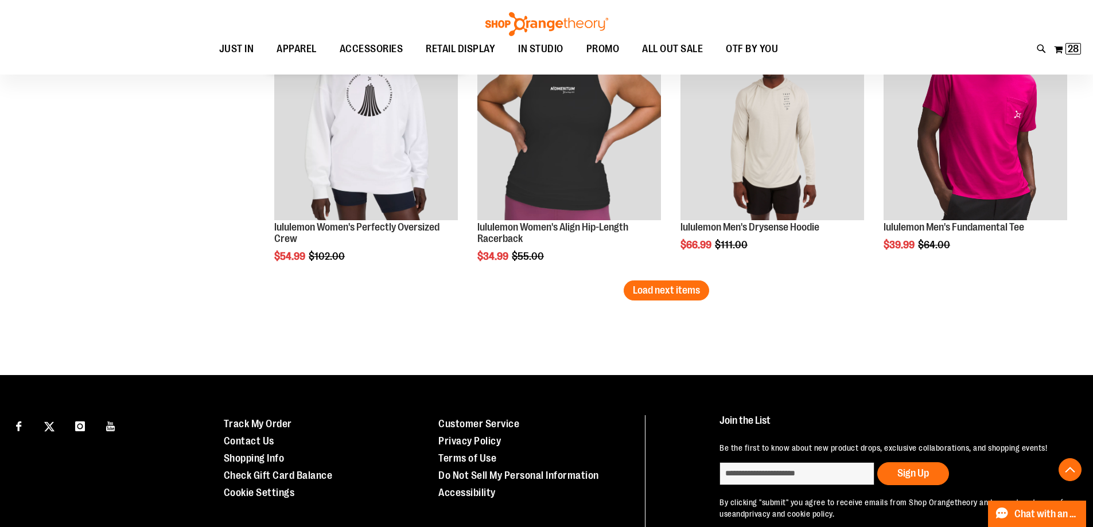
scroll to position [2984, 0]
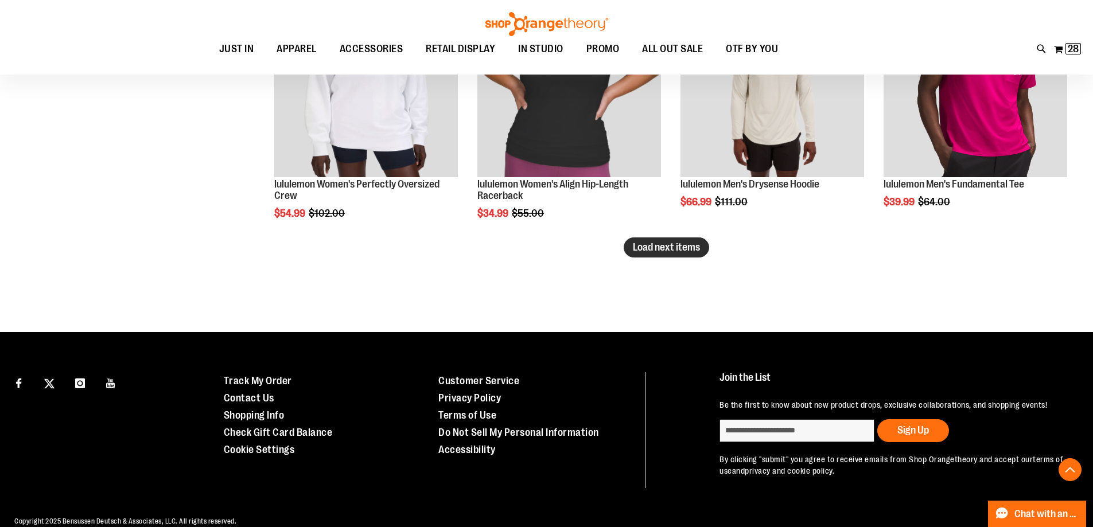
click at [689, 254] on button "Load next items" at bounding box center [667, 248] width 86 height 20
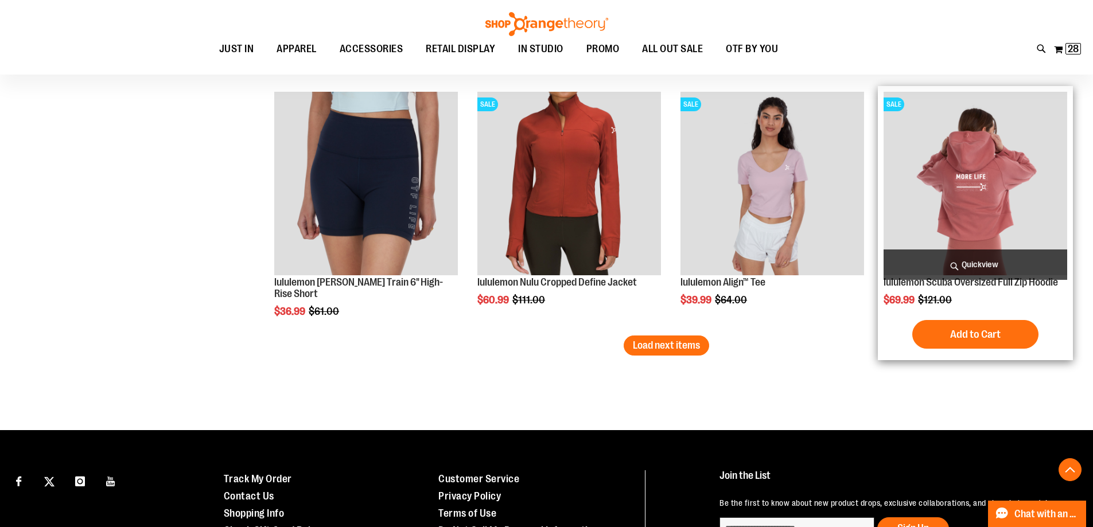
scroll to position [3615, 0]
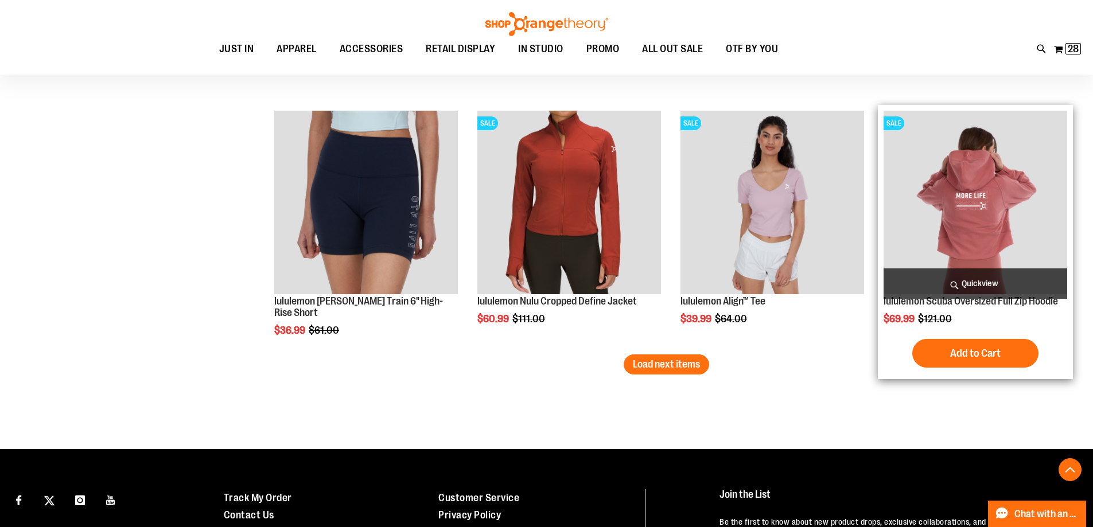
click at [978, 214] on img "product" at bounding box center [976, 203] width 184 height 184
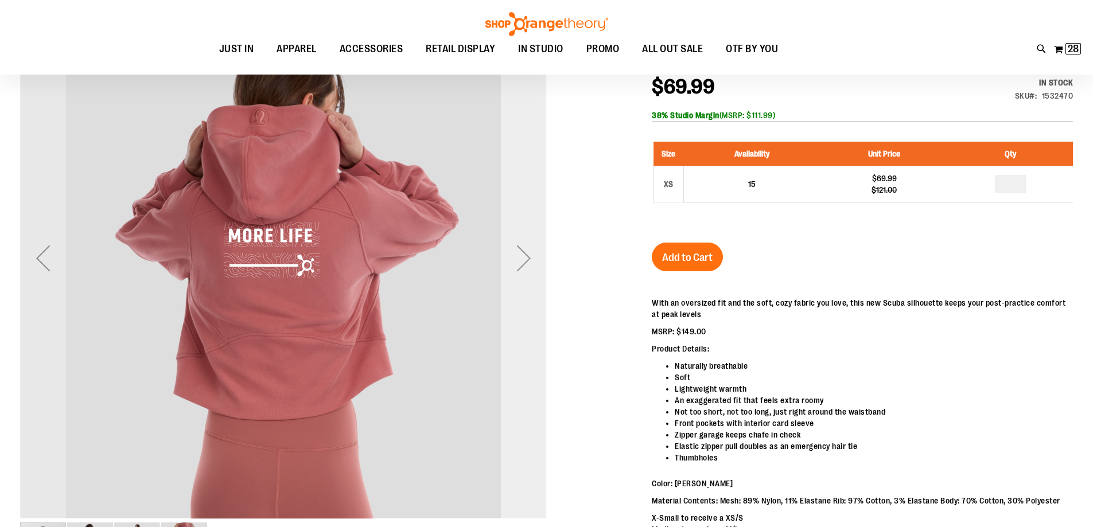
click at [523, 259] on div "Next" at bounding box center [524, 258] width 46 height 46
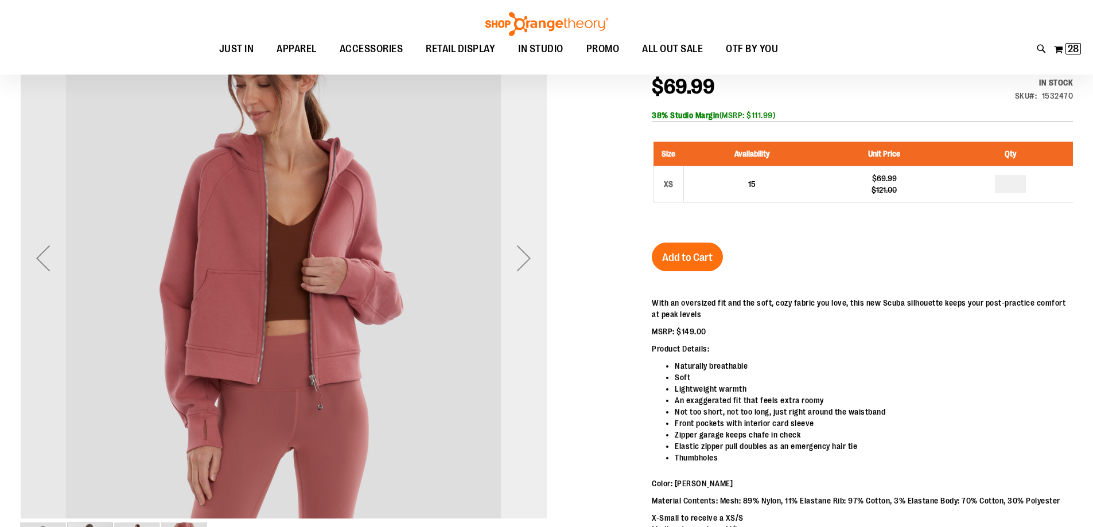
scroll to position [171, 0]
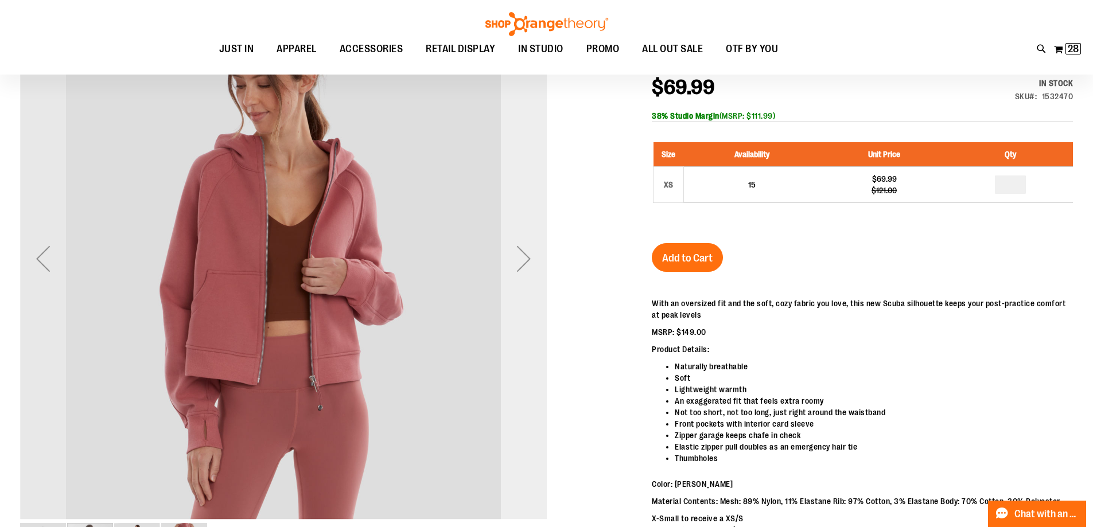
click at [523, 259] on div "Next" at bounding box center [524, 259] width 46 height 46
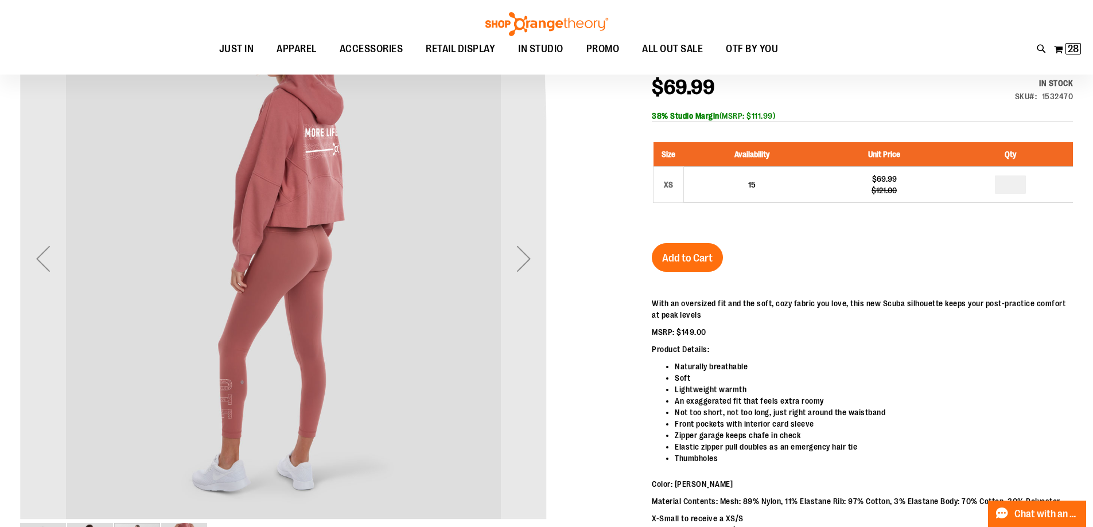
scroll to position [0, 0]
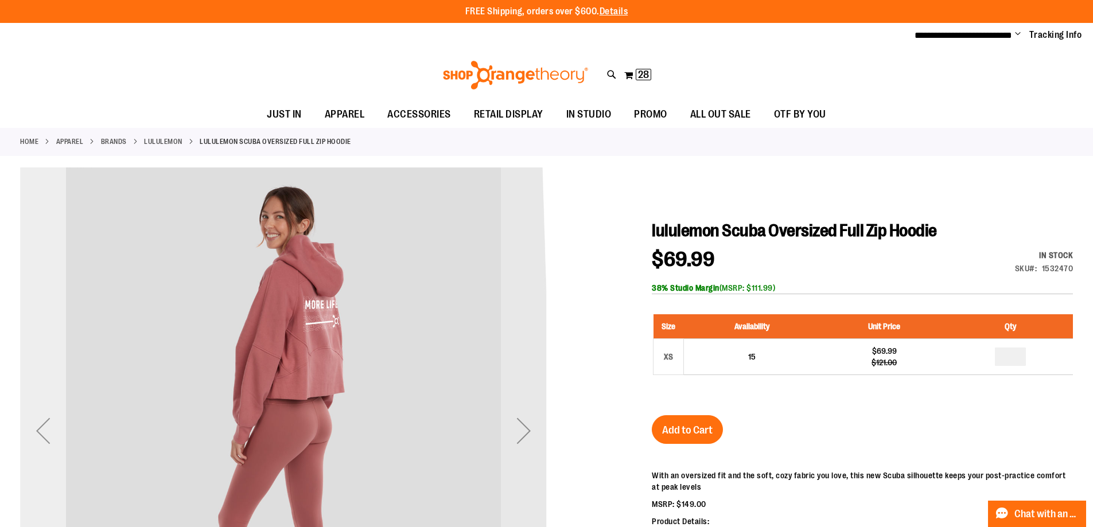
click at [41, 432] on div "Previous" at bounding box center [43, 431] width 46 height 46
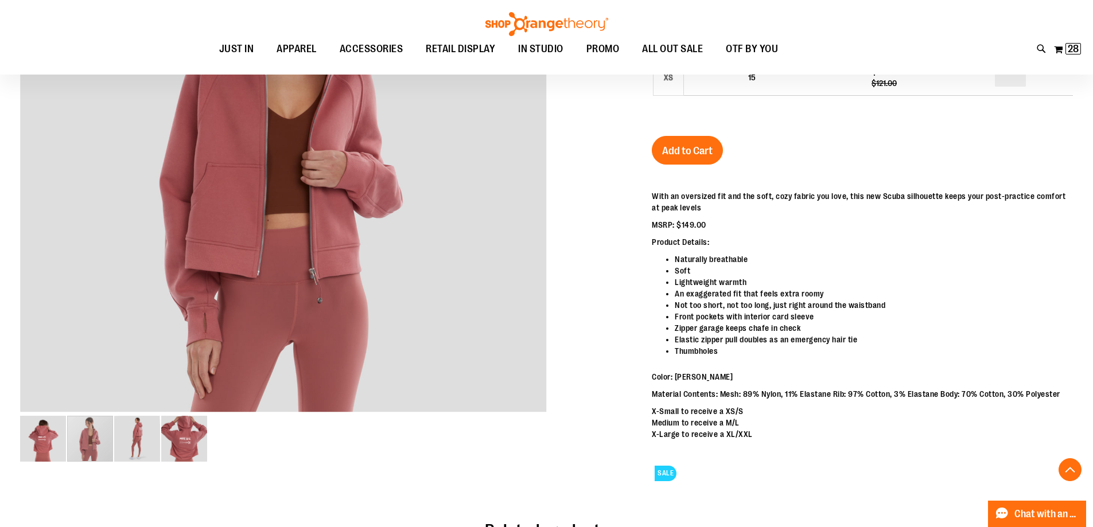
scroll to position [134, 0]
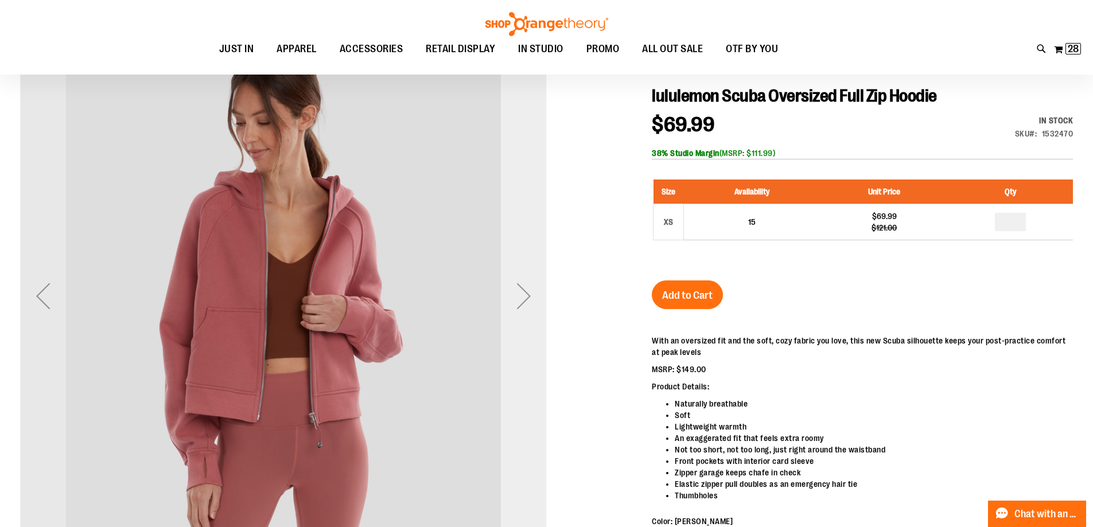
click at [529, 292] on div "Next" at bounding box center [524, 296] width 46 height 46
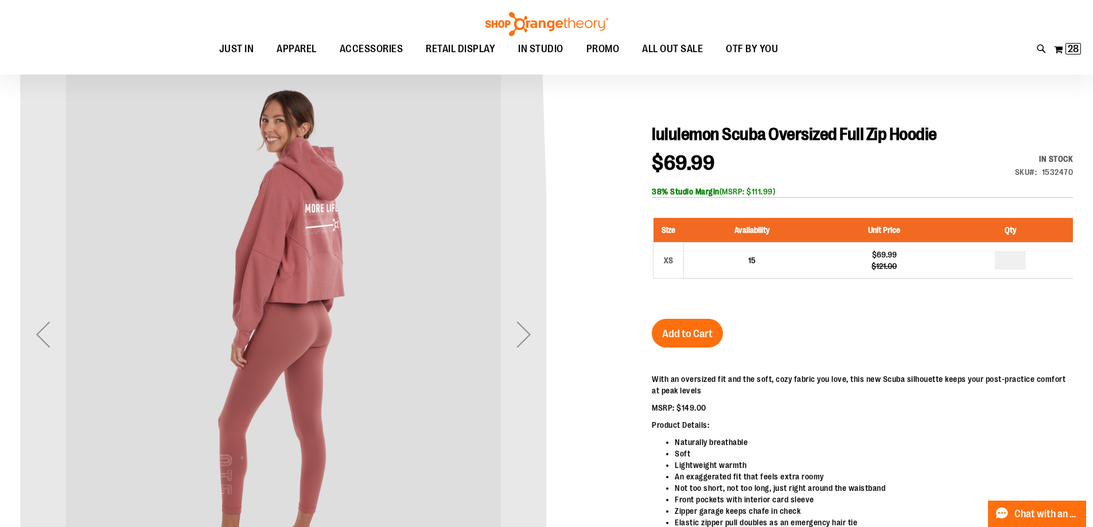
scroll to position [76, 0]
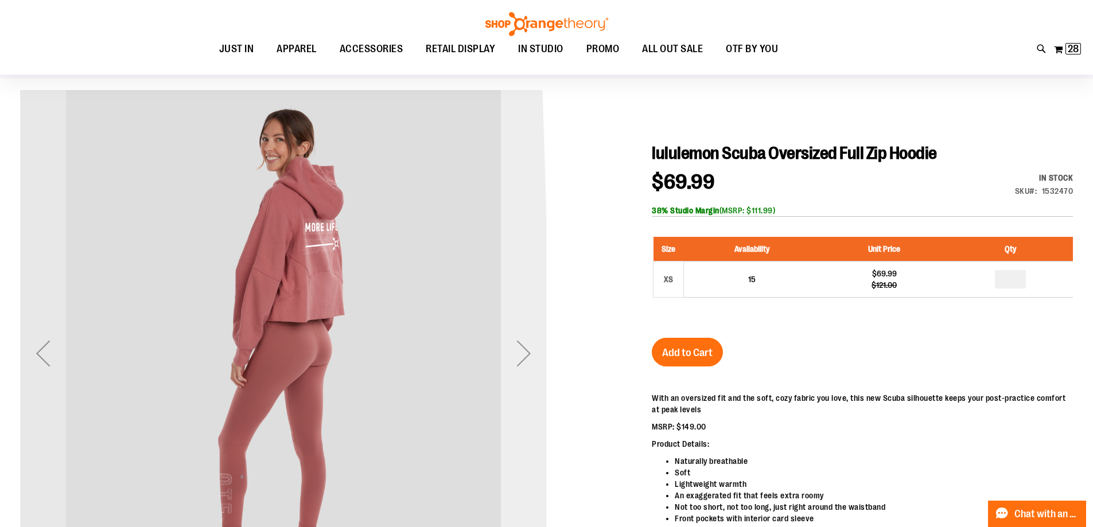
click at [527, 356] on div "Next" at bounding box center [524, 354] width 46 height 46
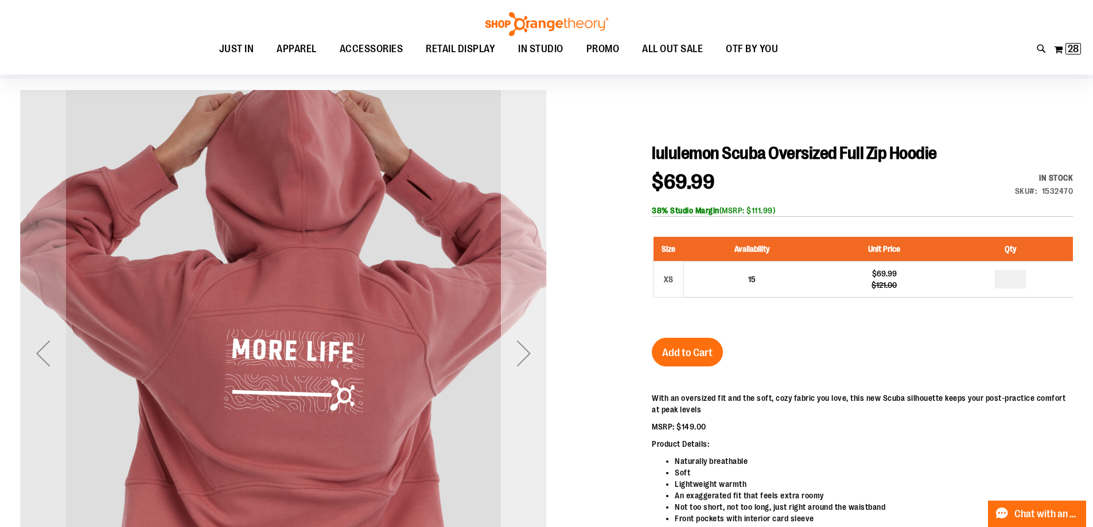
click at [527, 356] on div "Next" at bounding box center [524, 354] width 46 height 46
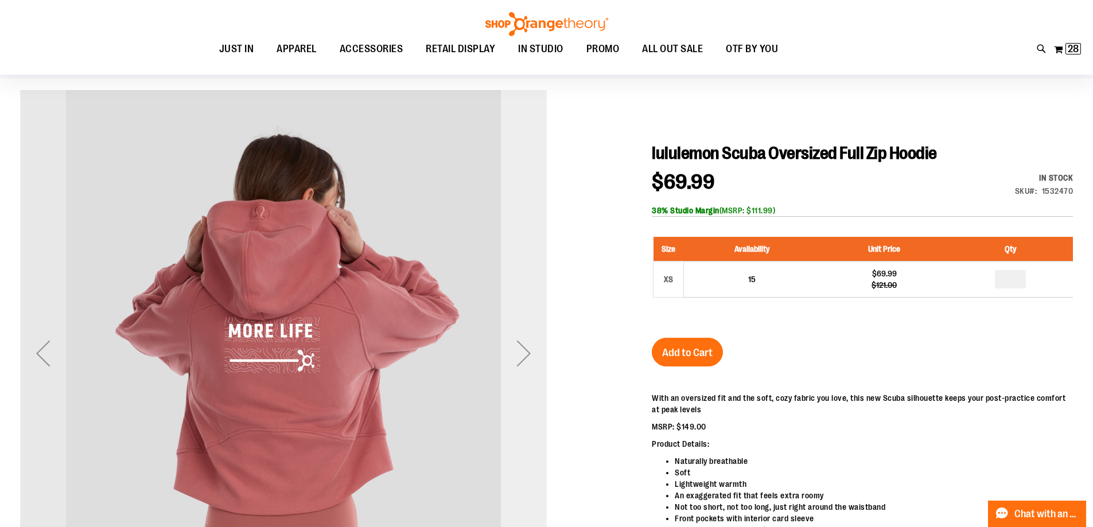
click at [527, 356] on div "Next" at bounding box center [524, 354] width 46 height 46
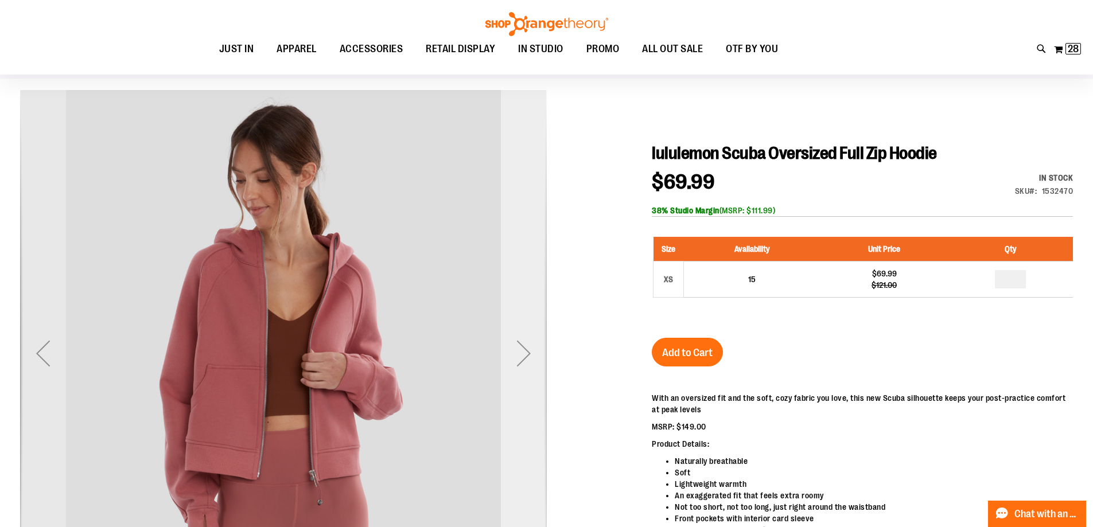
click at [513, 344] on div "Next" at bounding box center [524, 354] width 46 height 46
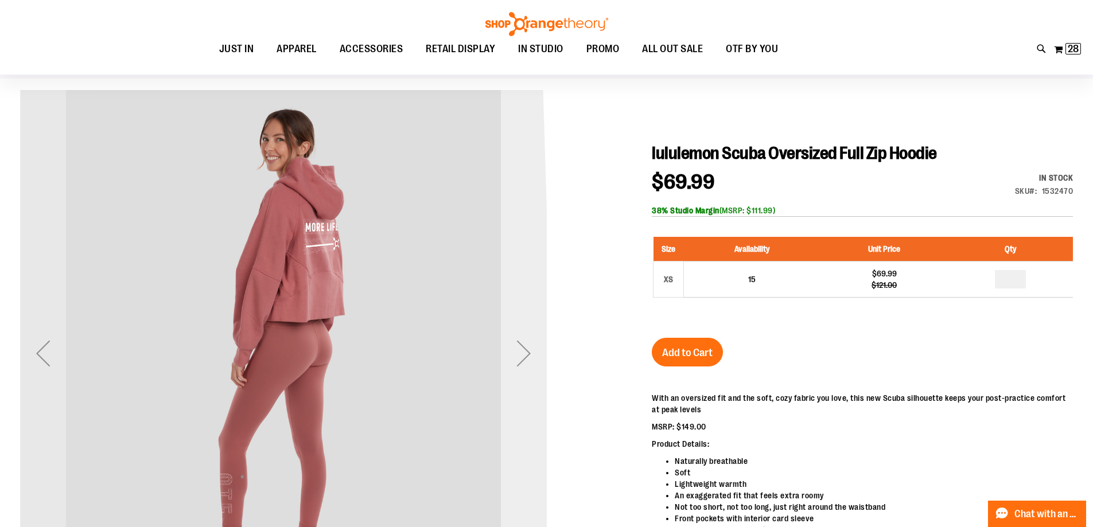
click at [518, 348] on div "Next" at bounding box center [524, 354] width 46 height 46
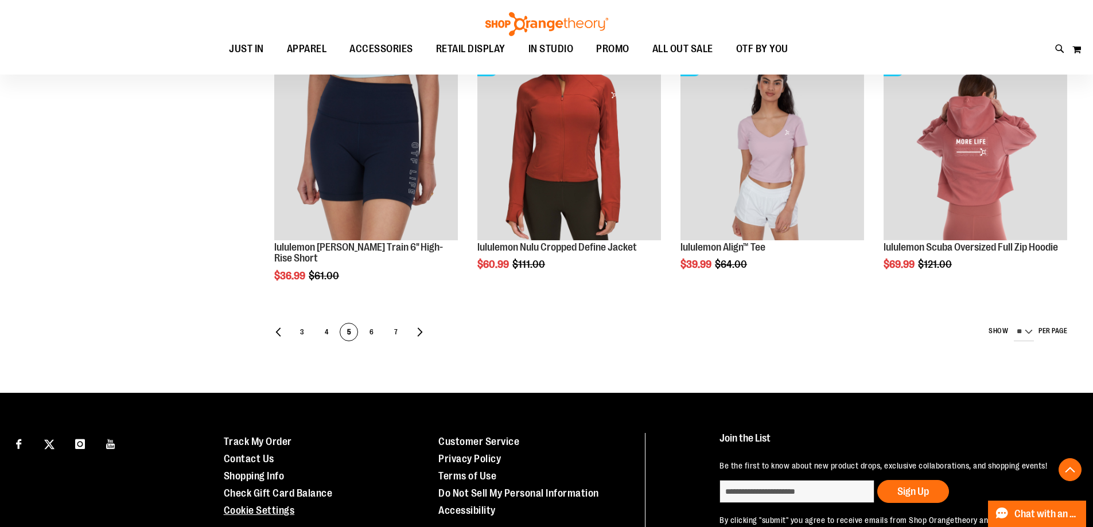
scroll to position [767, 0]
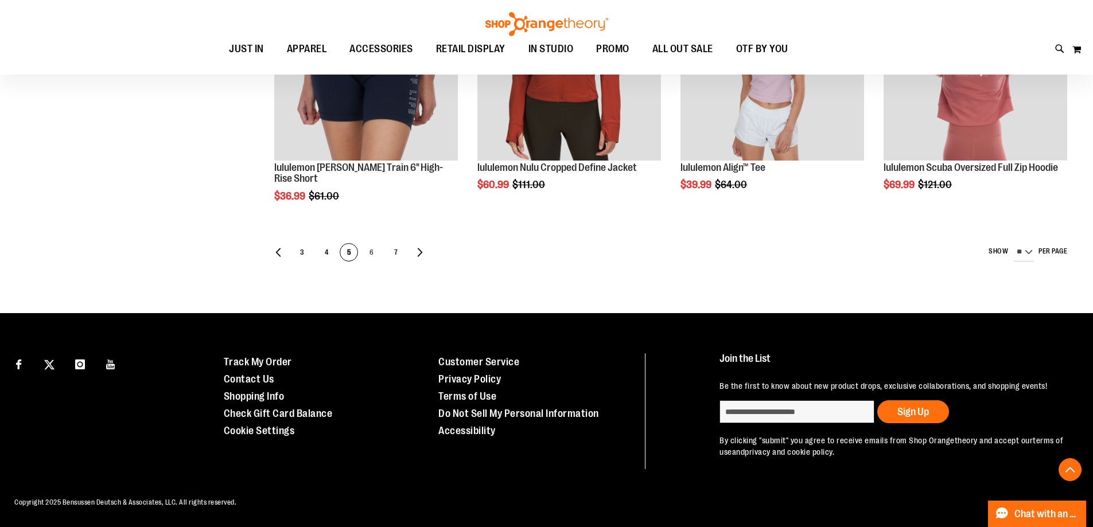
click at [372, 244] on span "6" at bounding box center [371, 253] width 17 height 18
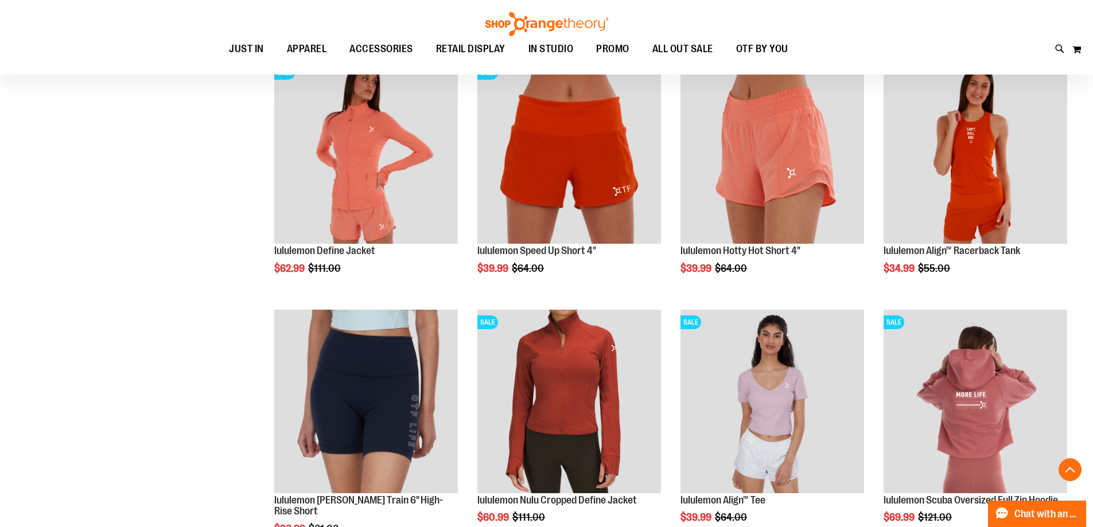
scroll to position [213, 0]
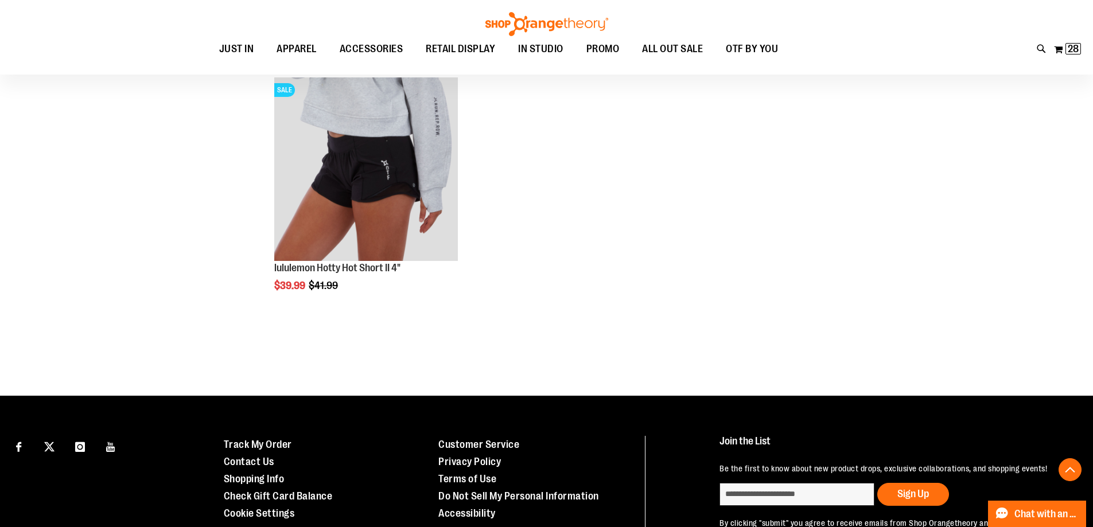
scroll to position [860, 0]
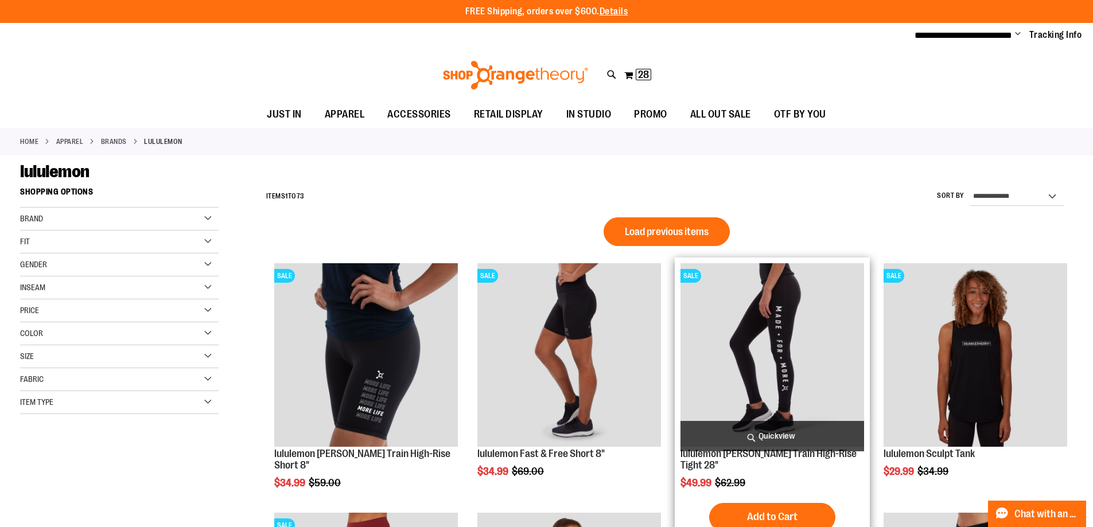
click at [678, 231] on span "Load previous items" at bounding box center [667, 231] width 84 height 11
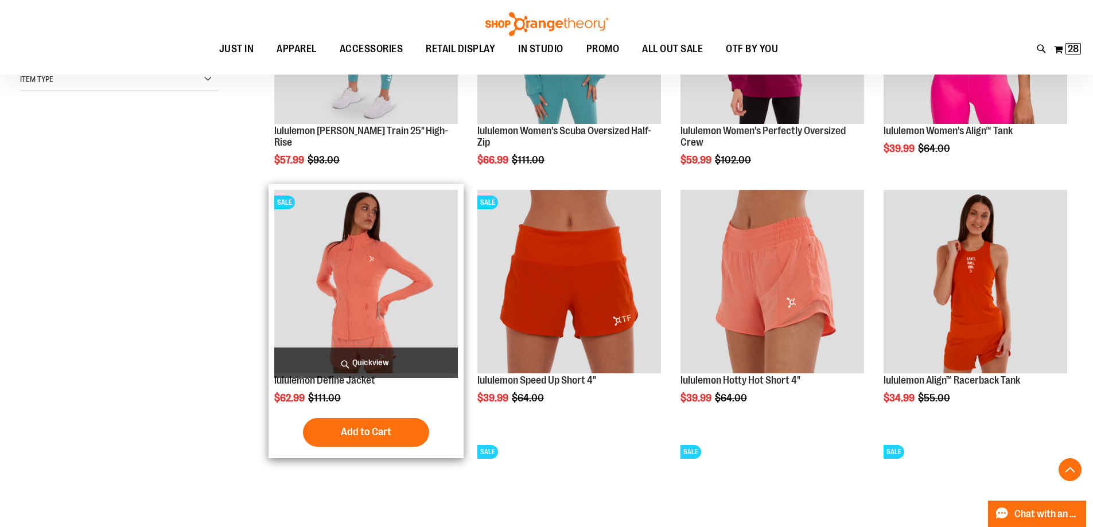
scroll to position [229, 0]
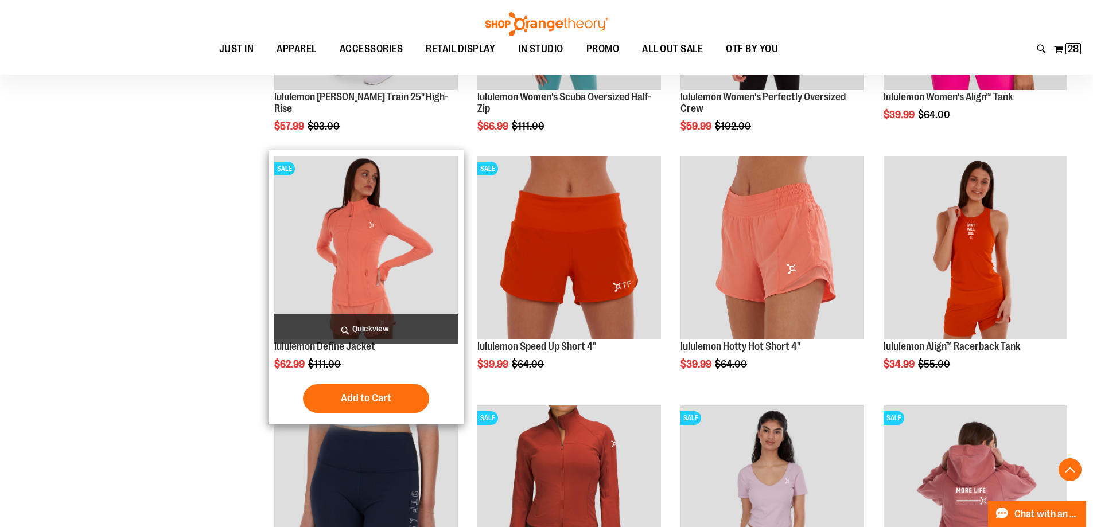
click at [376, 230] on img "product" at bounding box center [366, 248] width 184 height 184
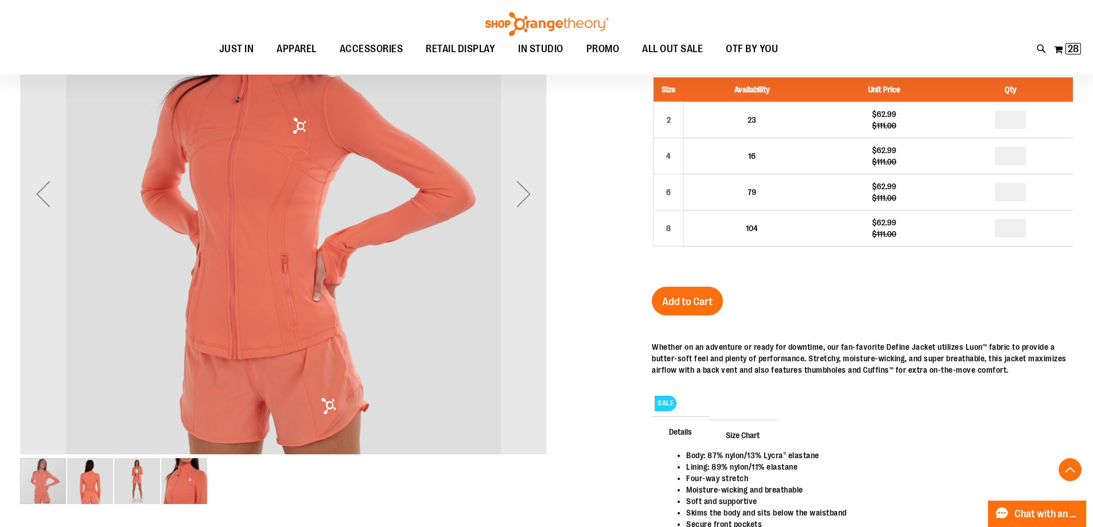
scroll to position [114, 0]
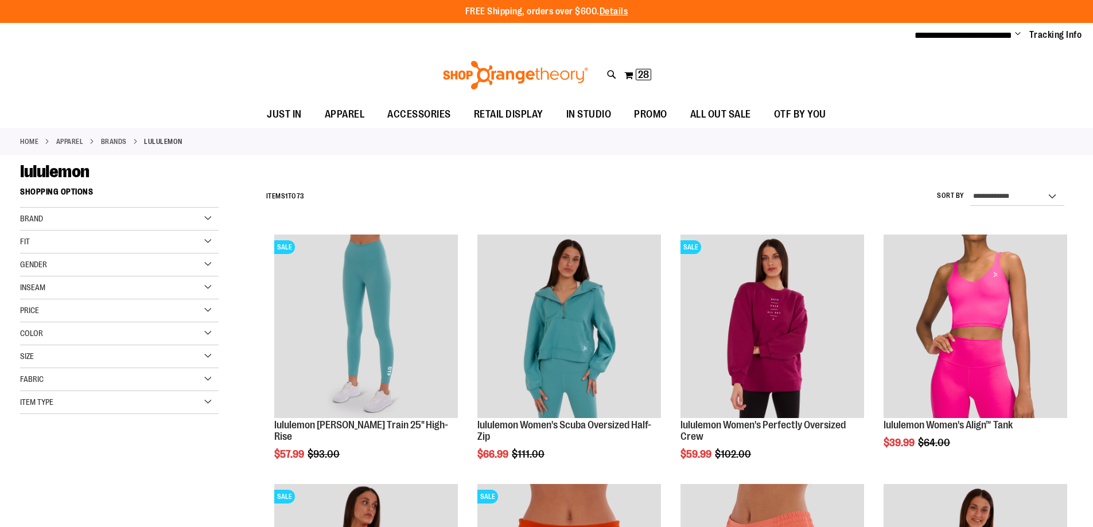
scroll to position [357, 0]
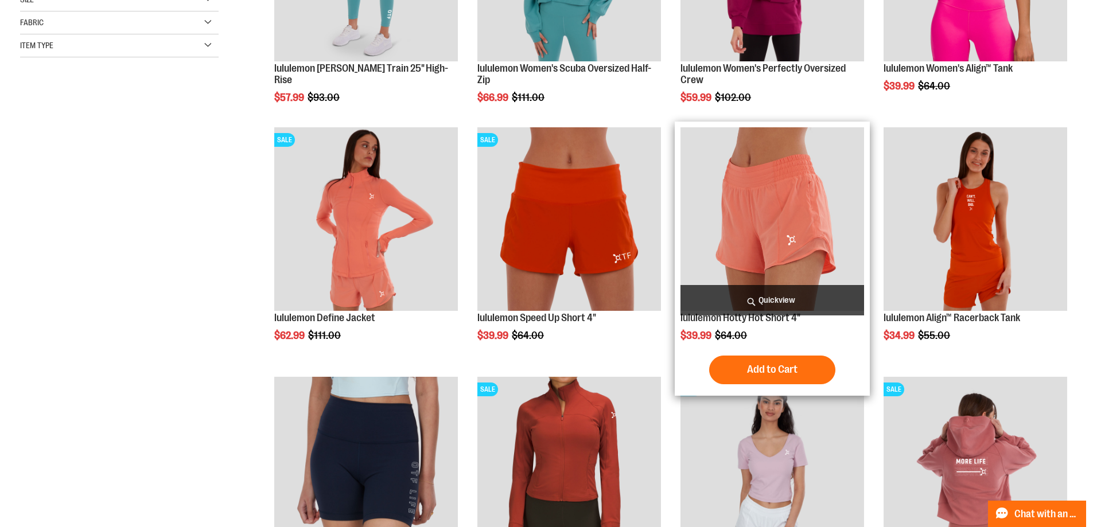
click at [774, 214] on img "product" at bounding box center [773, 219] width 184 height 184
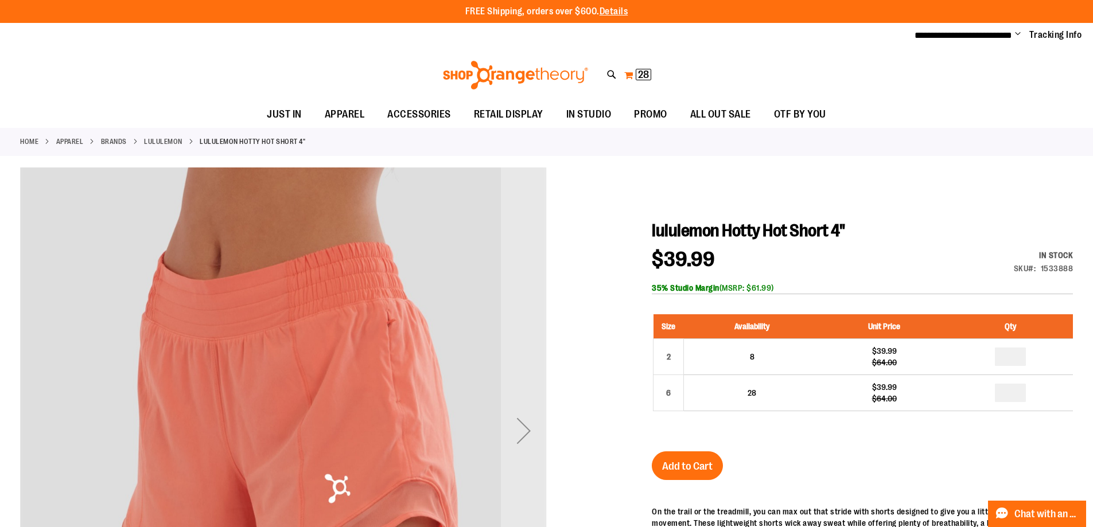
click at [632, 71] on button "My Cart 28 28 items" at bounding box center [638, 75] width 28 height 18
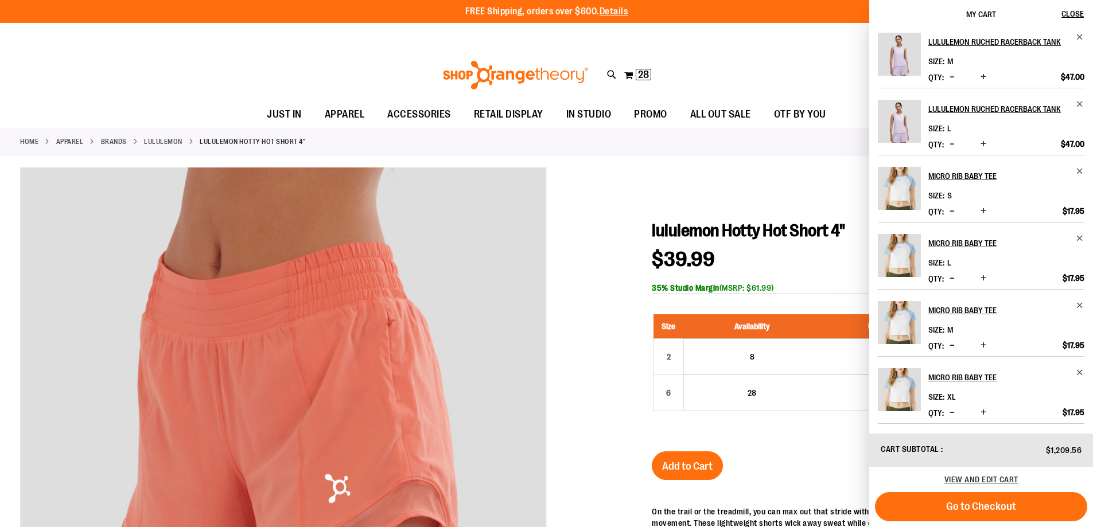
scroll to position [383, 0]
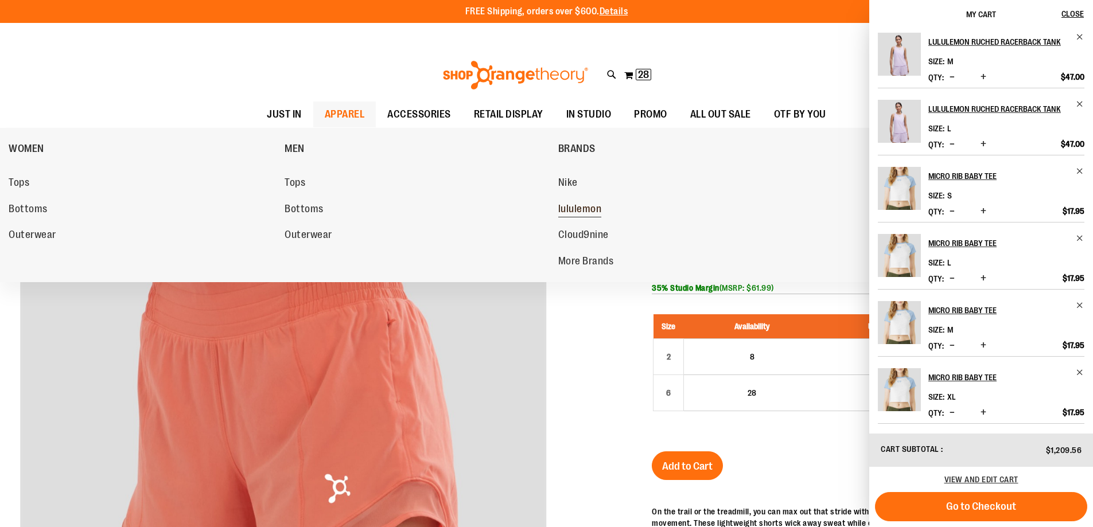
click at [584, 203] on span "lululemon" at bounding box center [580, 210] width 44 height 14
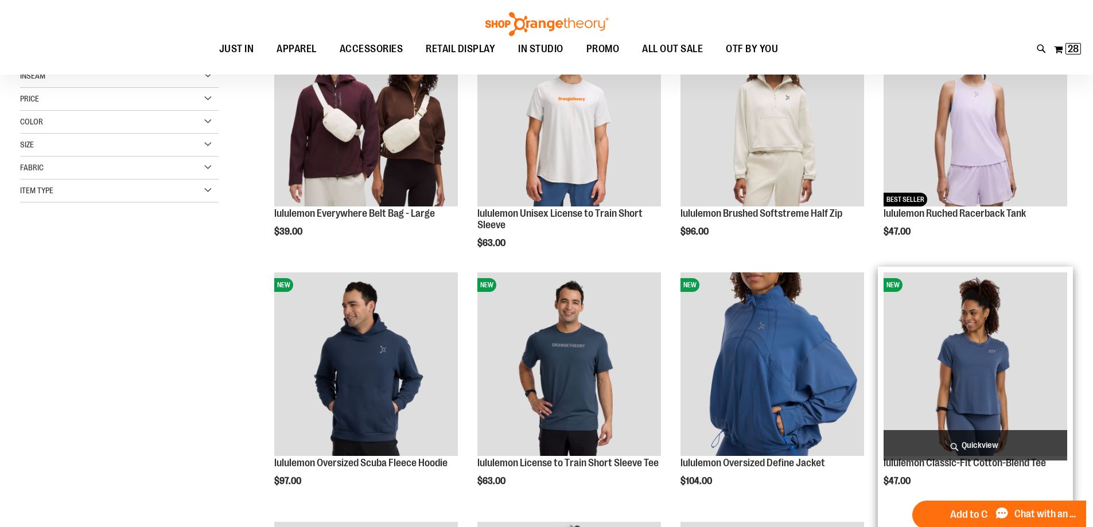
scroll to position [229, 0]
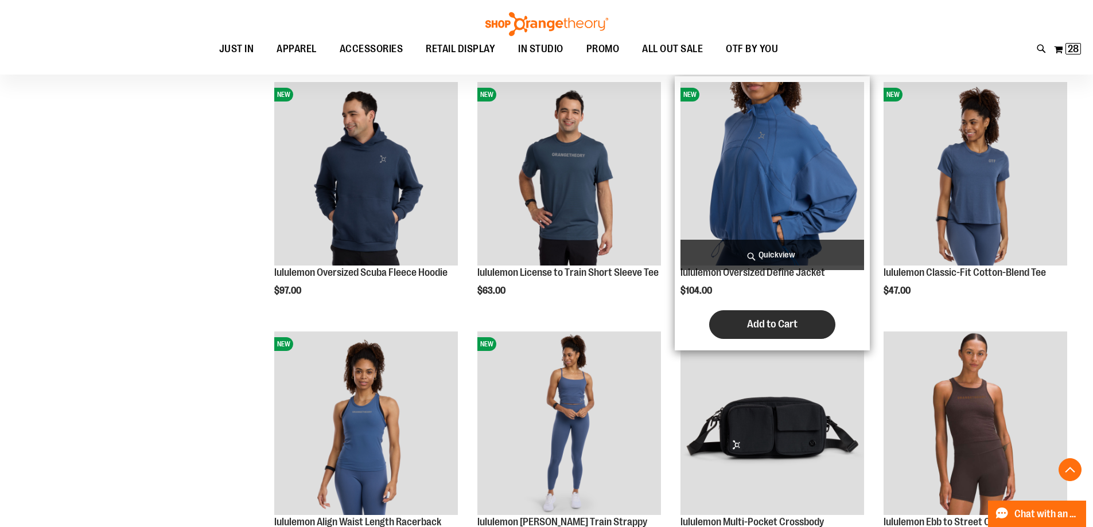
scroll to position [459, 0]
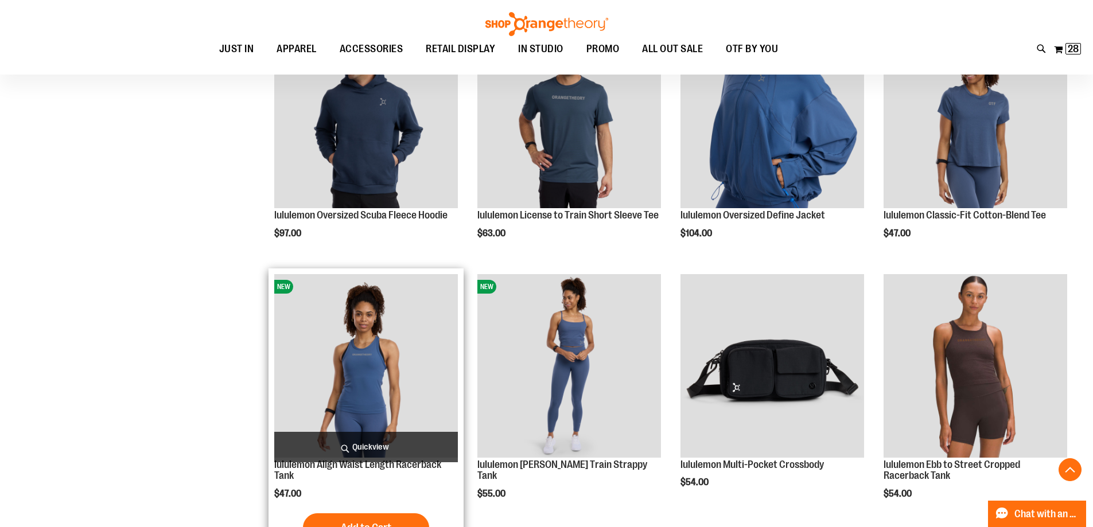
click at [340, 375] on img "product" at bounding box center [366, 366] width 184 height 184
click at [393, 362] on img "product" at bounding box center [366, 366] width 184 height 184
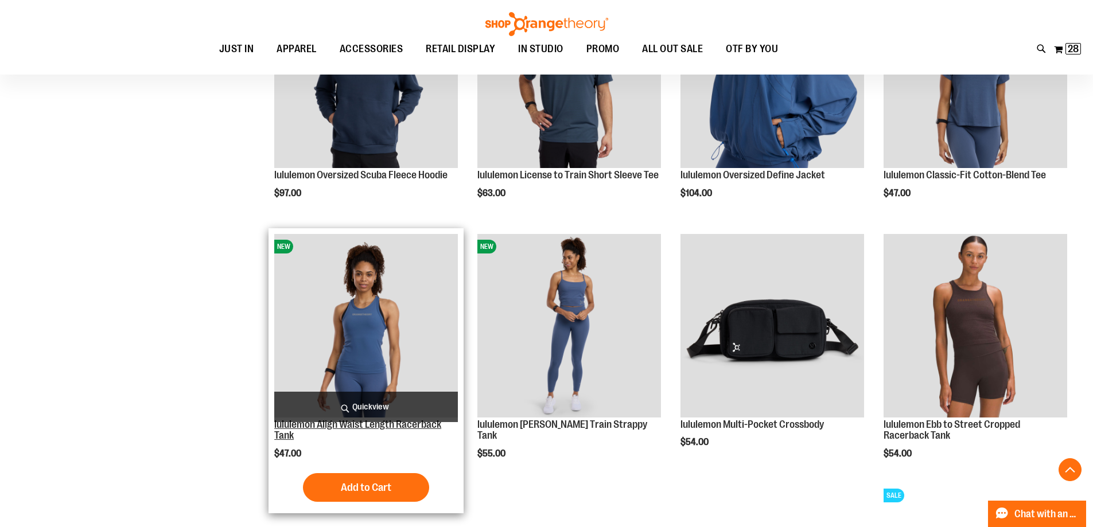
scroll to position [516, 0]
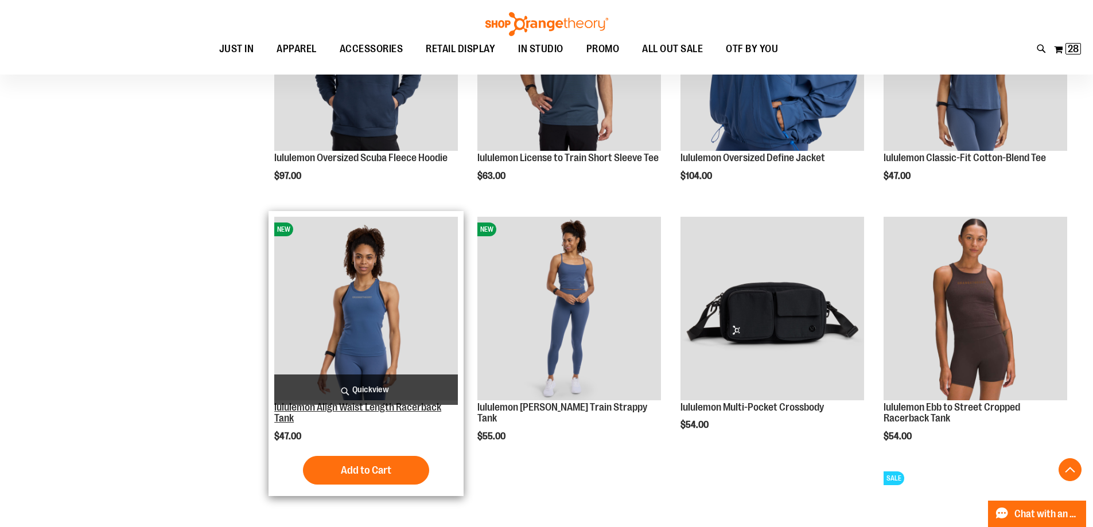
click at [362, 408] on link "lululemon Align Waist Length Racerback Tank" at bounding box center [357, 413] width 167 height 23
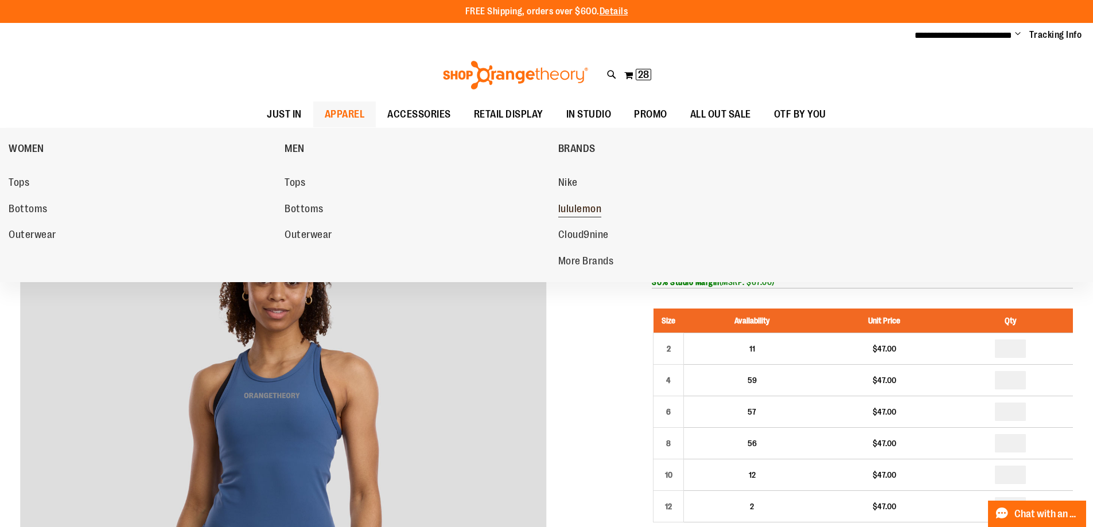
click at [602, 207] on span "lululemon" at bounding box center [580, 210] width 44 height 14
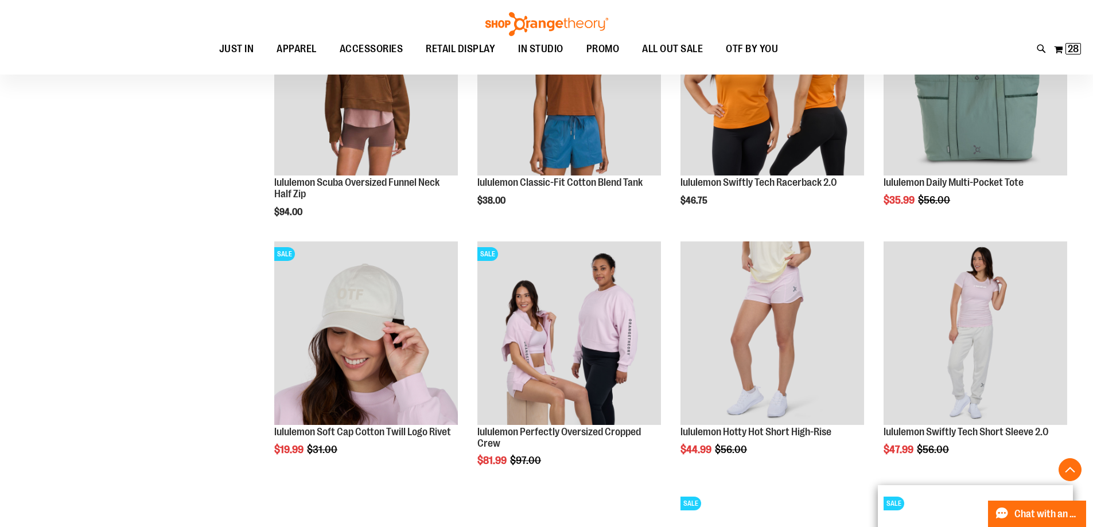
scroll to position [1162, 0]
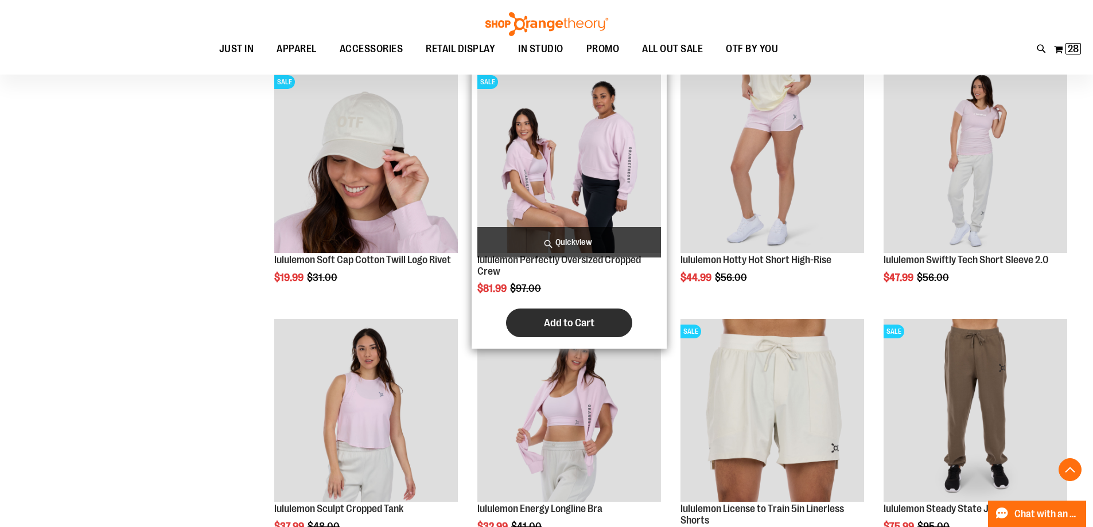
click at [616, 327] on button "Add to Cart" at bounding box center [569, 323] width 126 height 29
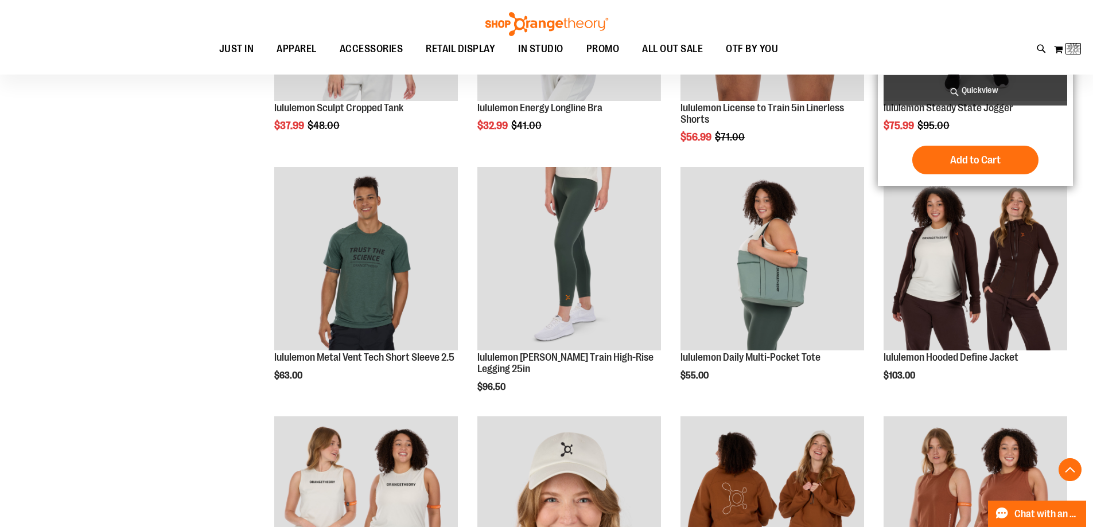
scroll to position [1564, 0]
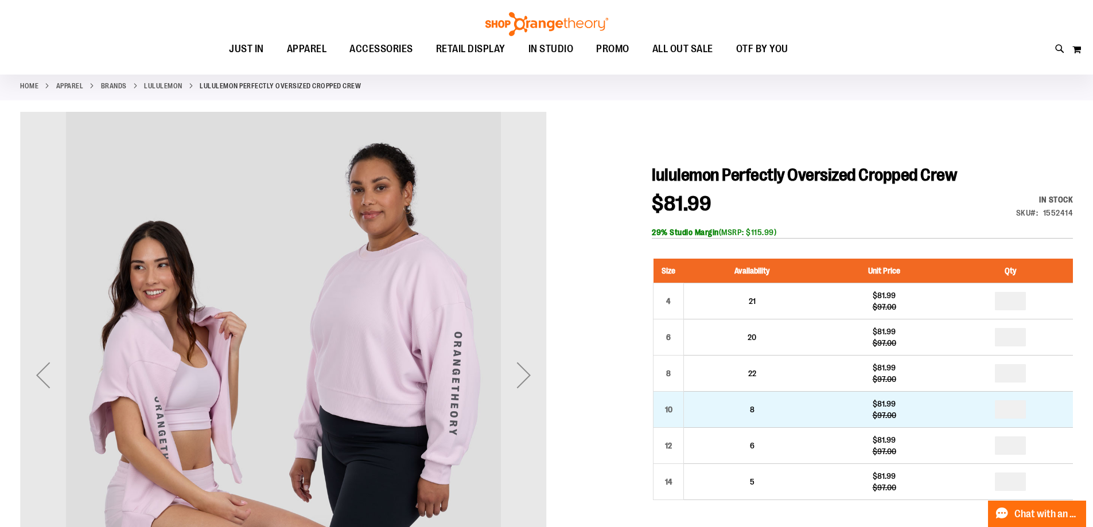
scroll to position [114, 0]
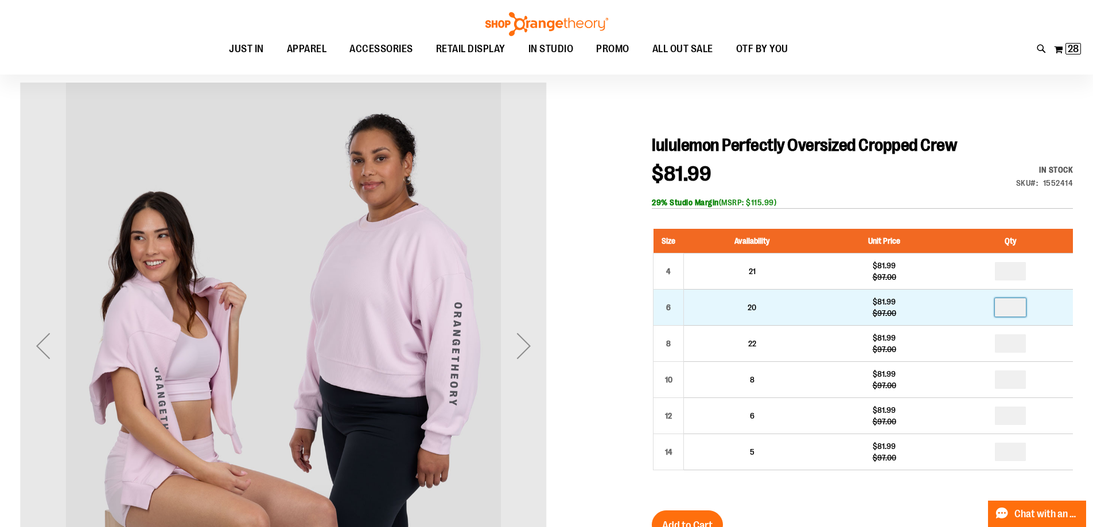
drag, startPoint x: 1024, startPoint y: 307, endPoint x: 1000, endPoint y: 310, distance: 24.8
click at [1000, 310] on input "number" at bounding box center [1010, 307] width 31 height 18
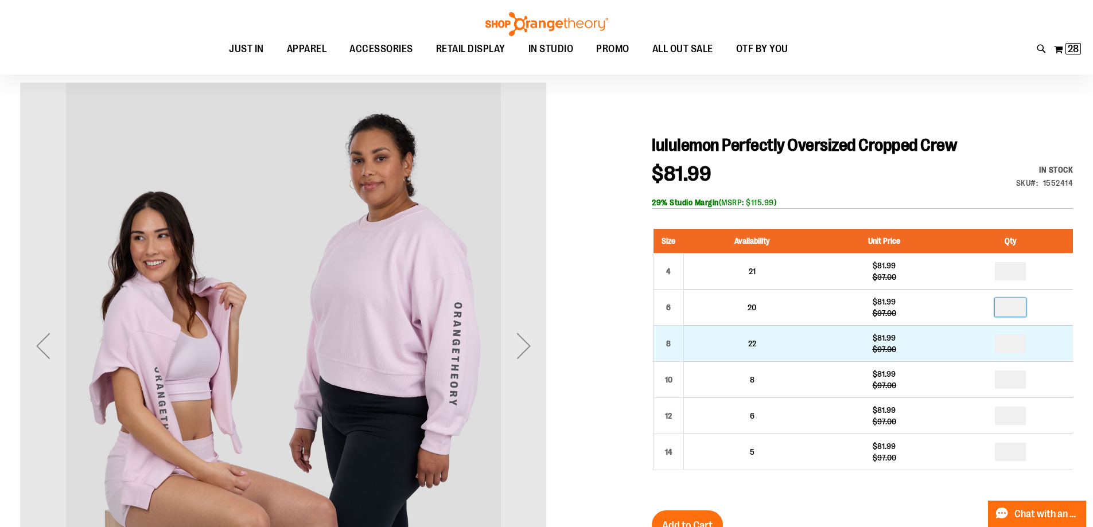
type input "*"
click at [1021, 346] on input "number" at bounding box center [1010, 344] width 31 height 18
type input "*"
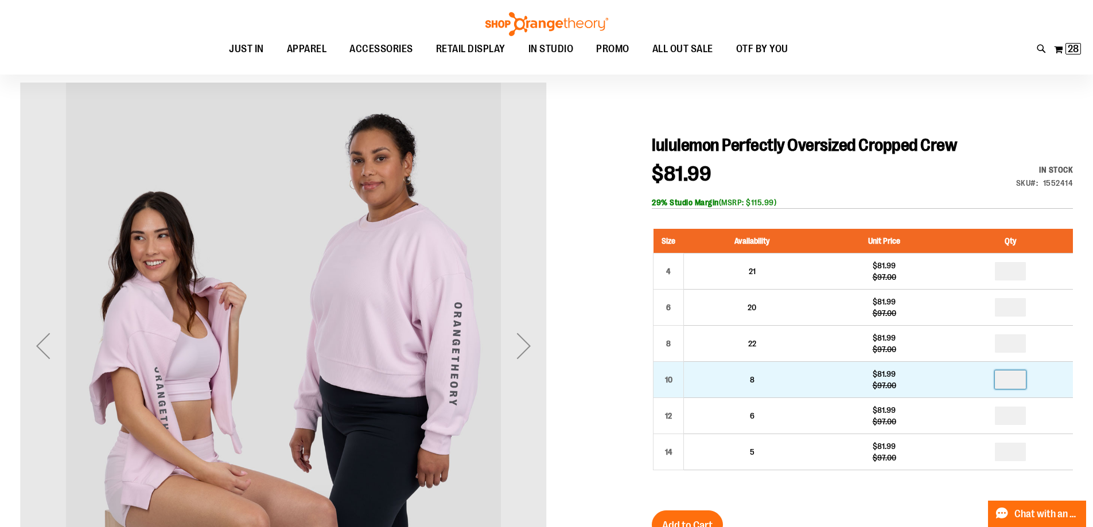
click at [1021, 384] on input "number" at bounding box center [1010, 380] width 31 height 18
type input "*"
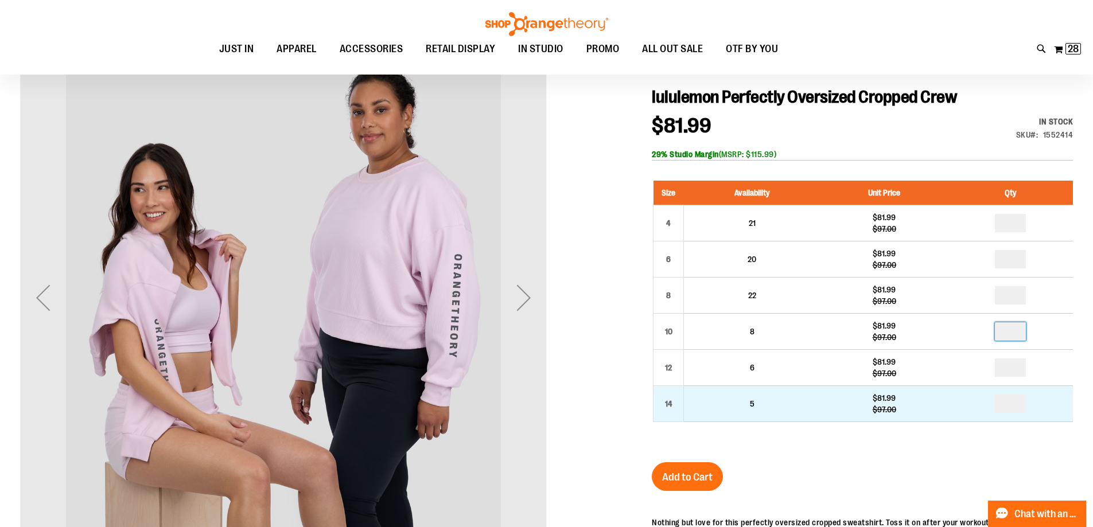
scroll to position [229, 0]
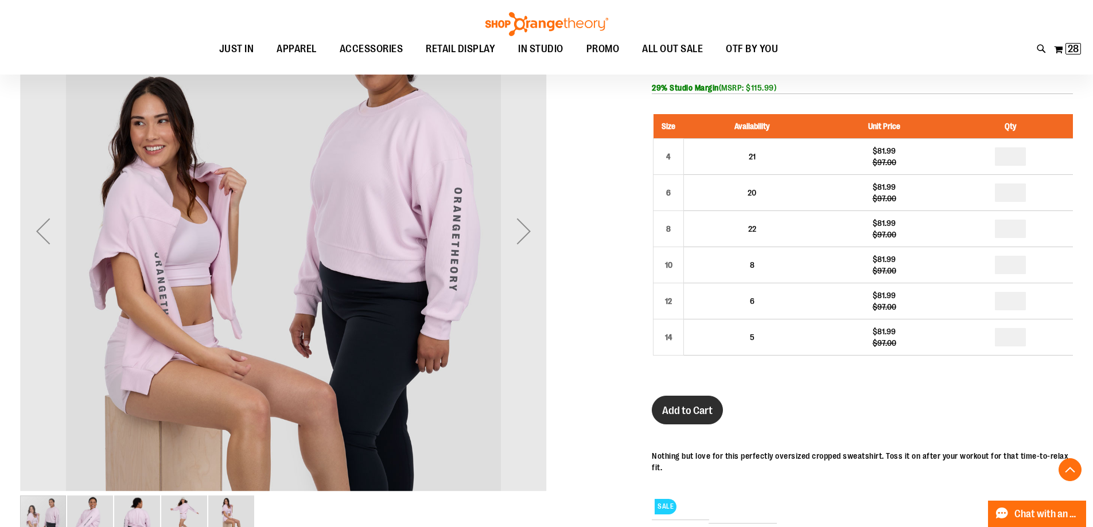
click at [706, 418] on button "Add to Cart" at bounding box center [687, 410] width 71 height 29
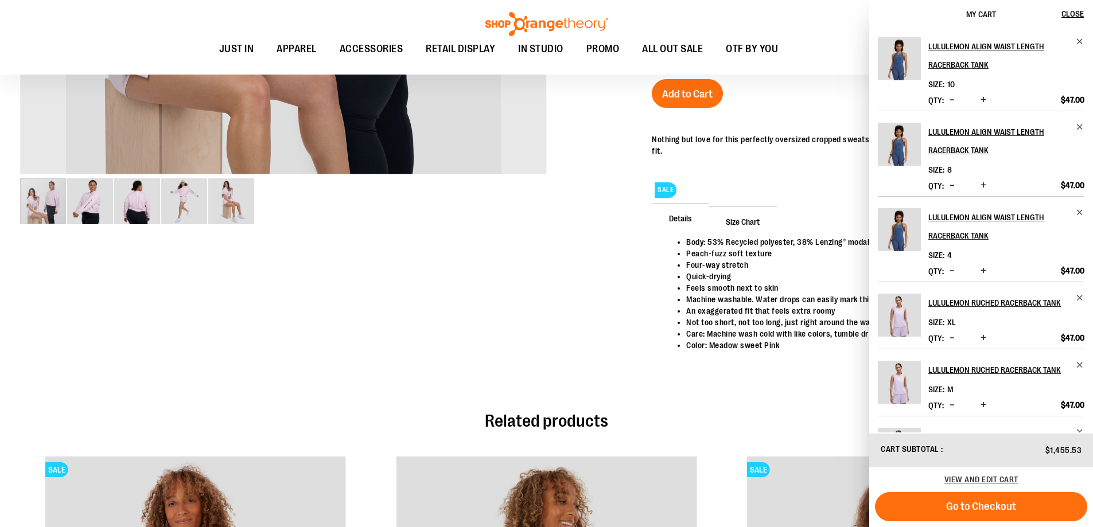
scroll to position [486, 0]
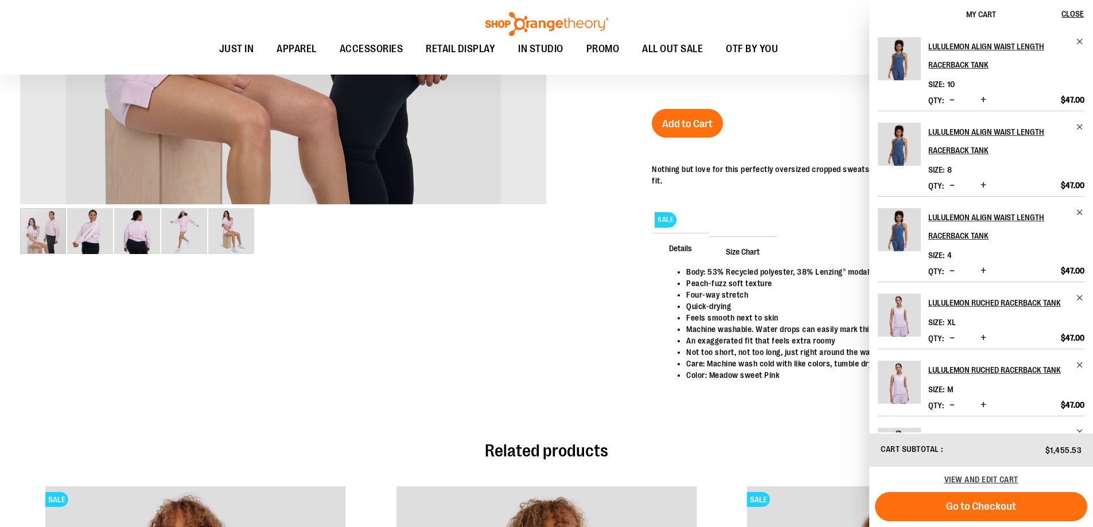
click at [135, 230] on img "image 3 of 5" at bounding box center [137, 231] width 46 height 46
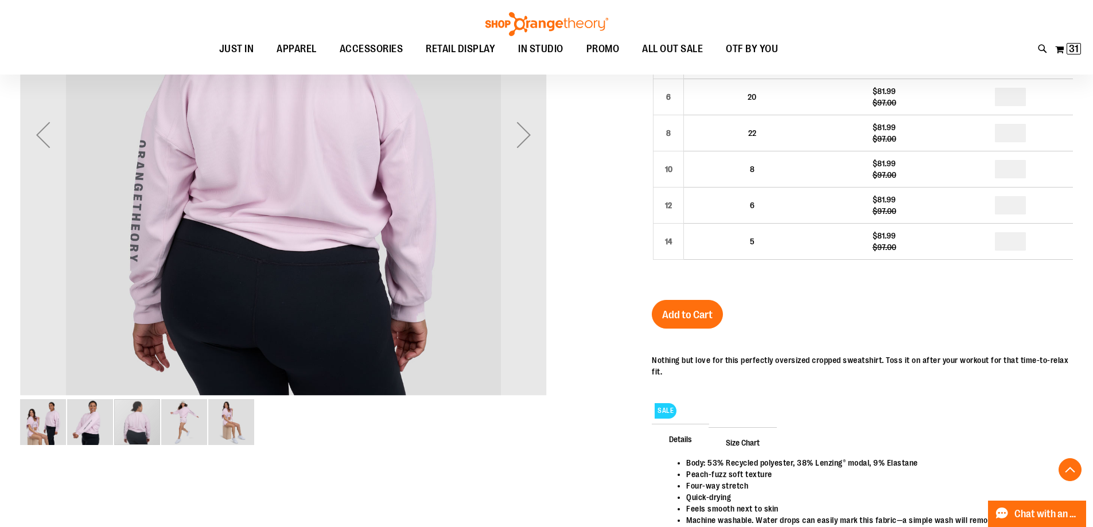
scroll to position [314, 0]
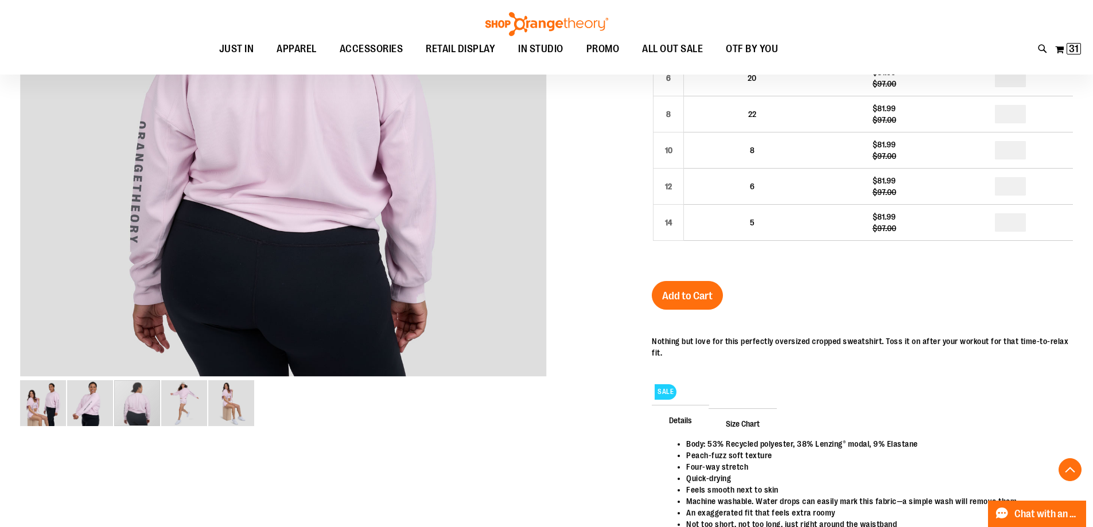
click at [755, 425] on span "Size Chart" at bounding box center [743, 424] width 68 height 30
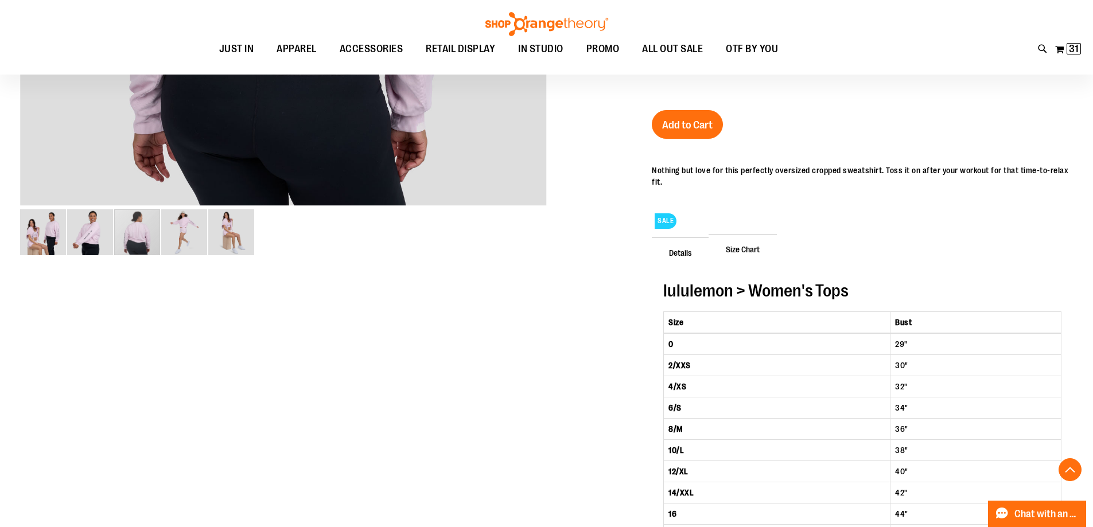
scroll to position [486, 0]
click at [692, 252] on span "Details" at bounding box center [680, 251] width 57 height 30
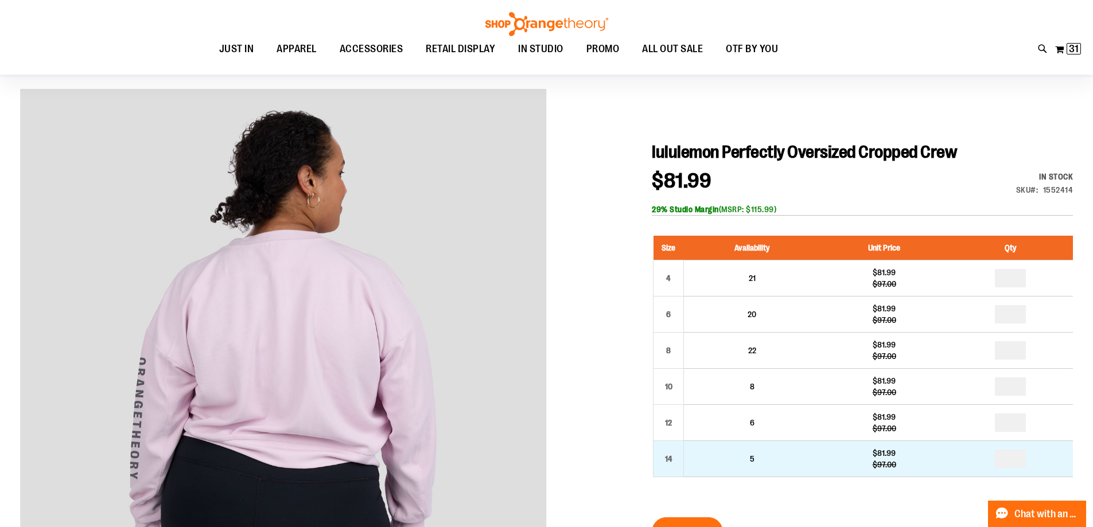
scroll to position [172, 0]
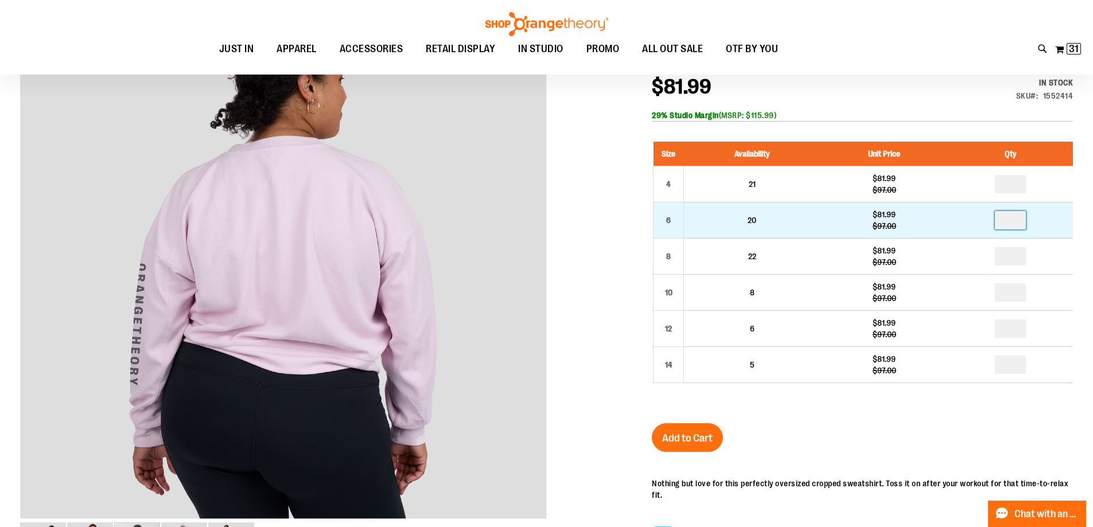
click at [1023, 225] on input "*" at bounding box center [1010, 220] width 31 height 18
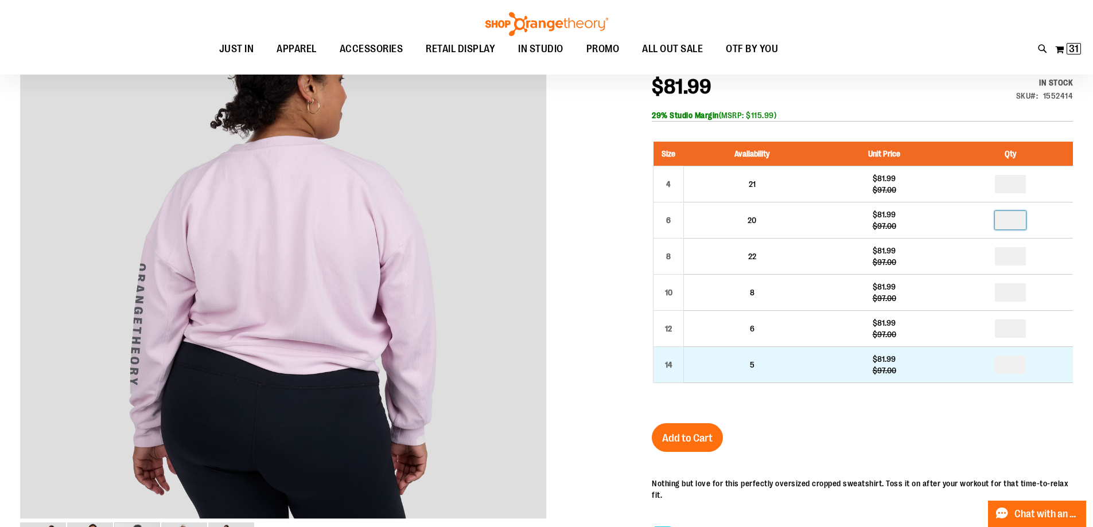
type input "*"
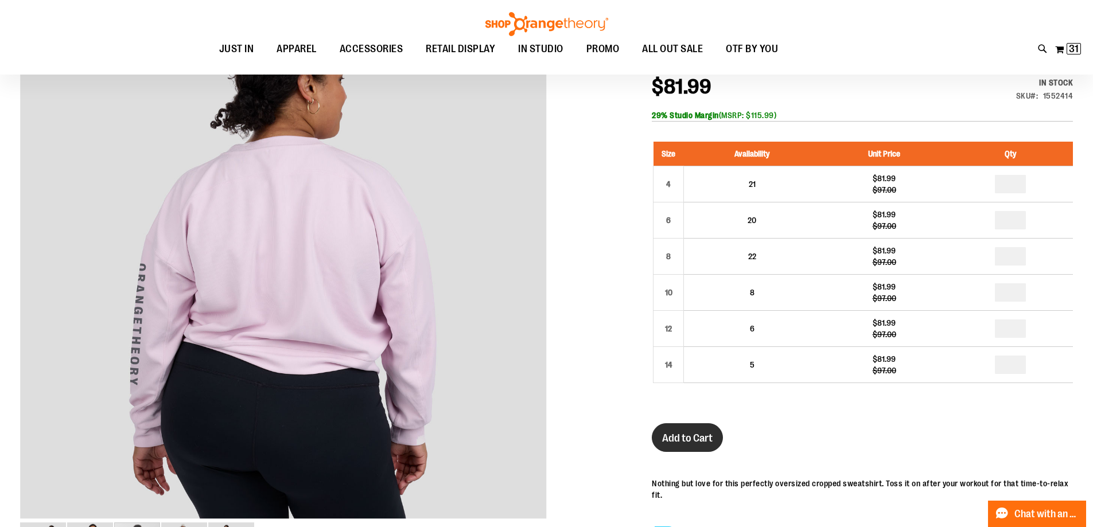
click at [701, 440] on span "Add to Cart" at bounding box center [687, 438] width 51 height 13
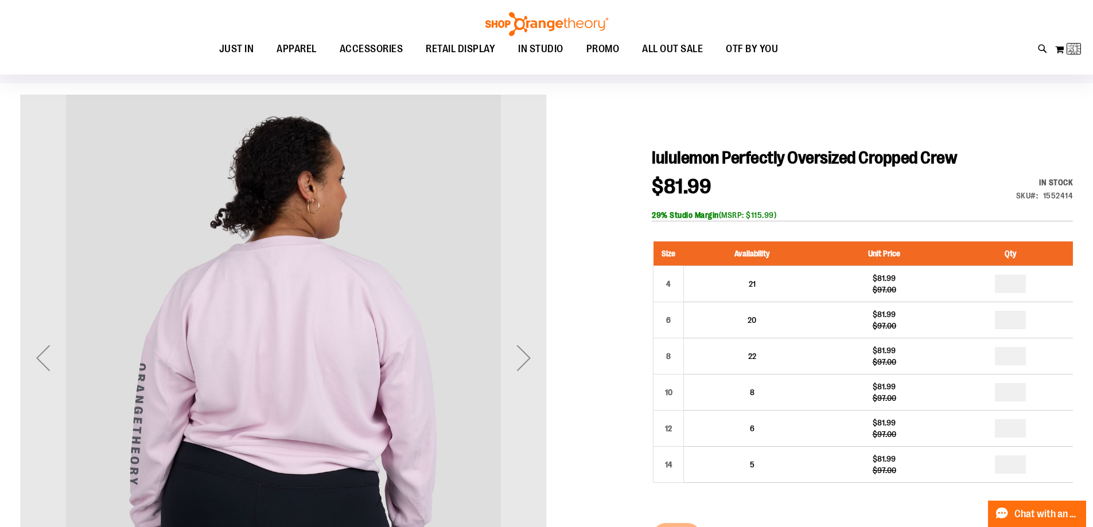
scroll to position [114, 0]
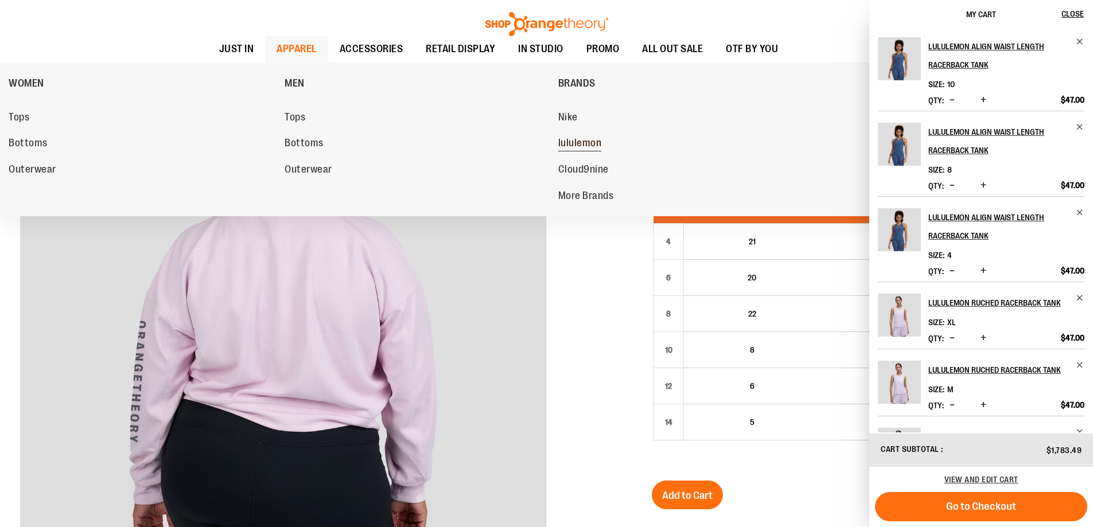
click at [578, 139] on span "lululemon" at bounding box center [580, 144] width 44 height 14
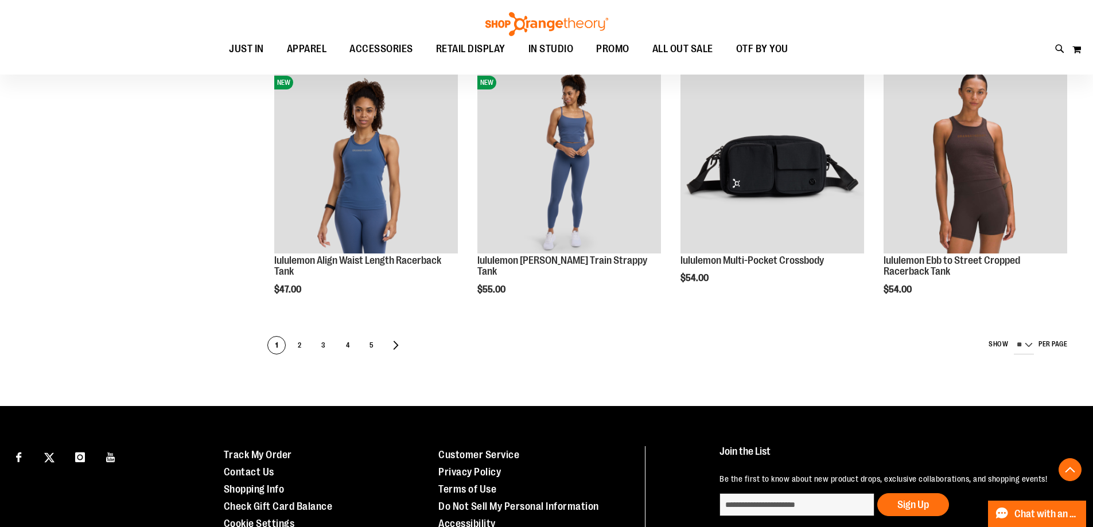
scroll to position [746, 0]
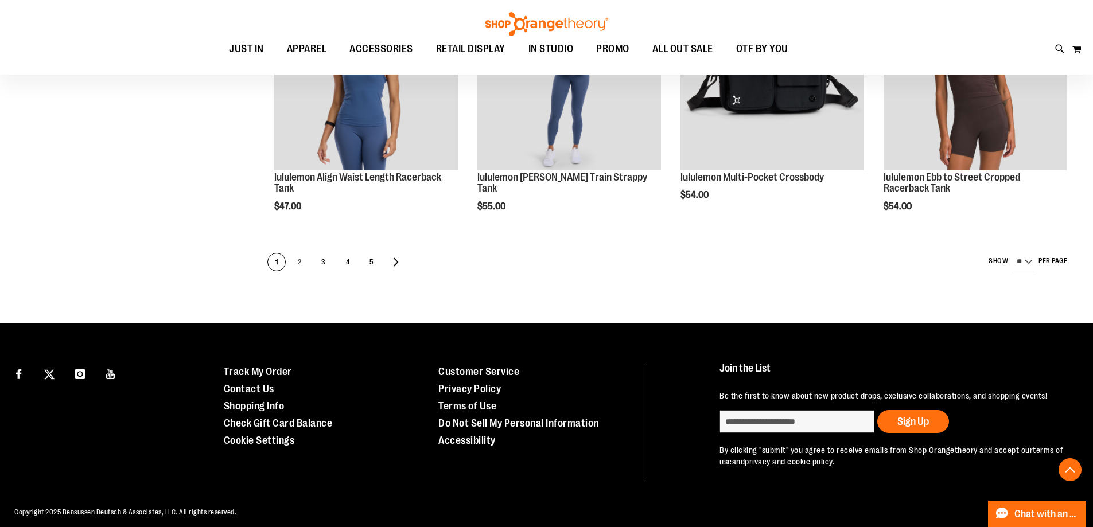
click at [303, 261] on span "2" at bounding box center [299, 263] width 17 height 18
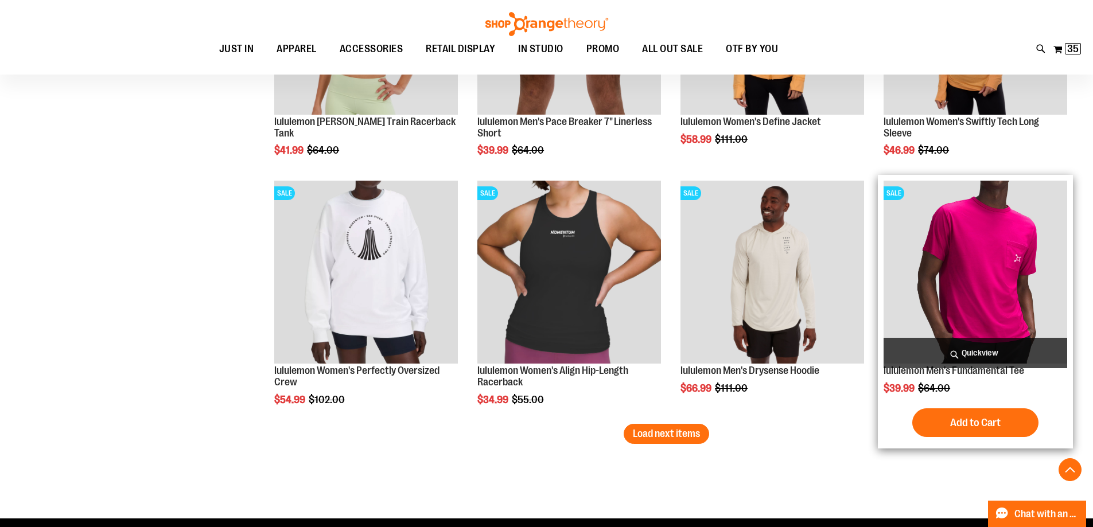
scroll to position [2008, 0]
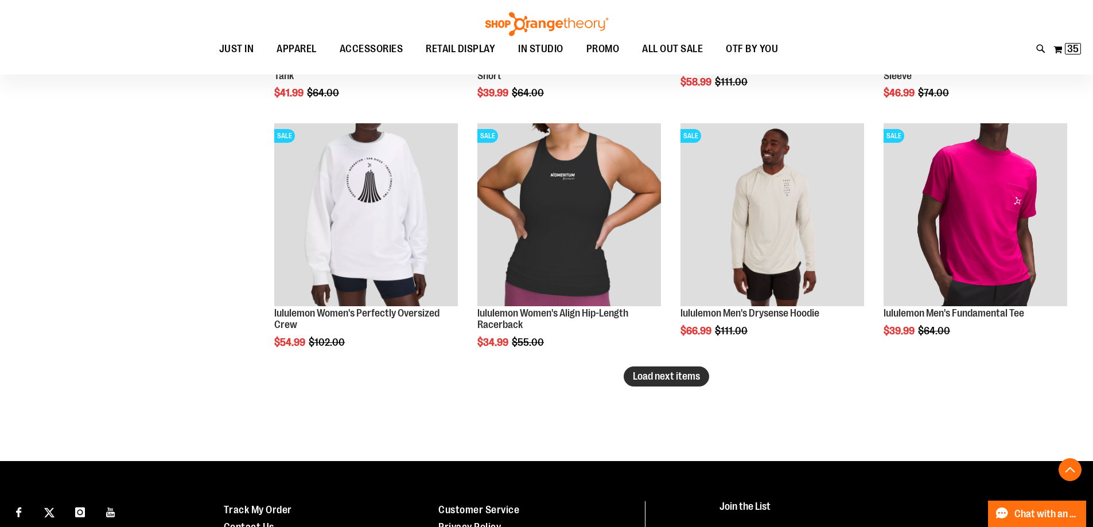
click at [644, 380] on span "Load next items" at bounding box center [666, 376] width 67 height 11
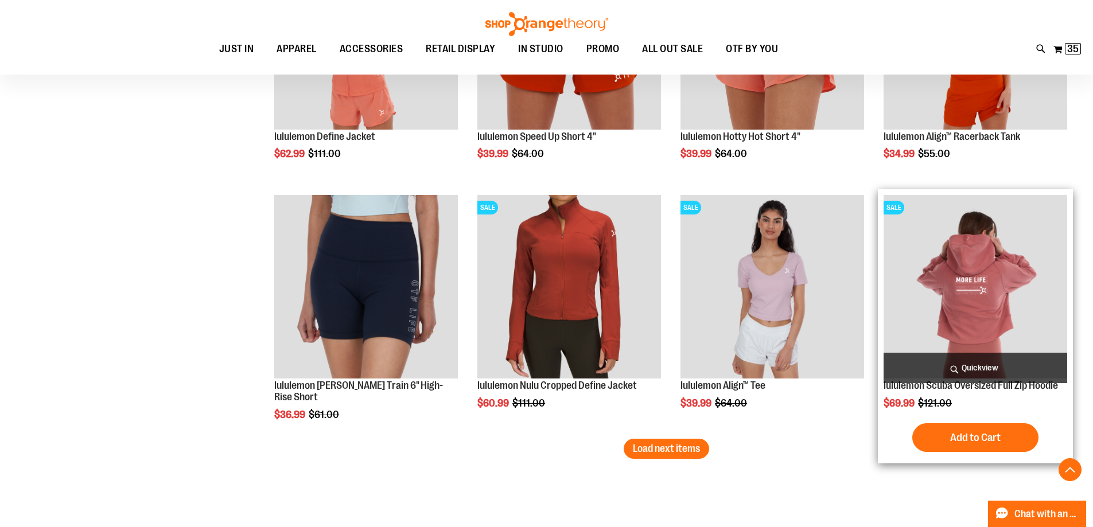
scroll to position [2754, 0]
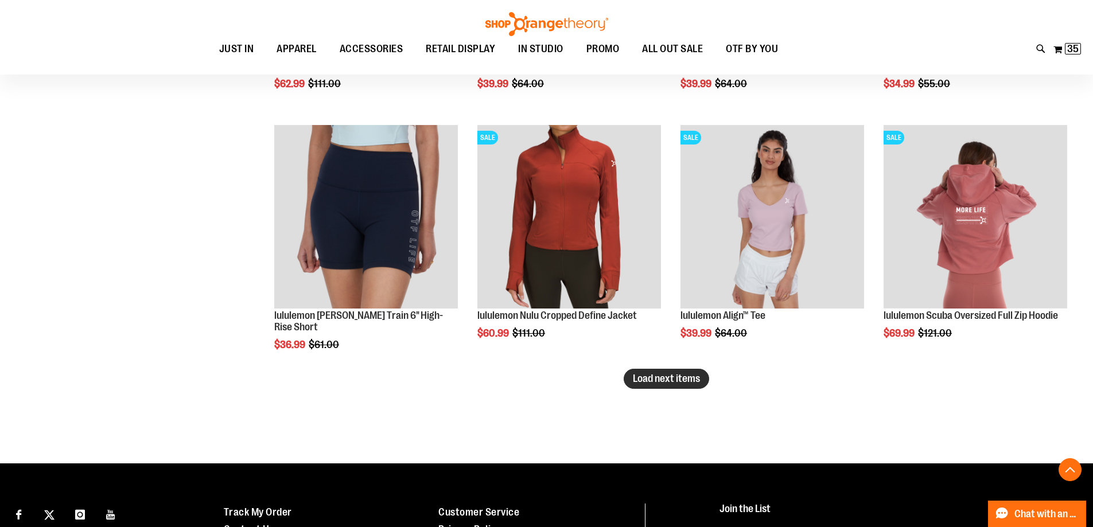
click at [689, 385] on span "Load next items" at bounding box center [666, 378] width 67 height 11
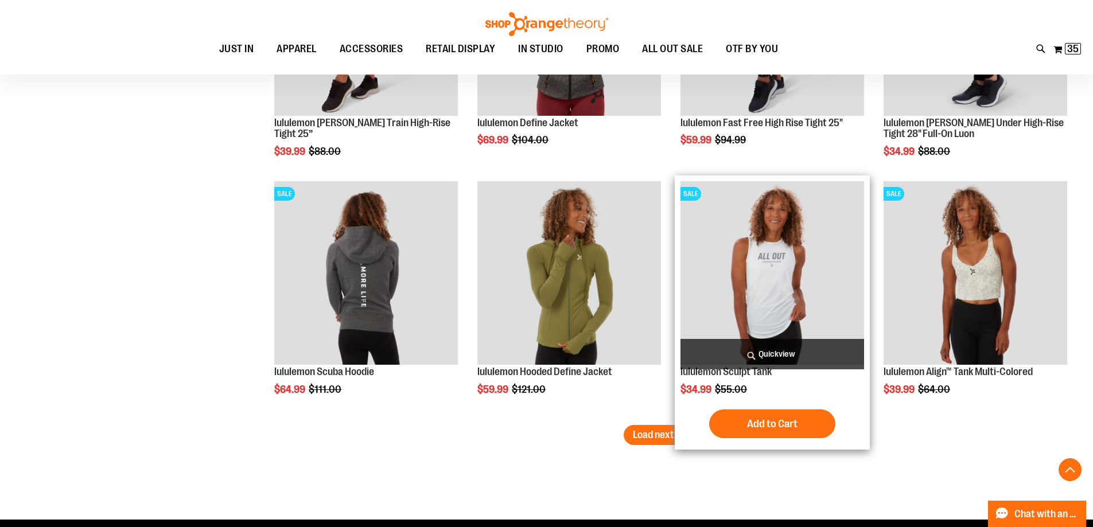
scroll to position [3500, 0]
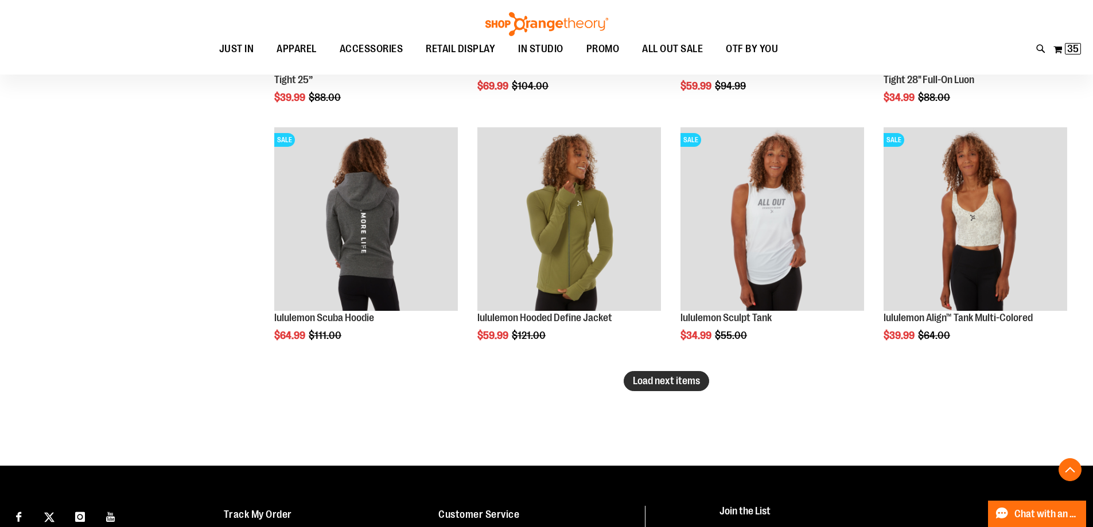
click at [688, 382] on span "Load next items" at bounding box center [666, 380] width 67 height 11
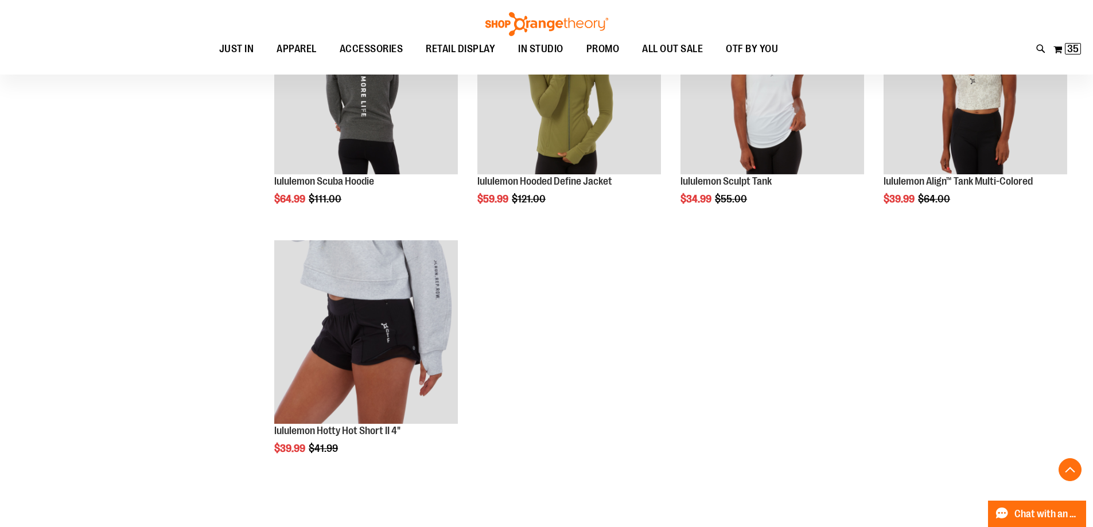
scroll to position [3672, 0]
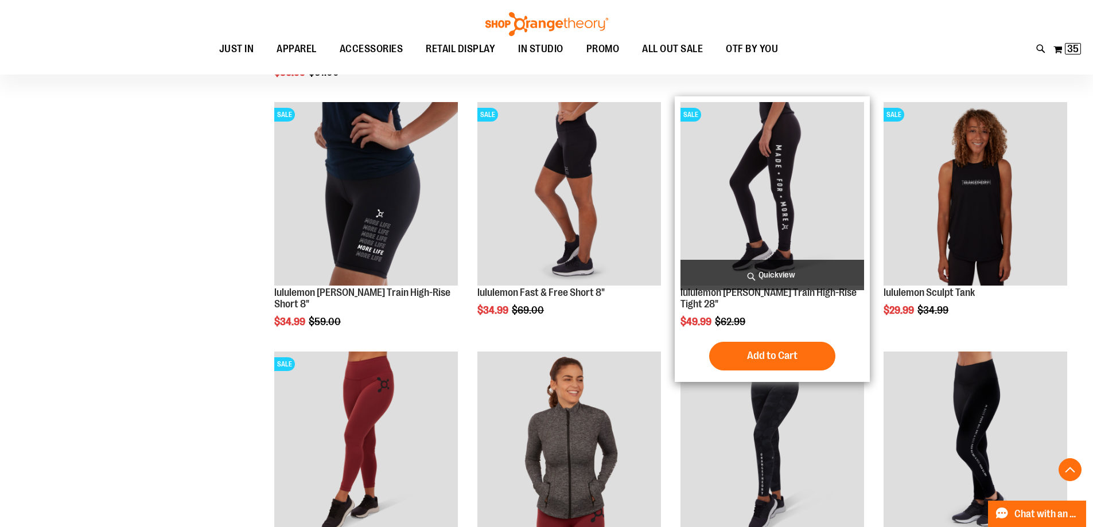
scroll to position [2984, 0]
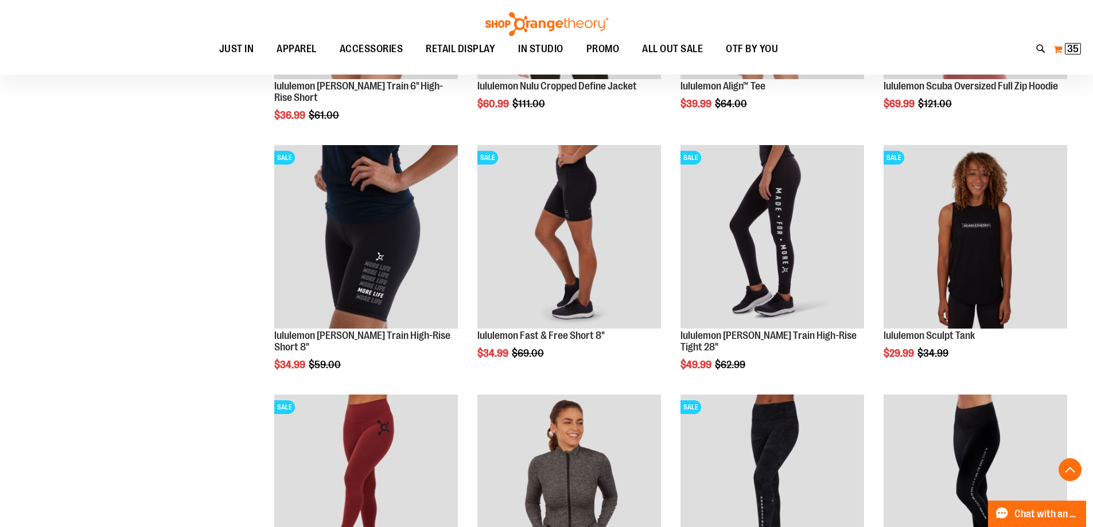
click at [1074, 53] on span "35" at bounding box center [1072, 48] width 11 height 11
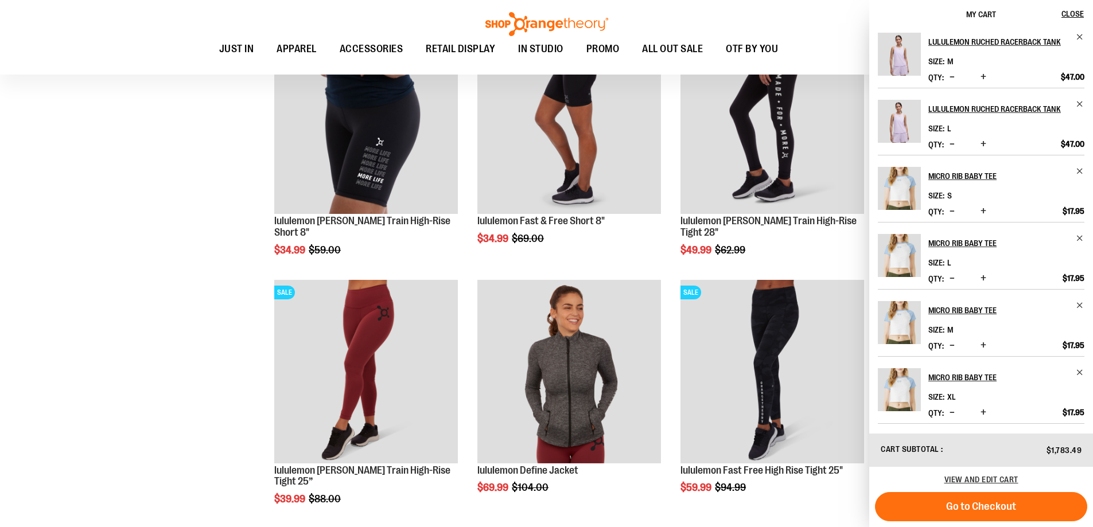
scroll to position [3156, 0]
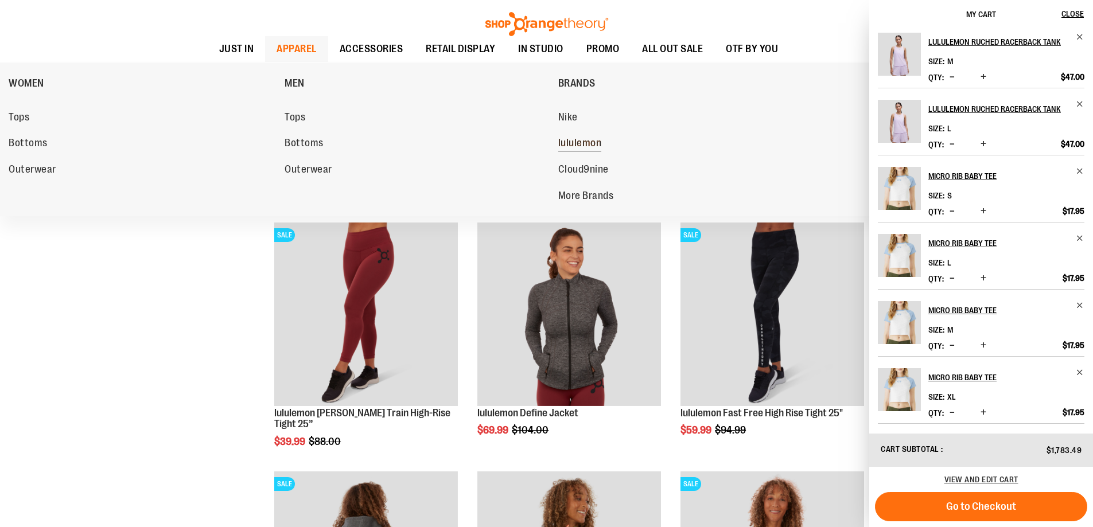
click at [581, 147] on span "lululemon" at bounding box center [580, 144] width 44 height 14
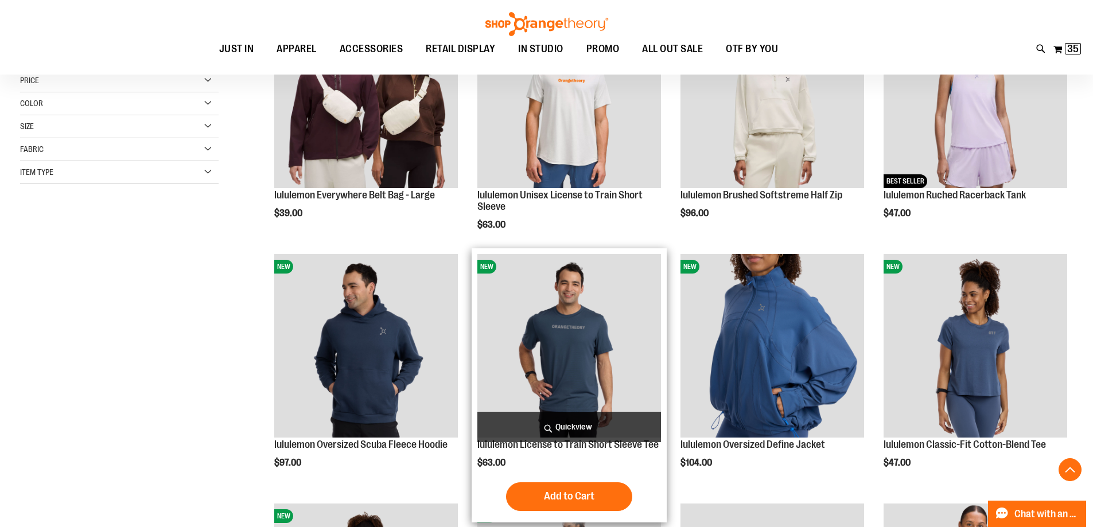
scroll to position [344, 0]
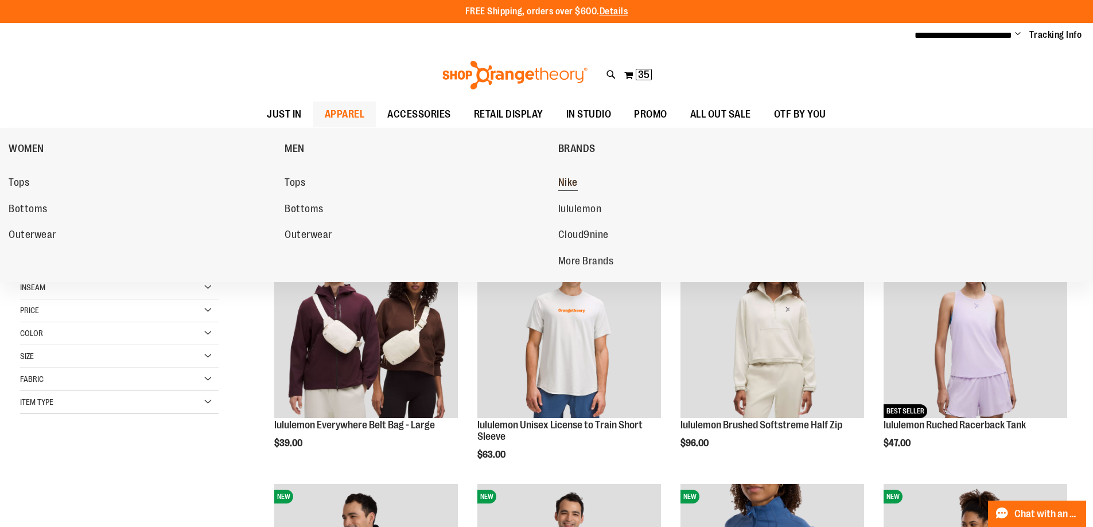
click at [572, 181] on span "Nike" at bounding box center [568, 184] width 20 height 14
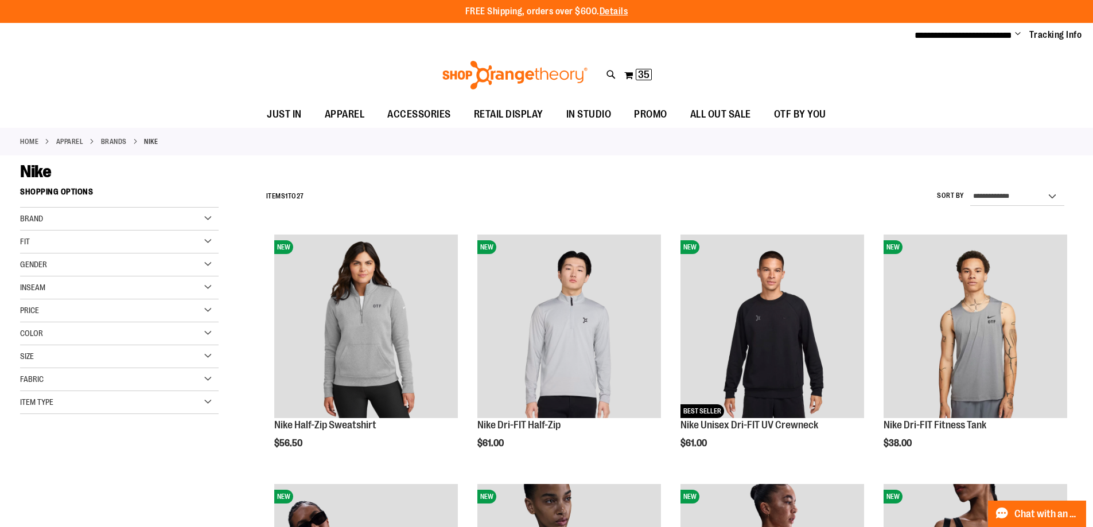
click at [216, 269] on div "Gender" at bounding box center [119, 265] width 199 height 23
click at [32, 292] on link "Men 6 items" at bounding box center [112, 288] width 191 height 12
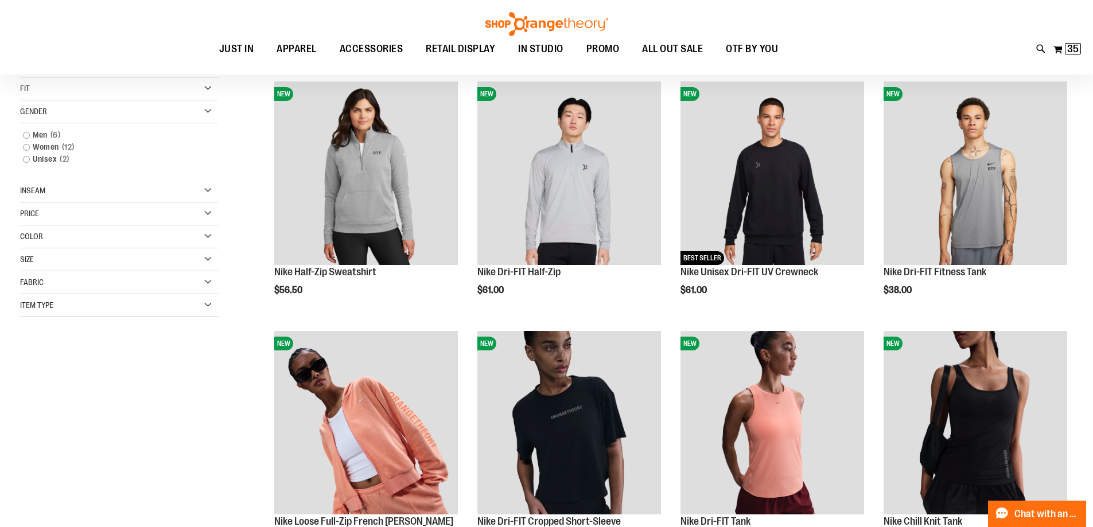
scroll to position [181, 0]
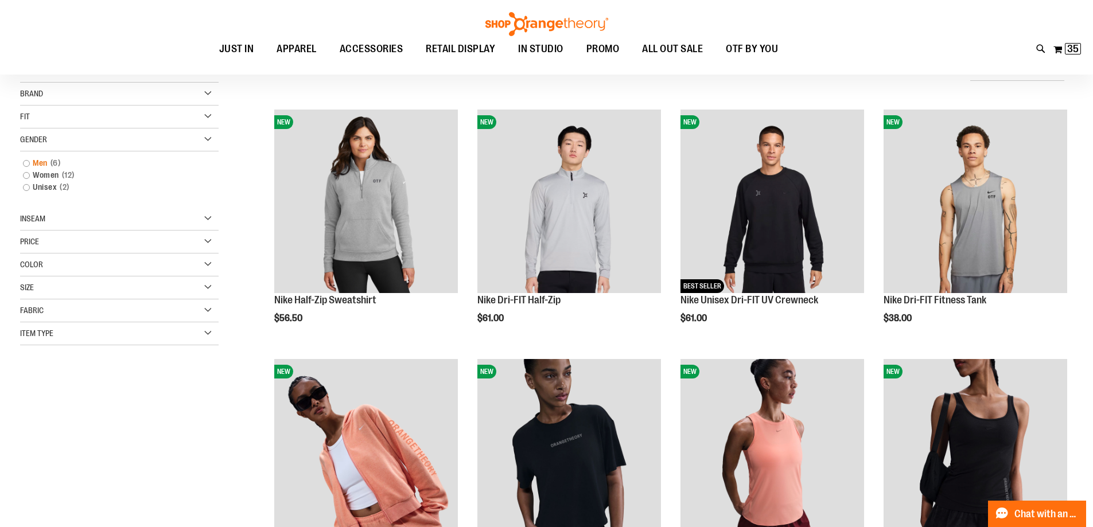
click at [29, 162] on link "Men 6 items" at bounding box center [112, 163] width 191 height 12
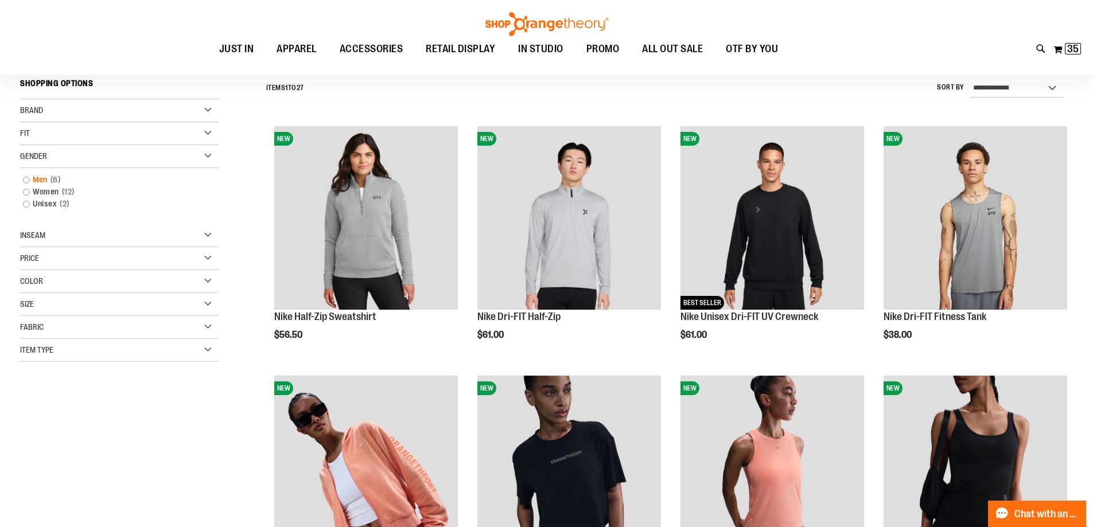
scroll to position [107, 0]
click at [25, 181] on link "Men 6 items" at bounding box center [112, 180] width 191 height 12
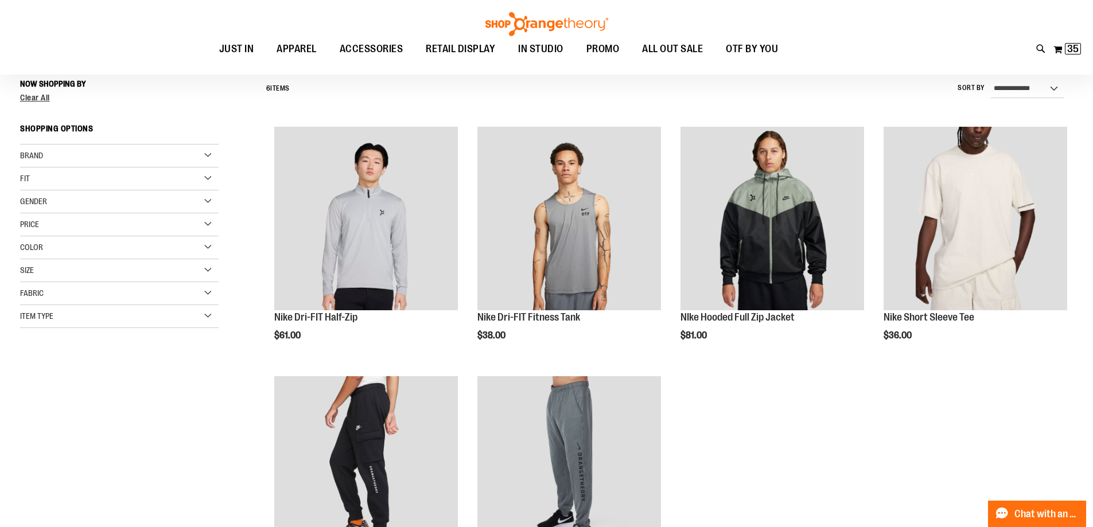
click at [46, 178] on div "Fit" at bounding box center [119, 179] width 199 height 23
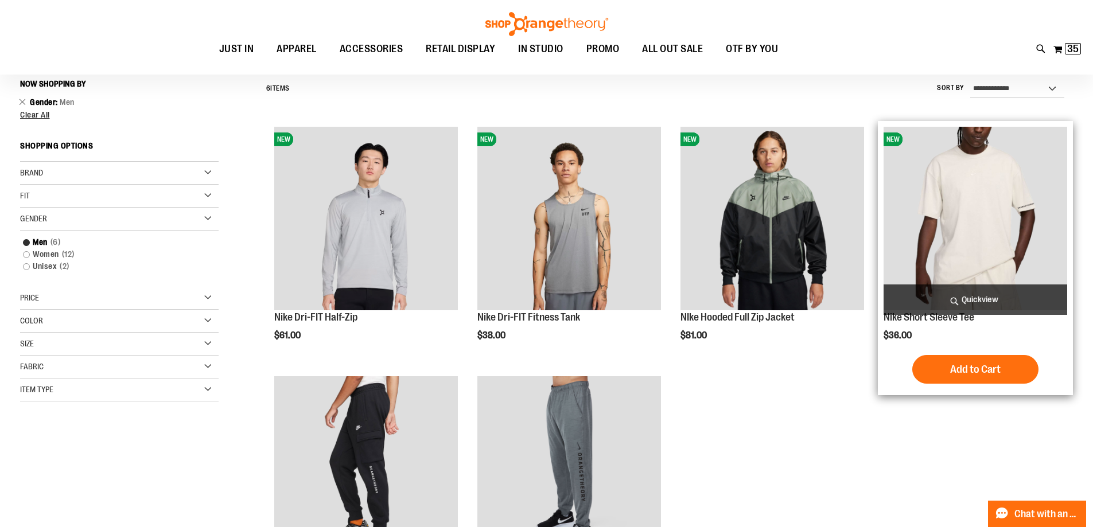
click at [977, 243] on img "product" at bounding box center [976, 219] width 184 height 184
click at [952, 217] on img "product" at bounding box center [976, 219] width 184 height 184
click at [900, 318] on link "Nike Short Sleeve Tee" at bounding box center [929, 317] width 91 height 11
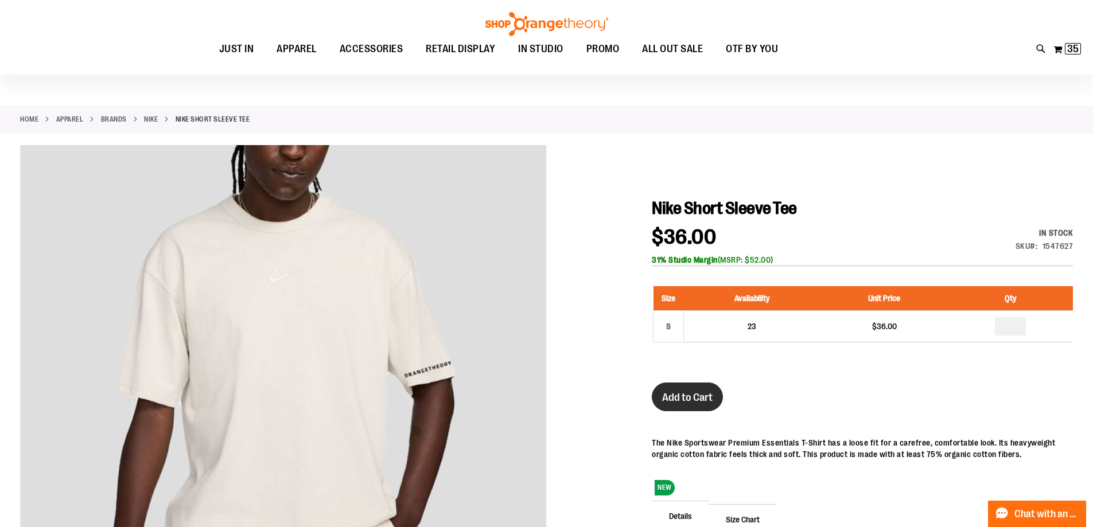
scroll to position [57, 0]
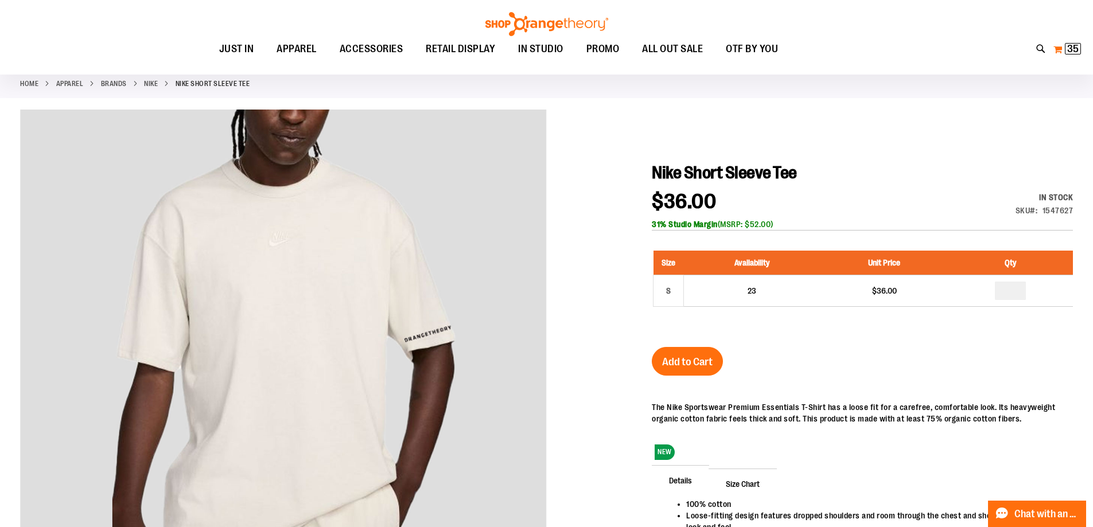
click at [1073, 45] on span "35" at bounding box center [1072, 48] width 11 height 11
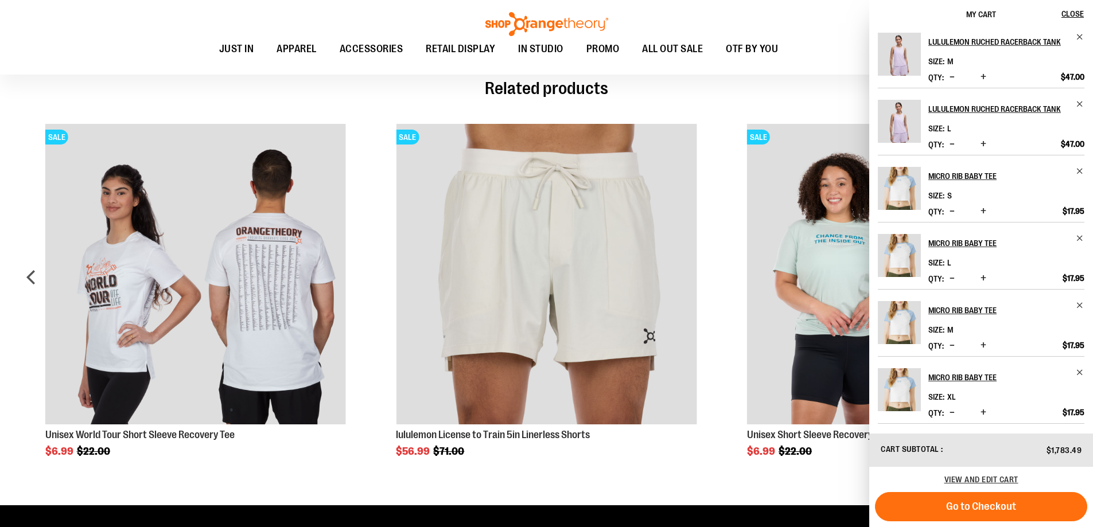
scroll to position [746, 0]
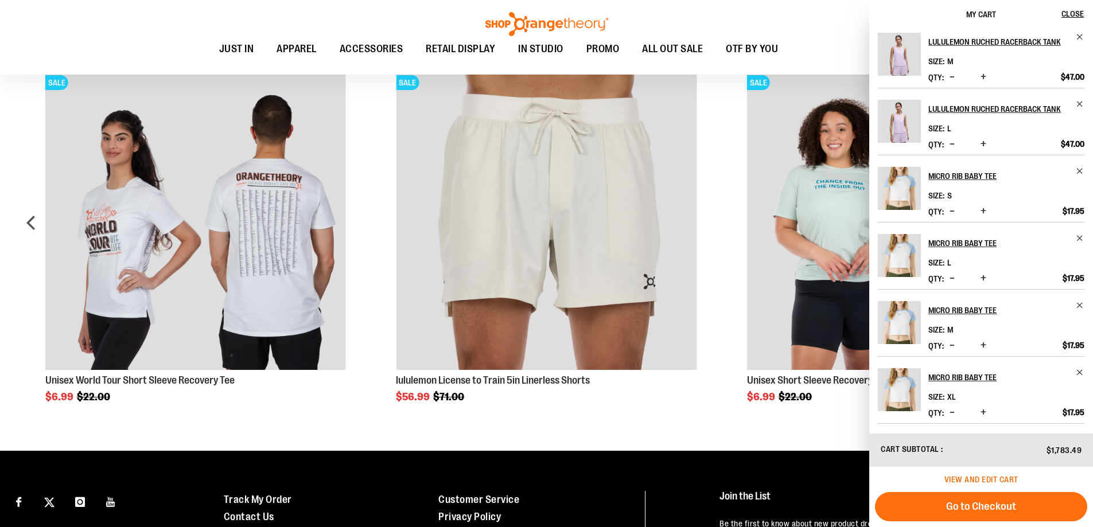
click at [984, 480] on span "View and edit cart" at bounding box center [982, 479] width 74 height 9
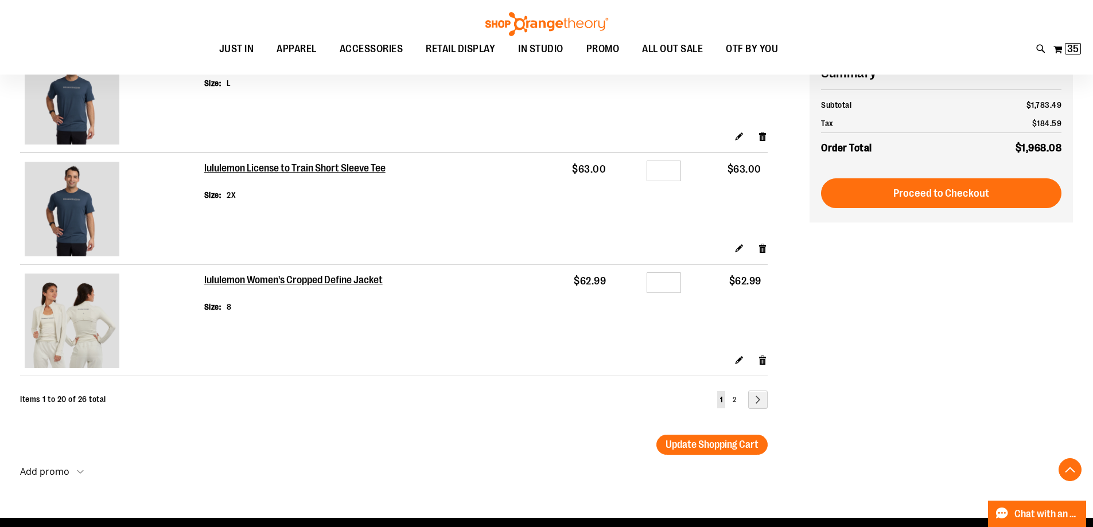
scroll to position [2123, 0]
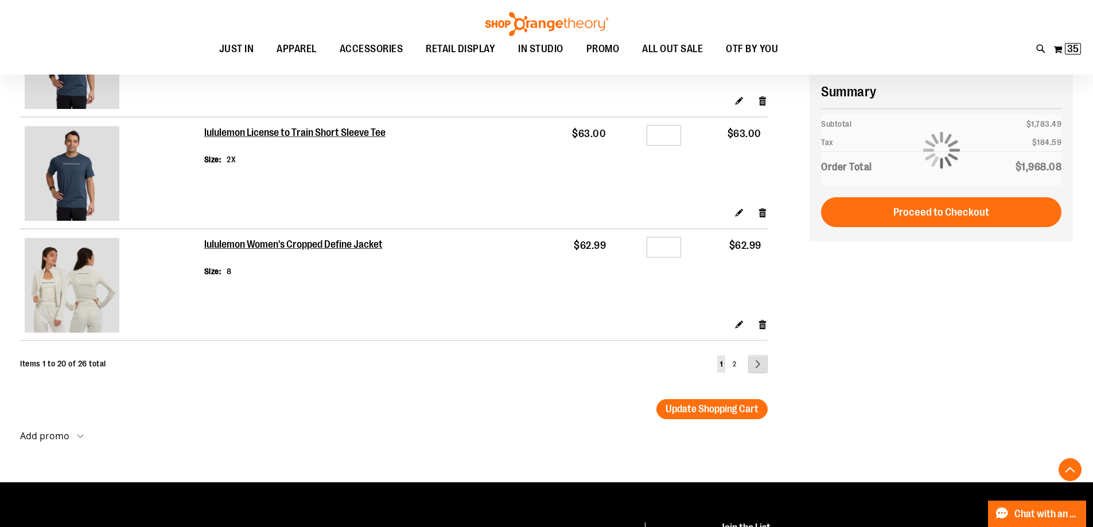
click at [755, 364] on link "Page Next" at bounding box center [758, 364] width 20 height 18
drag, startPoint x: 791, startPoint y: 351, endPoint x: 842, endPoint y: 405, distance: 74.3
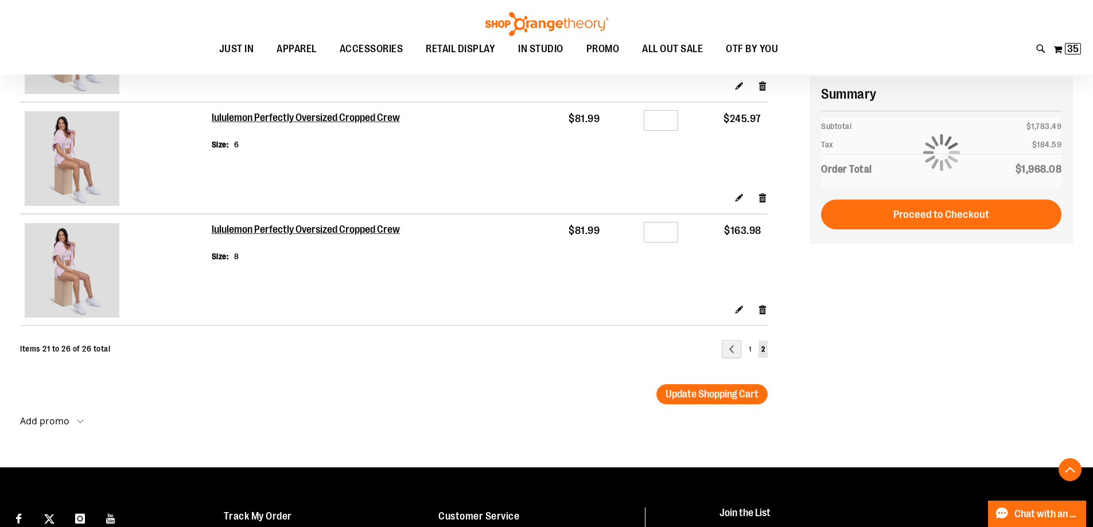
scroll to position [573, 0]
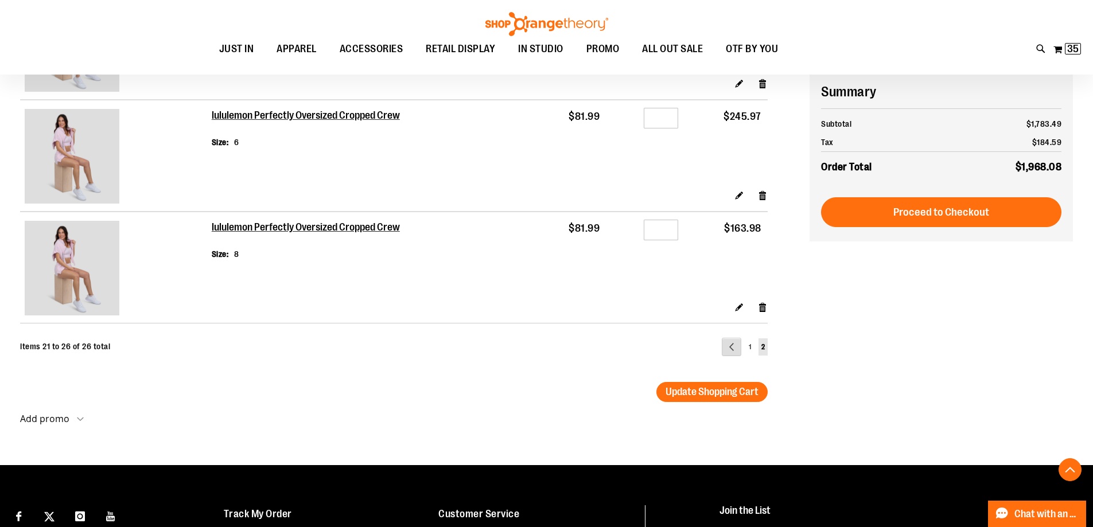
click at [727, 352] on link "Page Previous" at bounding box center [732, 347] width 20 height 18
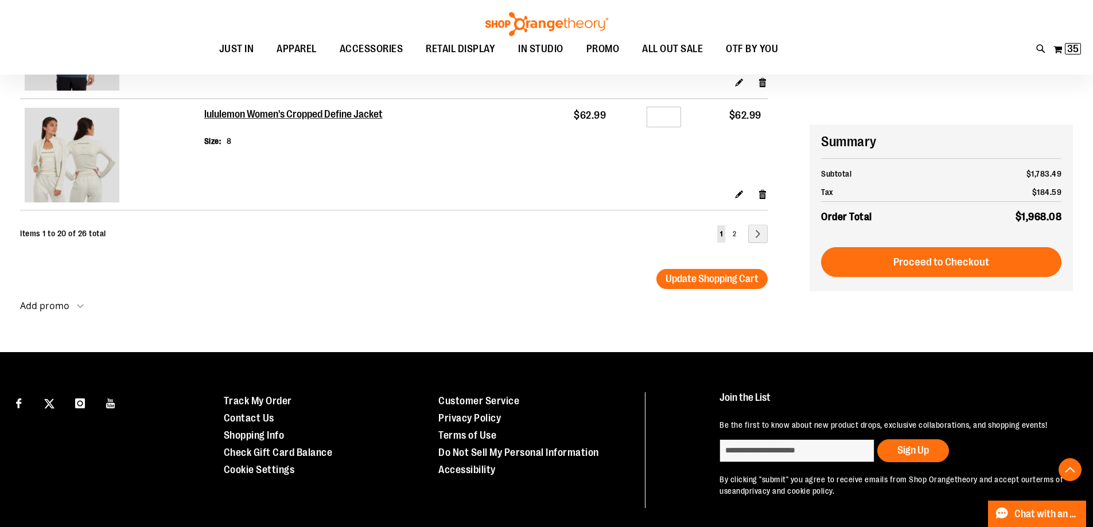
scroll to position [2304, 0]
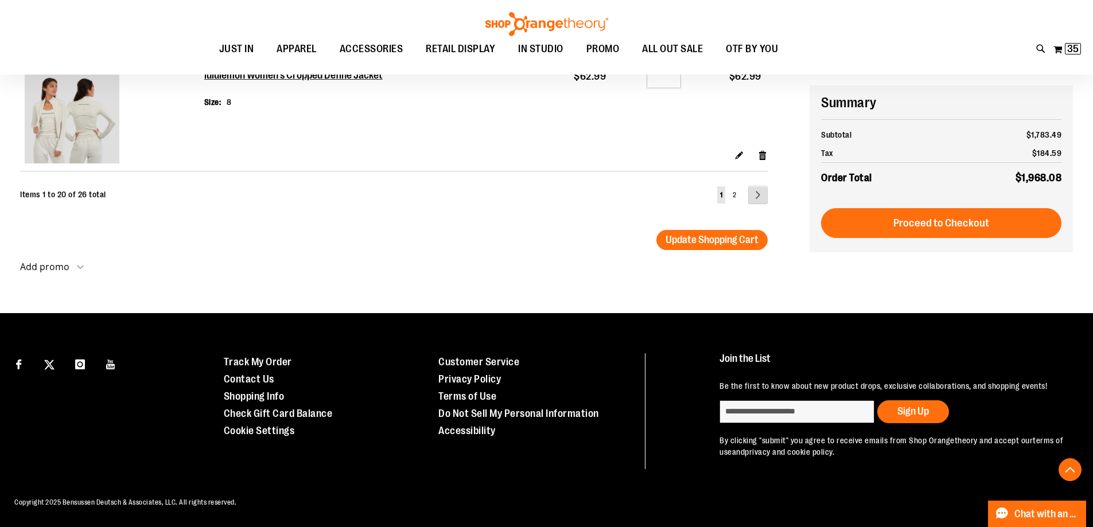
click at [759, 186] on link "Page Next" at bounding box center [758, 195] width 20 height 18
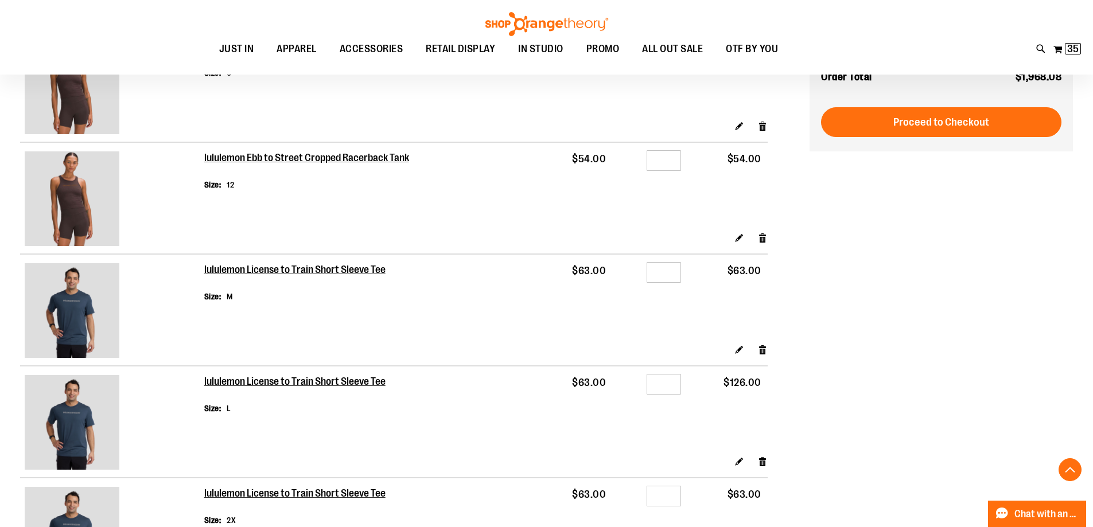
scroll to position [1672, 0]
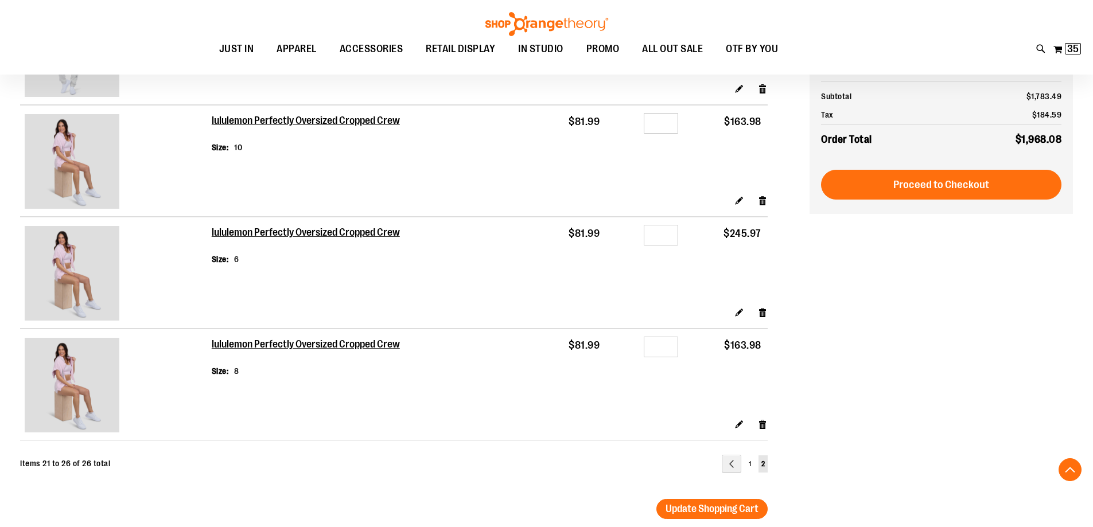
scroll to position [459, 0]
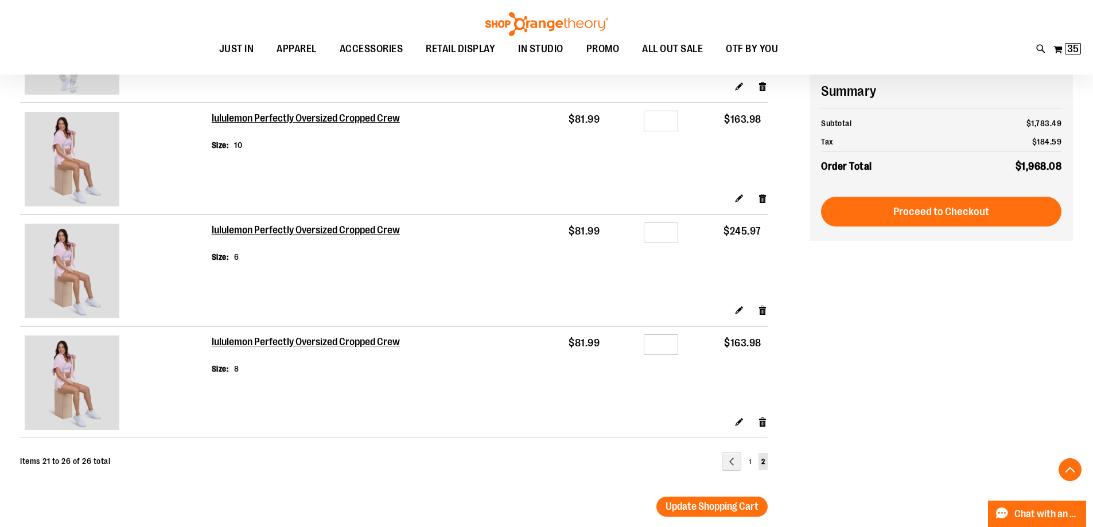
drag, startPoint x: 430, startPoint y: 234, endPoint x: 201, endPoint y: 226, distance: 229.1
click at [201, 226] on tbody "lululemon Perfectly Oversized Cropped Crew Size 6 $81.99 Qty * $245.97" at bounding box center [394, 271] width 748 height 112
copy tbody "lululemon Perfectly Oversized Cropped Crew"
click at [358, 235] on h2 "lululemon Perfectly Oversized Cropped Crew" at bounding box center [307, 230] width 190 height 13
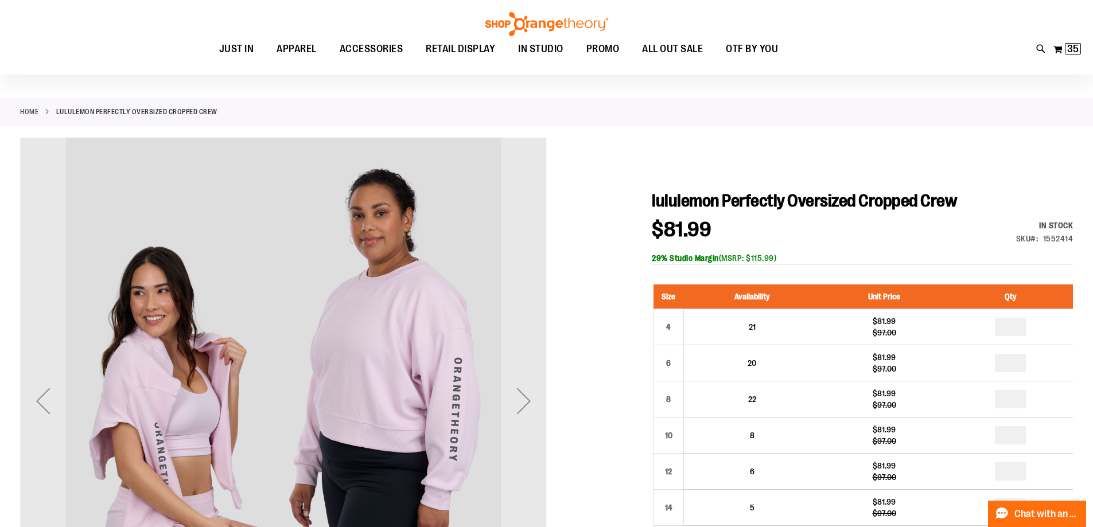
scroll to position [57, 0]
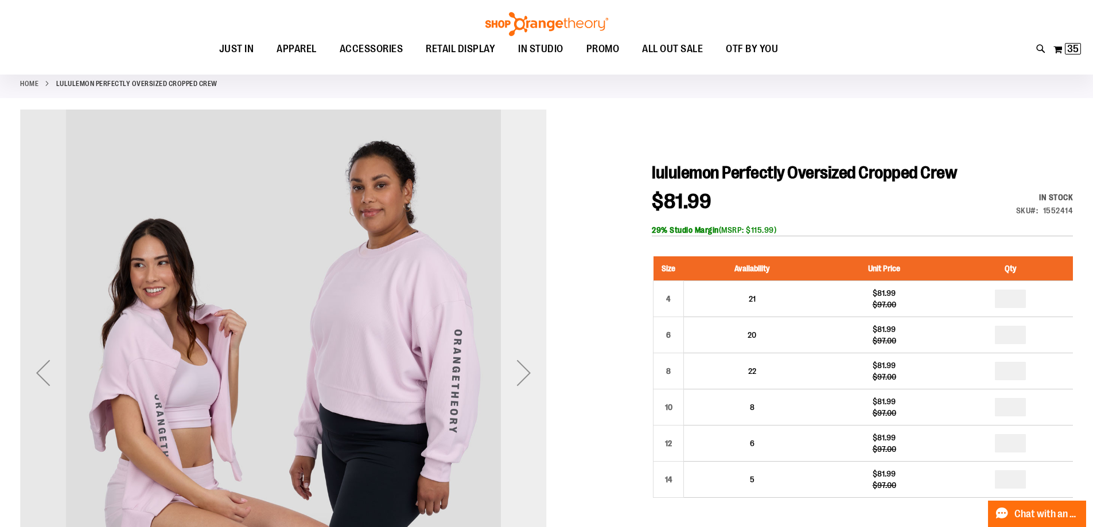
click at [523, 374] on div "Next" at bounding box center [524, 373] width 46 height 46
